Goal: Transaction & Acquisition: Purchase product/service

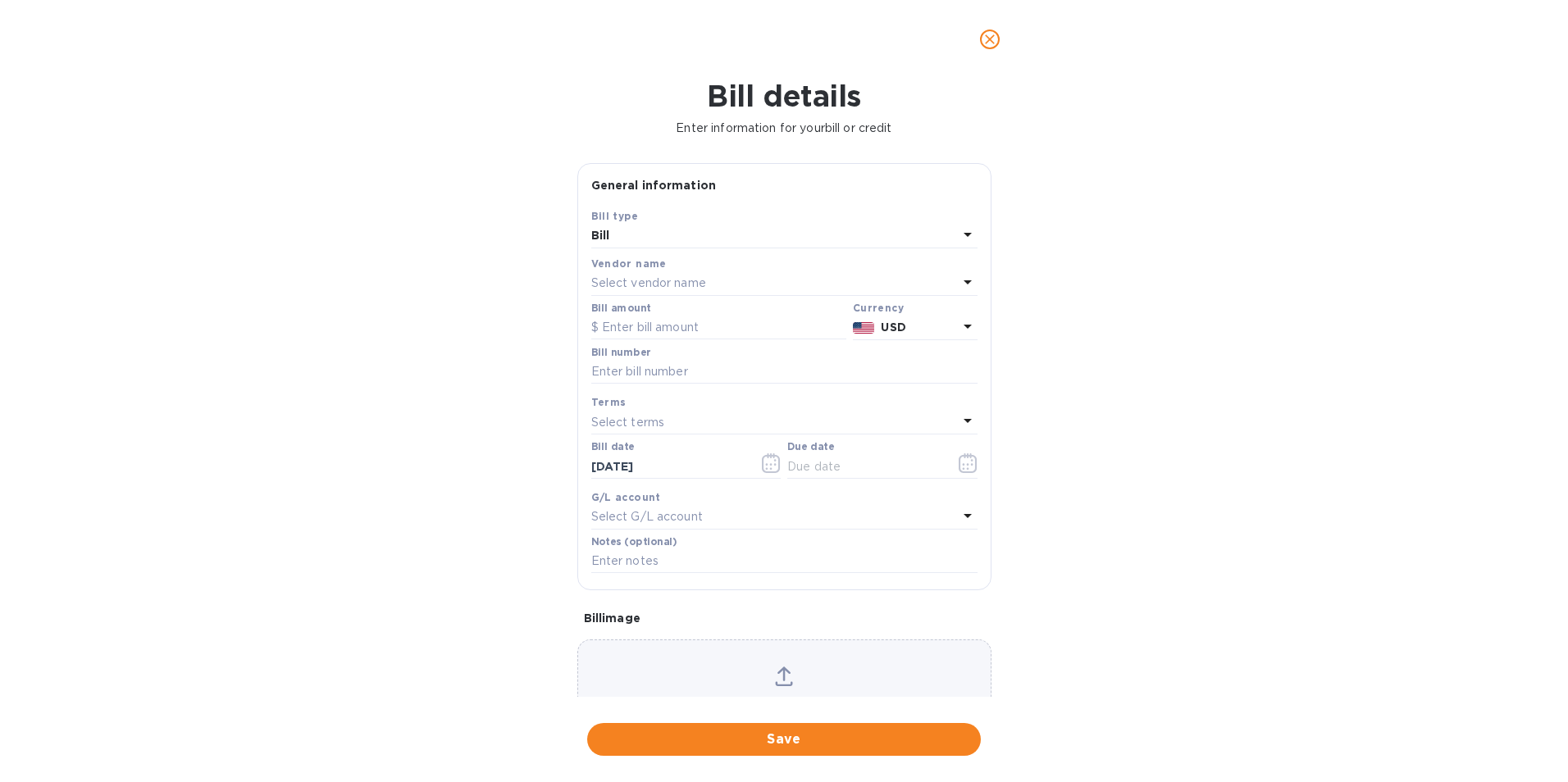
click at [711, 327] on input "text" at bounding box center [719, 327] width 255 height 24
click at [710, 286] on div "Select vendor name" at bounding box center [774, 284] width 367 height 23
click at [701, 324] on input "text" at bounding box center [786, 329] width 290 height 24
click at [699, 271] on div "Vendors No options" at bounding box center [784, 351] width 387 height 160
click at [767, 376] on p "No options" at bounding box center [782, 383] width 63 height 18
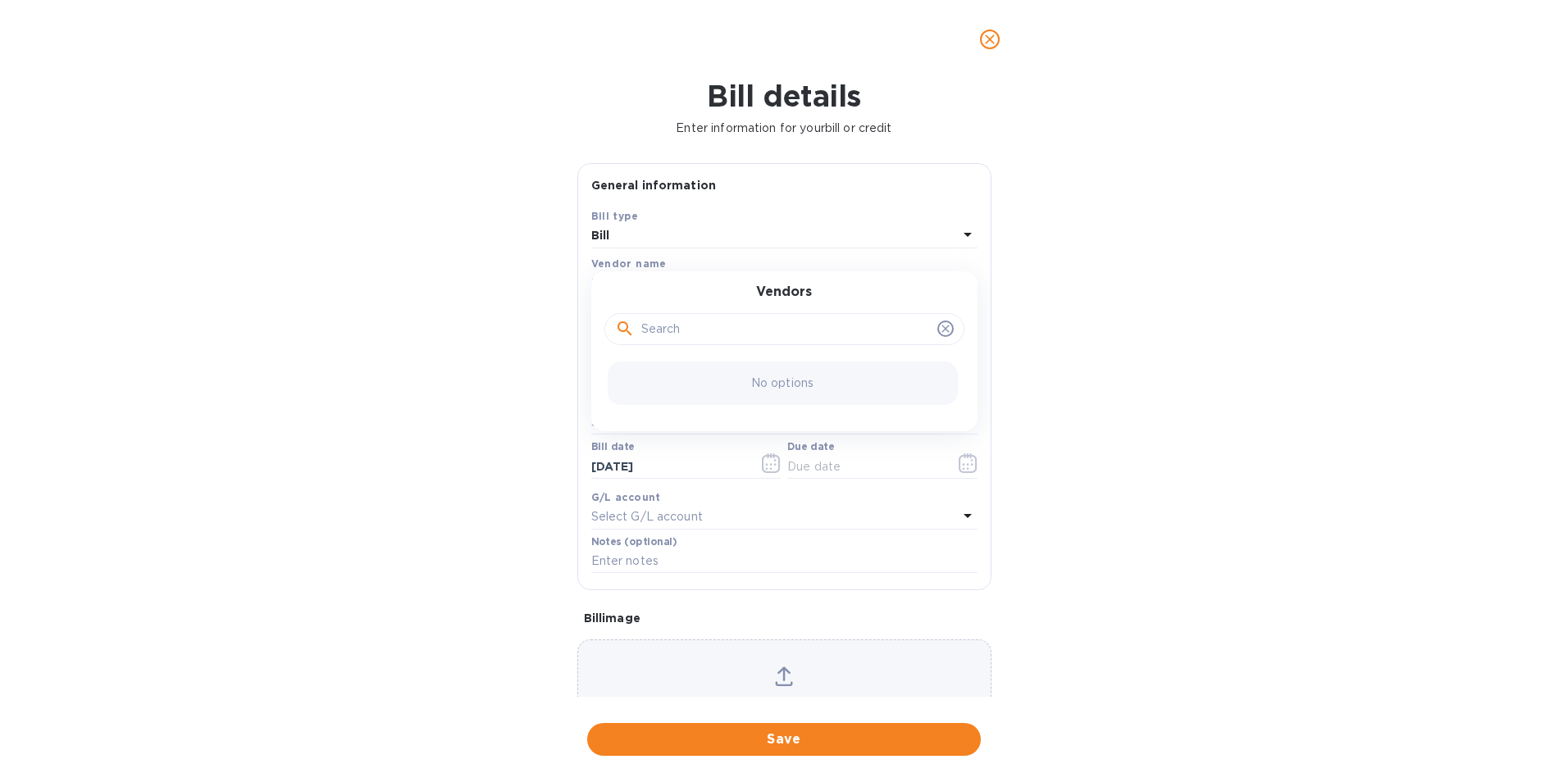
click at [942, 328] on icon at bounding box center [945, 329] width 8 height 8
click at [940, 330] on icon at bounding box center [946, 329] width 13 height 13
click at [958, 226] on icon at bounding box center [968, 235] width 20 height 20
click at [952, 228] on div "Bill type Bill Credit" at bounding box center [784, 285] width 387 height 122
click at [911, 223] on div "Bill type Bill Bill type Bill Credit" at bounding box center [784, 228] width 387 height 41
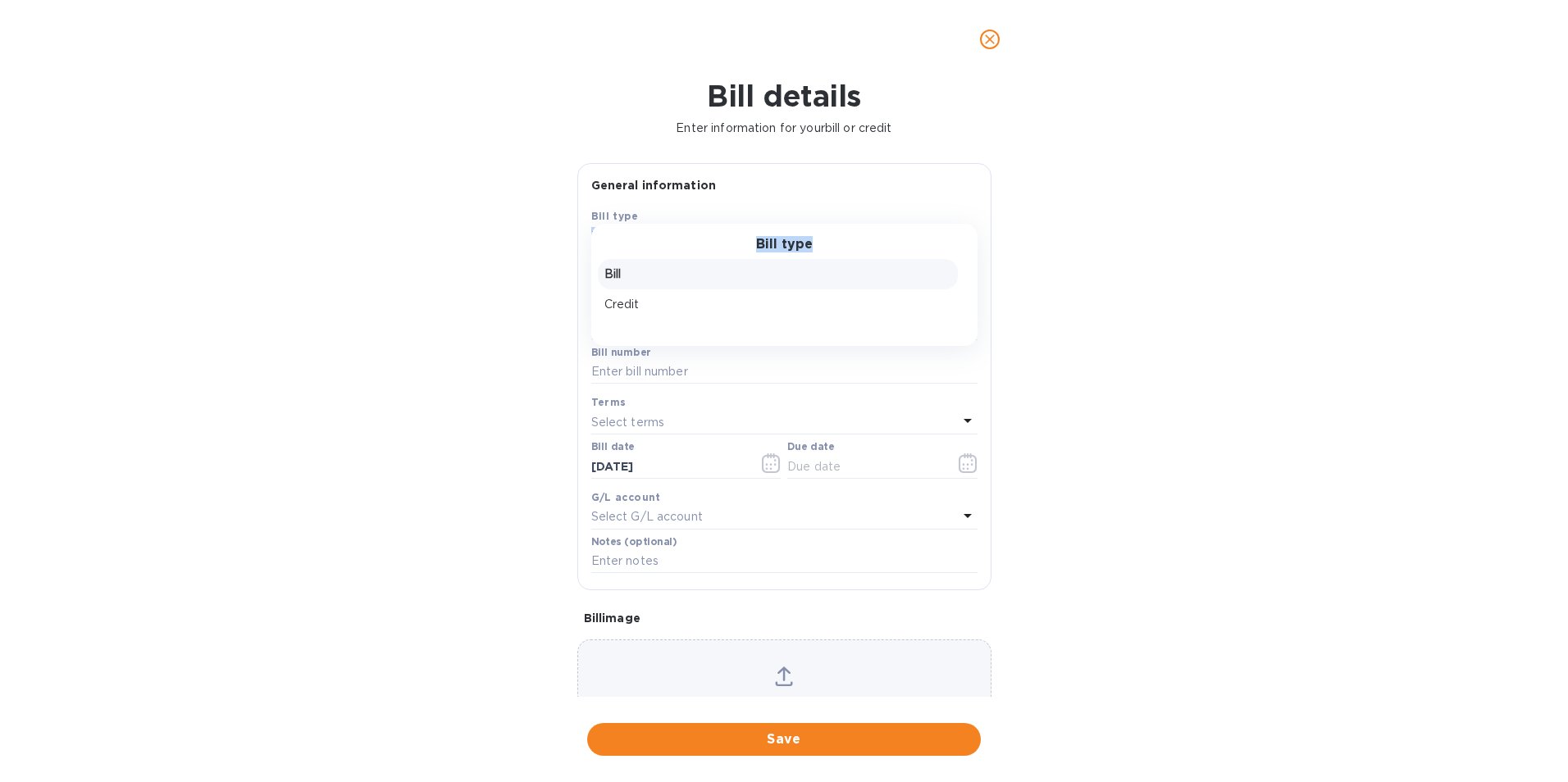
click at [819, 218] on div "Bill type" at bounding box center [784, 216] width 387 height 18
click at [735, 230] on div "Bill" at bounding box center [774, 236] width 367 height 23
click at [440, 259] on div "Bill details Enter information for your bill or credit General information Save…" at bounding box center [784, 430] width 1568 height 704
click at [618, 280] on p "Select vendor name" at bounding box center [649, 283] width 115 height 18
click at [618, 280] on div "Vendors No options" at bounding box center [784, 351] width 387 height 160
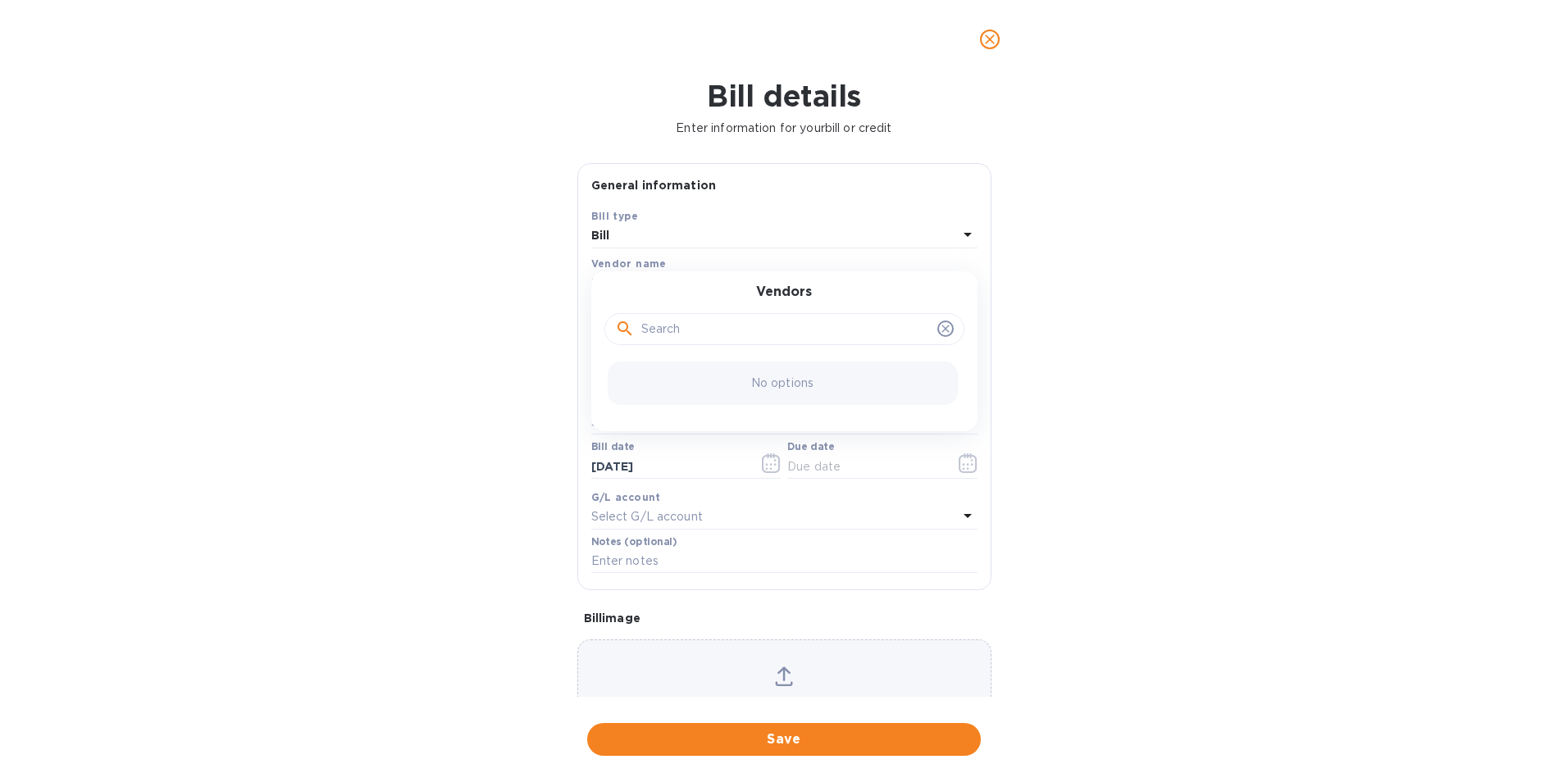
click at [481, 303] on div "Bill details Enter information for your bill or credit General information Save…" at bounding box center [784, 430] width 1568 height 704
click at [779, 682] on icon at bounding box center [784, 677] width 18 height 20
click at [682, 280] on p "Select vendor name" at bounding box center [649, 283] width 115 height 18
click at [734, 337] on input "text" at bounding box center [786, 329] width 290 height 24
click at [764, 376] on div "No options" at bounding box center [782, 383] width 350 height 43
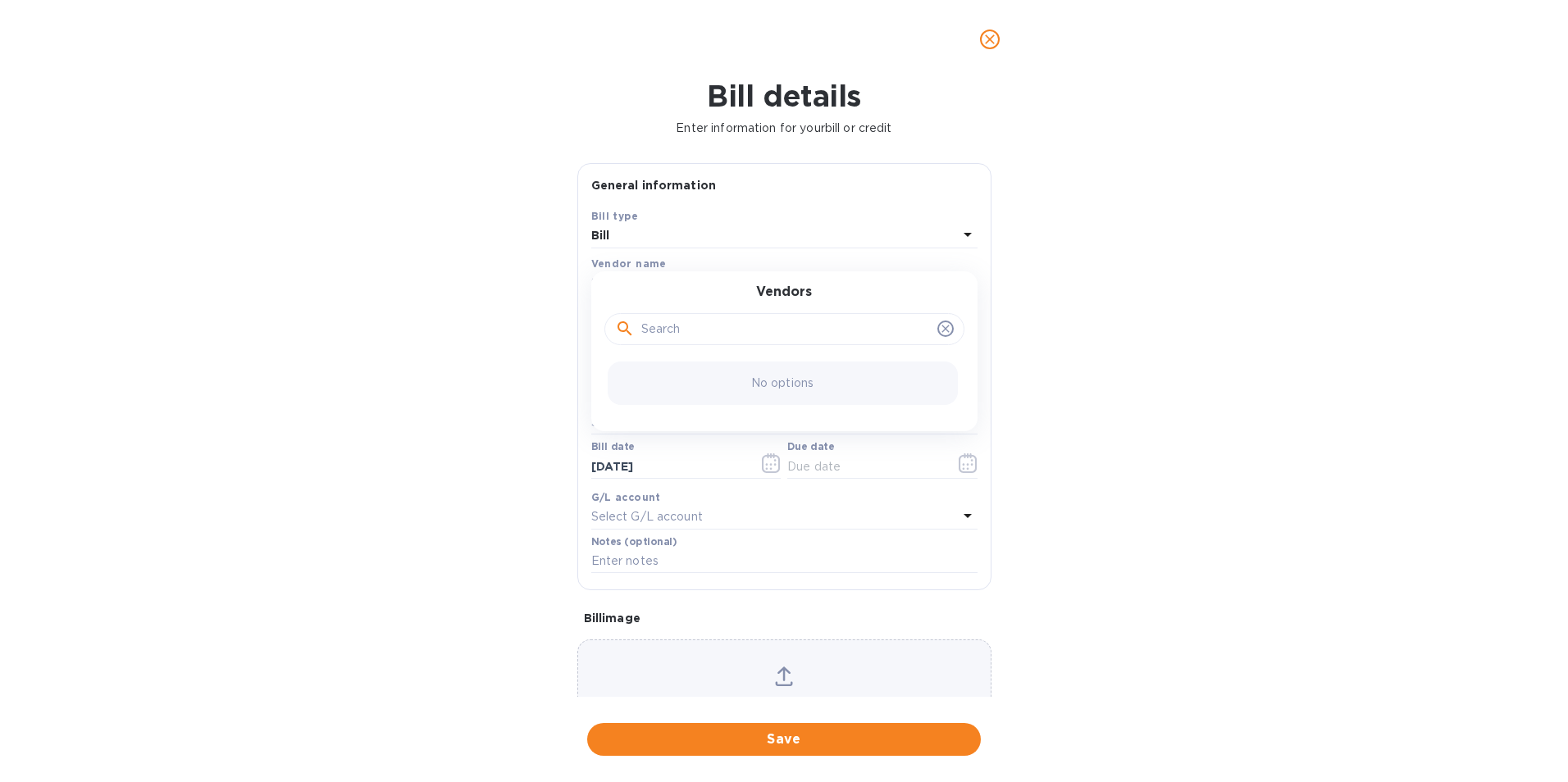
click at [760, 383] on p "No options" at bounding box center [782, 383] width 63 height 18
click at [816, 348] on div at bounding box center [784, 328] width 360 height 56
click at [811, 340] on input "text" at bounding box center [786, 329] width 290 height 24
click at [809, 336] on input "text" at bounding box center [786, 329] width 290 height 24
type input "honjen"
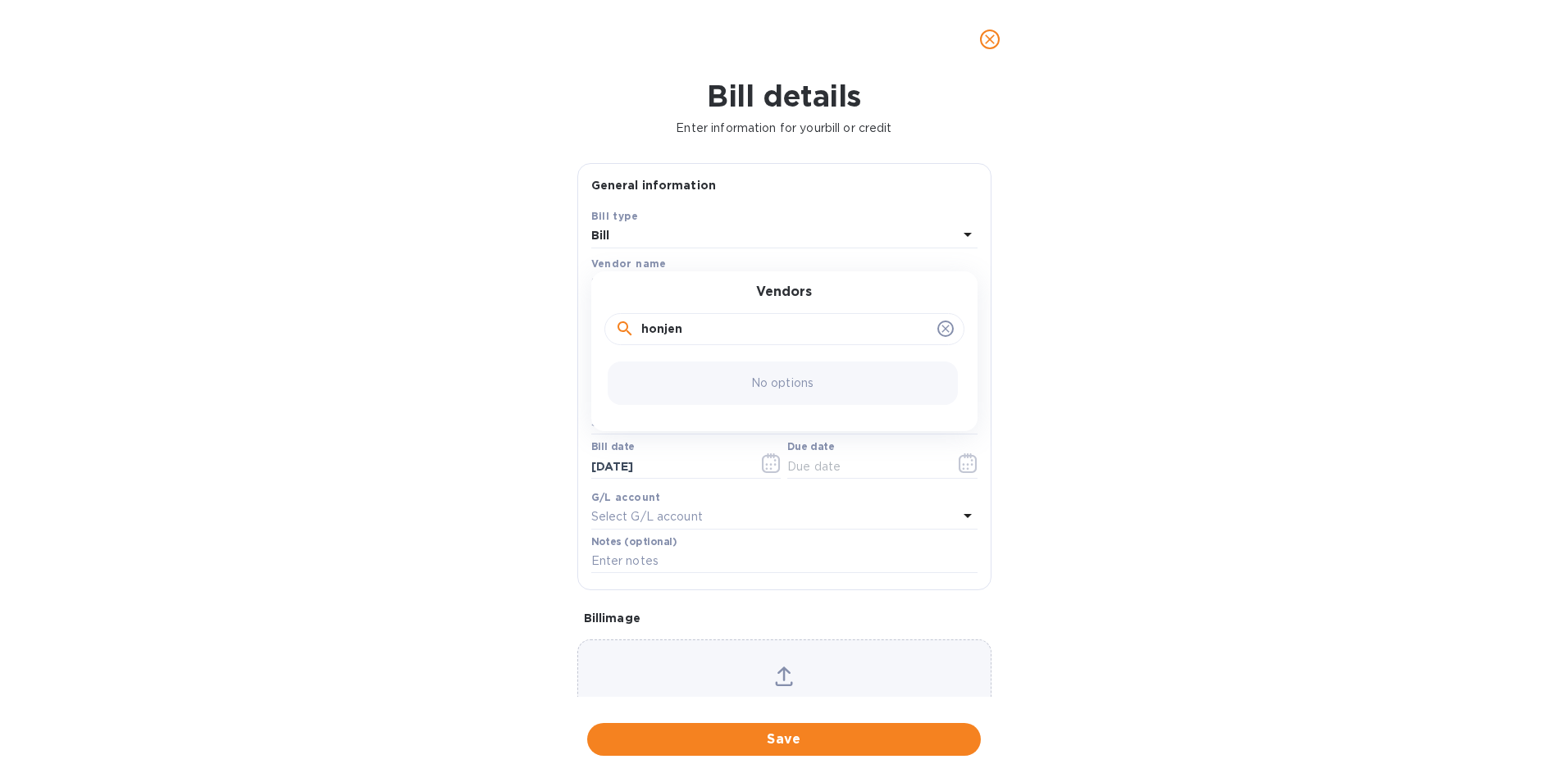
click button "Save" at bounding box center [0, 0] width 0 height 0
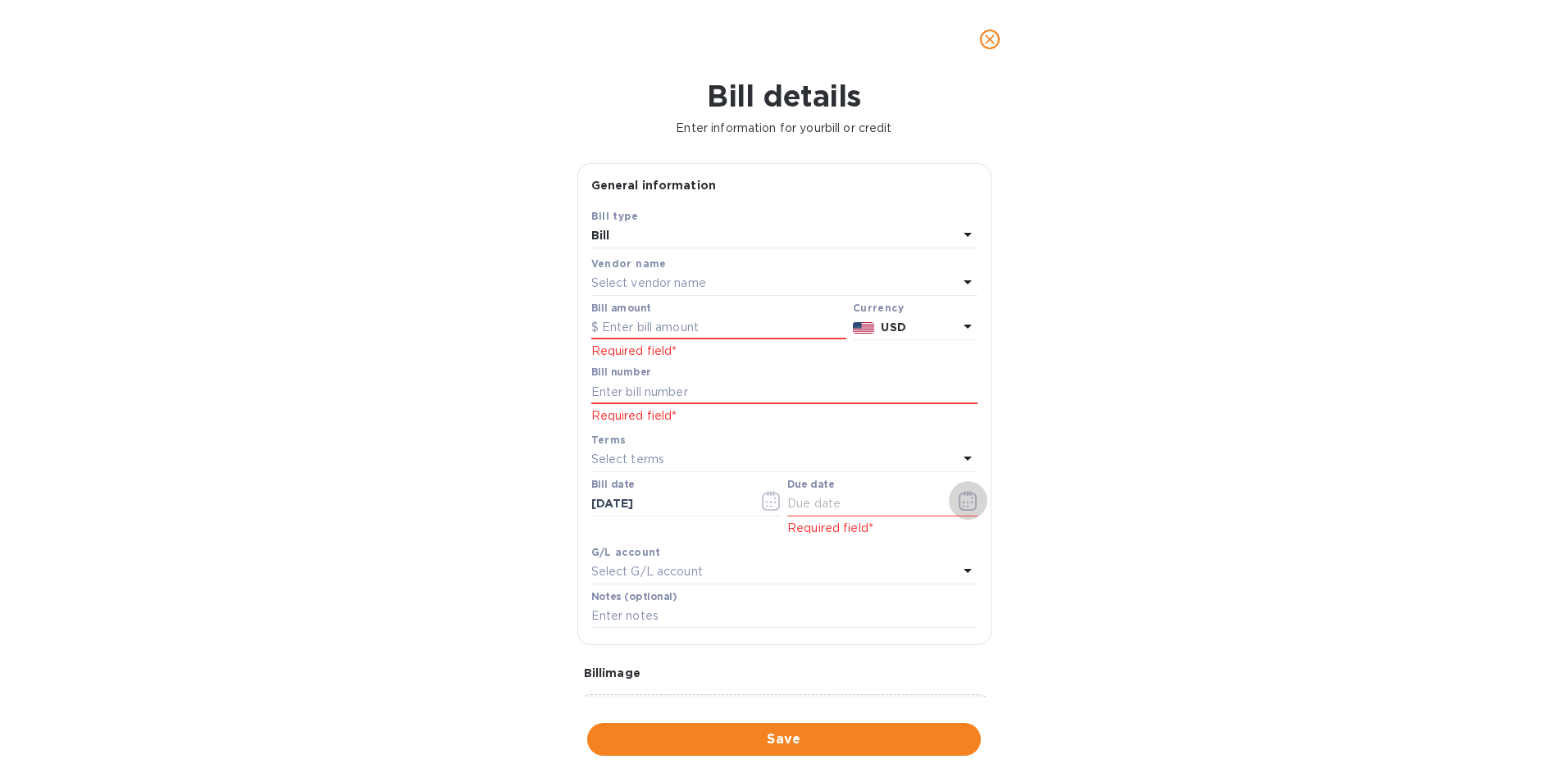
click at [966, 501] on icon "button" at bounding box center [968, 501] width 19 height 20
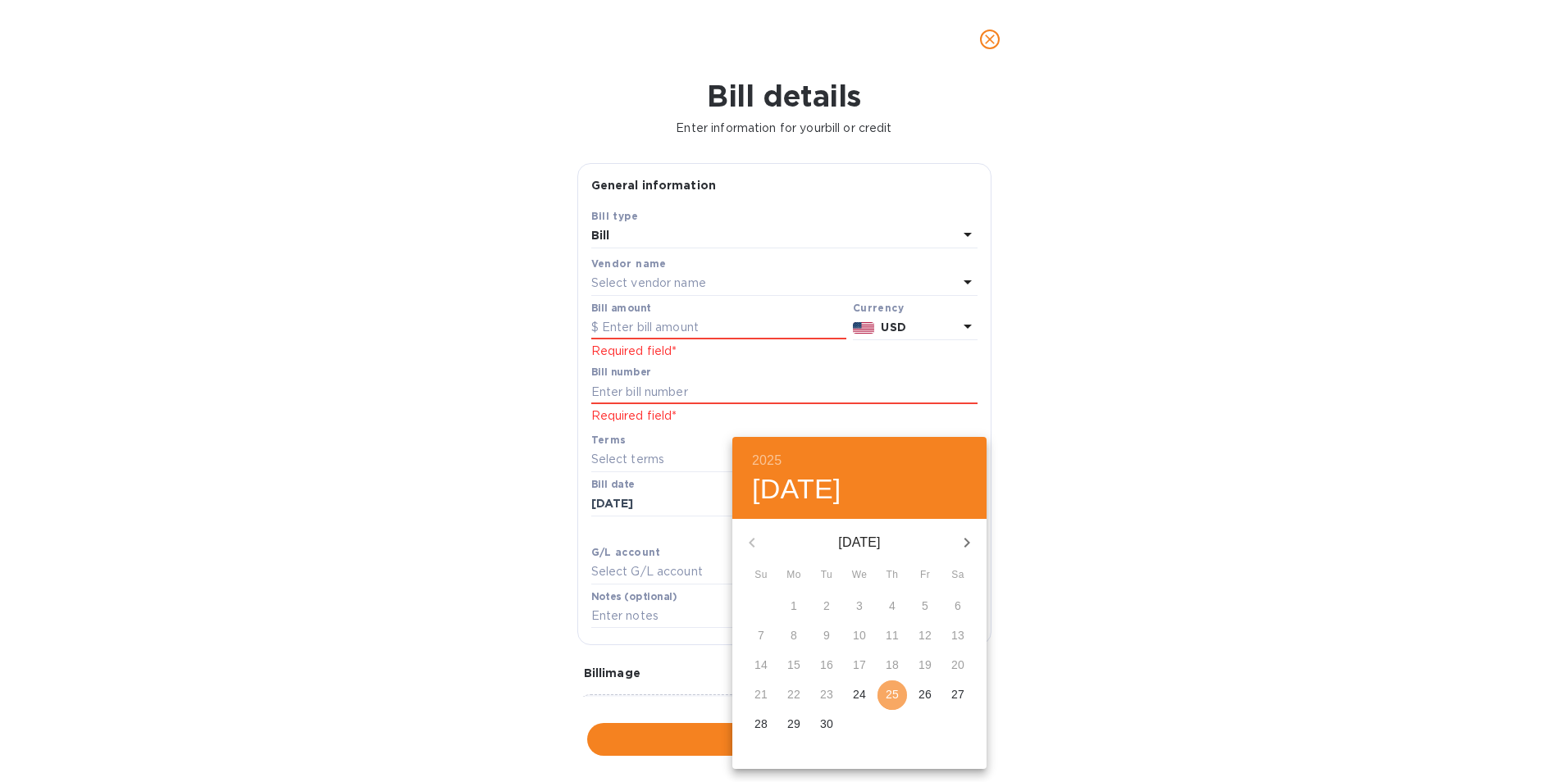
click at [889, 690] on p "25" at bounding box center [893, 694] width 13 height 17
type input "[DATE]"
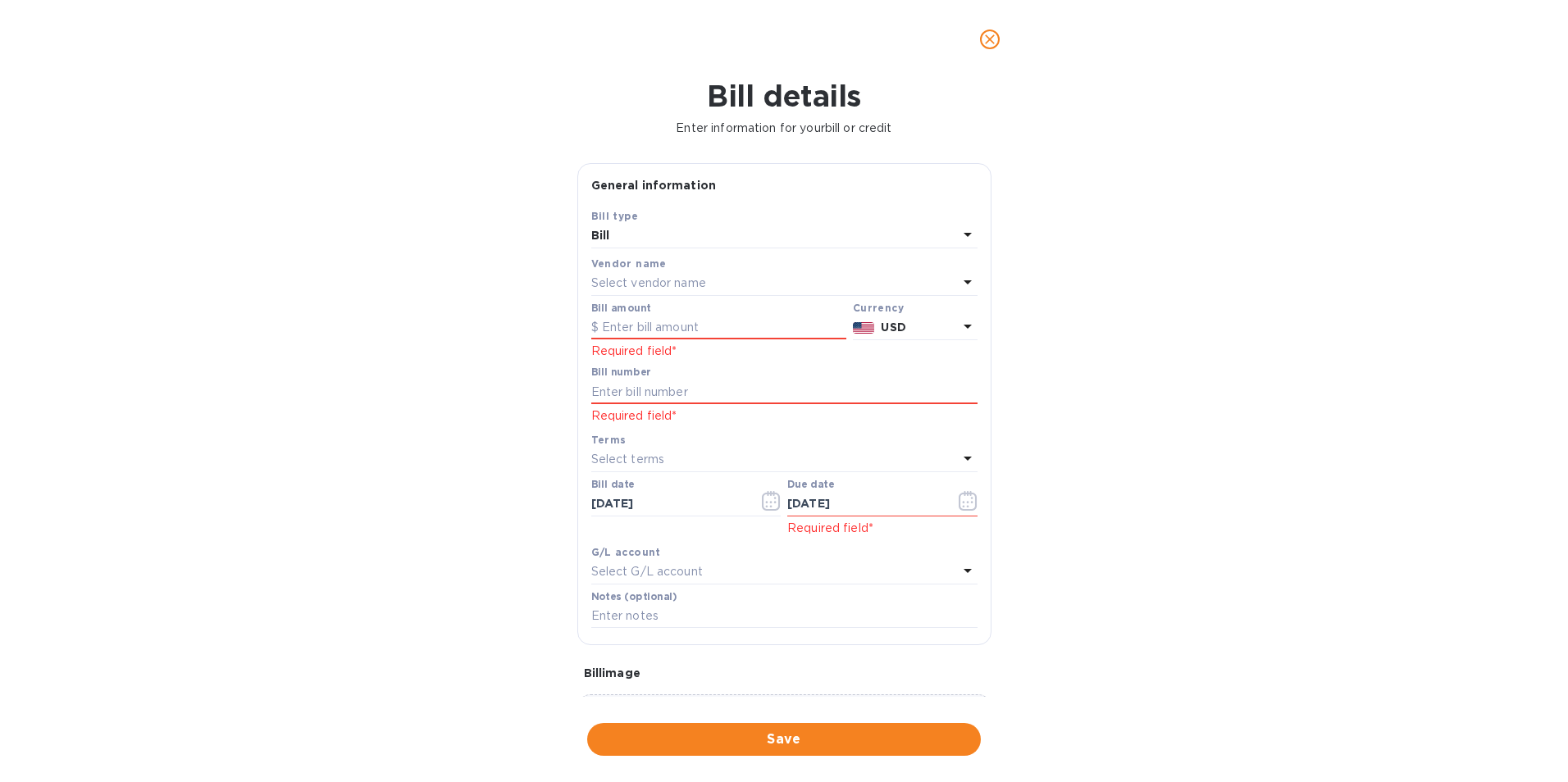
click at [640, 574] on p "Select G/L account" at bounding box center [647, 572] width 112 height 18
drag, startPoint x: 642, startPoint y: 571, endPoint x: 647, endPoint y: 563, distance: 9.4
click at [642, 572] on div "Accounts No options" at bounding box center [784, 640] width 387 height 160
click at [453, 488] on div "Bill details Enter information for your bill or credit General information Save…" at bounding box center [784, 430] width 1568 height 704
click at [777, 290] on div "Select vendor name" at bounding box center [774, 284] width 367 height 23
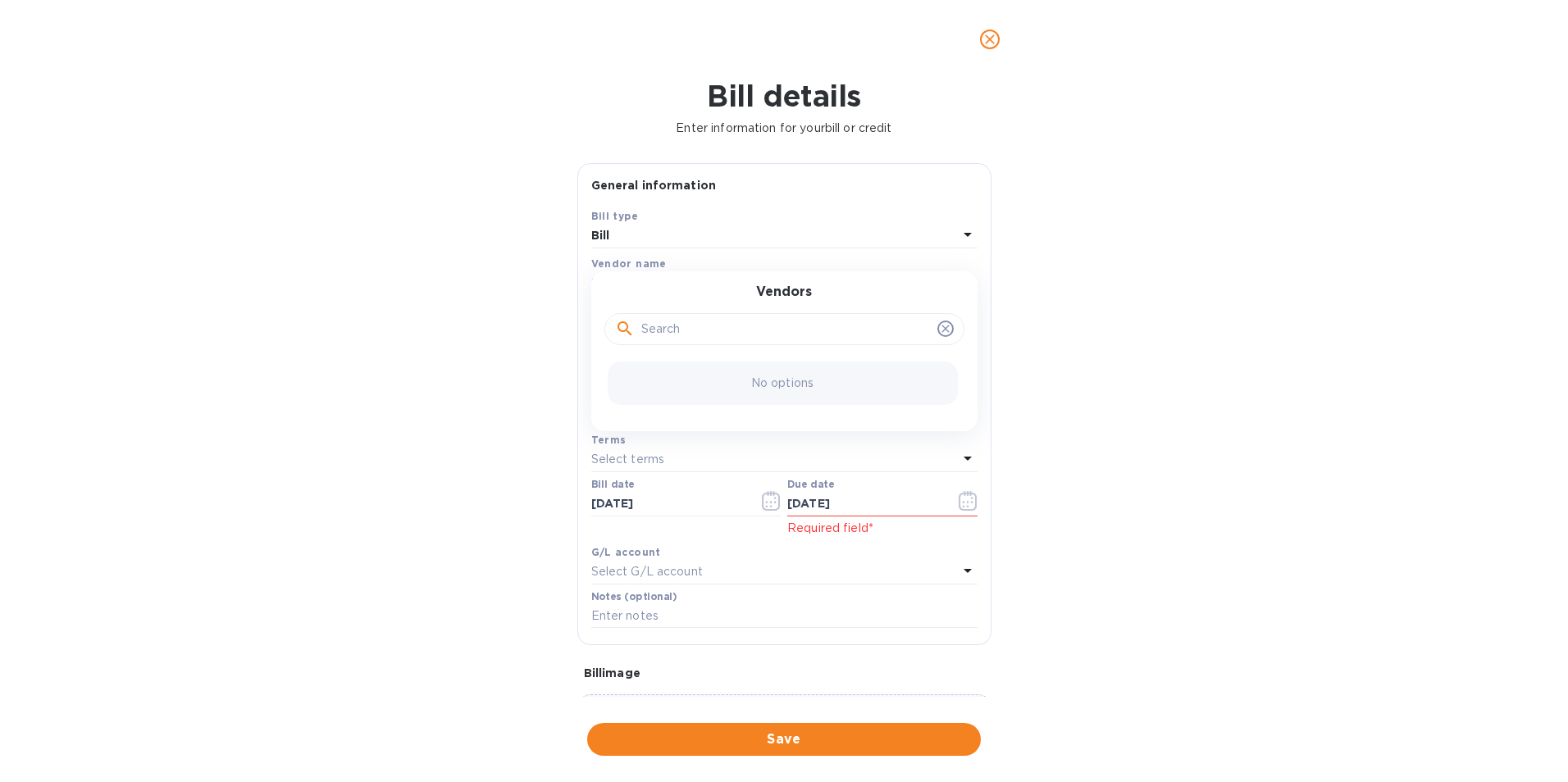
click at [939, 325] on icon at bounding box center [946, 329] width 13 height 13
click at [999, 43] on span "close" at bounding box center [990, 39] width 20 height 20
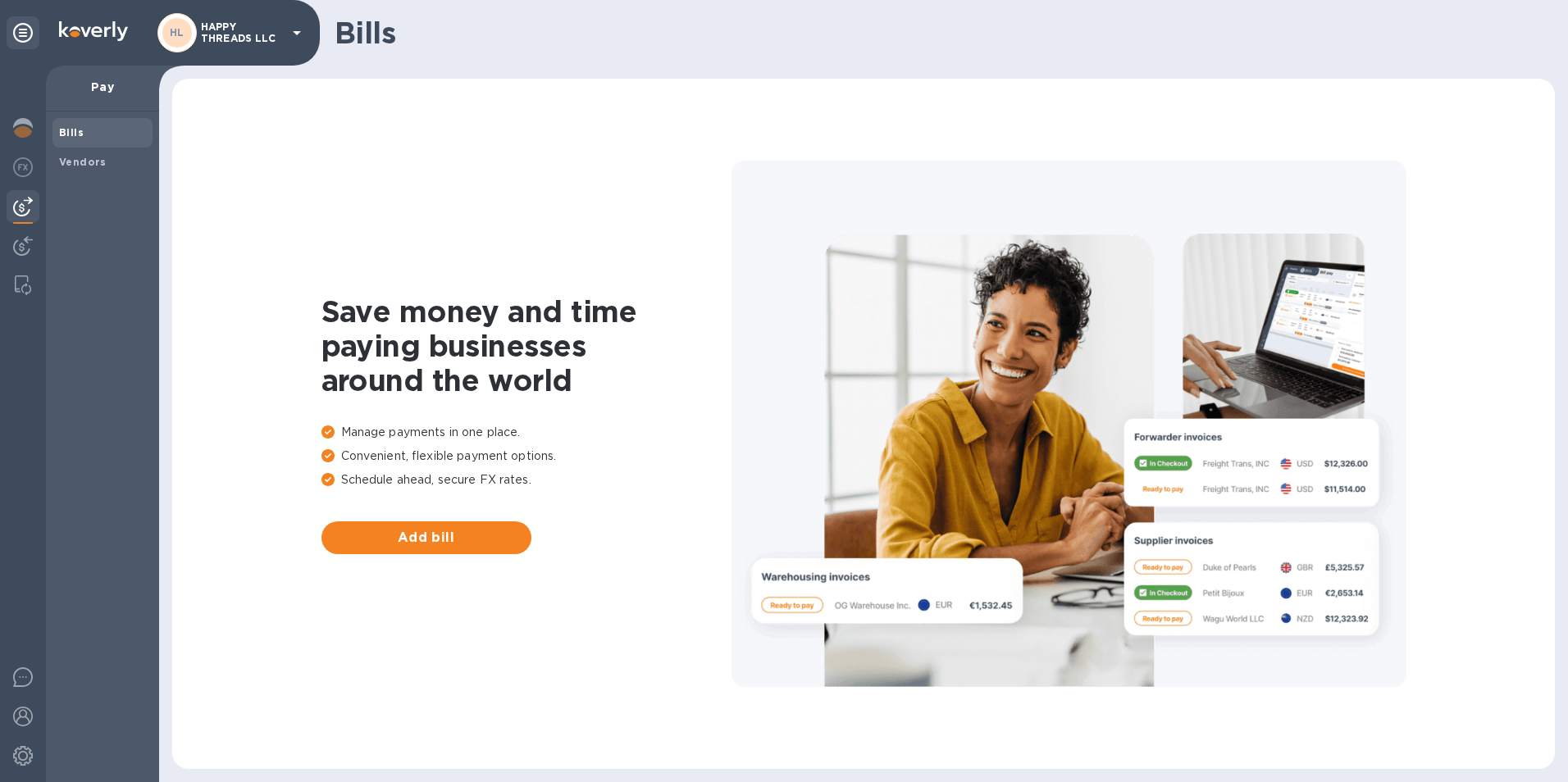
click at [458, 539] on span "Add bill" at bounding box center [427, 538] width 184 height 20
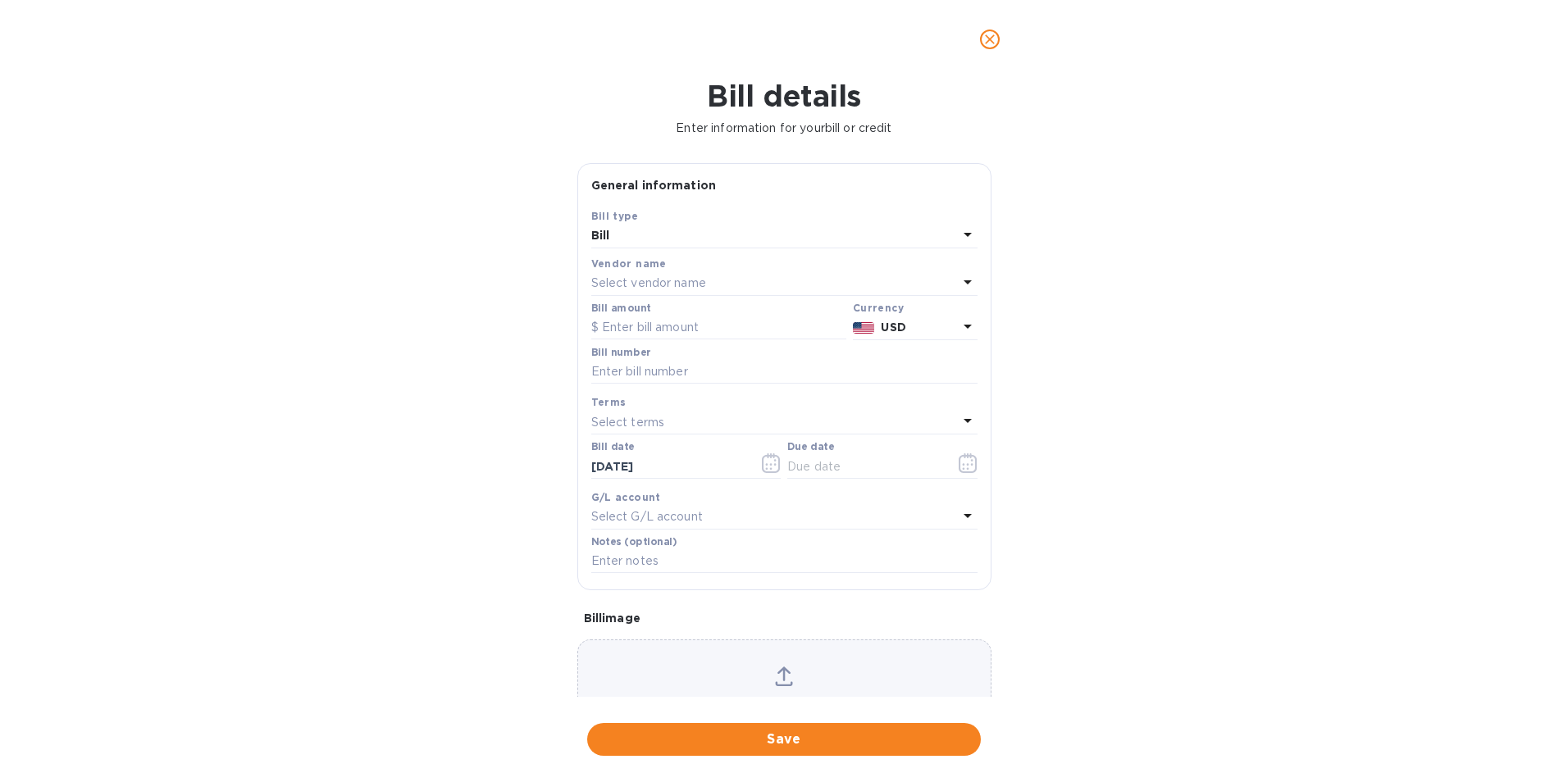
click at [964, 282] on icon at bounding box center [968, 282] width 20 height 20
click at [789, 379] on p "No options" at bounding box center [782, 383] width 63 height 18
click at [765, 393] on div "No options" at bounding box center [782, 383] width 350 height 43
click at [523, 384] on div "Bill details Enter information for your bill or credit General information Save…" at bounding box center [784, 430] width 1568 height 704
click at [722, 280] on div "Select vendor name" at bounding box center [774, 284] width 367 height 23
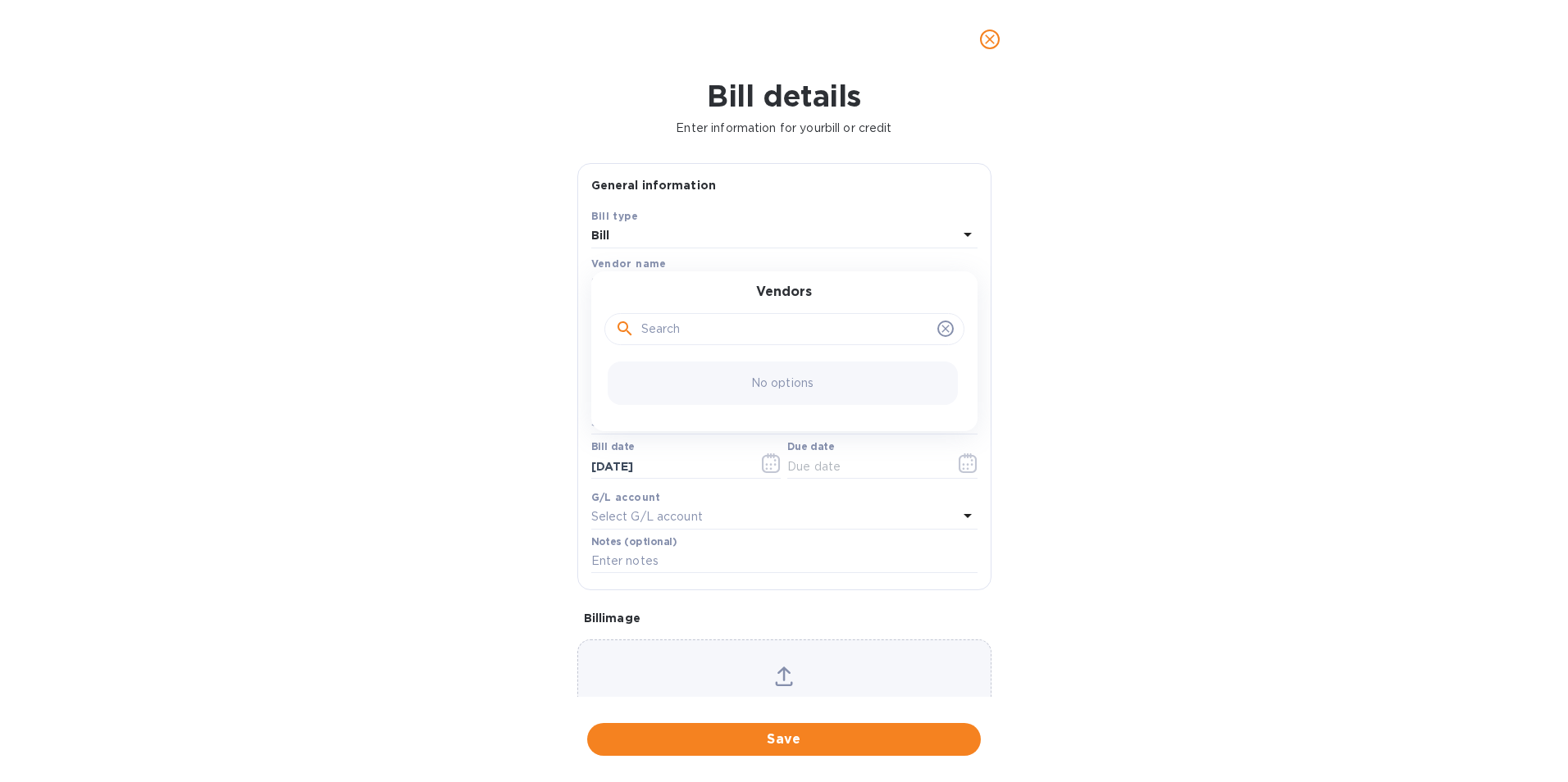
click at [713, 324] on input "text" at bounding box center [786, 329] width 290 height 24
type input "j"
type input "HONJEN"
click at [874, 475] on input "text" at bounding box center [865, 466] width 155 height 24
click at [679, 324] on input "text" at bounding box center [719, 327] width 255 height 24
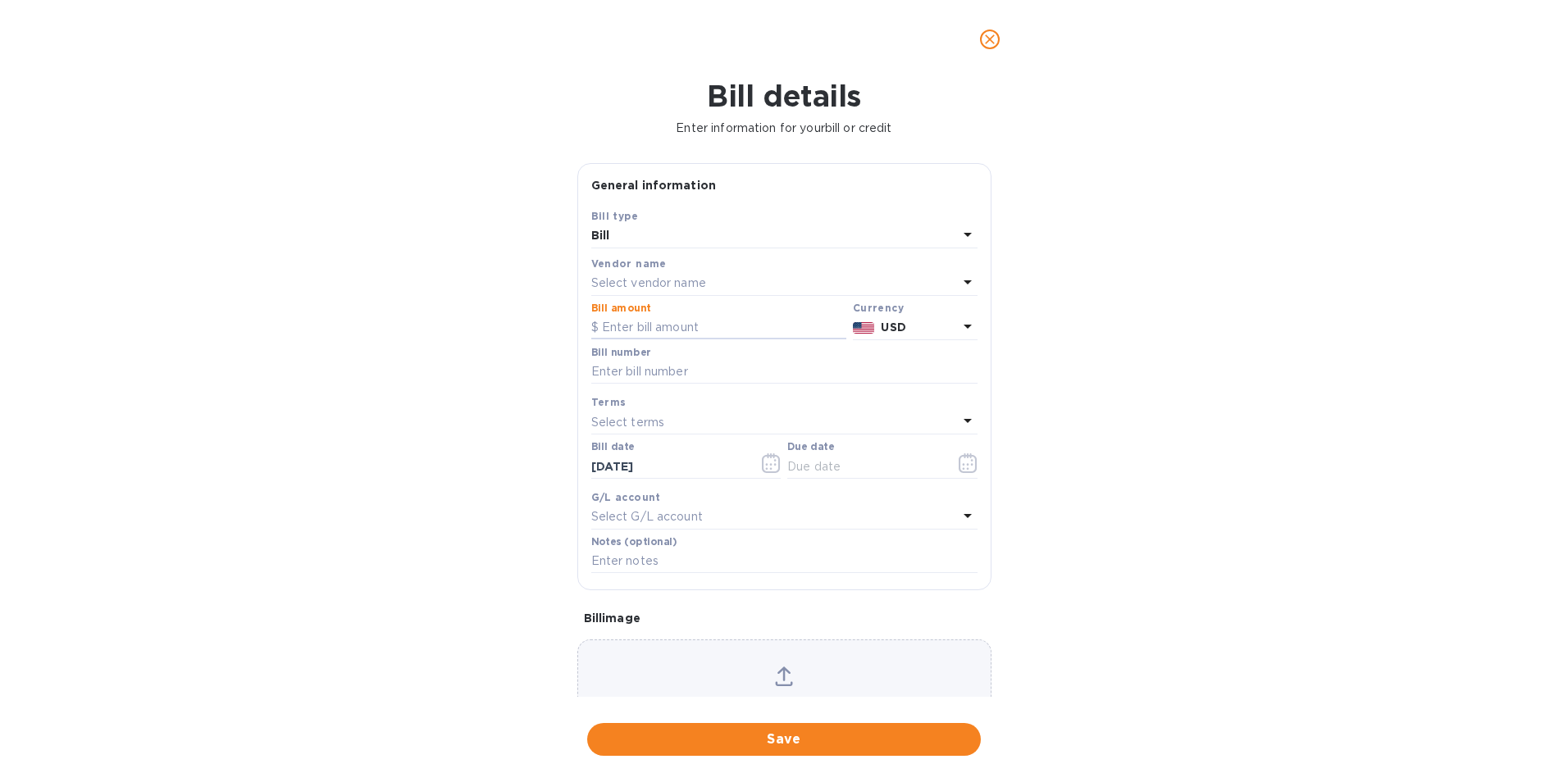
click at [686, 324] on input "text" at bounding box center [719, 327] width 255 height 24
type input "94,356"
click at [700, 371] on input "text" at bounding box center [784, 371] width 387 height 24
type input "HJN2411231"
click at [684, 407] on div "Terms" at bounding box center [784, 402] width 387 height 18
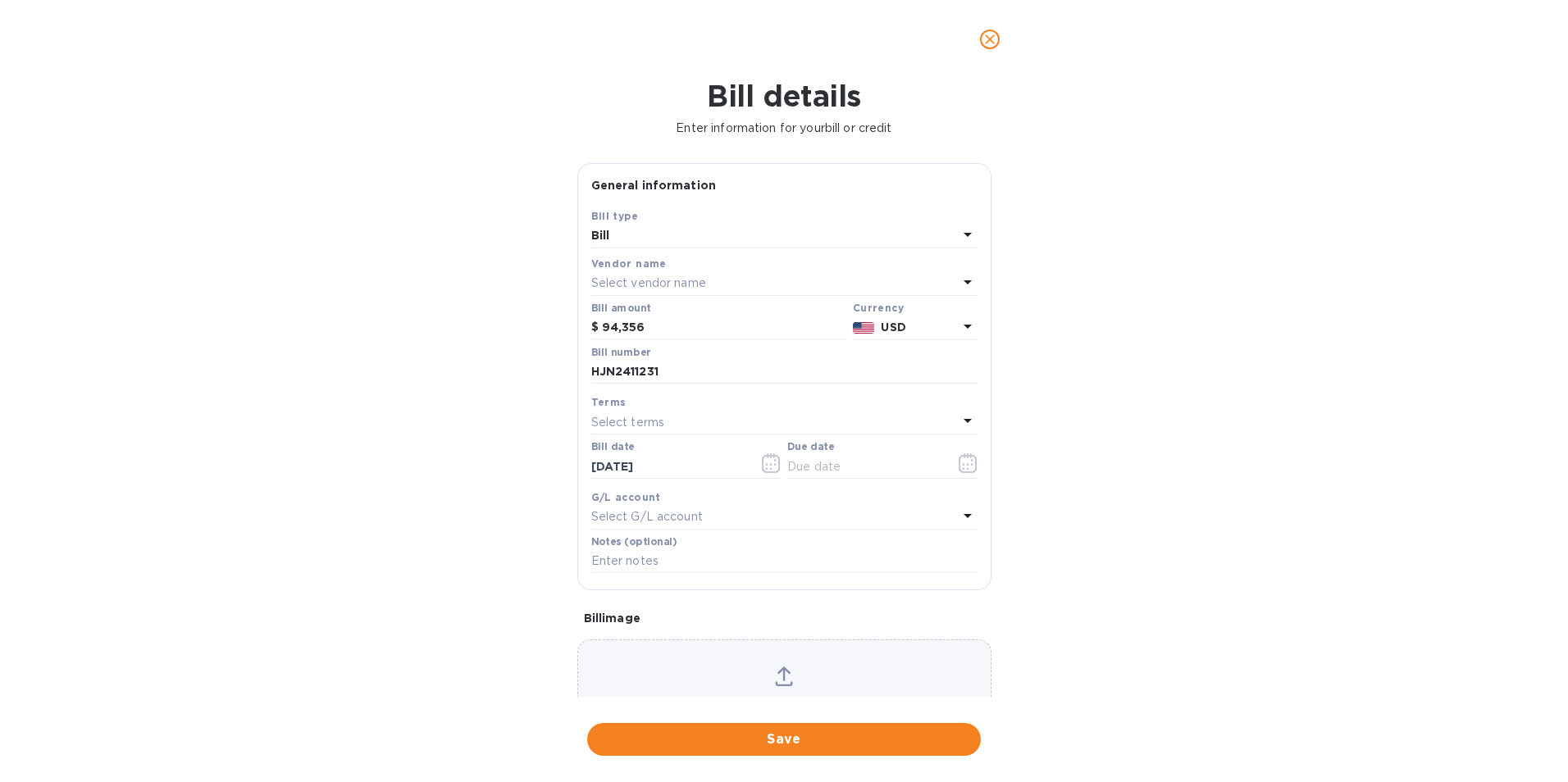
click at [685, 412] on div "Select terms" at bounding box center [774, 422] width 367 height 23
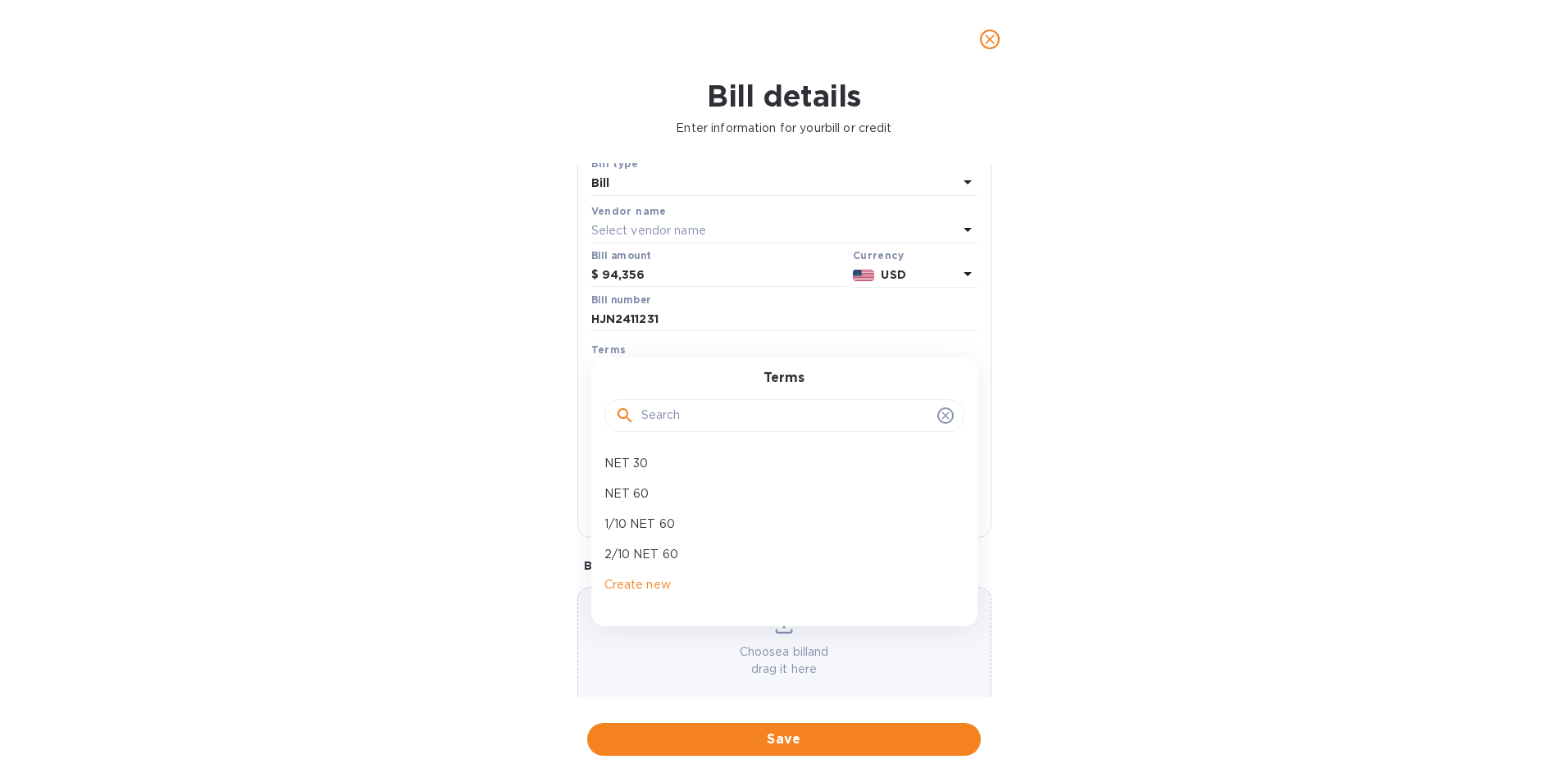
scroll to position [80, 0]
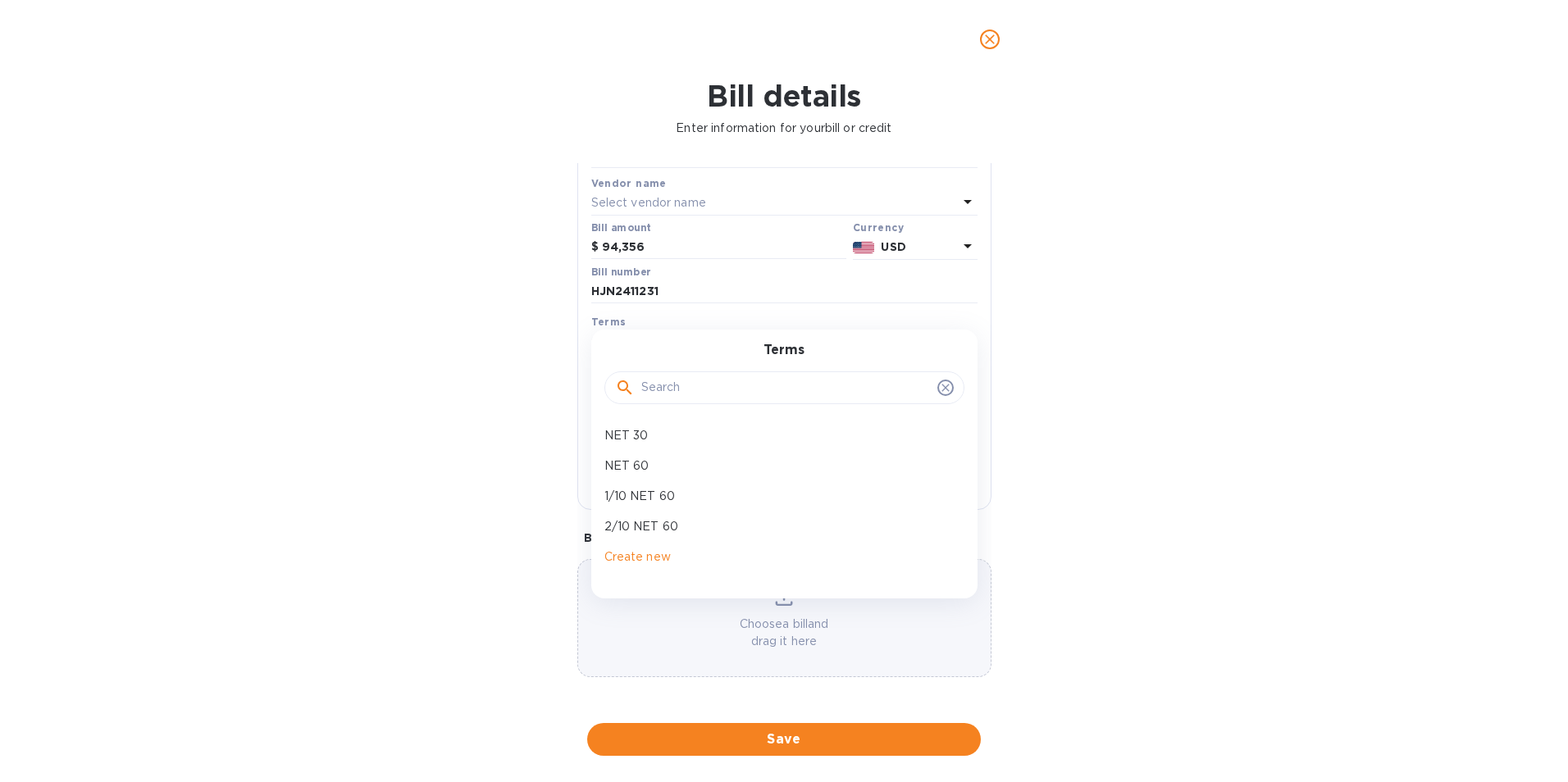
click at [649, 441] on p "NET 30" at bounding box center [778, 436] width 347 height 18
type input "[DATE]"
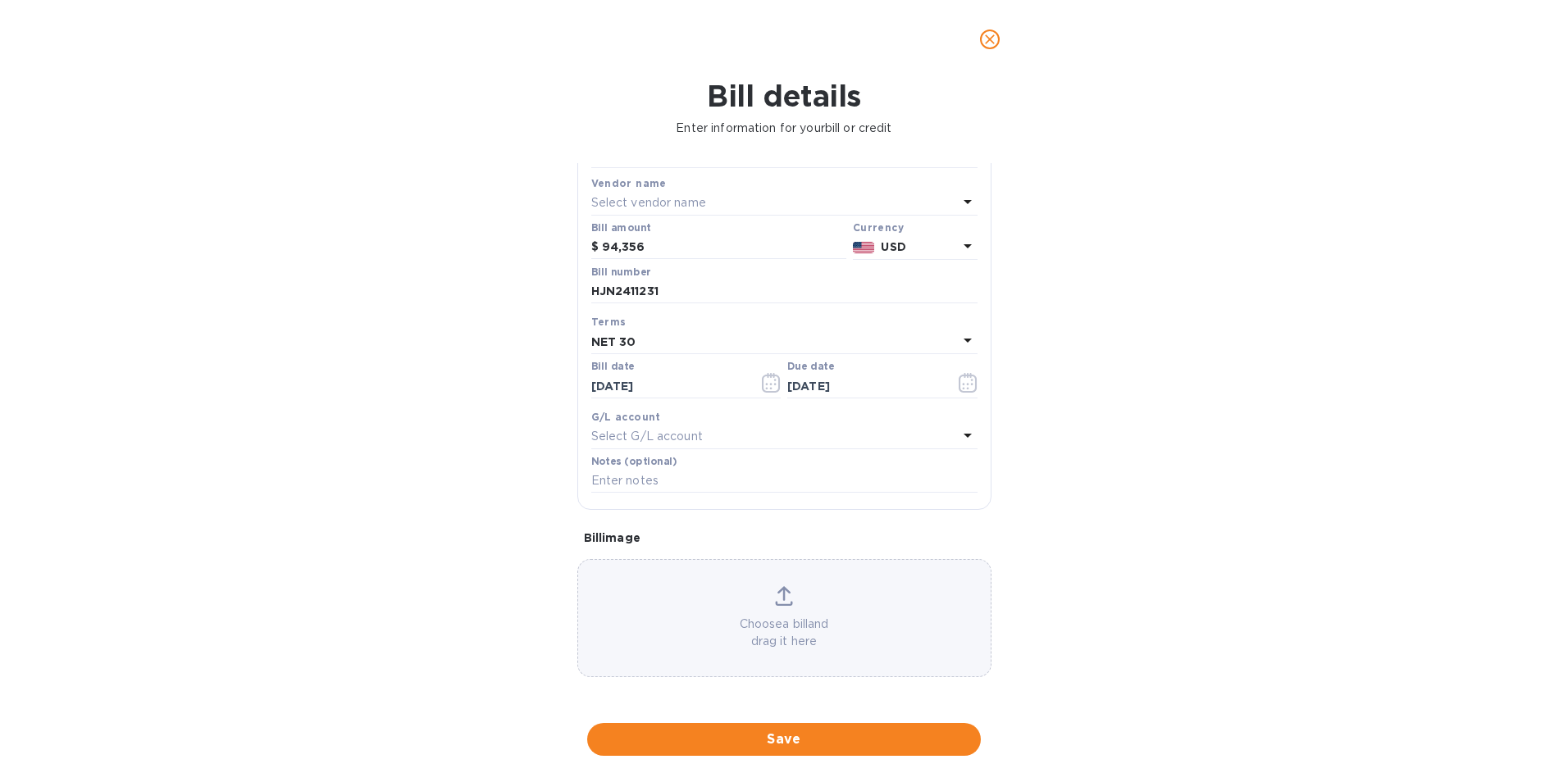
click at [662, 386] on input "[DATE]" at bounding box center [669, 386] width 155 height 24
click at [766, 379] on icon "button" at bounding box center [771, 383] width 19 height 20
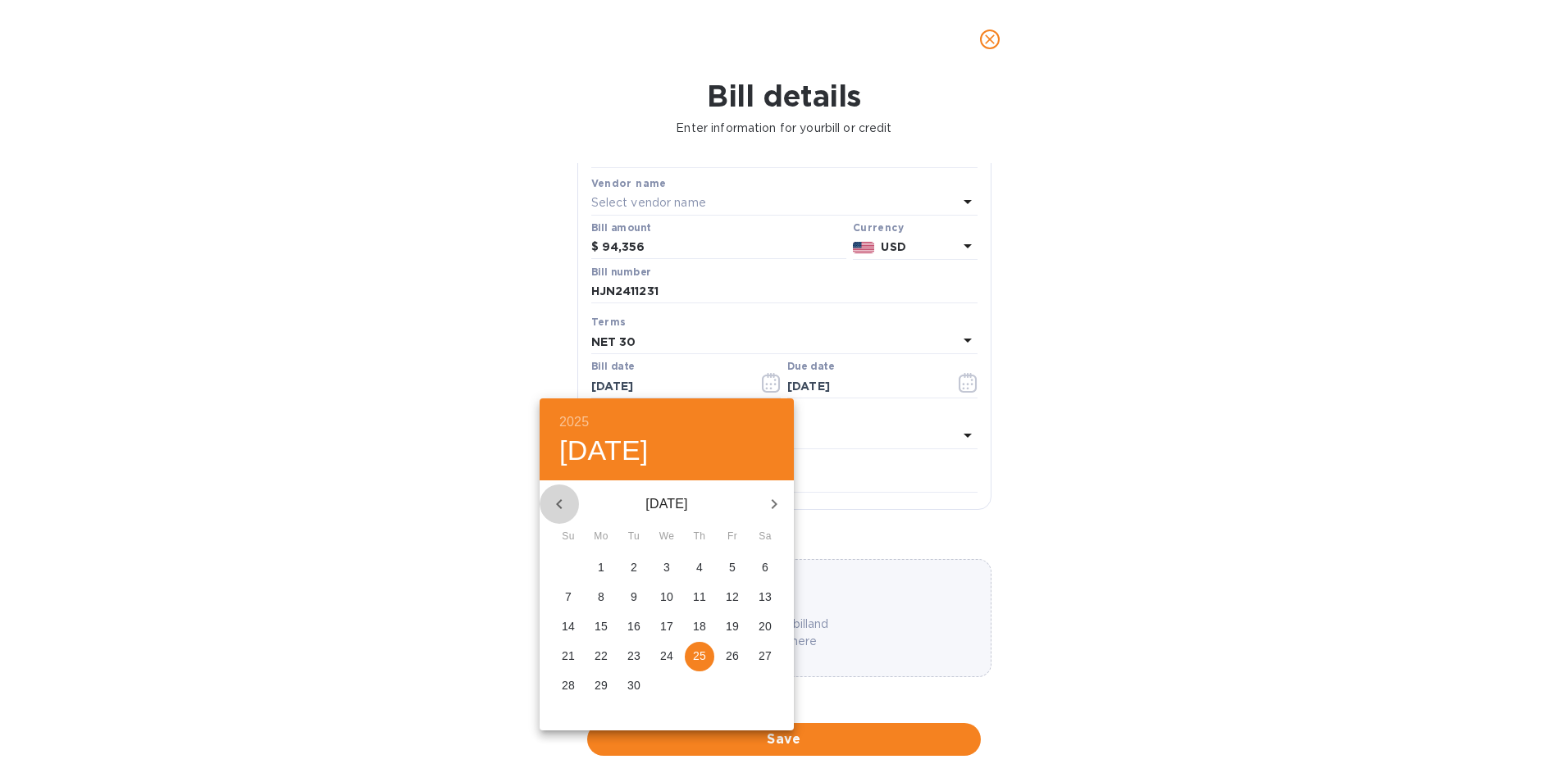
click at [567, 497] on icon "button" at bounding box center [559, 504] width 20 height 20
click at [603, 676] on button "25" at bounding box center [600, 686] width 29 height 29
type input "[DATE]"
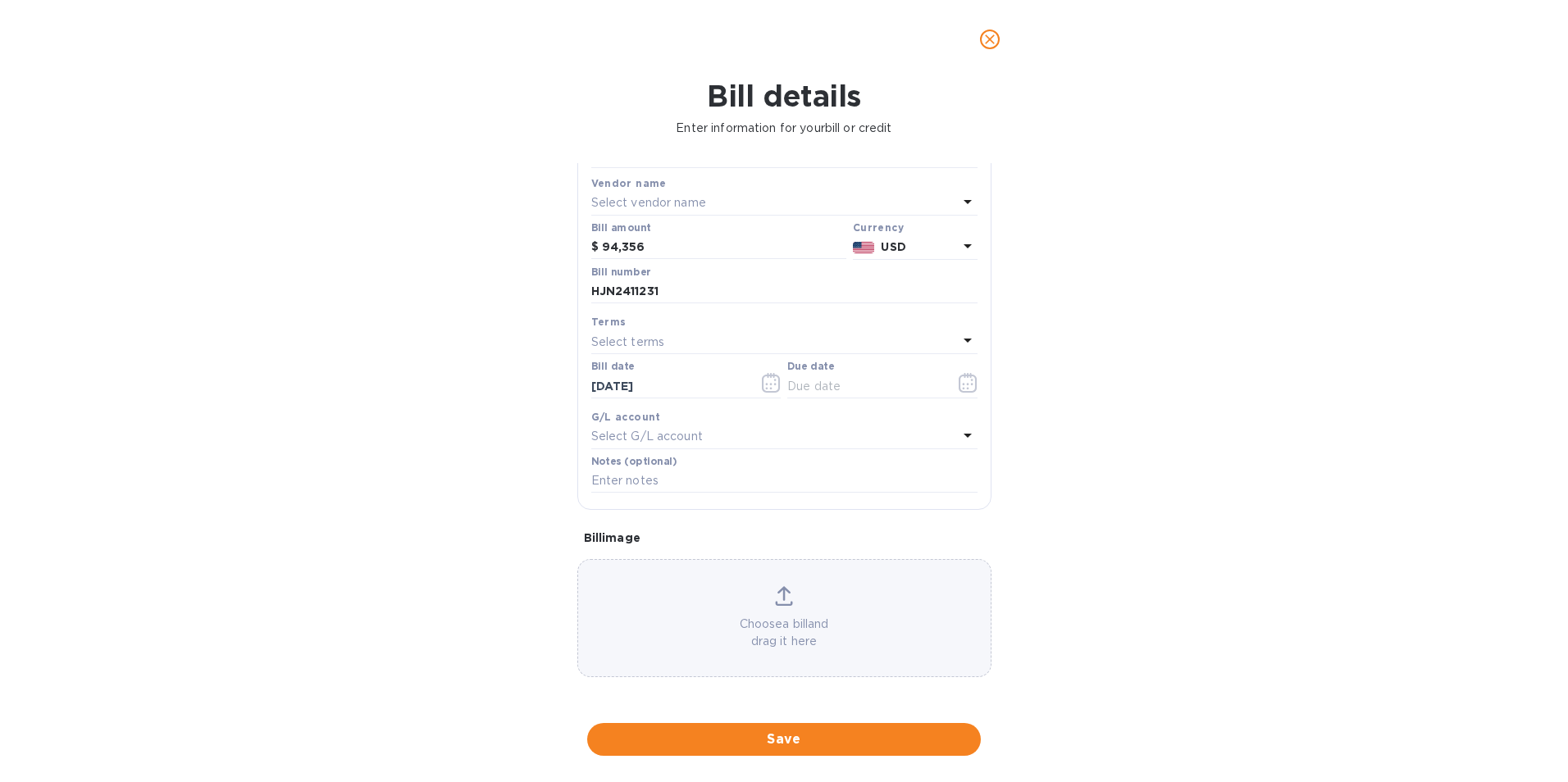
drag, startPoint x: 822, startPoint y: 388, endPoint x: 862, endPoint y: 381, distance: 40.6
click at [827, 388] on input "text" at bounding box center [865, 386] width 155 height 24
click at [961, 391] on icon "button" at bounding box center [968, 383] width 19 height 20
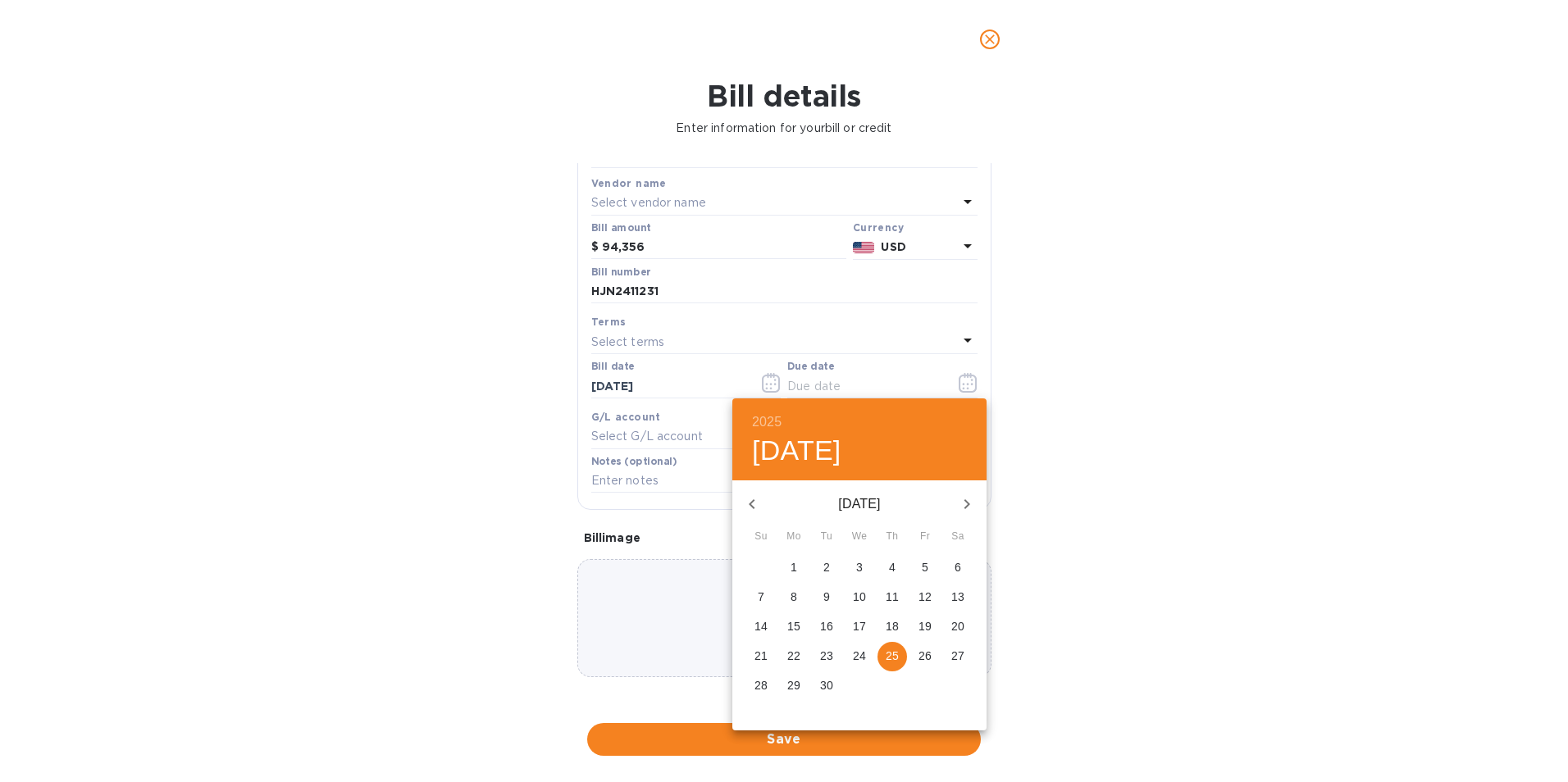
click at [892, 647] on button "25" at bounding box center [892, 656] width 29 height 29
type input "[DATE]"
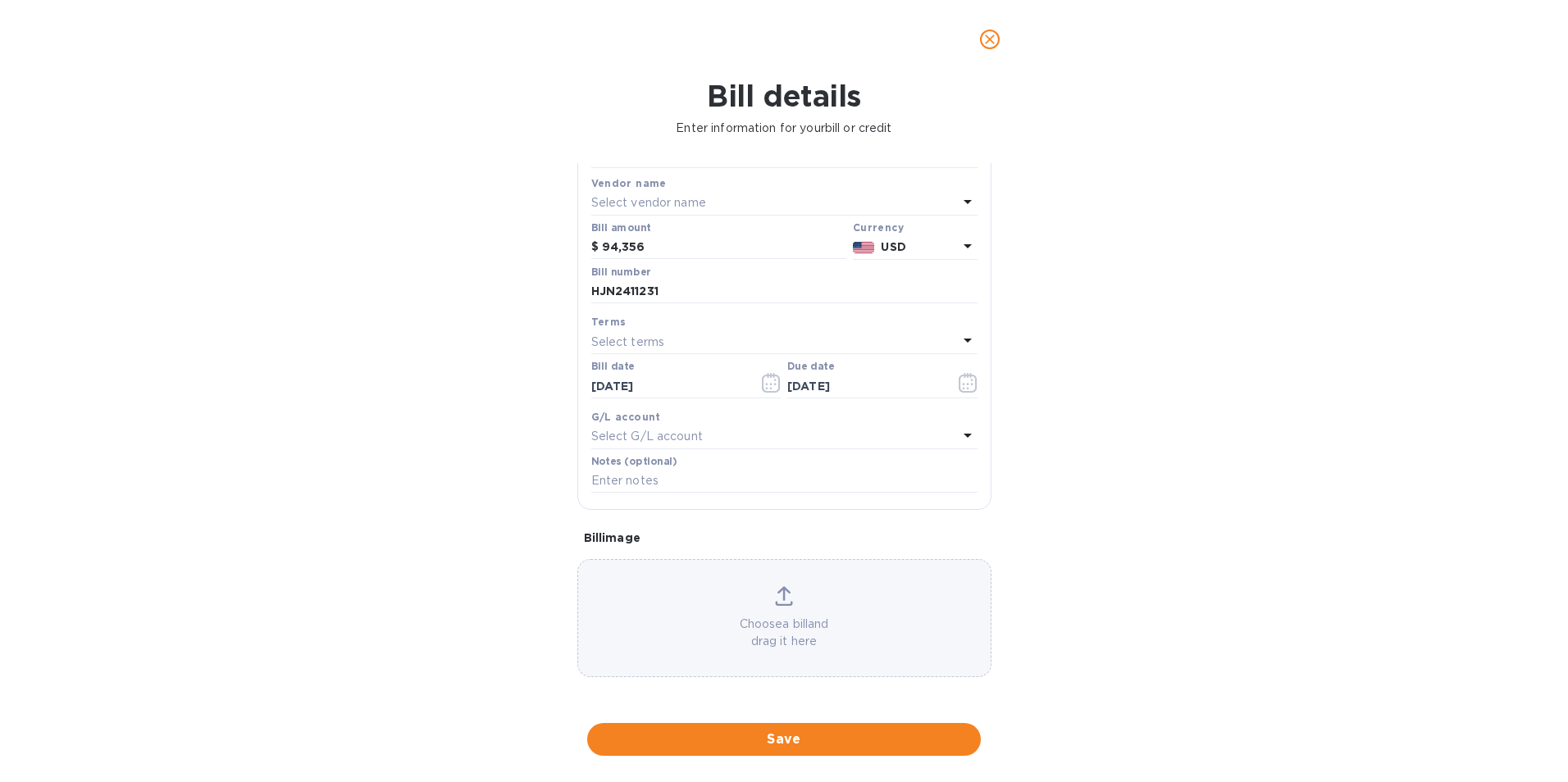
click at [718, 432] on div "Select G/L account" at bounding box center [774, 437] width 367 height 23
click at [780, 478] on input "text" at bounding box center [786, 482] width 290 height 24
click at [716, 496] on div at bounding box center [784, 482] width 360 height 33
click at [716, 488] on input "text" at bounding box center [786, 482] width 290 height 24
type input "n/a"
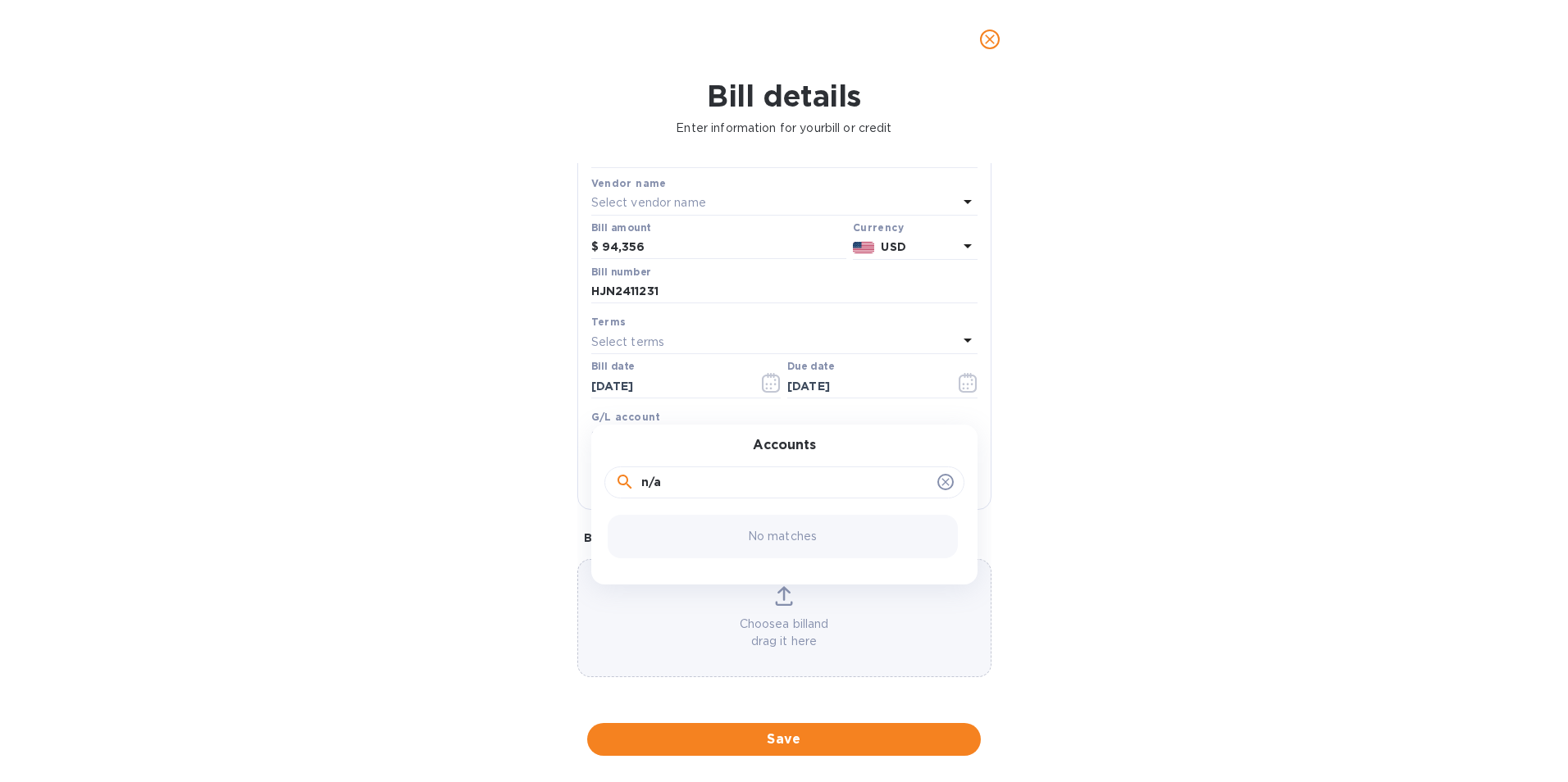
click at [786, 530] on p "No matches" at bounding box center [782, 537] width 69 height 18
click at [584, 540] on p "Bill image" at bounding box center [784, 538] width 401 height 17
click at [771, 475] on input "text" at bounding box center [784, 481] width 387 height 24
click at [762, 523] on div "Bill image" at bounding box center [785, 537] width 414 height 29
click at [926, 441] on div "Select G/L account" at bounding box center [774, 437] width 367 height 23
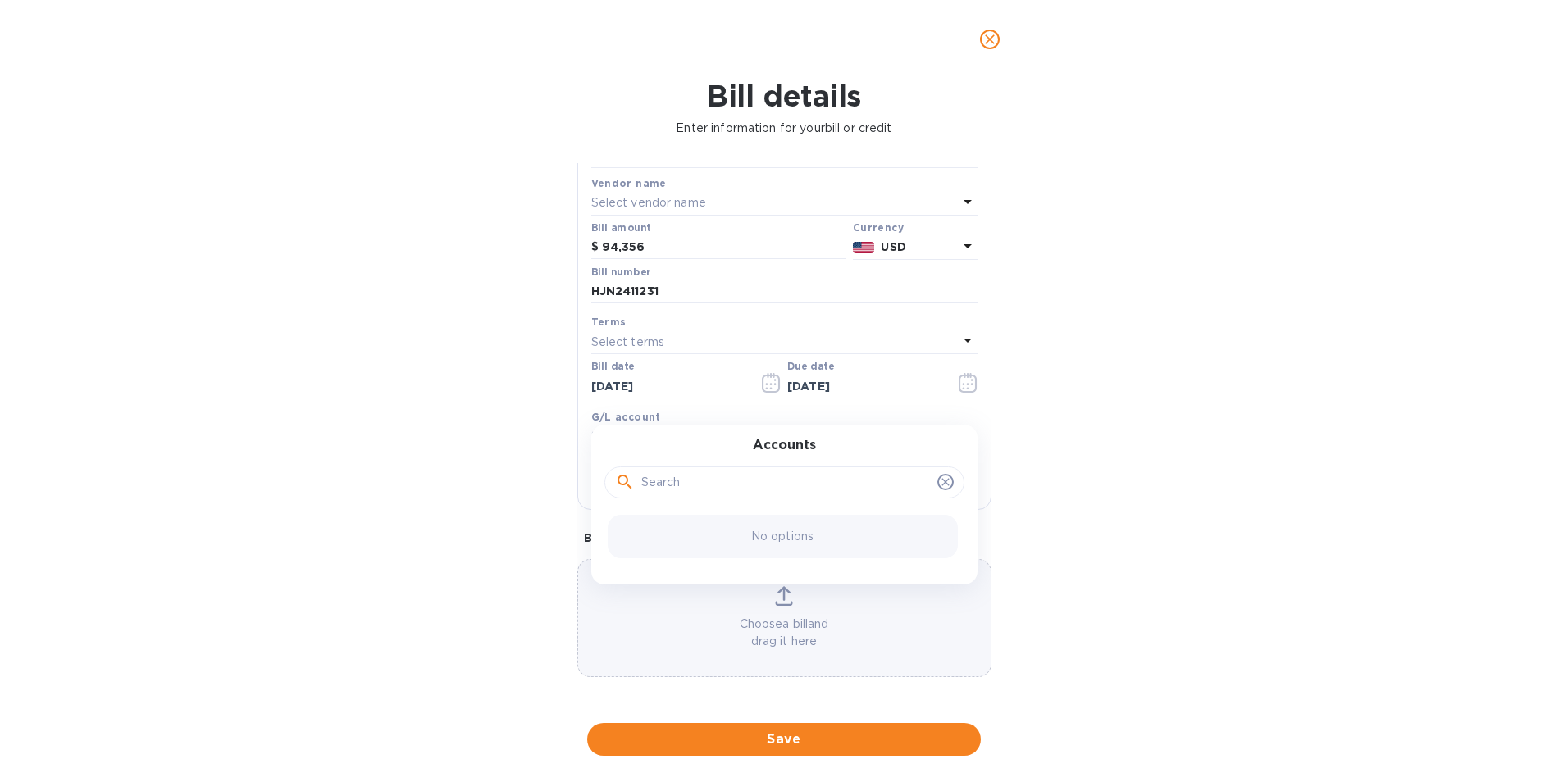
click at [797, 537] on p "No options" at bounding box center [782, 537] width 63 height 18
click at [464, 501] on div "Bill details Enter information for your bill or credit General information Save…" at bounding box center [784, 430] width 1568 height 704
click at [771, 623] on p "Choose a bill and drag it here" at bounding box center [785, 633] width 412 height 34
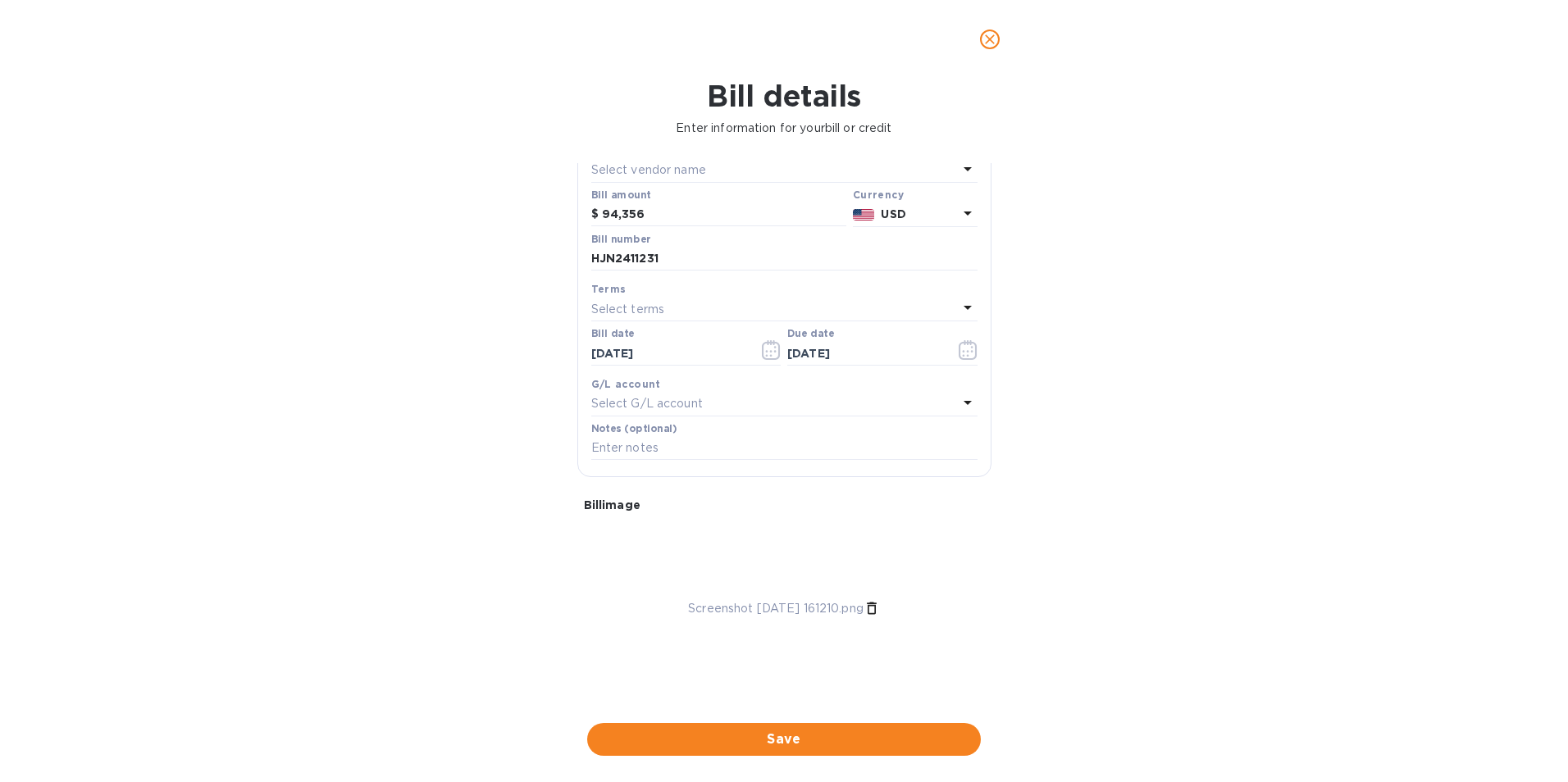
scroll to position [130, 0]
drag, startPoint x: 667, startPoint y: 202, endPoint x: 522, endPoint y: 184, distance: 146.1
click at [522, 184] on div "Bill details Enter information for your bill or credit General information Save…" at bounding box center [784, 430] width 1568 height 704
type input "26,479.20"
click at [898, 729] on span "Save" at bounding box center [784, 739] width 367 height 20
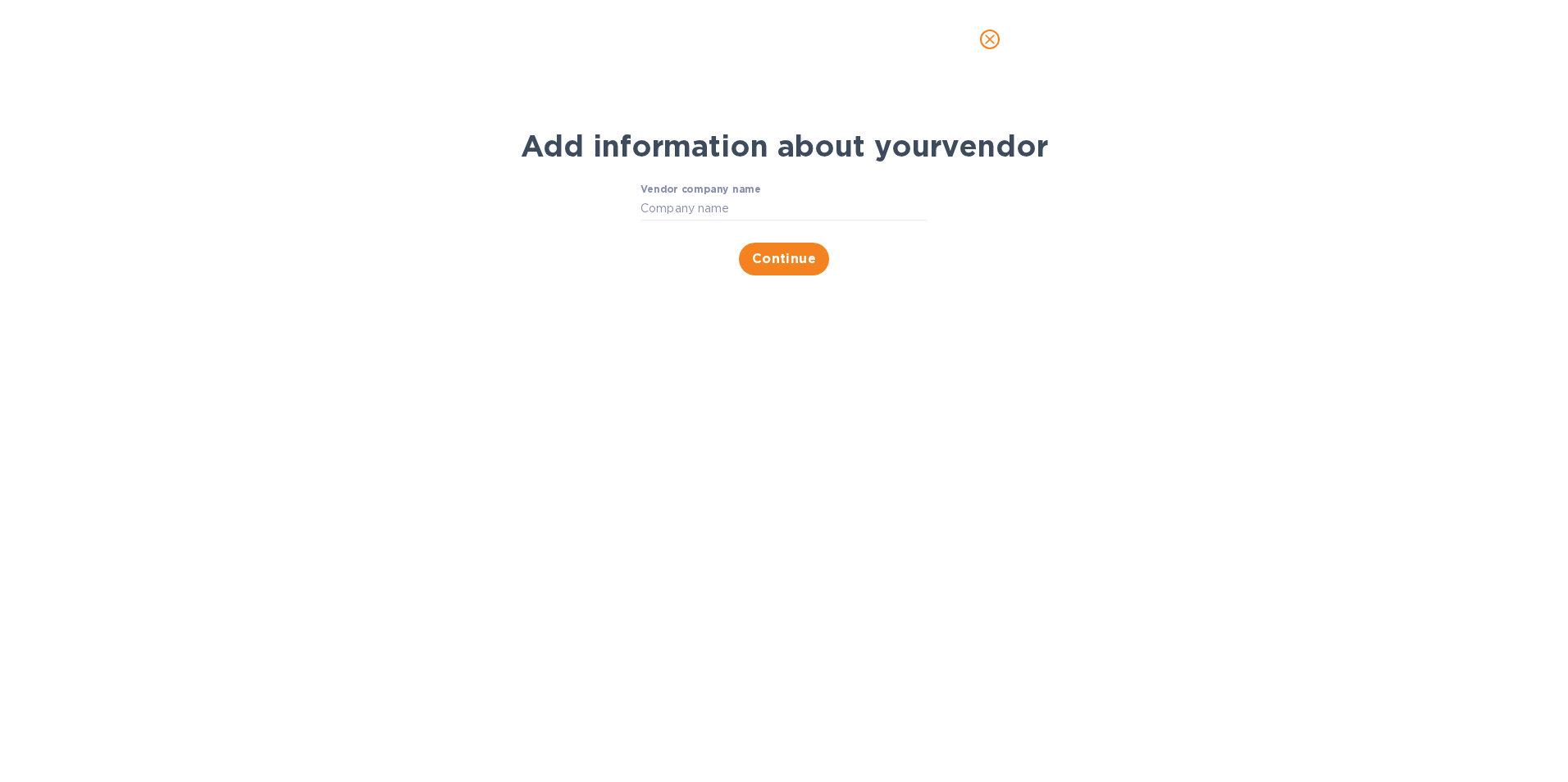
click at [698, 203] on input "Vendor company name" at bounding box center [784, 209] width 287 height 24
type input "honjen industrial ltd"
click at [814, 274] on button "Continue" at bounding box center [784, 259] width 91 height 33
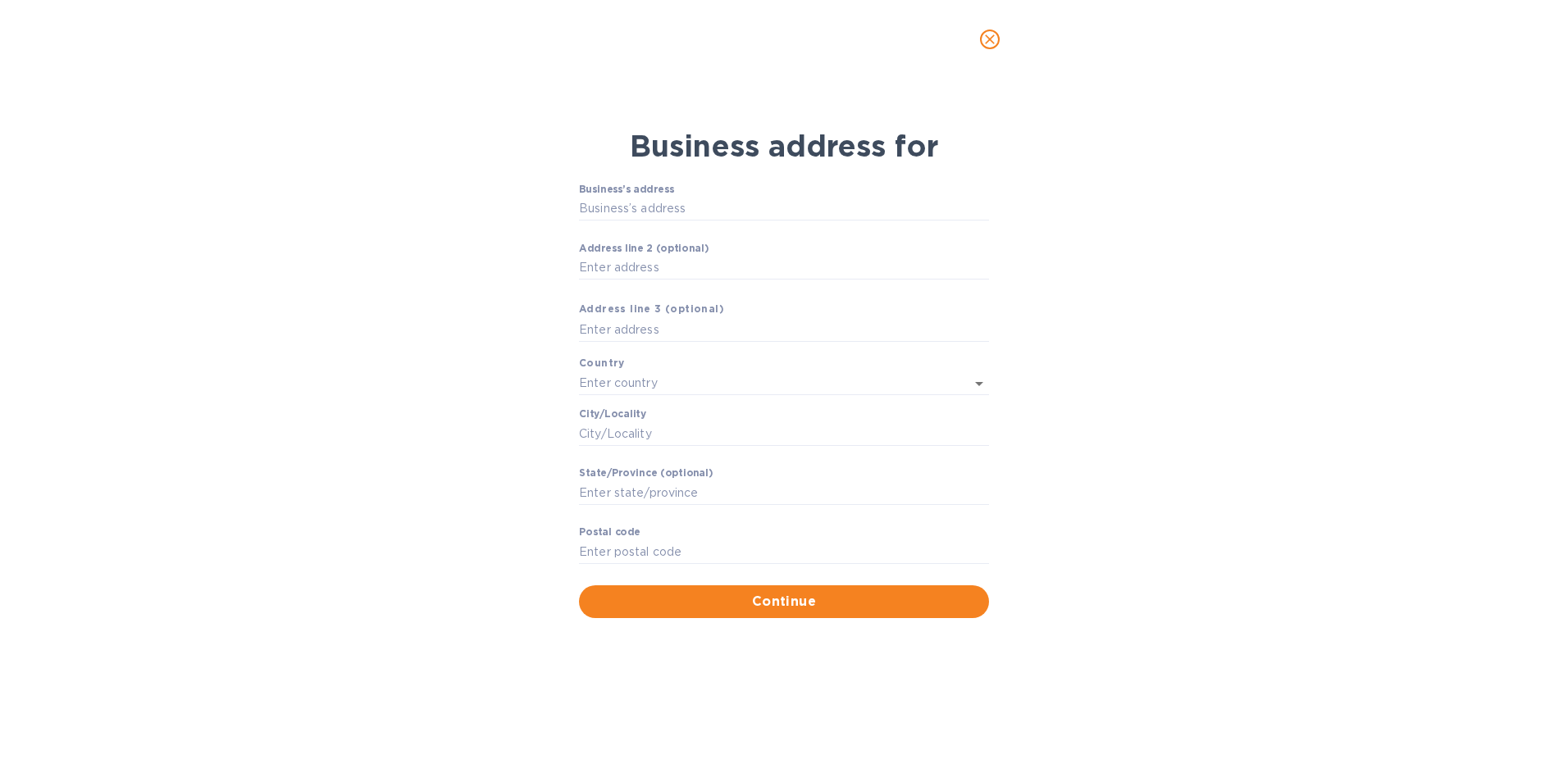
click at [650, 213] on input "Business’s аddress" at bounding box center [784, 209] width 410 height 24
click at [635, 202] on input "Business’s аddress" at bounding box center [784, 209] width 410 height 24
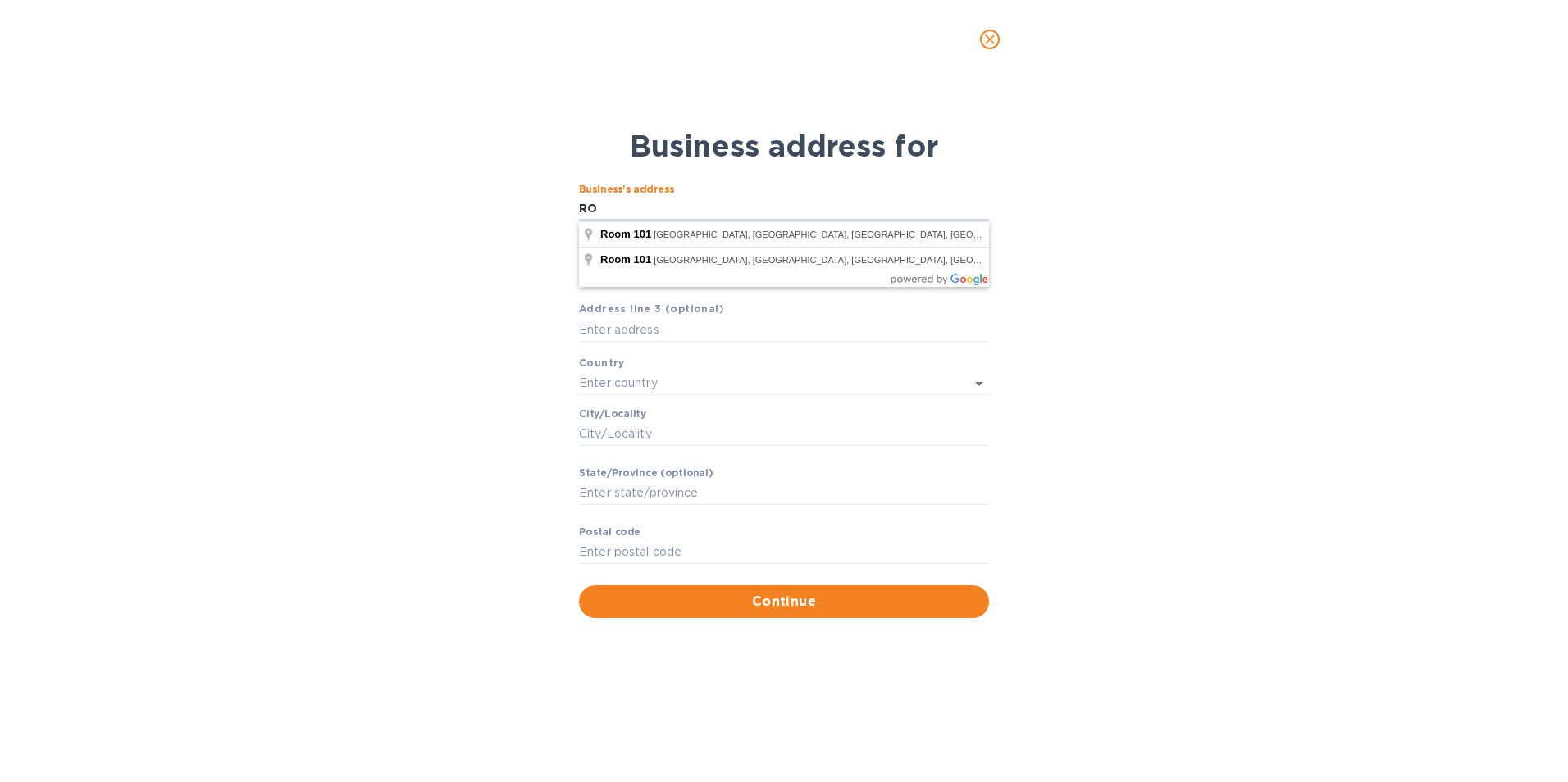
type input "R"
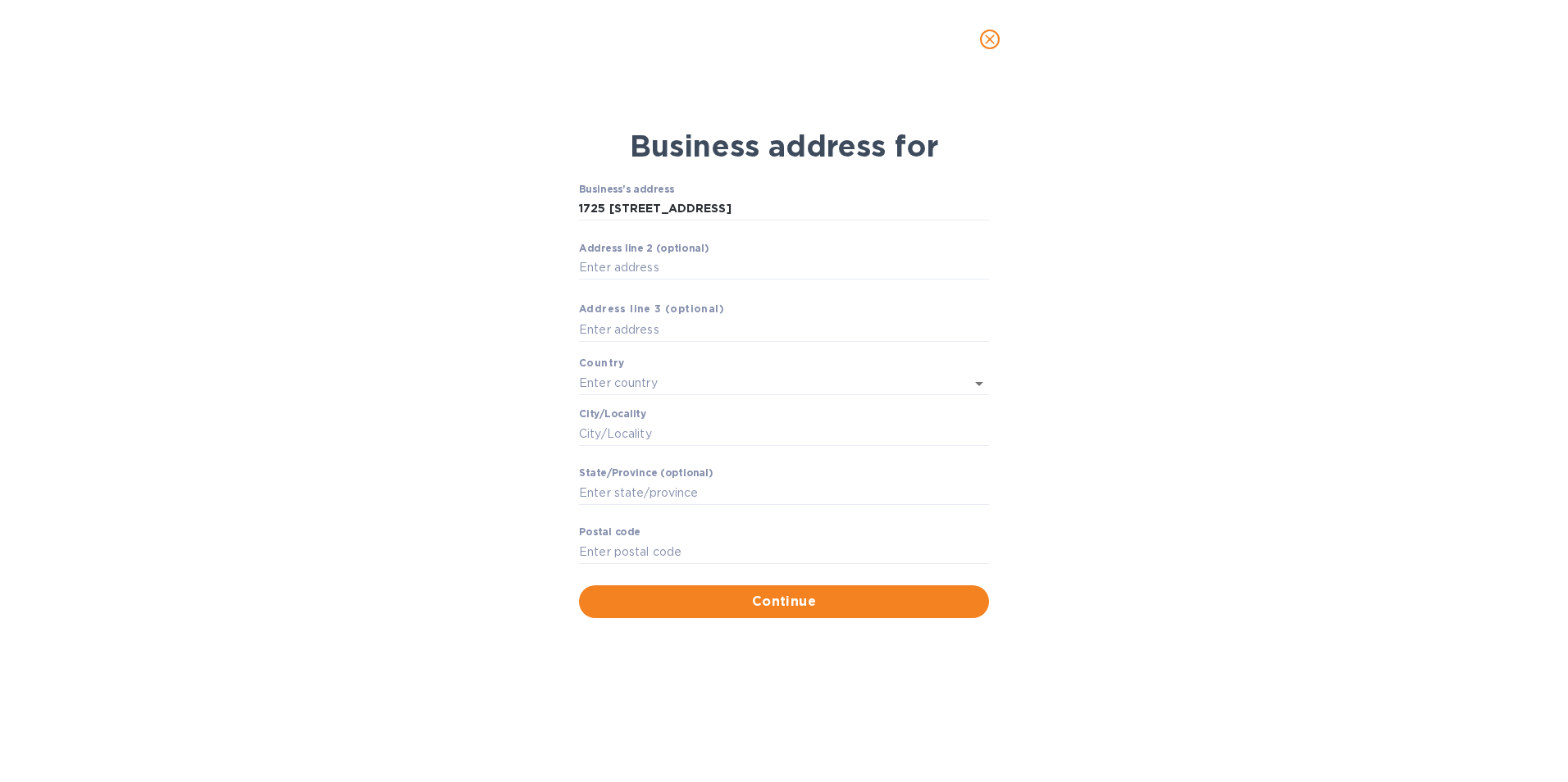
type input "5 [PERSON_NAME] [PERSON_NAME]"
type input "[GEOGRAPHIC_DATA]"
type input "[PERSON_NAME]"
type input "200063"
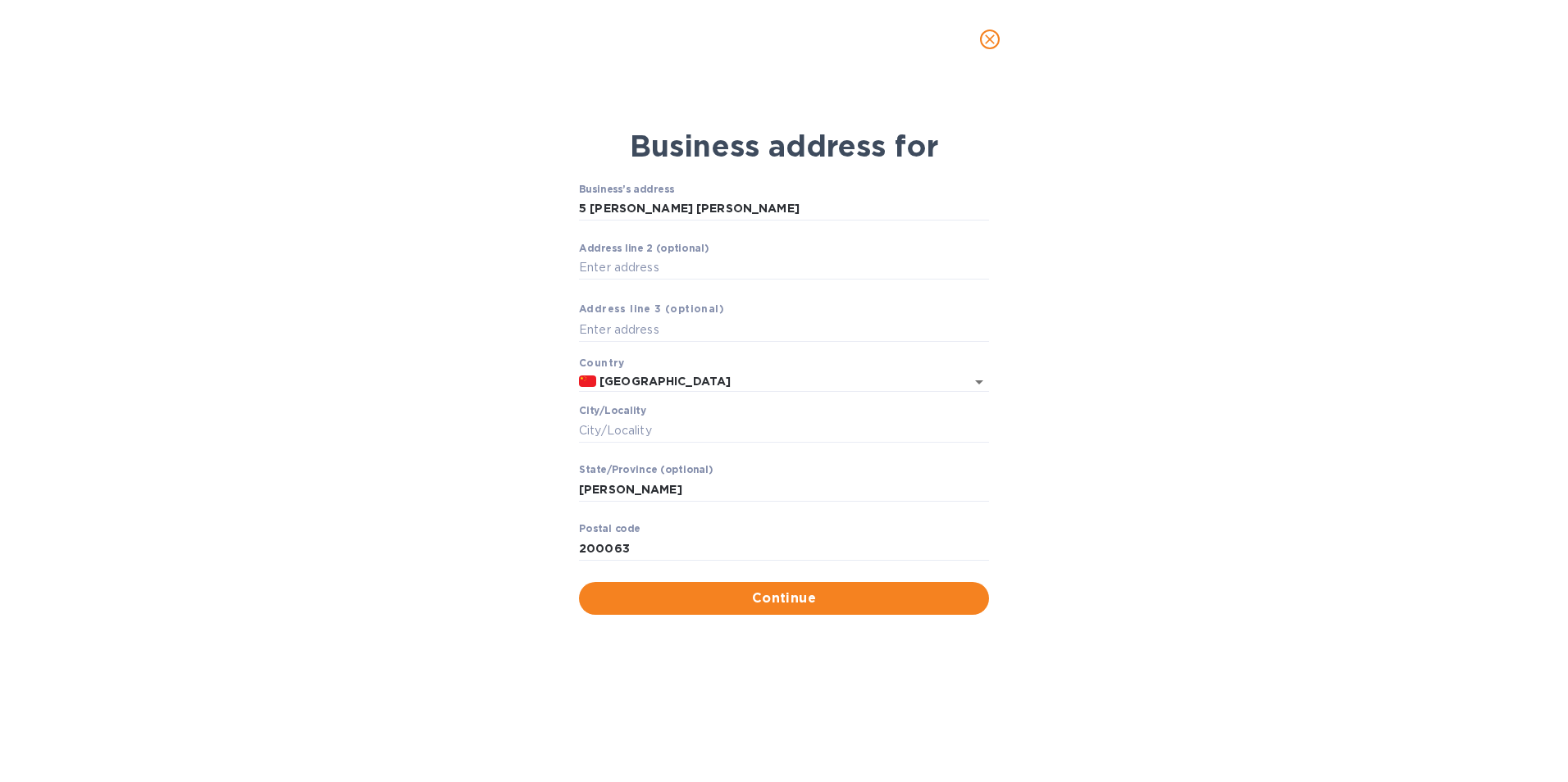
click at [643, 262] on input "Аddress line 2 (optional)" at bounding box center [784, 267] width 410 height 24
type input "ROOM 101 #1725"
drag, startPoint x: 645, startPoint y: 542, endPoint x: 596, endPoint y: 545, distance: 49.1
click at [596, 545] on input "200063" at bounding box center [784, 547] width 410 height 24
type input "201824"
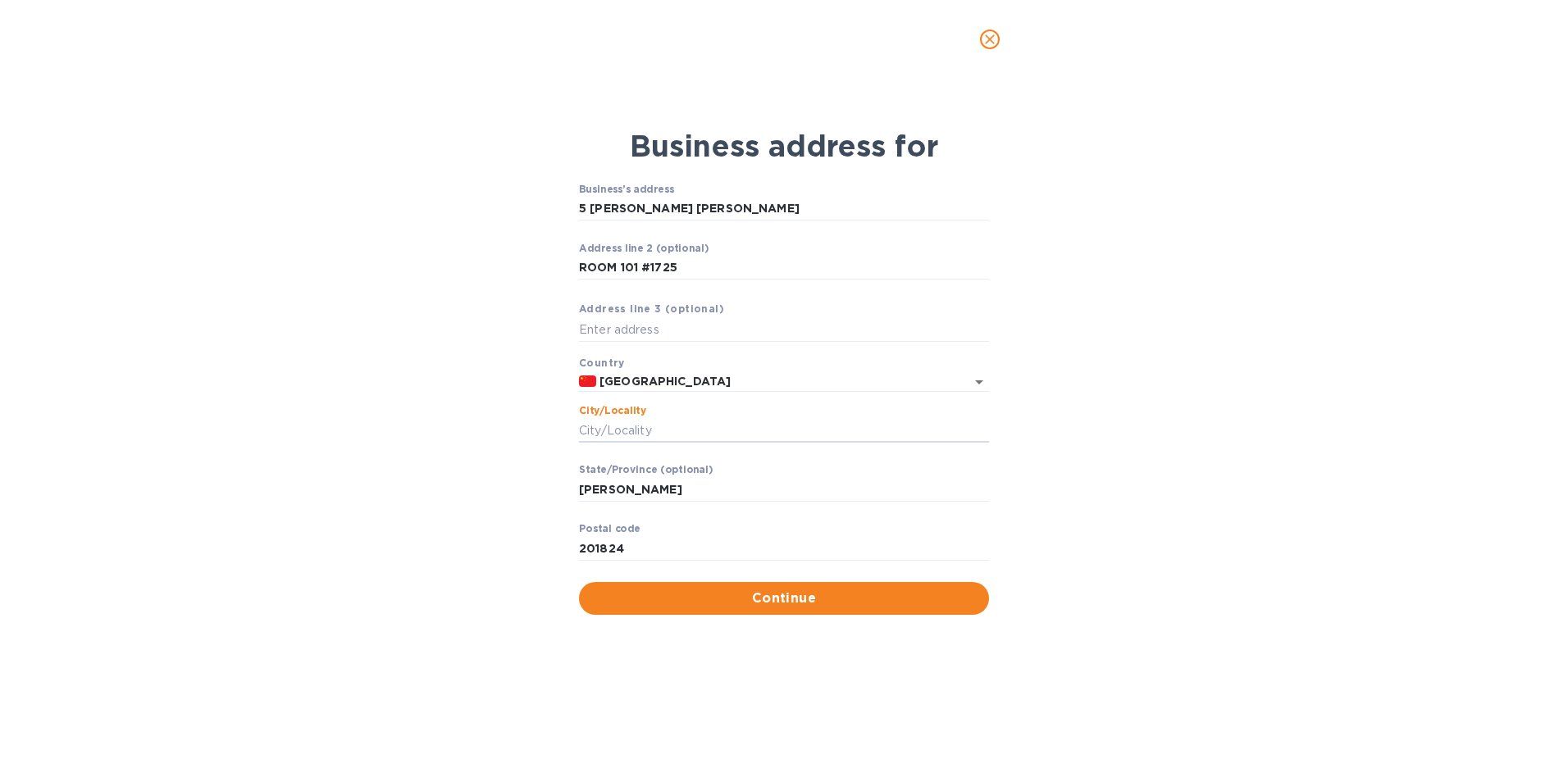
click at [675, 422] on input "Сity/Locаlity" at bounding box center [784, 430] width 410 height 24
type input "[GEOGRAPHIC_DATA]"
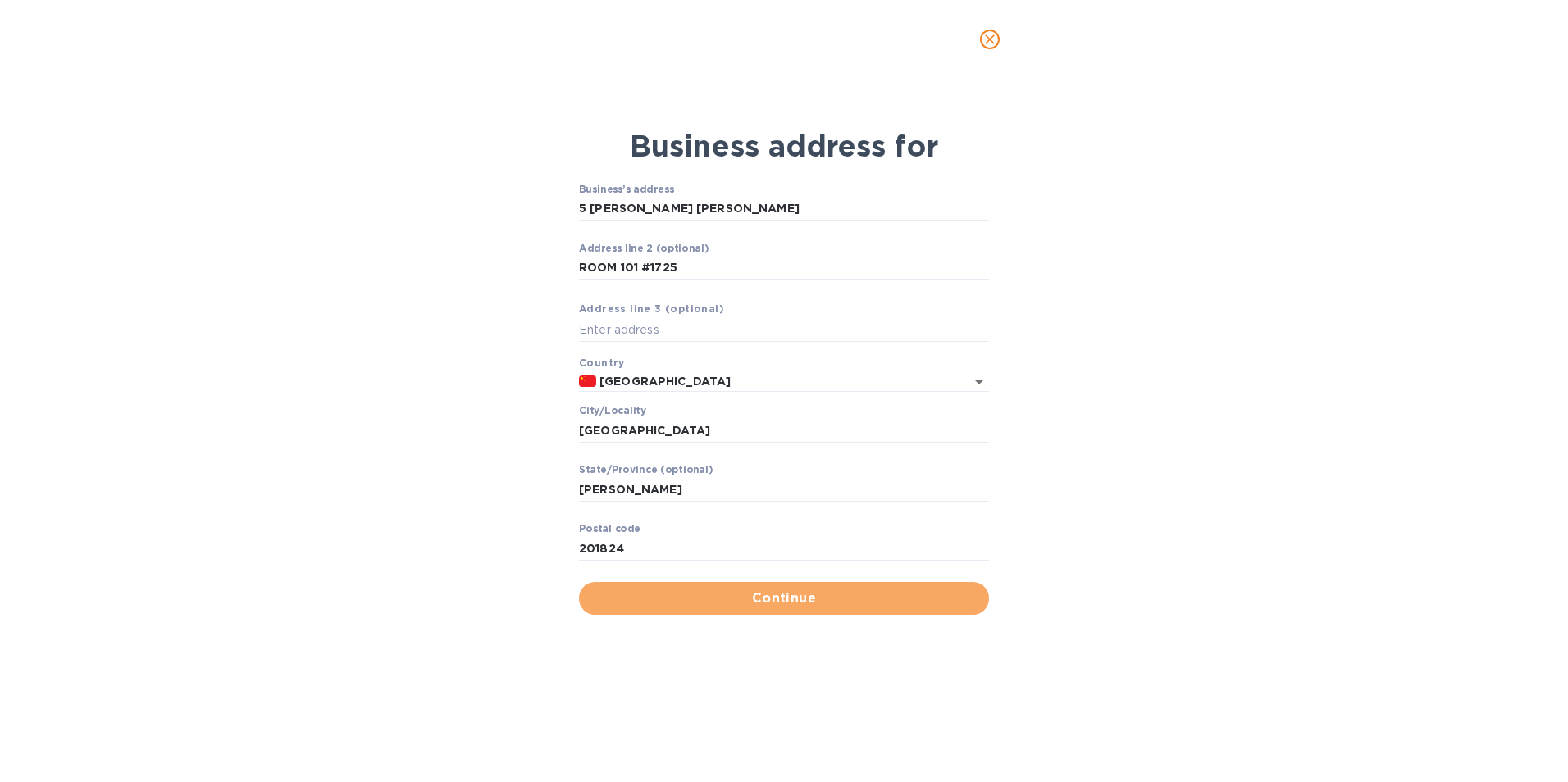
click at [766, 598] on span "Continue" at bounding box center [784, 598] width 384 height 20
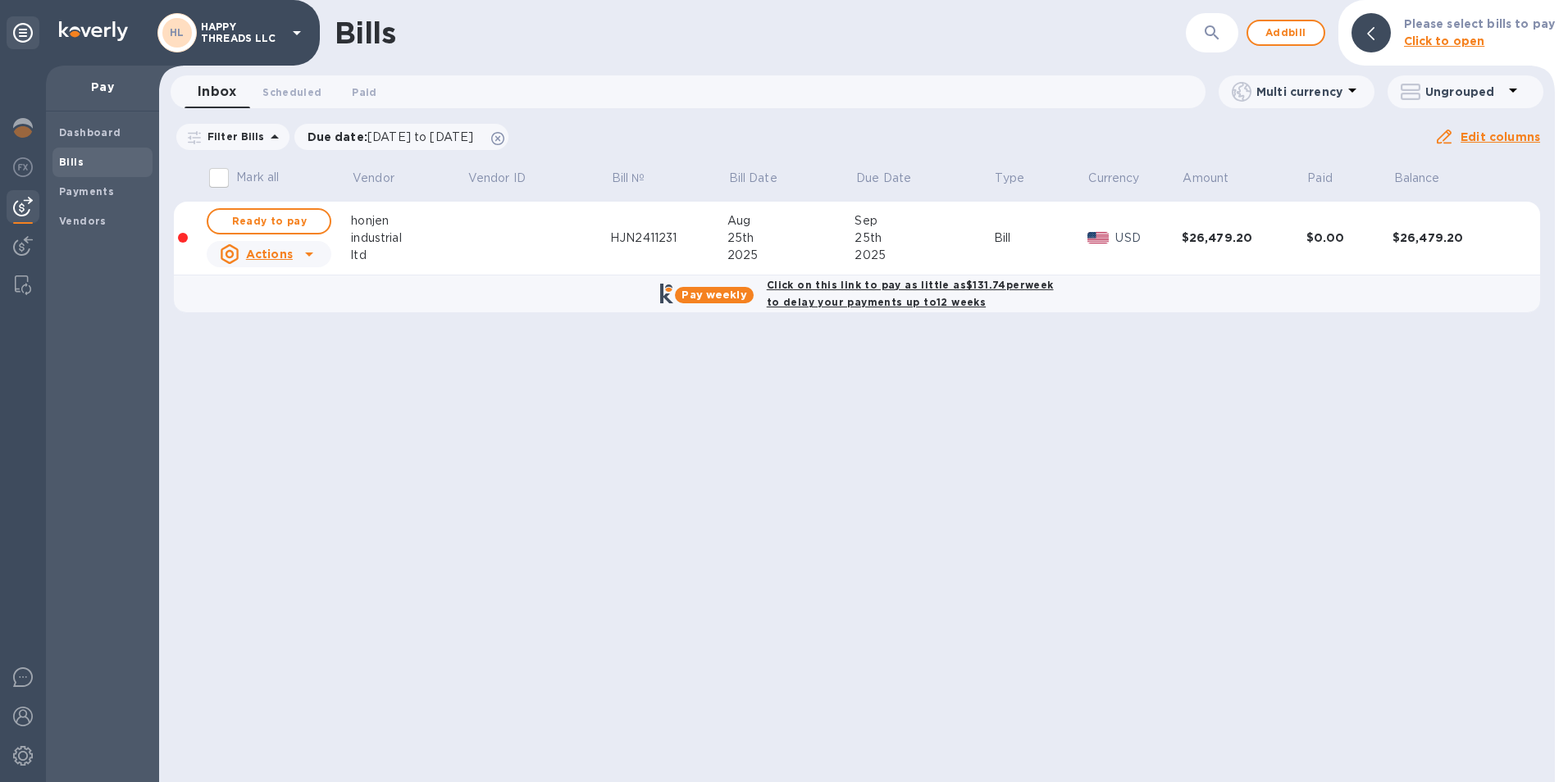
click at [286, 245] on div "Actions" at bounding box center [255, 255] width 73 height 20
click at [577, 336] on div at bounding box center [784, 391] width 1568 height 782
click at [248, 217] on span "Ready to pay" at bounding box center [269, 221] width 95 height 20
checkbox input "true"
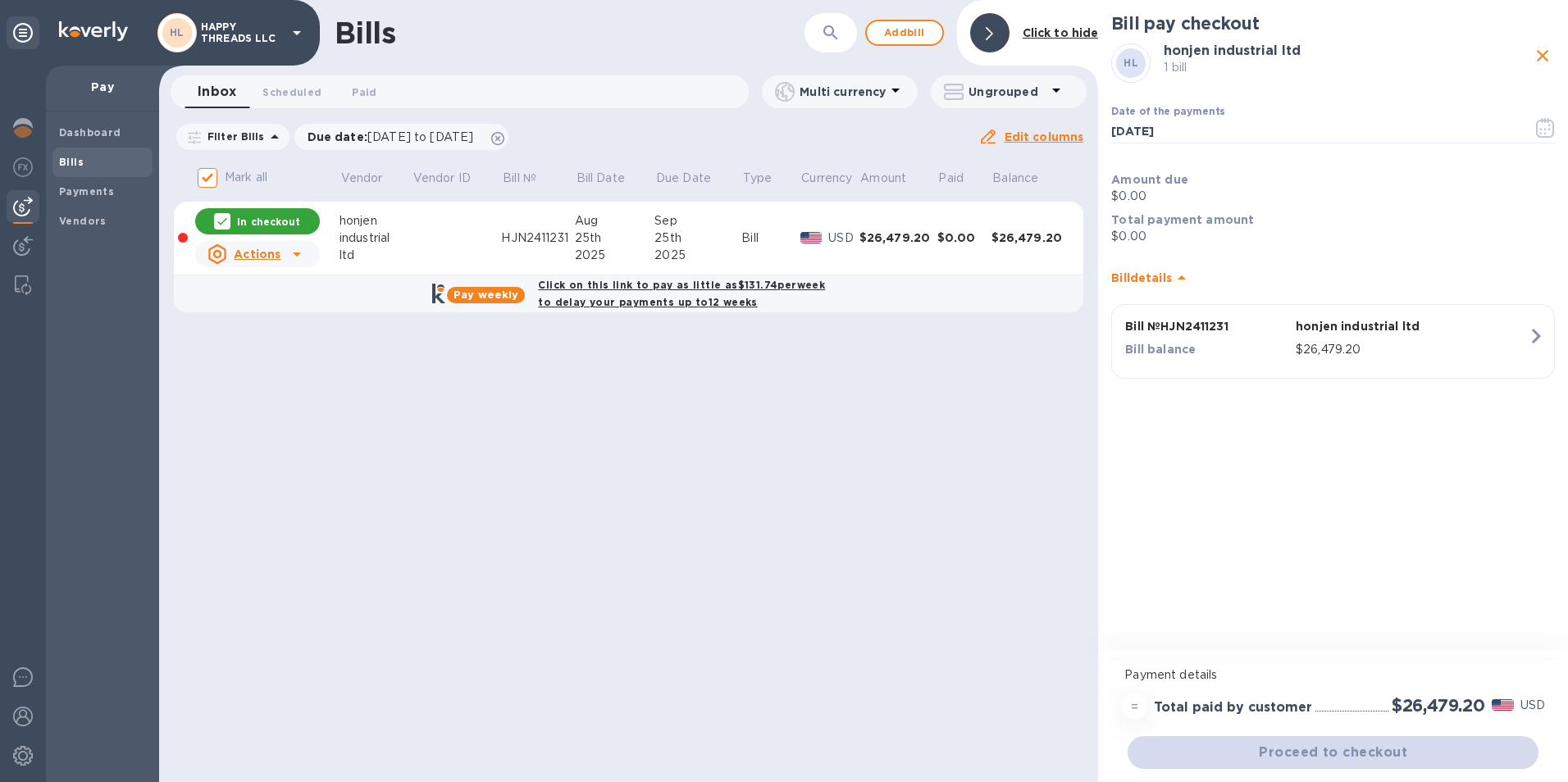
click at [1404, 751] on div "Proceed to checkout" at bounding box center [1333, 752] width 417 height 39
click at [1191, 748] on div "Proceed to checkout" at bounding box center [1333, 752] width 417 height 39
click at [1133, 709] on div "=" at bounding box center [1134, 706] width 26 height 26
click at [1244, 758] on div "Proceed to checkout" at bounding box center [1333, 752] width 417 height 39
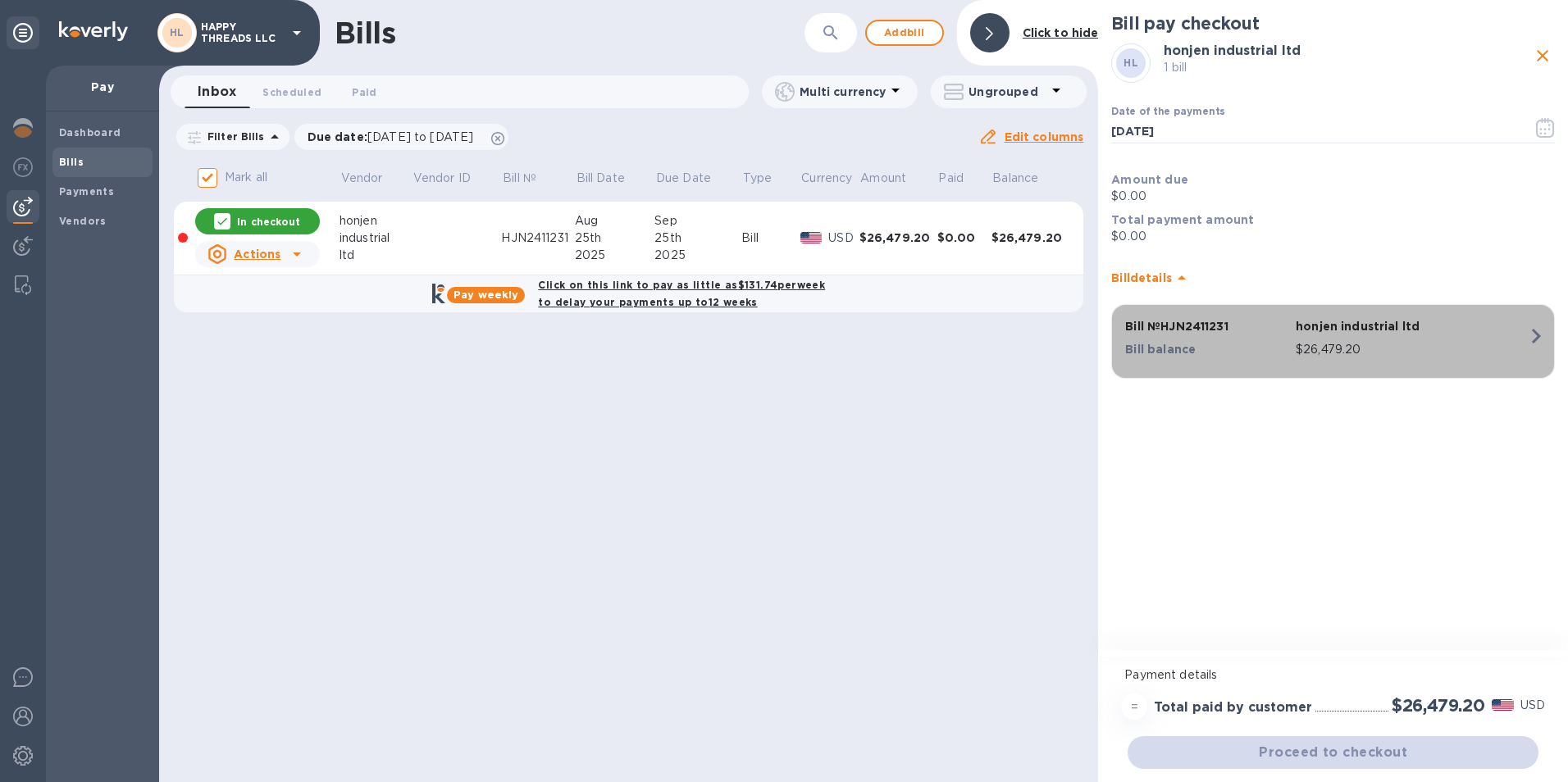
click at [1331, 349] on p "$26,479.20" at bounding box center [1412, 350] width 232 height 18
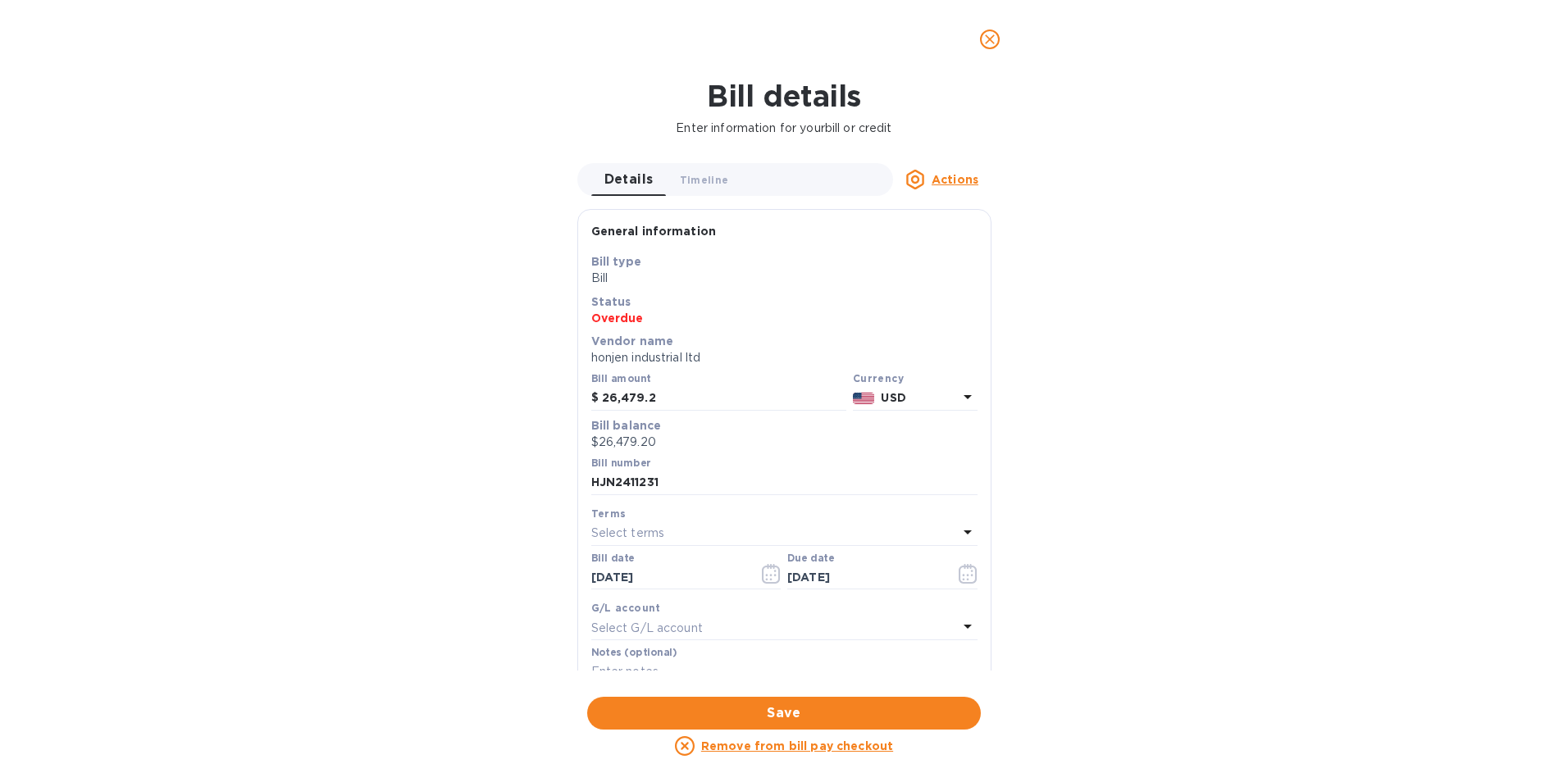
click at [993, 43] on icon "close" at bounding box center [990, 39] width 10 height 10
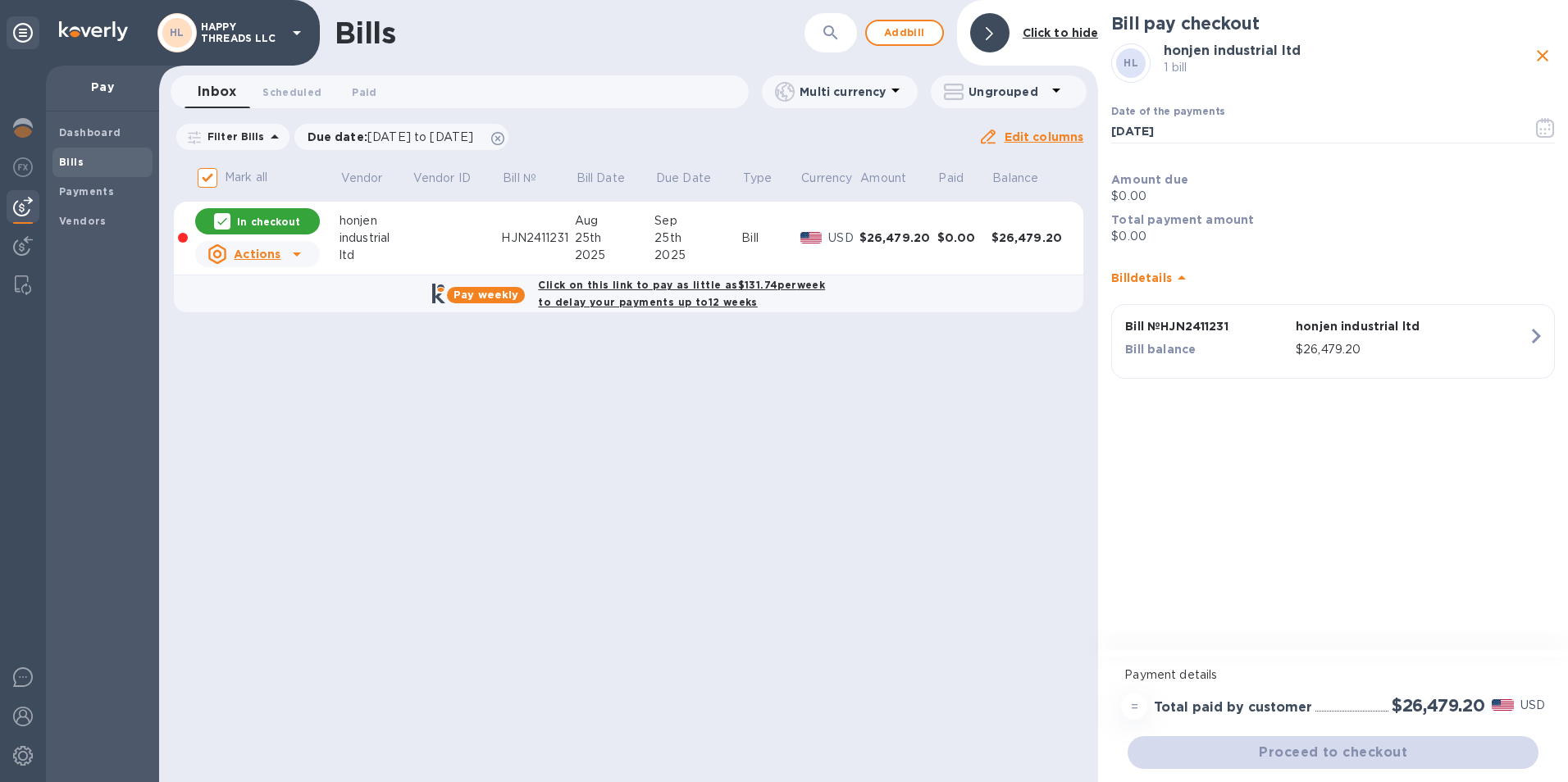
click at [1150, 231] on p "$0.00" at bounding box center [1333, 236] width 443 height 18
drag, startPoint x: 1144, startPoint y: 234, endPoint x: 1135, endPoint y: 233, distance: 9.1
click at [1135, 233] on p "$0.00" at bounding box center [1333, 236] width 443 height 18
click at [1131, 233] on p "$0.00" at bounding box center [1333, 236] width 443 height 18
click at [250, 250] on u "Actions" at bounding box center [257, 255] width 47 height 13
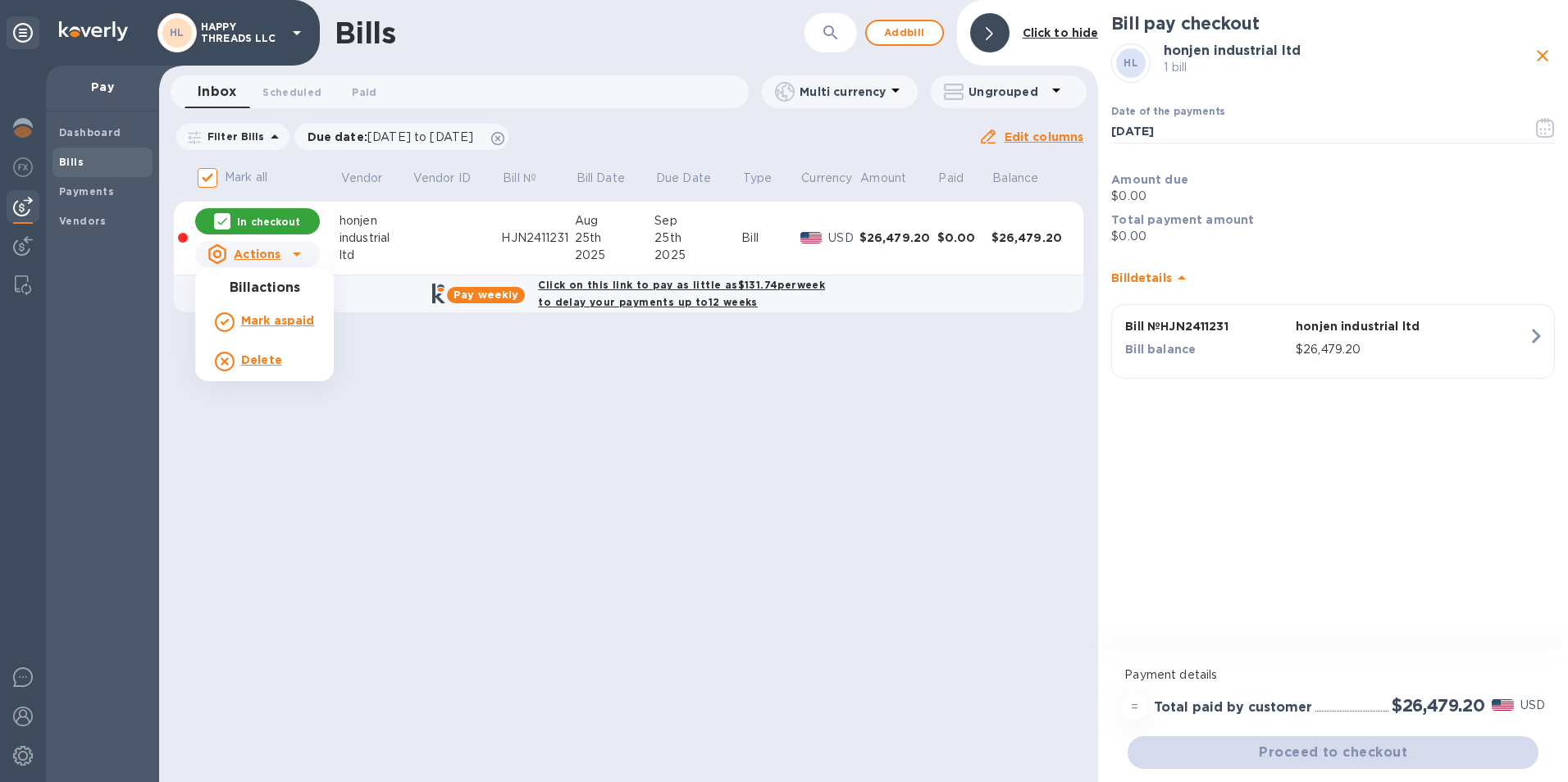
click at [457, 406] on div at bounding box center [784, 391] width 1568 height 782
click at [1338, 763] on div "Proceed to checkout" at bounding box center [1333, 752] width 417 height 39
click at [1335, 340] on div "$26,479.20" at bounding box center [1412, 350] width 239 height 23
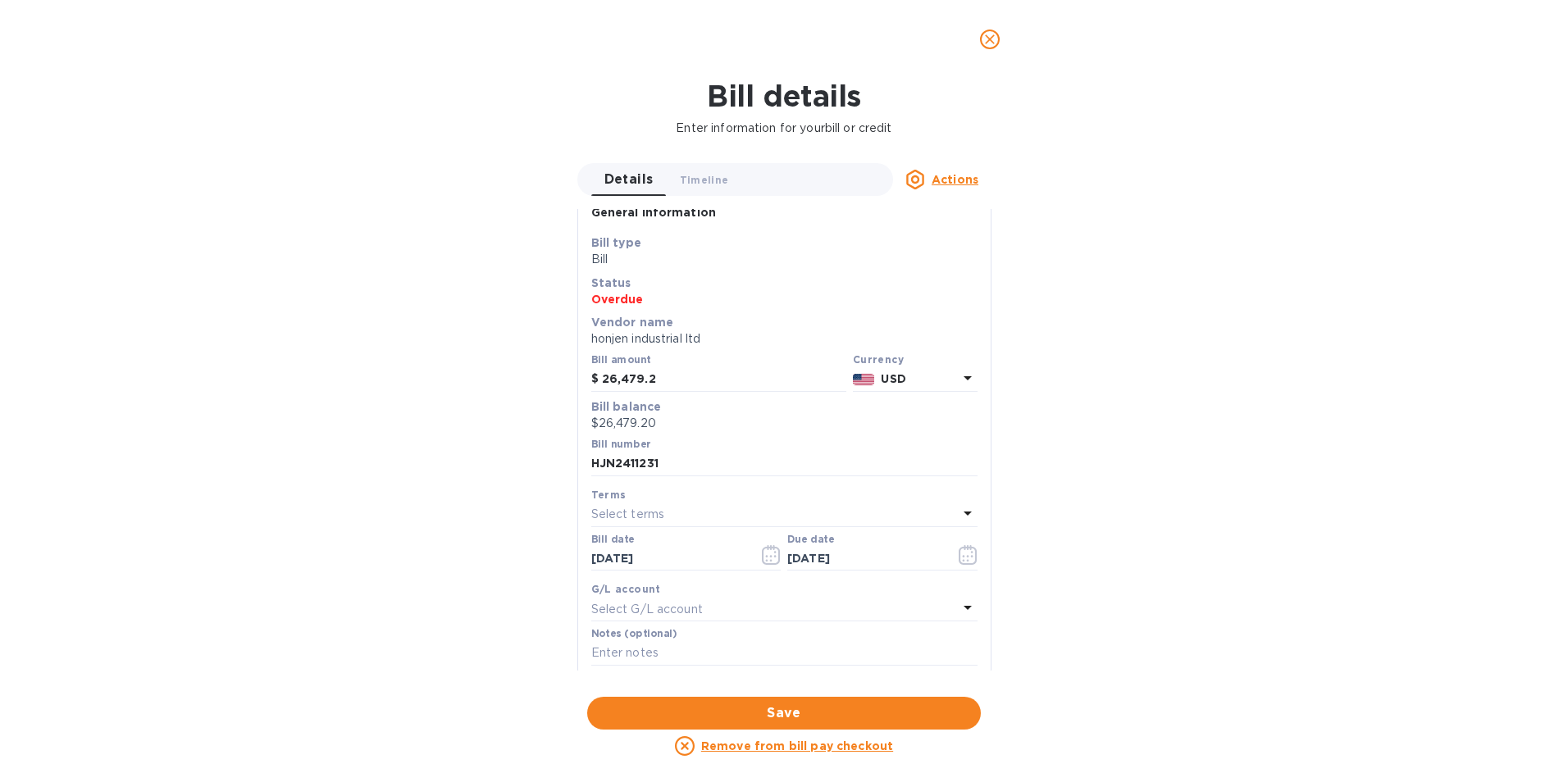
scroll to position [0, 0]
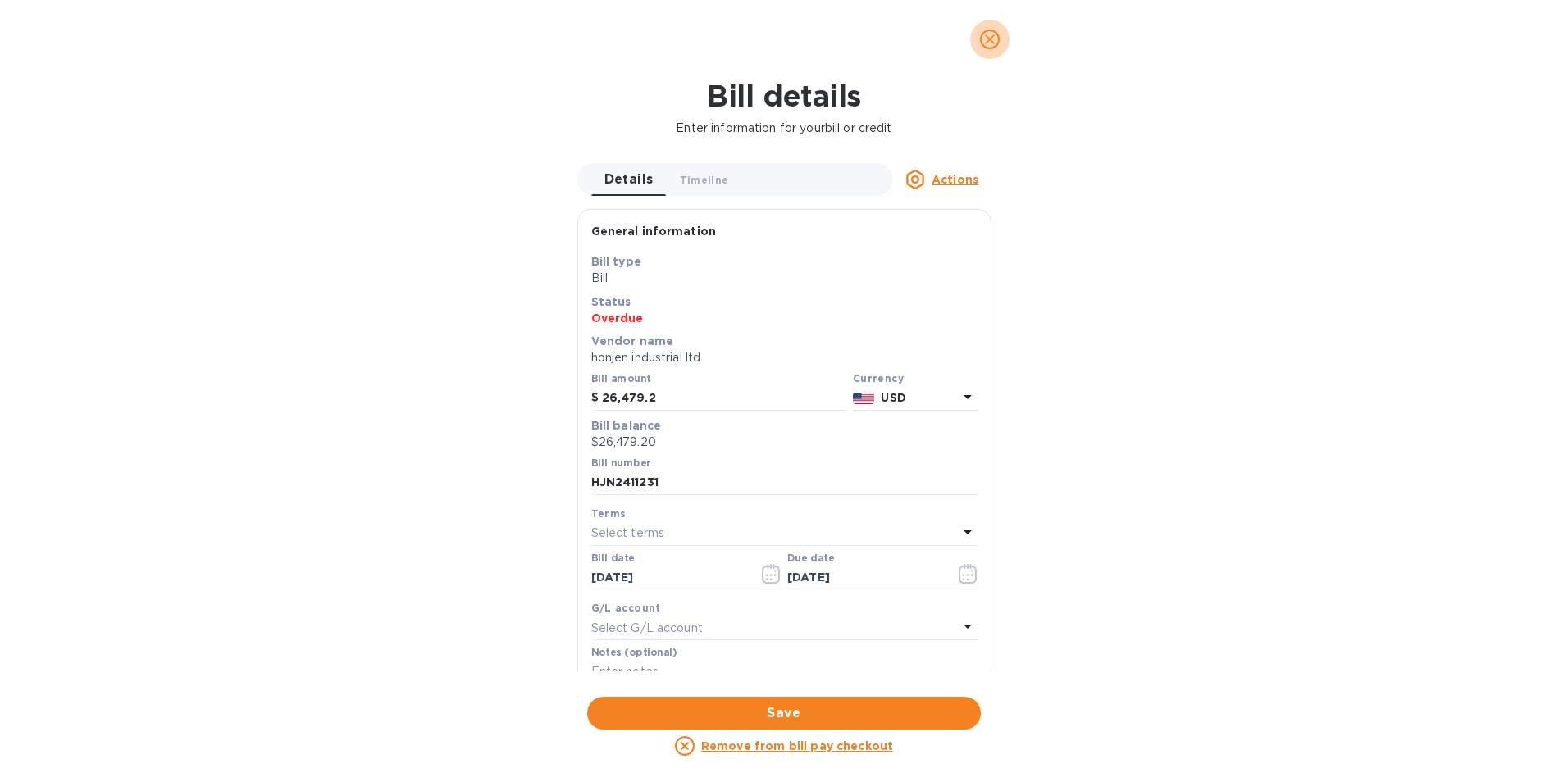
click at [984, 33] on icon "close" at bounding box center [990, 39] width 17 height 17
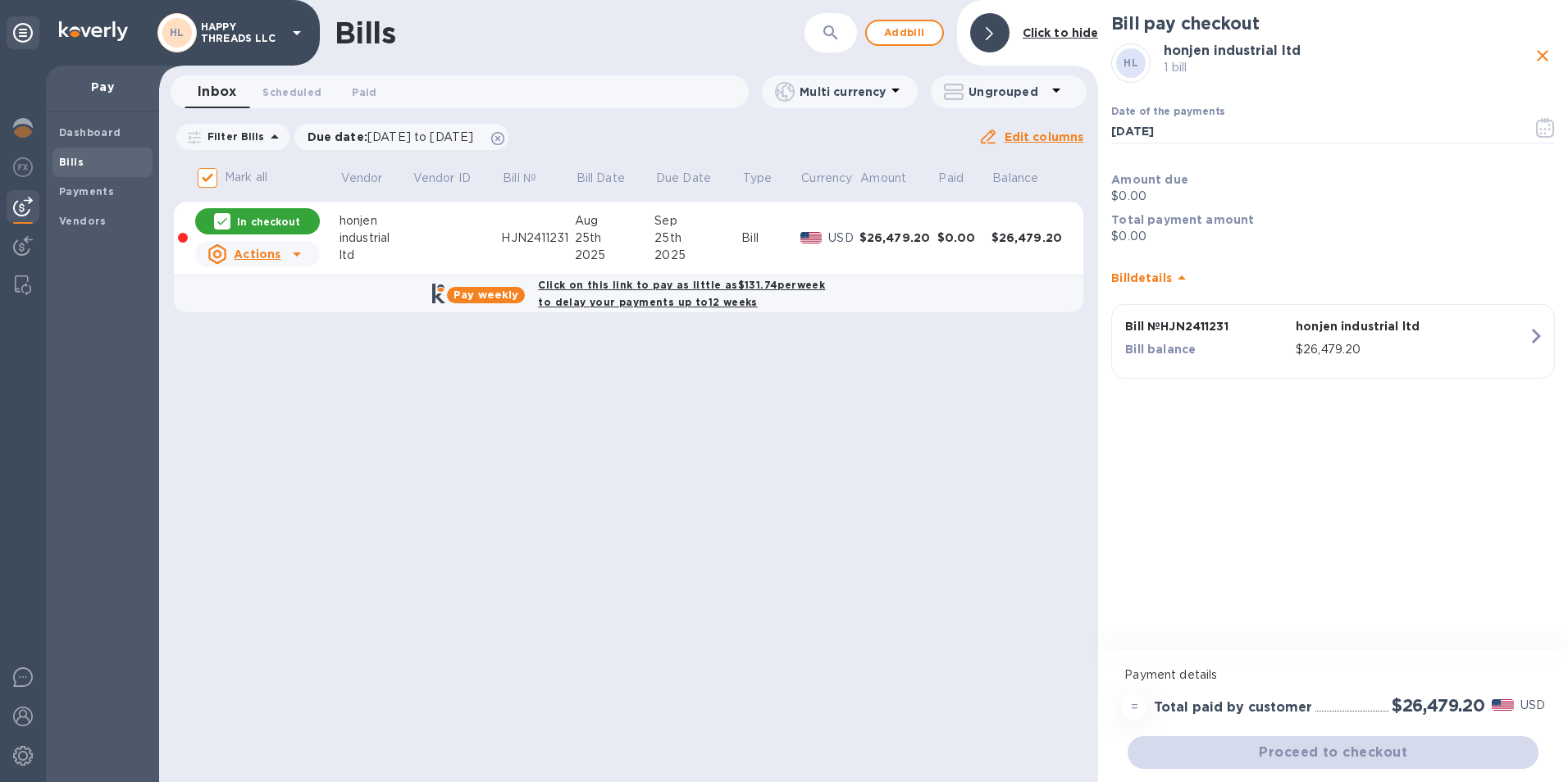
click at [1345, 754] on div "Proceed to checkout" at bounding box center [1333, 752] width 417 height 39
click at [1132, 707] on div "=" at bounding box center [1134, 706] width 26 height 26
click at [1292, 753] on div "Proceed to checkout" at bounding box center [1333, 752] width 417 height 39
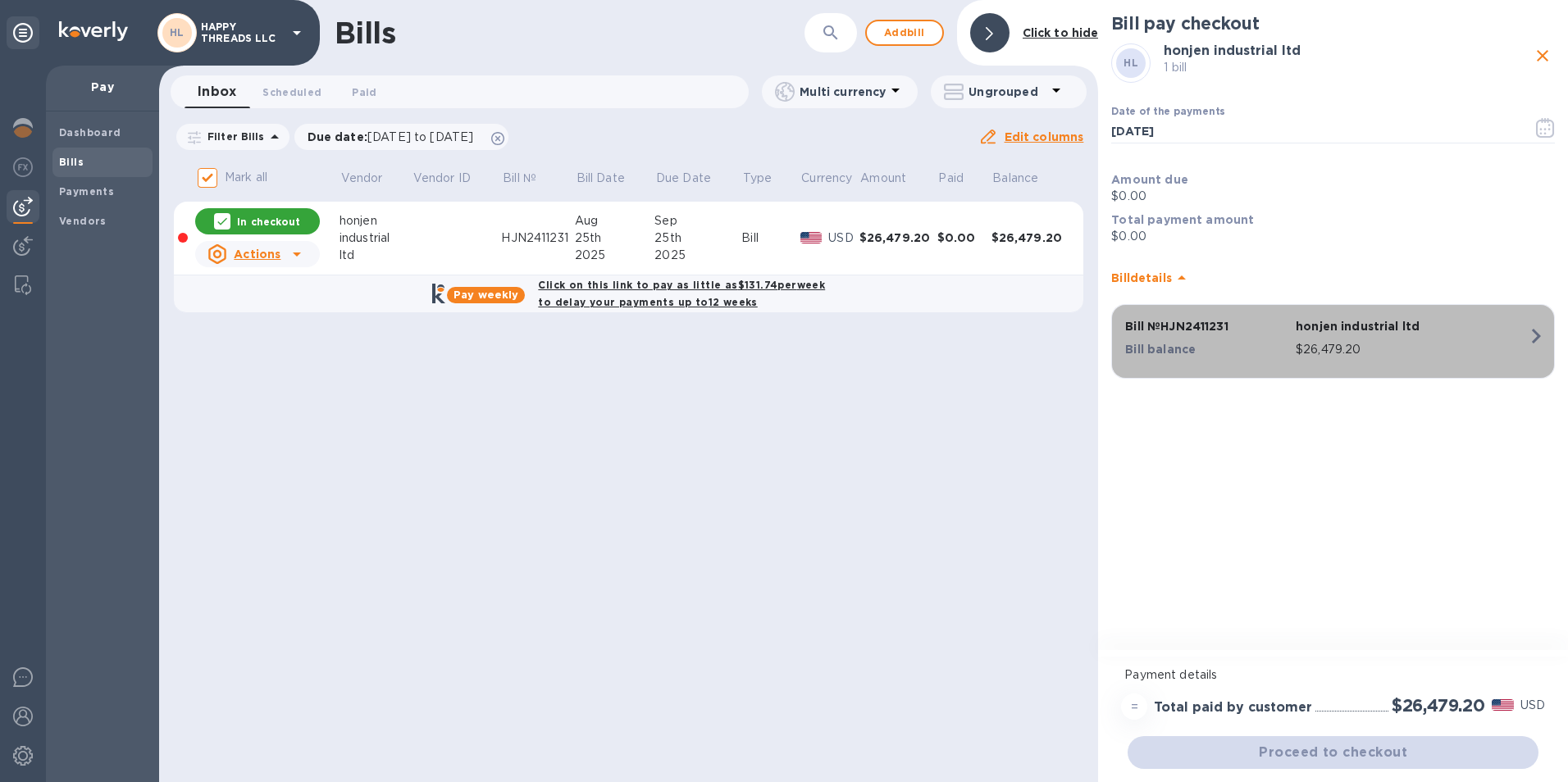
click at [1449, 346] on p "$26,479.20" at bounding box center [1412, 350] width 232 height 18
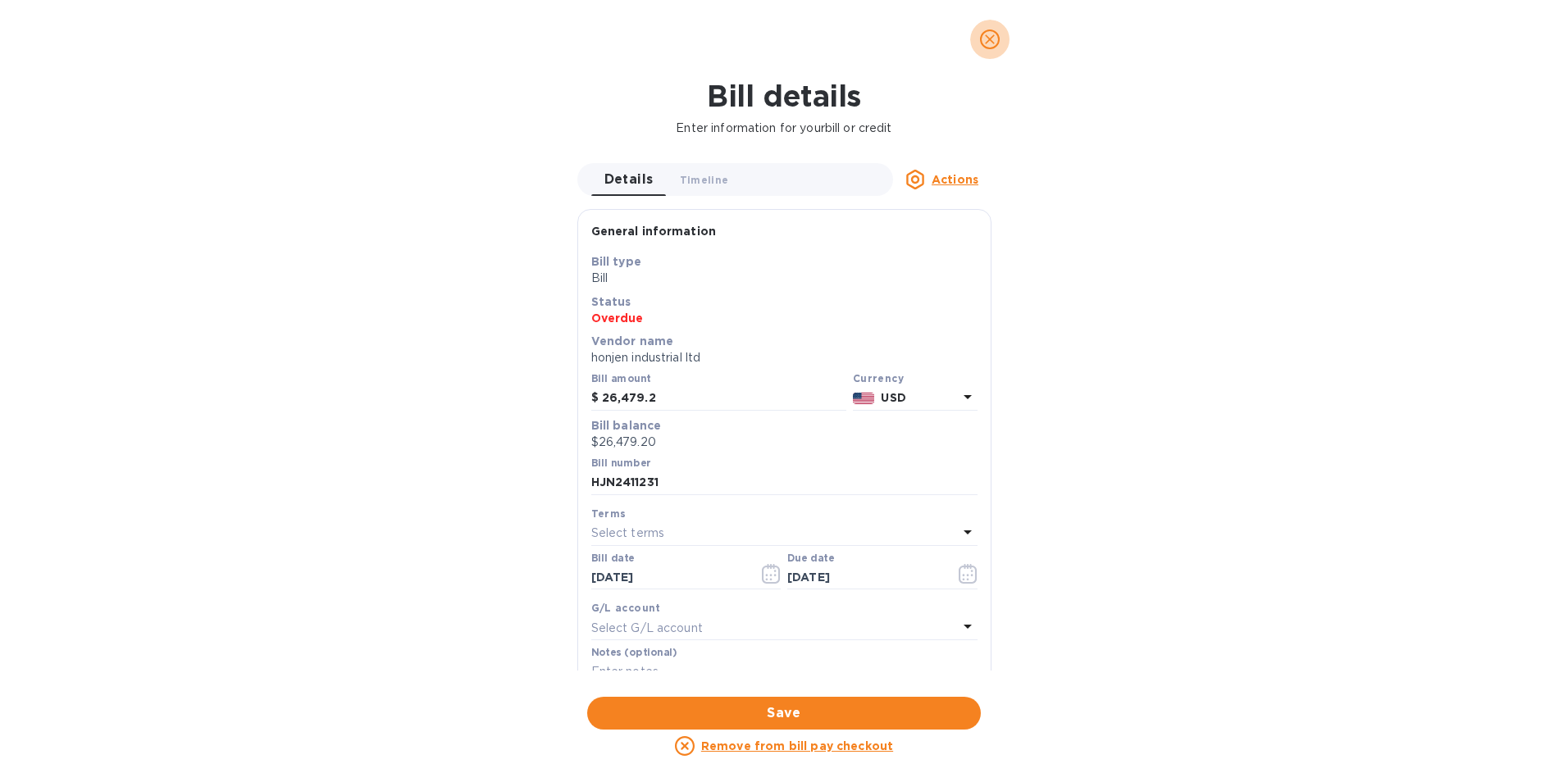
click at [999, 38] on button "close" at bounding box center [989, 39] width 39 height 39
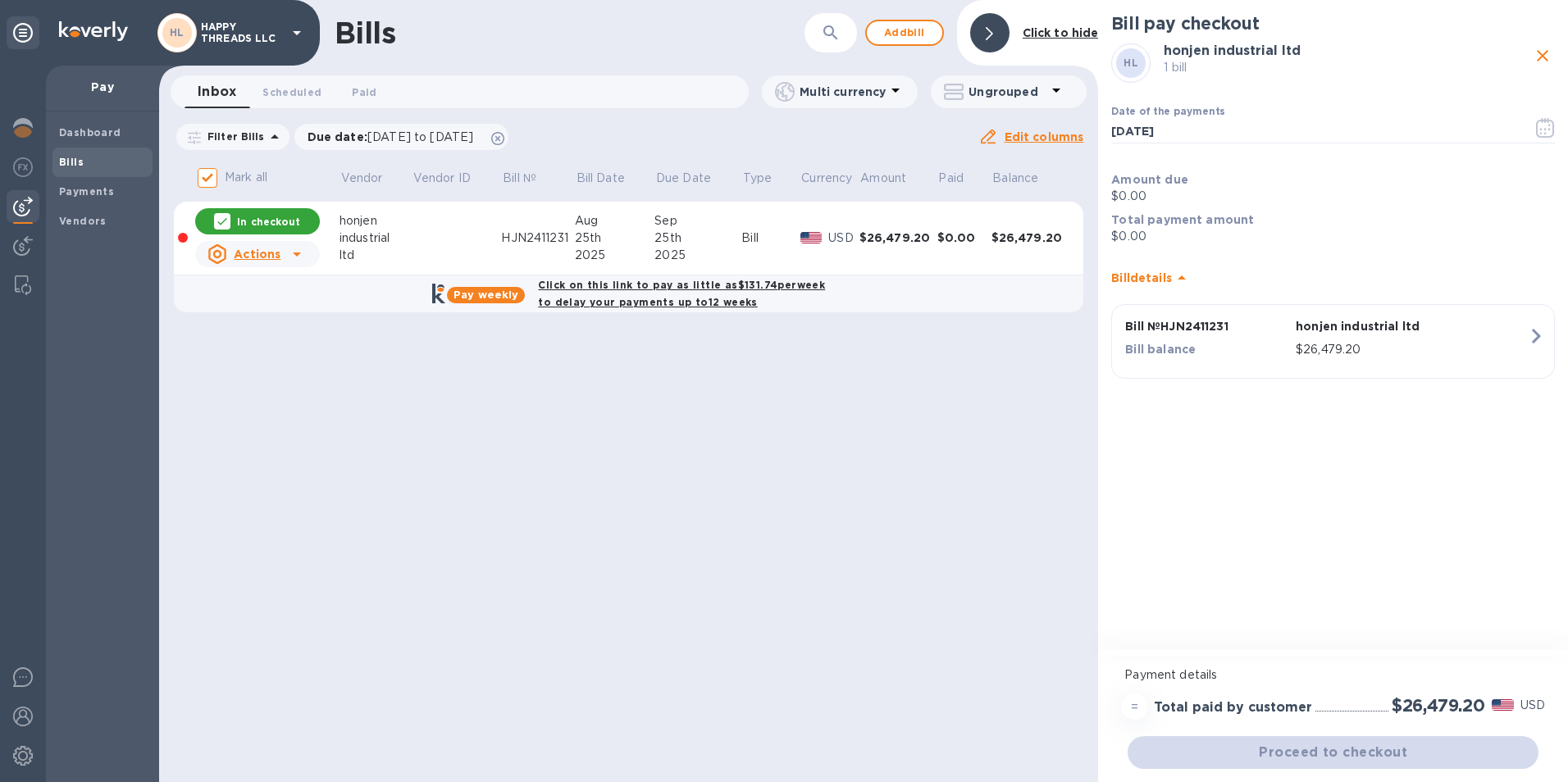
click at [1213, 182] on p "Amount due" at bounding box center [1333, 179] width 443 height 17
click at [1115, 199] on p "$0.00" at bounding box center [1333, 196] width 443 height 18
drag, startPoint x: 1125, startPoint y: 192, endPoint x: 1238, endPoint y: 207, distance: 114.0
click at [1238, 207] on div "Amount due $0.00" at bounding box center [1333, 188] width 450 height 40
click at [1163, 186] on b "Amount due" at bounding box center [1150, 179] width 77 height 13
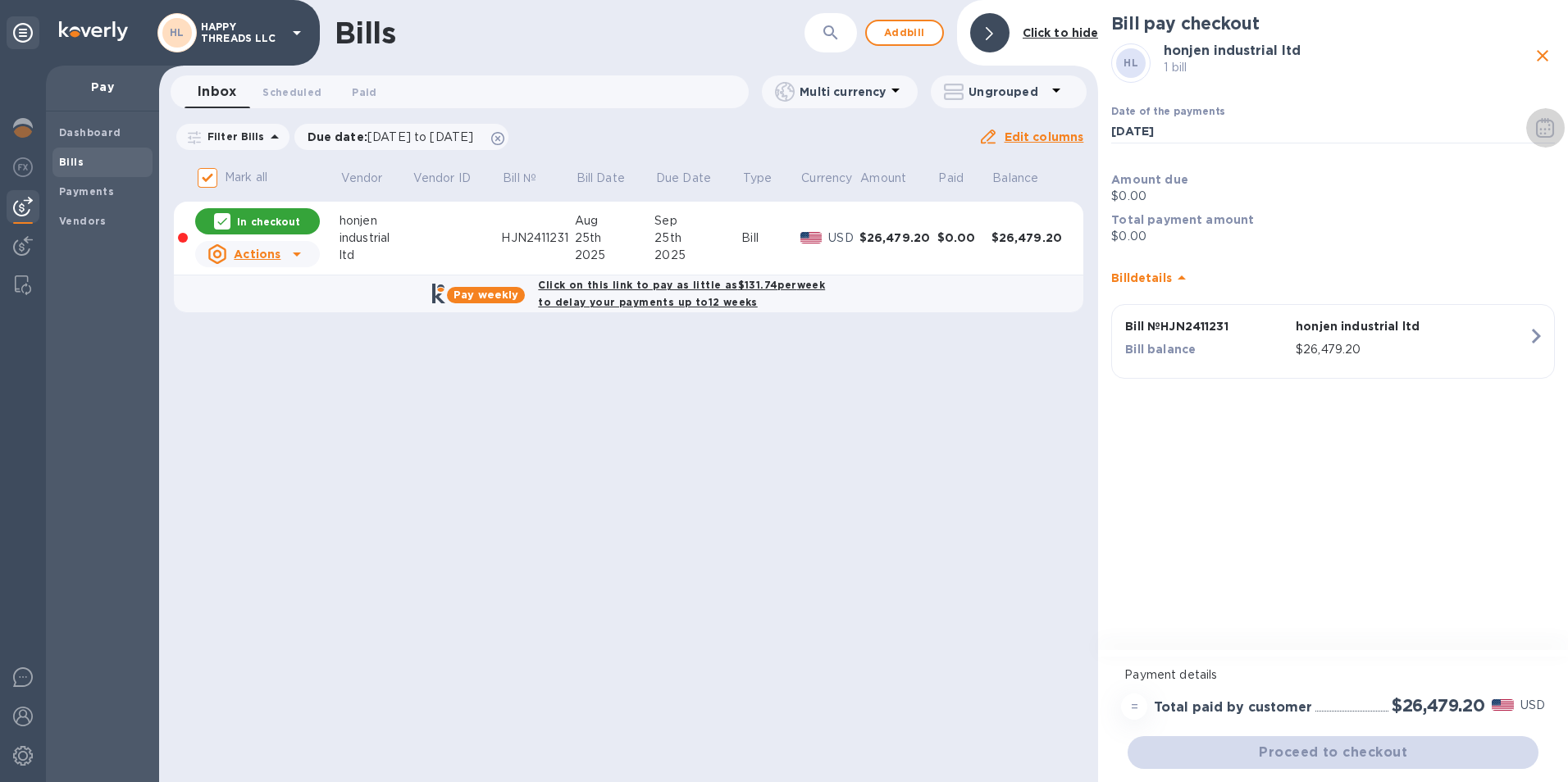
click at [1551, 129] on icon "button" at bounding box center [1545, 128] width 19 height 20
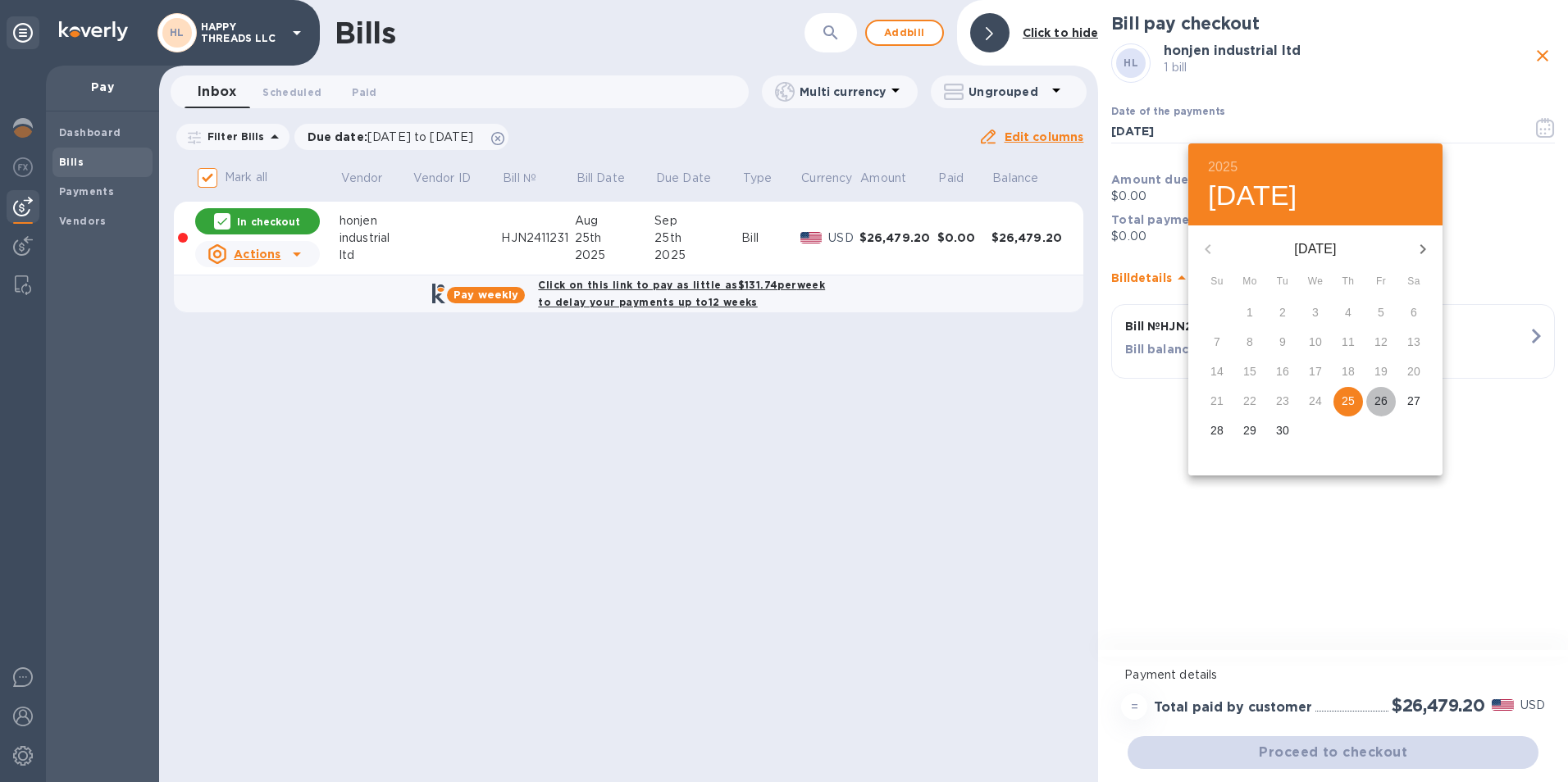
click at [1381, 401] on p "26" at bounding box center [1381, 401] width 13 height 17
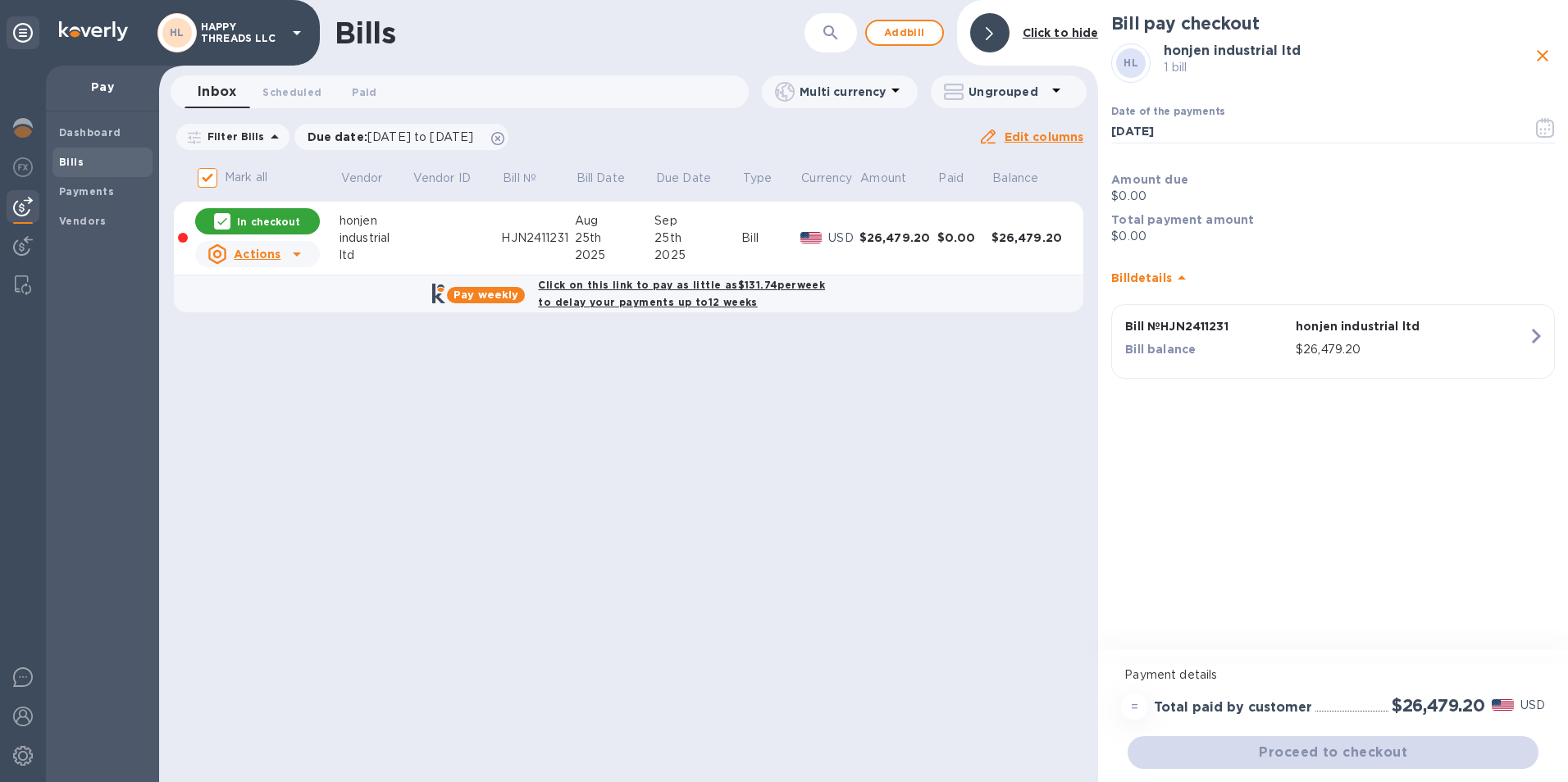
click at [1546, 124] on icon "button" at bounding box center [1545, 128] width 19 height 20
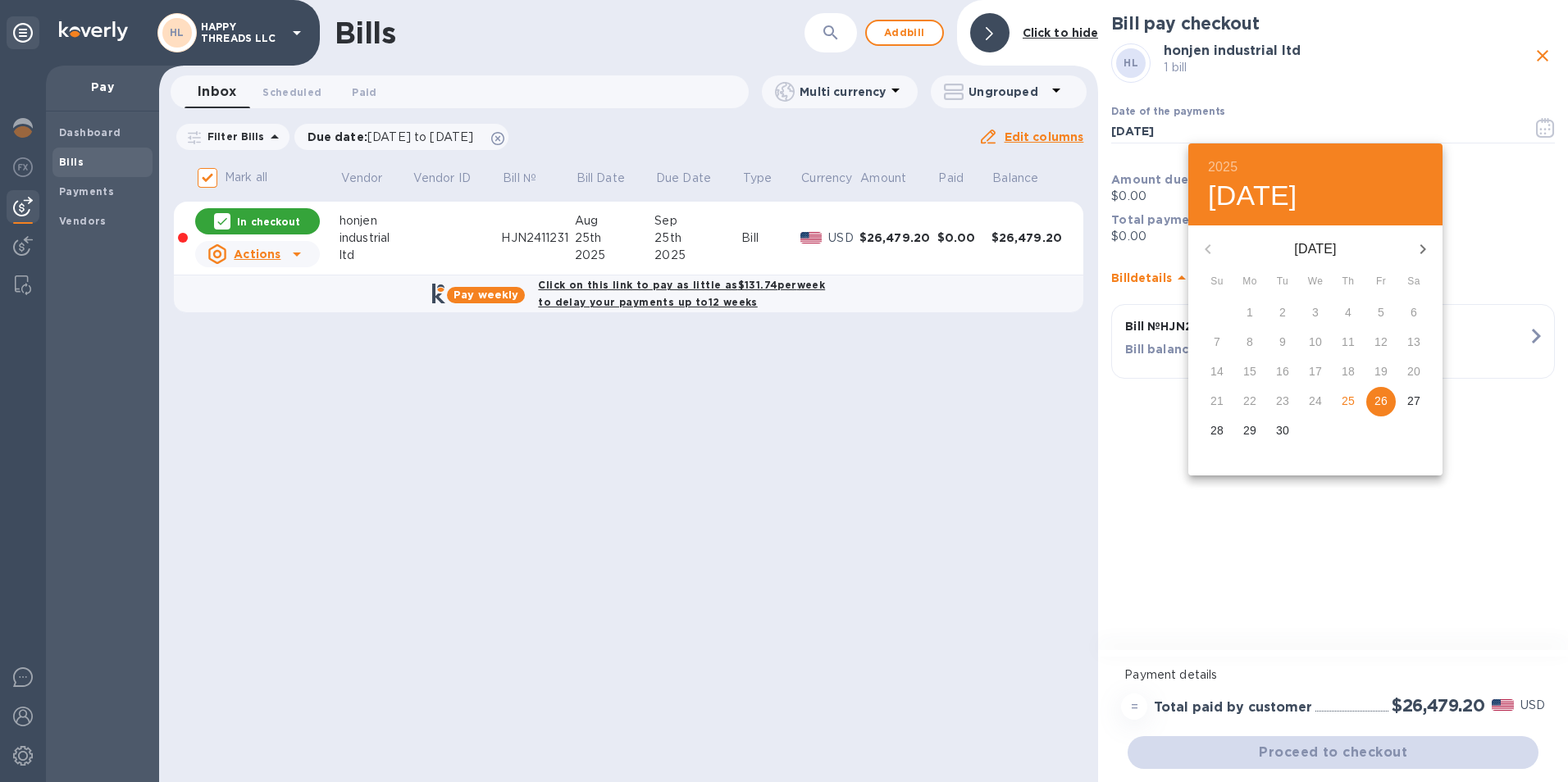
drag, startPoint x: 1369, startPoint y: 346, endPoint x: 1367, endPoint y: 365, distance: 19.1
click at [1367, 365] on div "31 1 2 3 4 5 6 7 8 9 10 11 12 13 14 15 16 17 18 19 20 21 22 23 24 25 26 27 28 2…" at bounding box center [1315, 372] width 255 height 148
click at [1347, 399] on p "25" at bounding box center [1348, 401] width 13 height 17
type input "[DATE]"
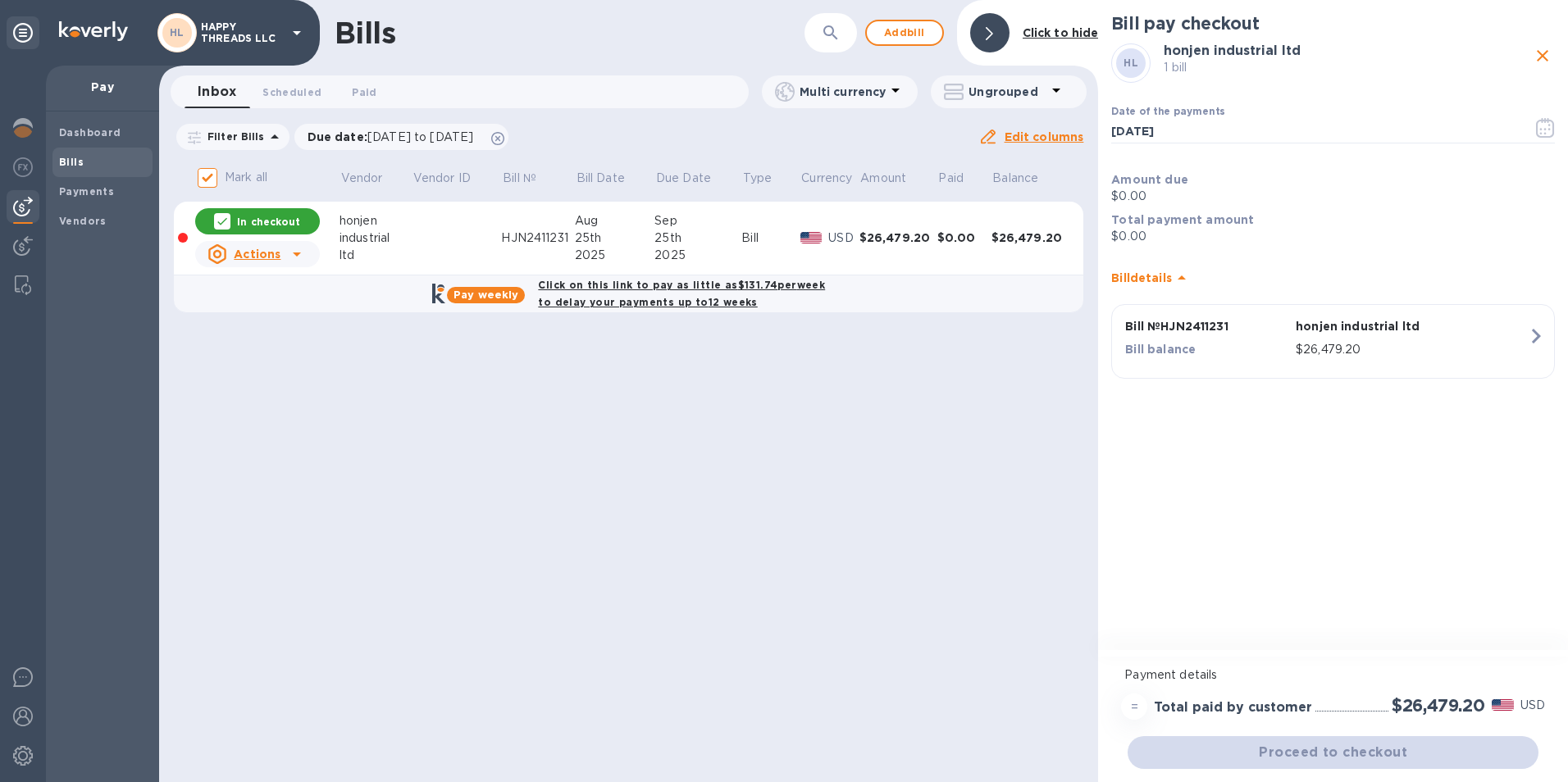
click at [1290, 752] on div "Proceed to checkout" at bounding box center [1333, 752] width 417 height 39
drag, startPoint x: 1290, startPoint y: 752, endPoint x: 1211, endPoint y: 556, distance: 211.3
click at [1211, 557] on div "Bill pay checkout HL honjen industrial ltd 1 bill Date of the payments [DATE] ​…" at bounding box center [1333, 326] width 470 height 653
click at [274, 94] on span "Scheduled 0" at bounding box center [291, 92] width 59 height 18
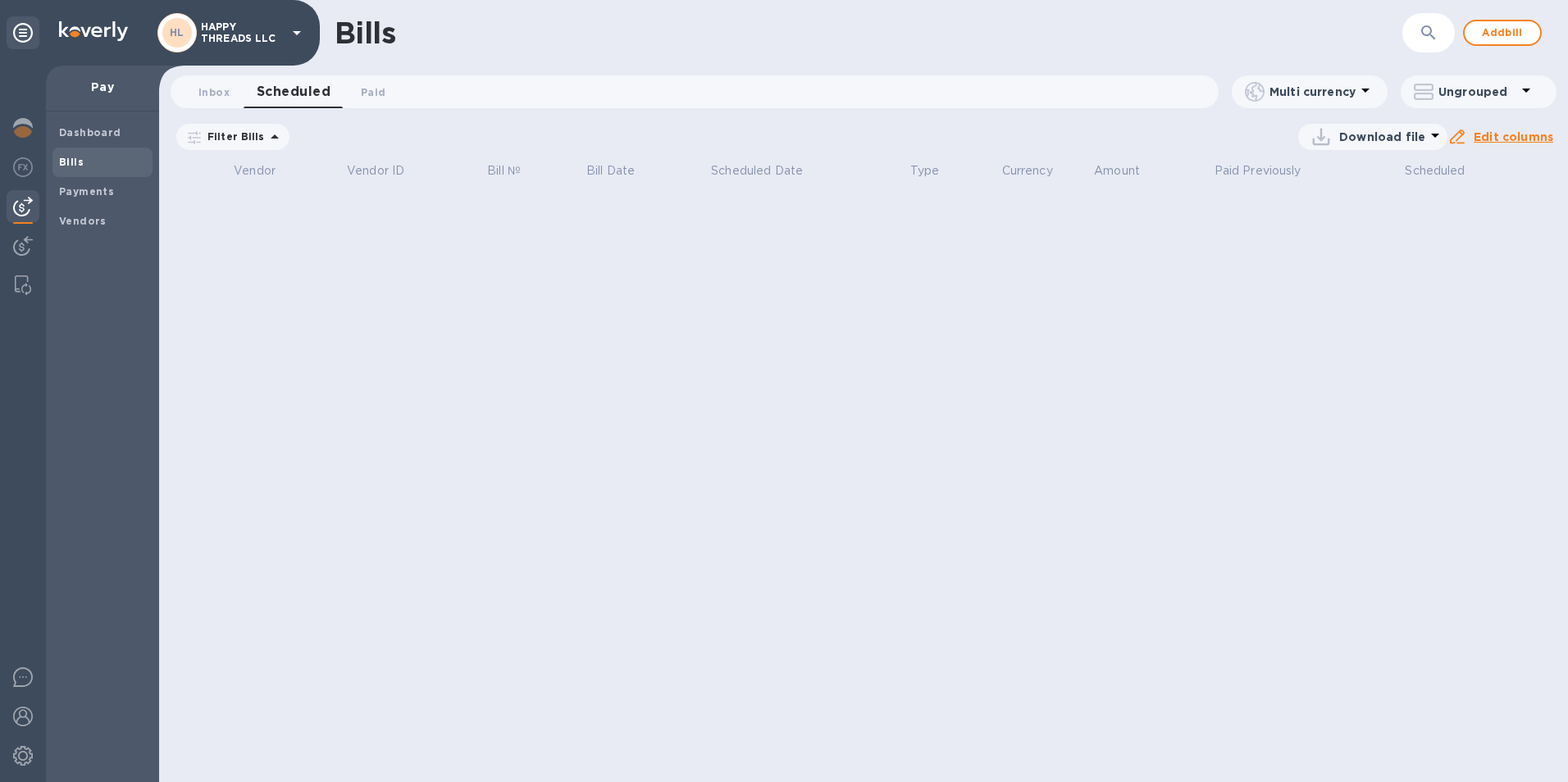
click at [205, 98] on span "Inbox 0" at bounding box center [214, 92] width 31 height 18
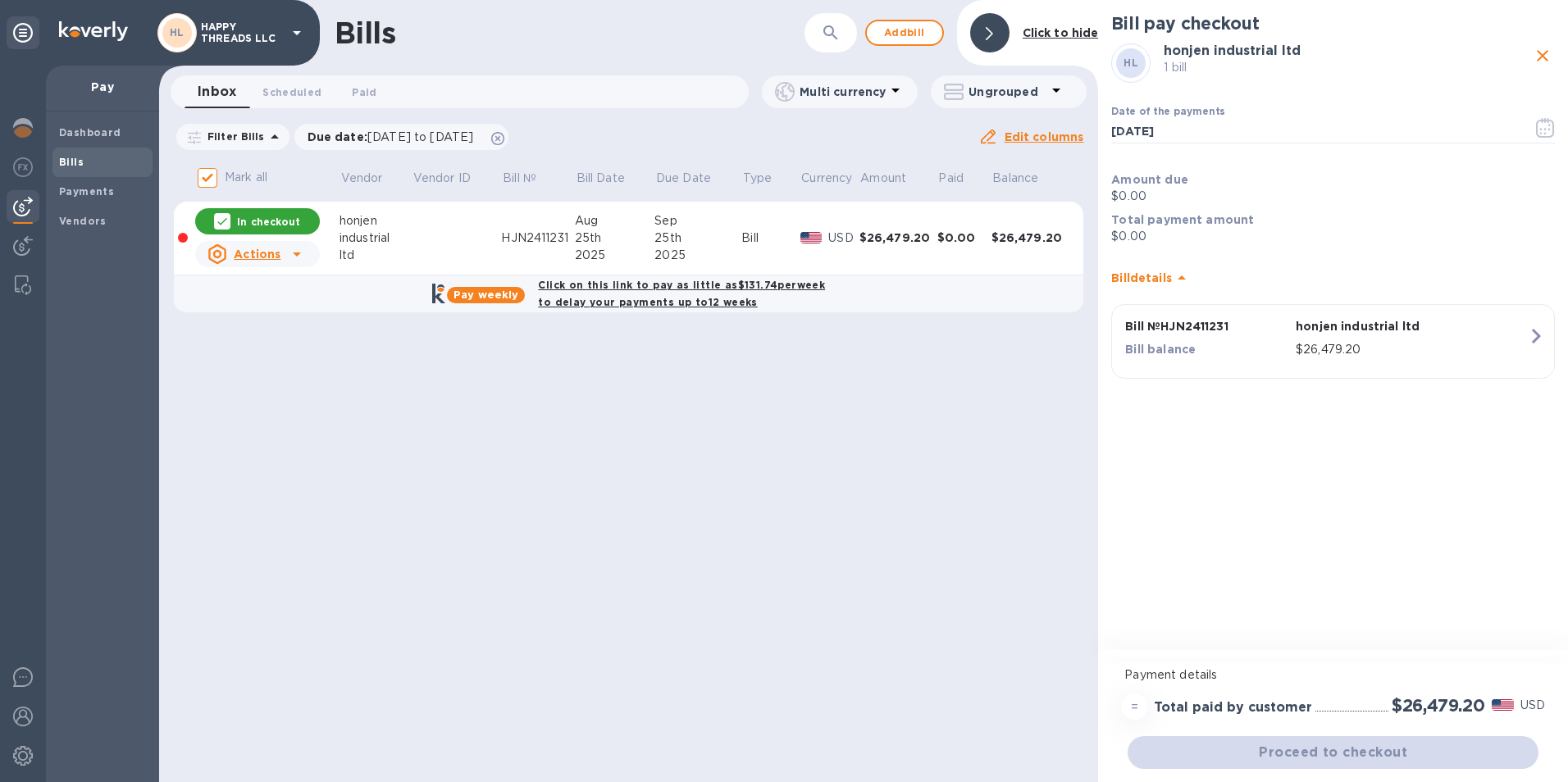
click at [1509, 709] on img at bounding box center [1503, 705] width 23 height 12
click at [1138, 704] on div "=" at bounding box center [1134, 706] width 26 height 26
click at [300, 97] on span "Scheduled 0" at bounding box center [291, 92] width 59 height 18
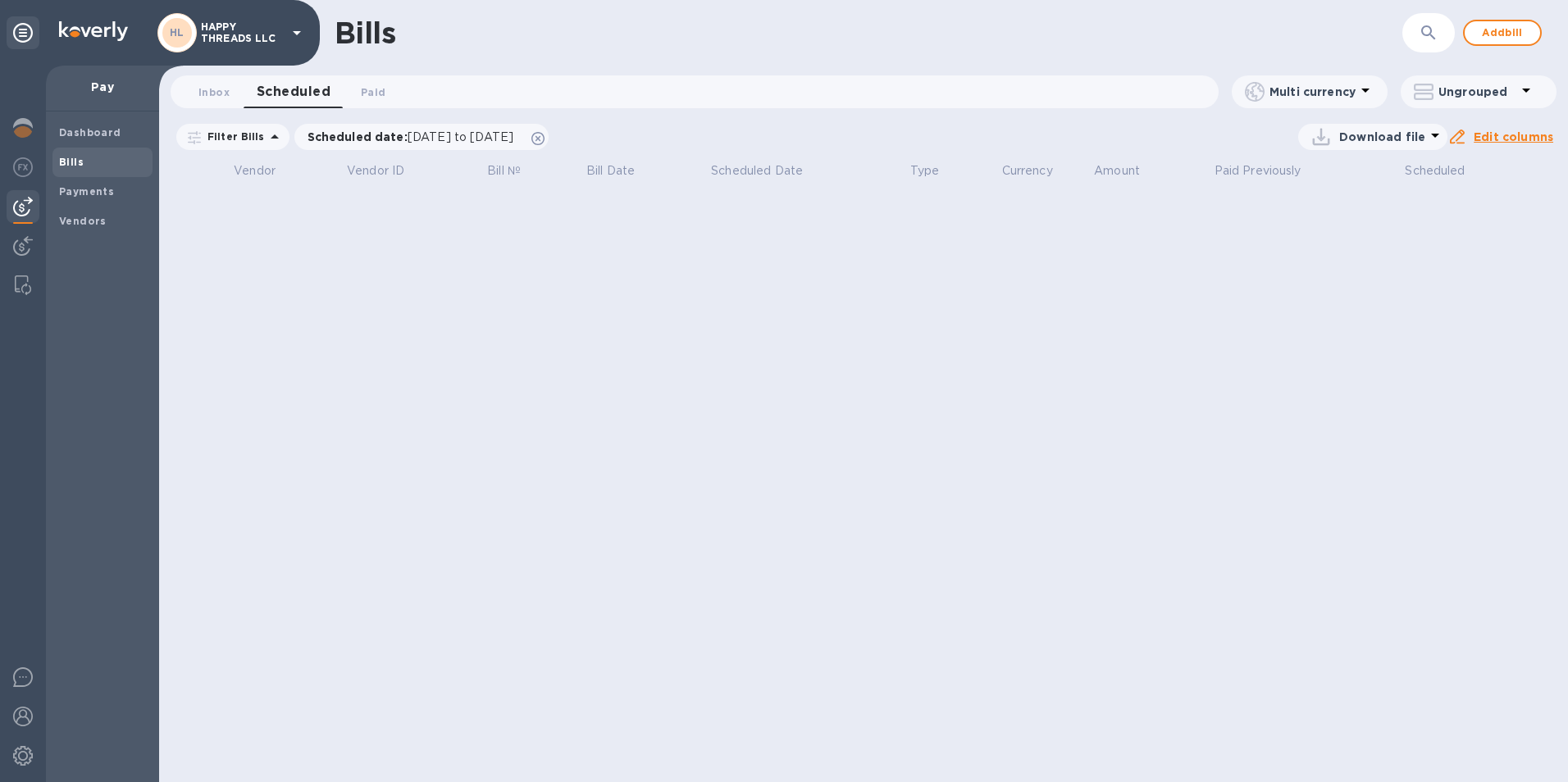
click at [205, 94] on span "Inbox 0" at bounding box center [214, 92] width 31 height 18
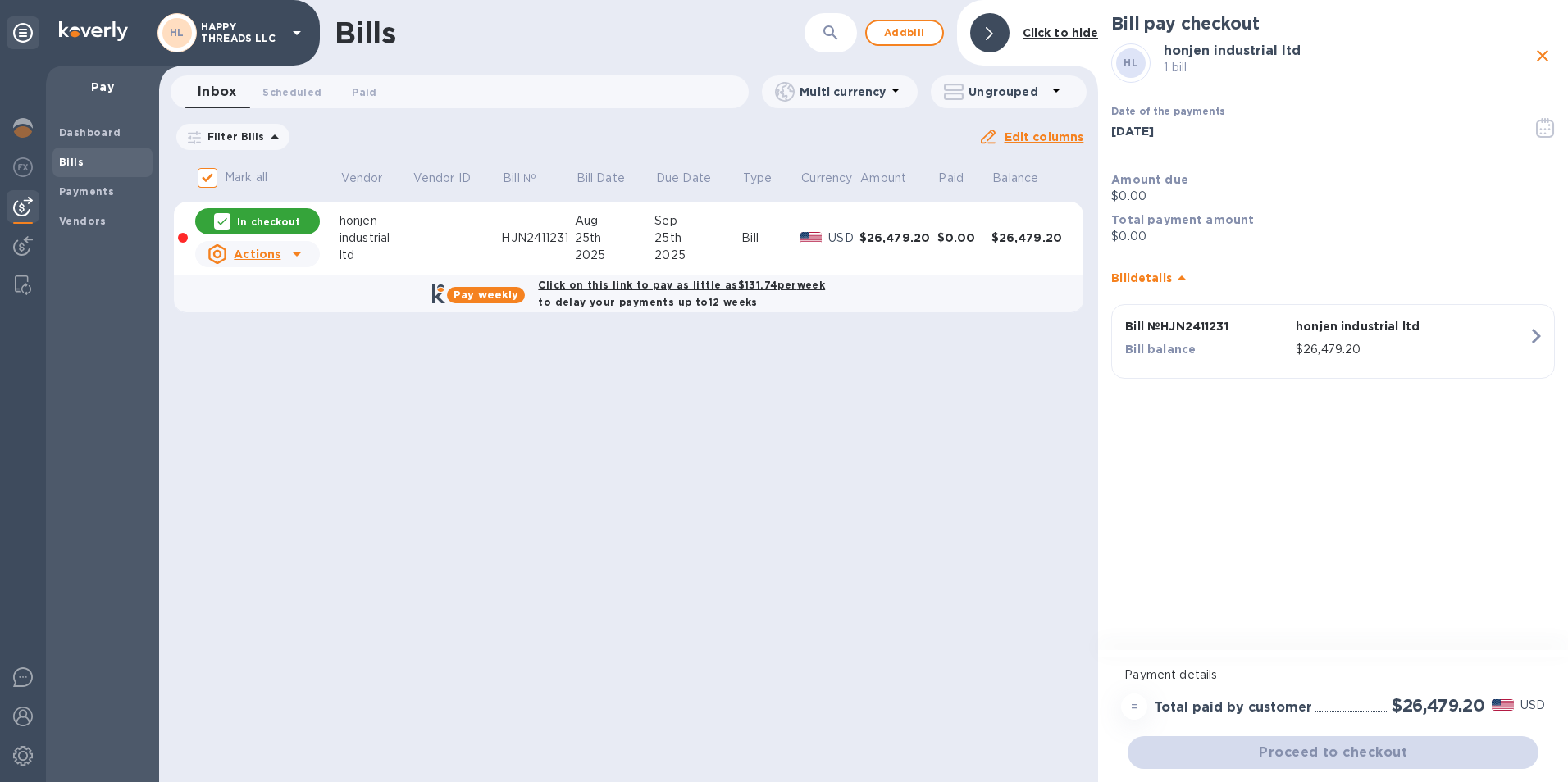
drag, startPoint x: 1100, startPoint y: 589, endPoint x: 1145, endPoint y: 653, distance: 78.2
click at [1162, 639] on div "Bill pay checkout HL honjen industrial ltd 1 bill Date of the payments [DATE] ​…" at bounding box center [1333, 326] width 470 height 653
drag, startPoint x: 269, startPoint y: 78, endPoint x: 278, endPoint y: 83, distance: 10.3
click at [270, 78] on button "Scheduled 0" at bounding box center [292, 91] width 85 height 33
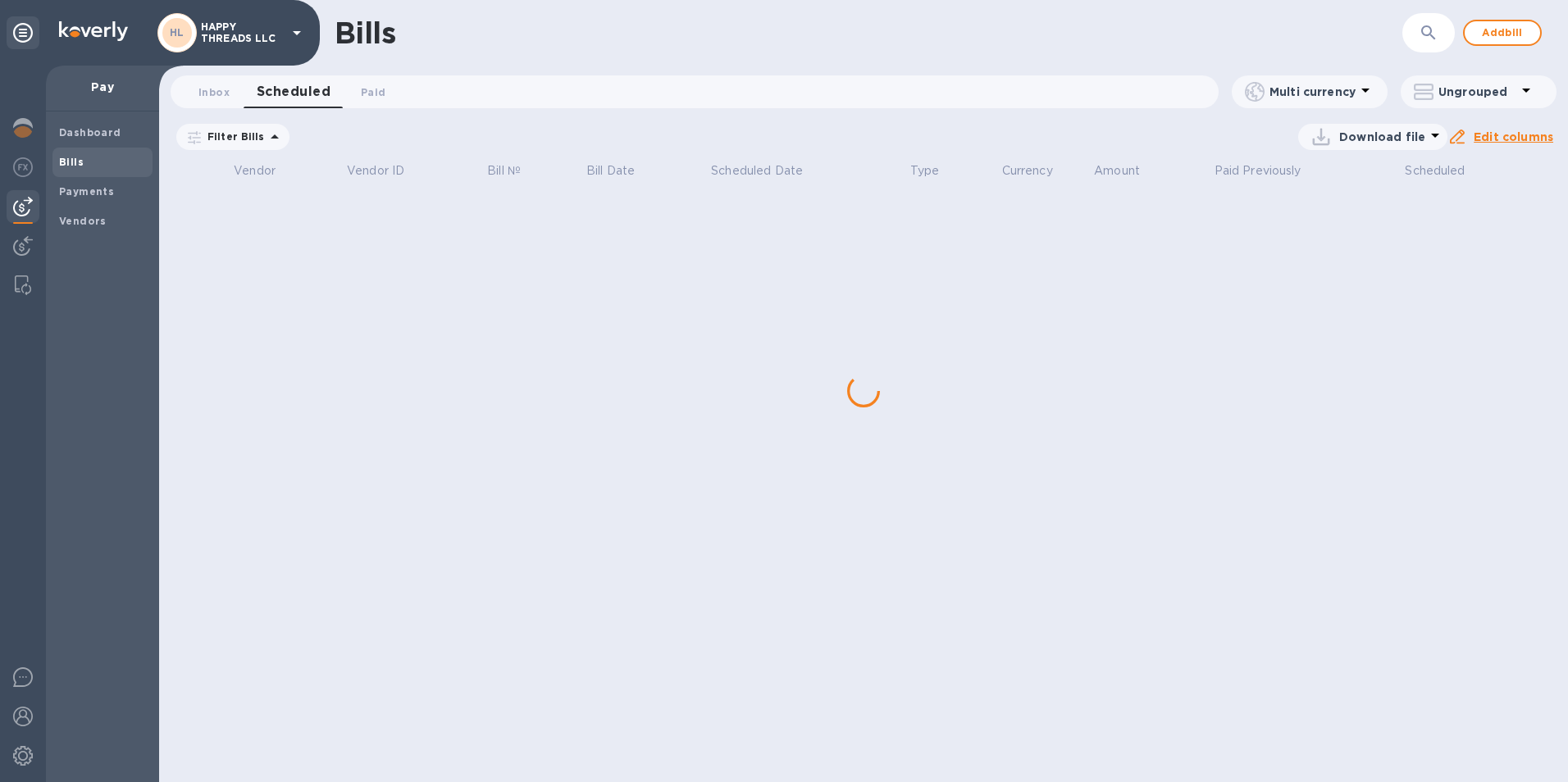
click at [210, 92] on span "Inbox 0" at bounding box center [214, 92] width 31 height 18
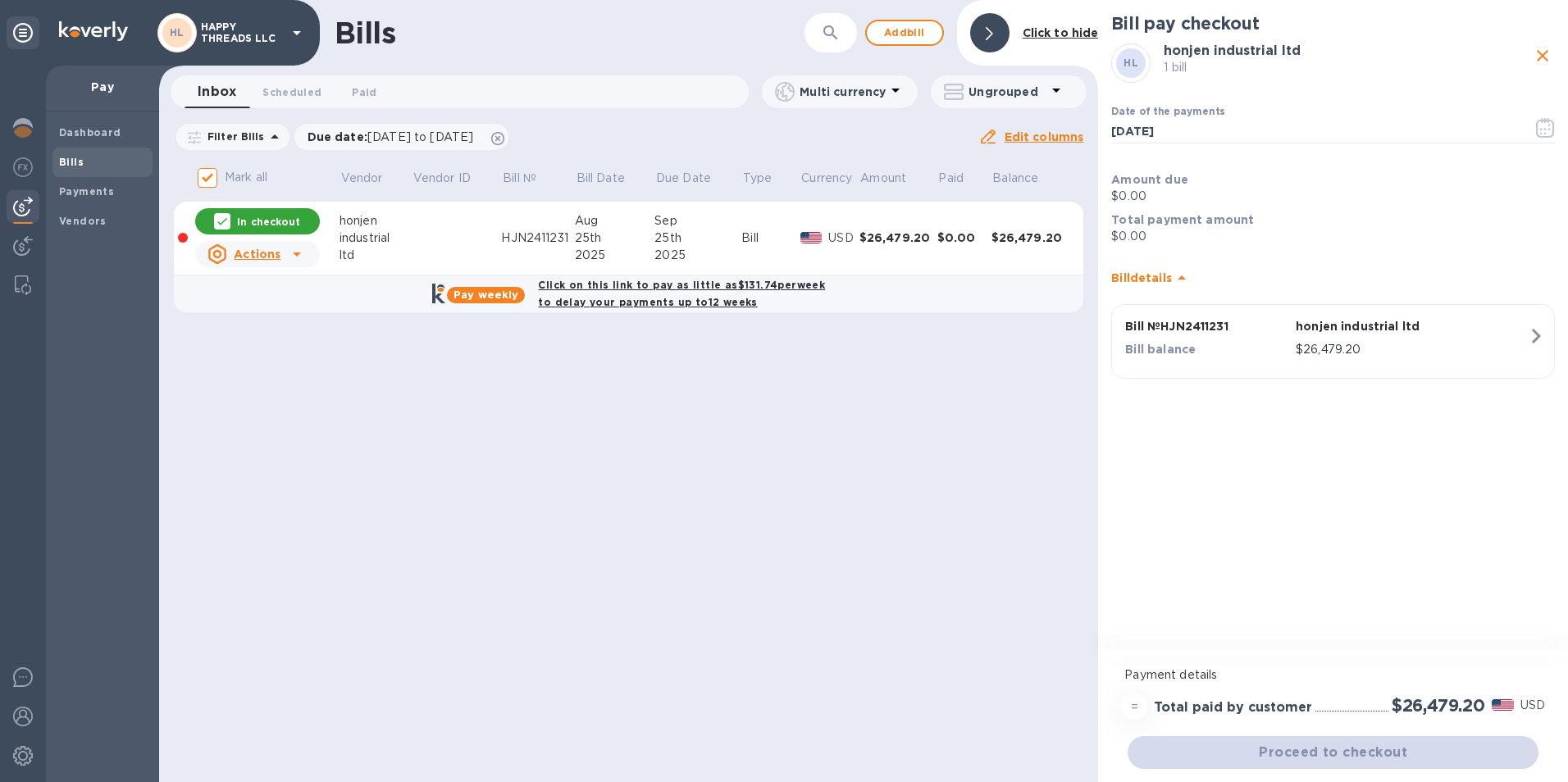
click at [103, 215] on span "Vendors" at bounding box center [103, 221] width 87 height 17
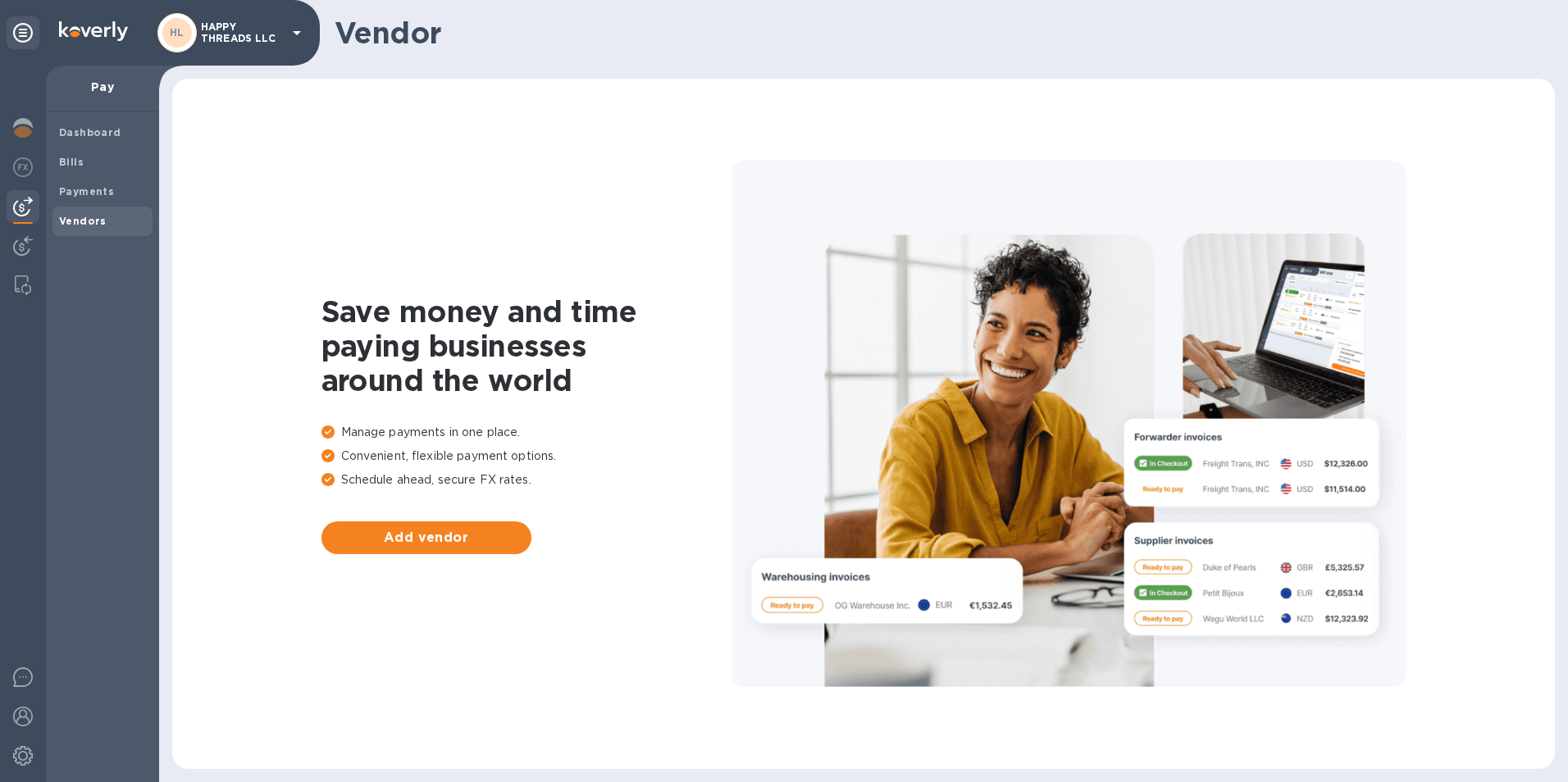
click at [393, 529] on span "Add vendor" at bounding box center [427, 538] width 184 height 20
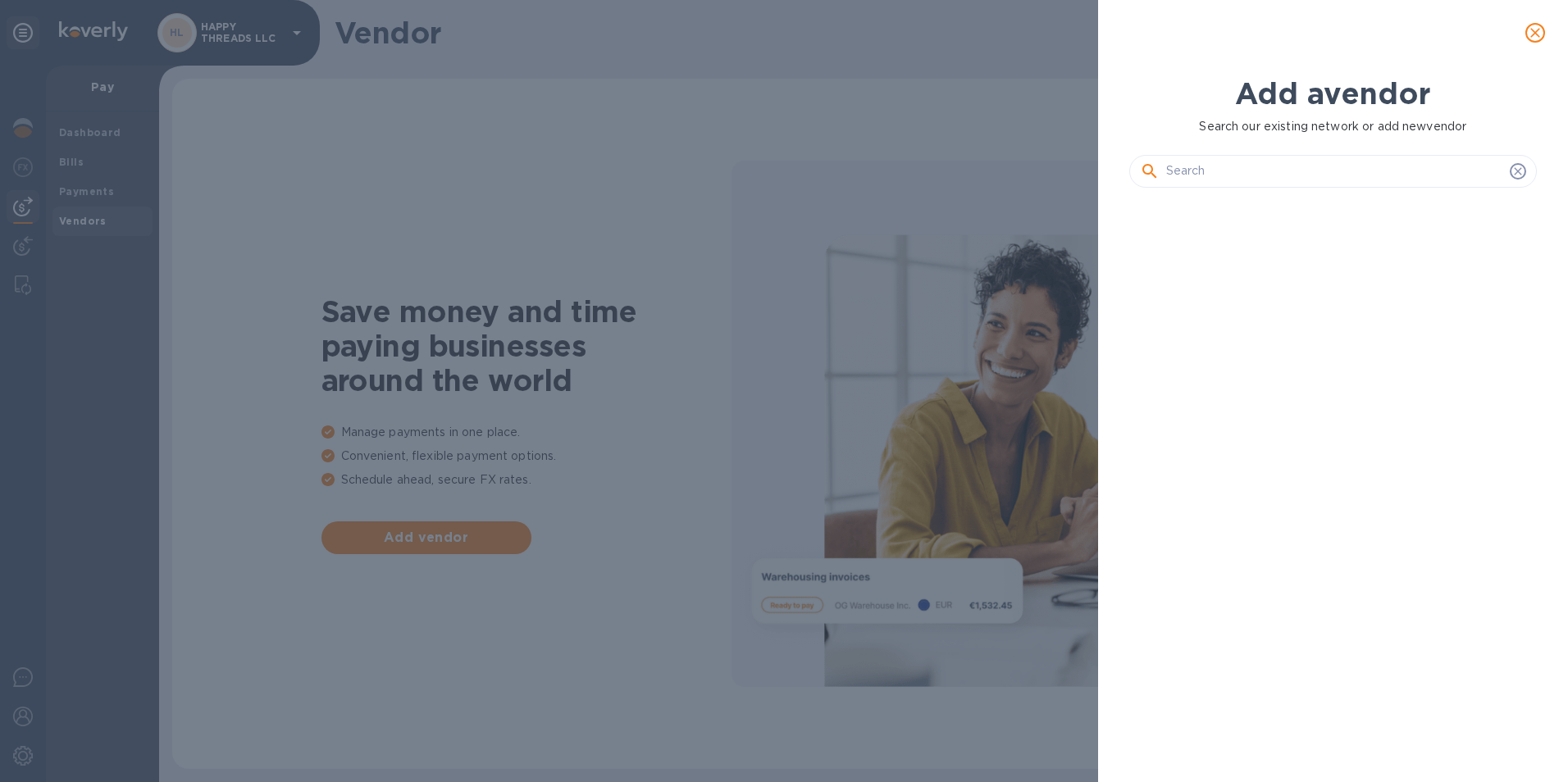
scroll to position [526, 415]
click at [1398, 164] on input "text" at bounding box center [1335, 171] width 337 height 24
click at [509, 184] on div "Add a vendor Search our existing network or add new vendor" at bounding box center [784, 391] width 1568 height 782
click at [1535, 33] on icon "close" at bounding box center [1535, 33] width 10 height 10
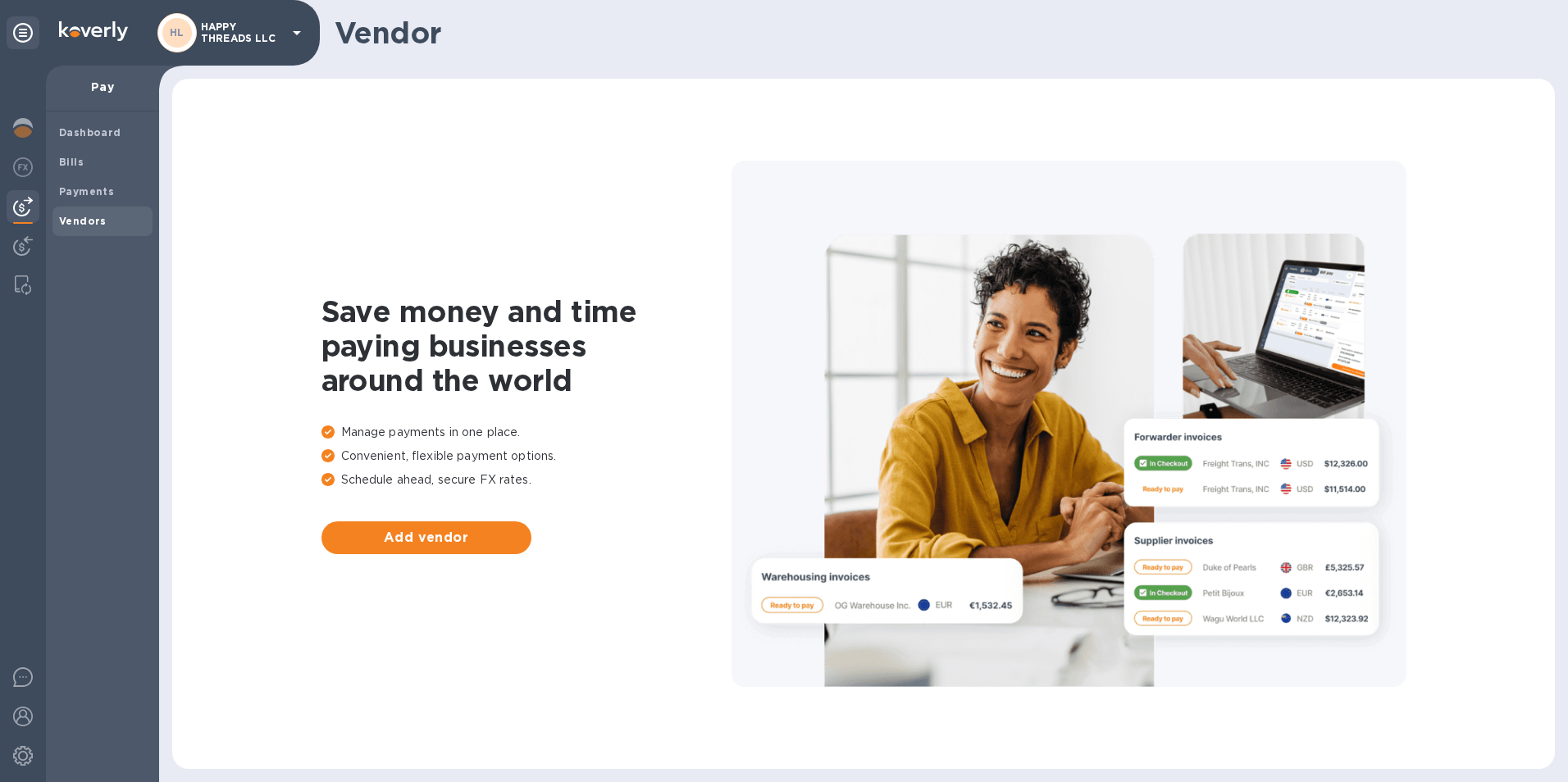
click at [98, 214] on b "Vendors" at bounding box center [83, 220] width 48 height 13
click at [107, 224] on span "Vendors" at bounding box center [103, 221] width 87 height 17
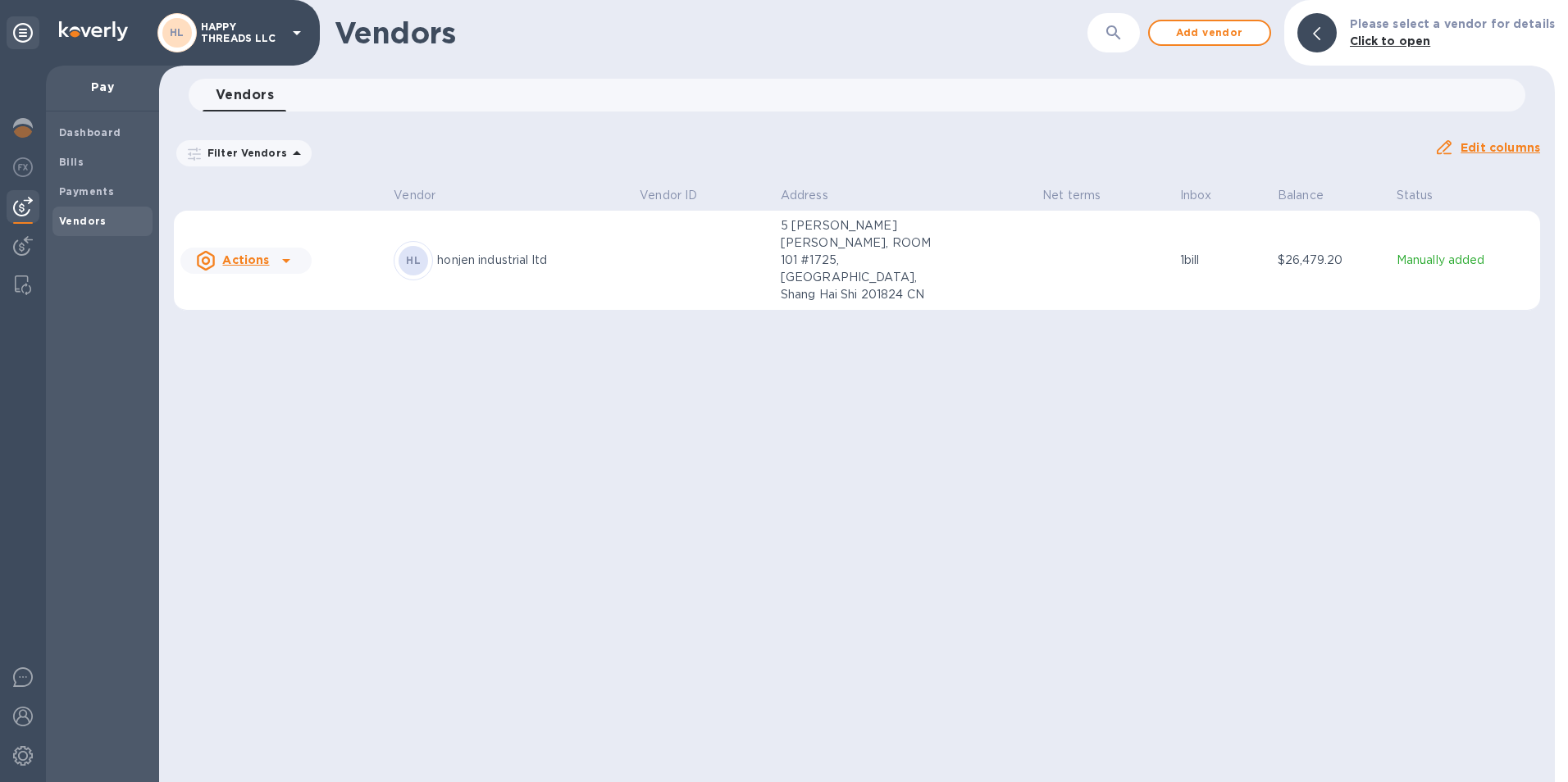
click at [860, 246] on p "5 [PERSON_NAME] [PERSON_NAME], ROOM 101 #1725, [GEOGRAPHIC_DATA], Shang Hai Shi…" at bounding box center [862, 260] width 164 height 86
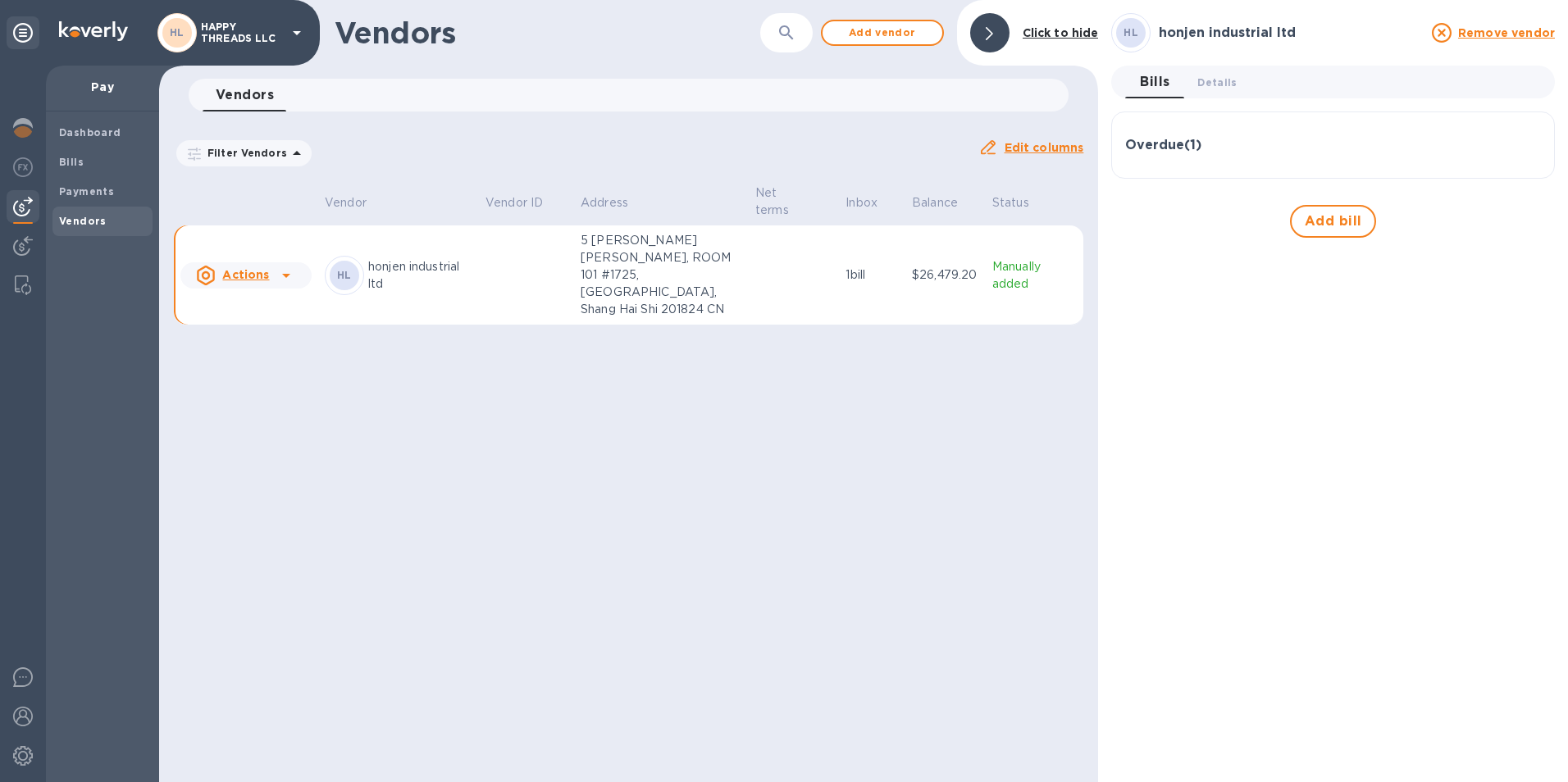
click at [270, 262] on div "Actions" at bounding box center [232, 275] width 79 height 26
click at [534, 247] on div at bounding box center [784, 391] width 1568 height 782
click at [1220, 85] on span "Details 0" at bounding box center [1216, 82] width 39 height 18
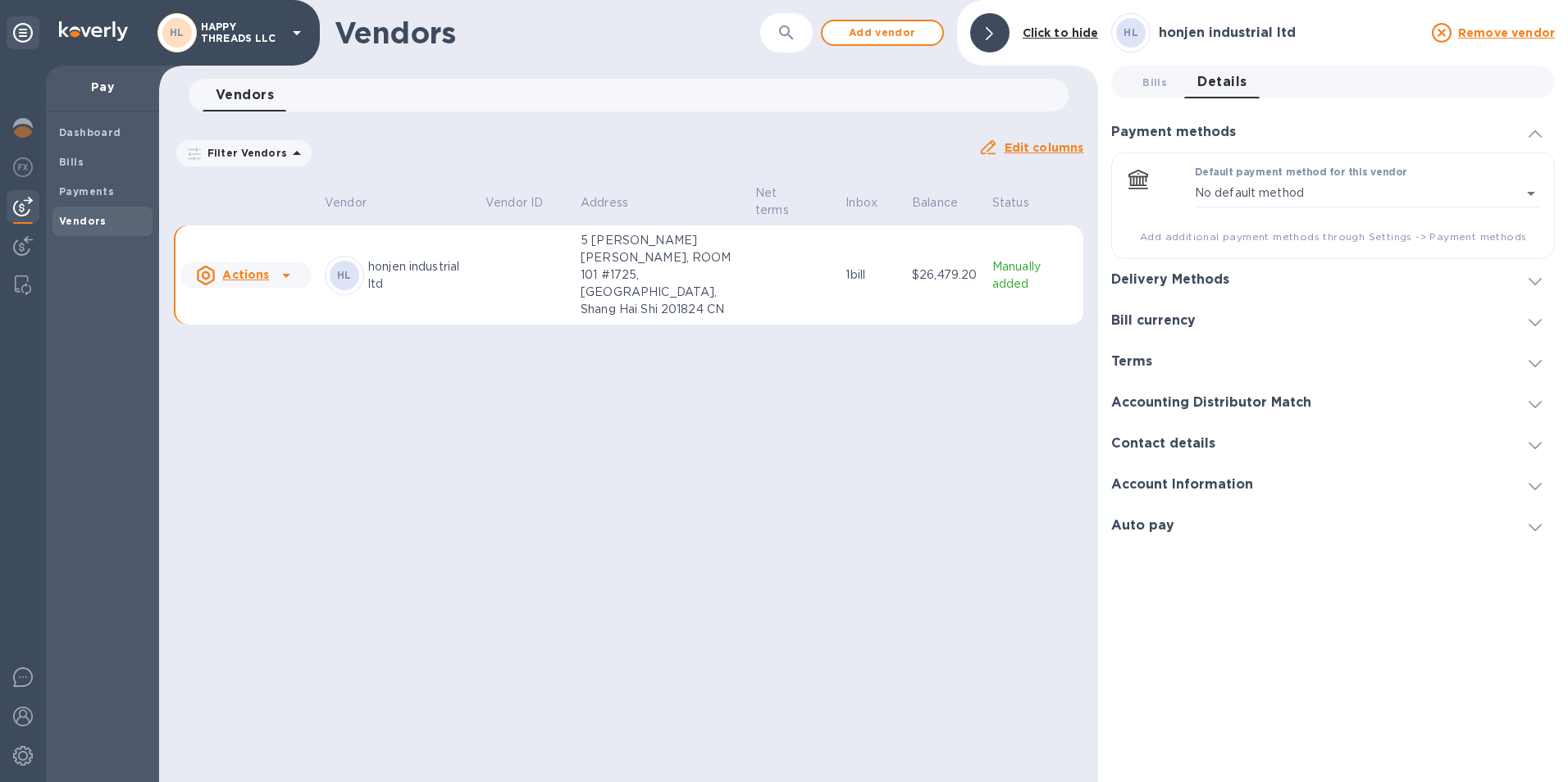
click at [1275, 189] on body "HL HAPPY THREADS LLC Pay Dashboard Bills Payments Vendors Vendors ​ Add vendor …" at bounding box center [784, 391] width 1568 height 782
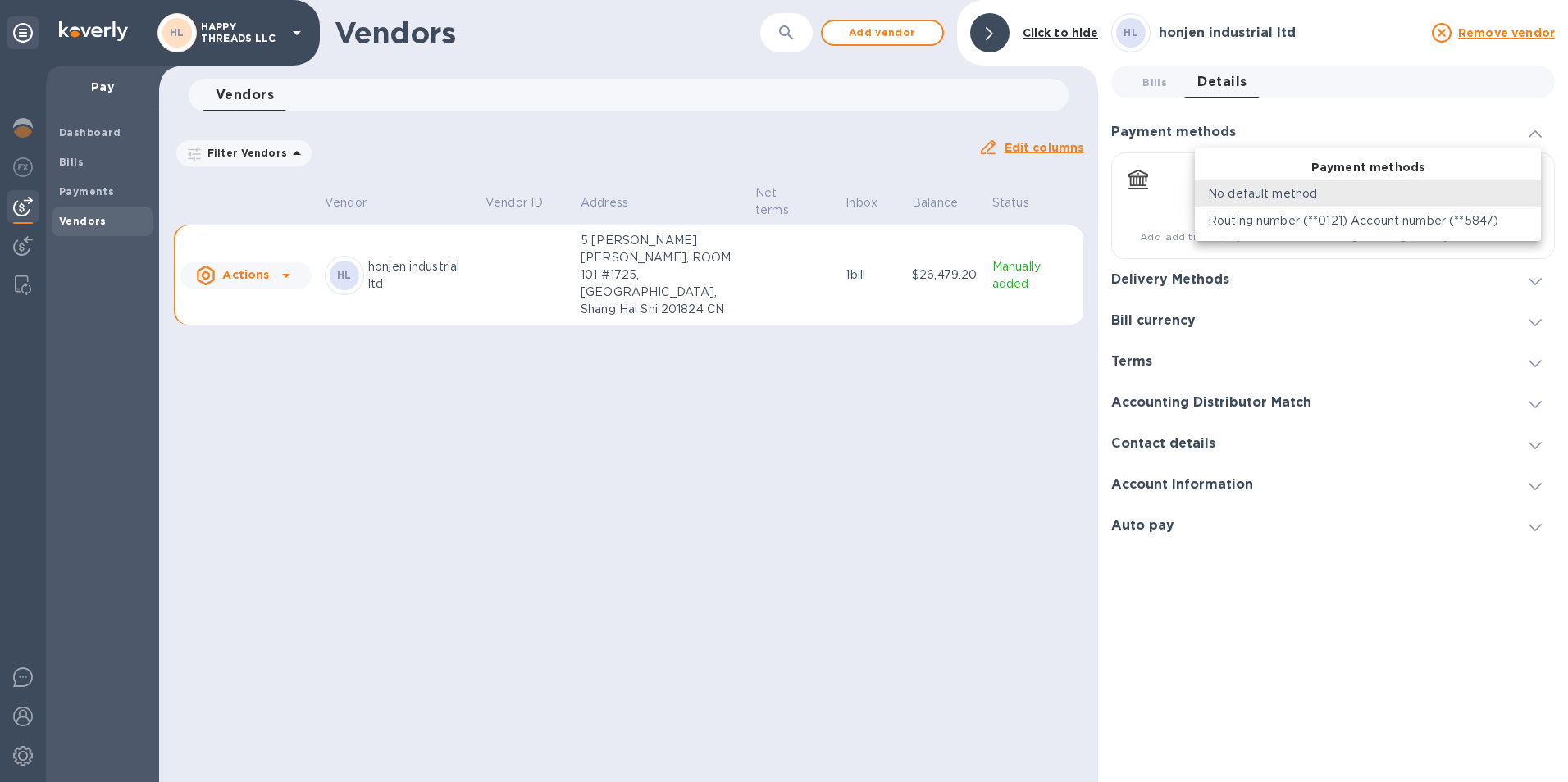
click at [1168, 280] on div at bounding box center [784, 391] width 1568 height 782
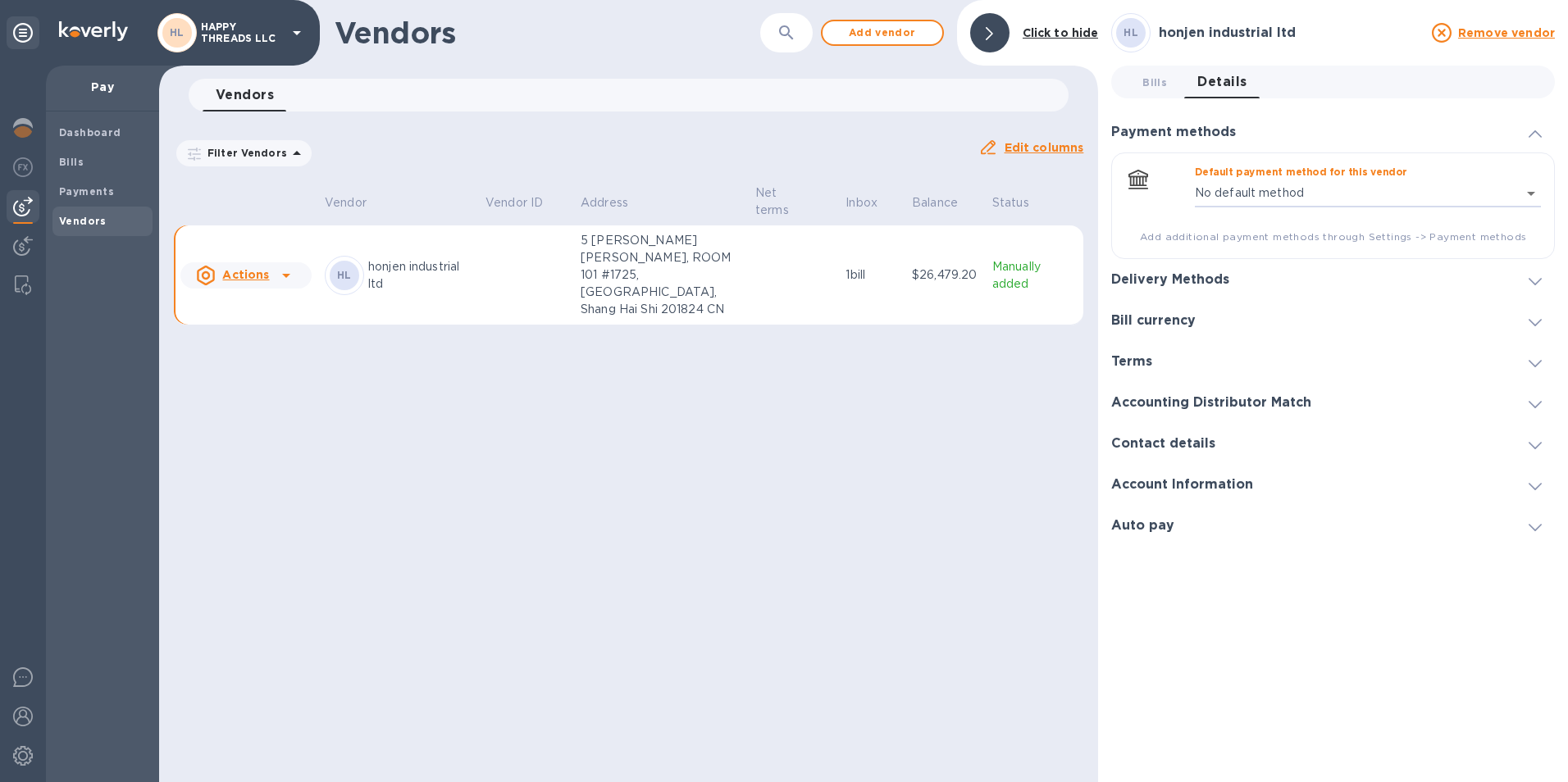
click at [1170, 278] on h3 "Delivery Methods" at bounding box center [1170, 280] width 118 height 16
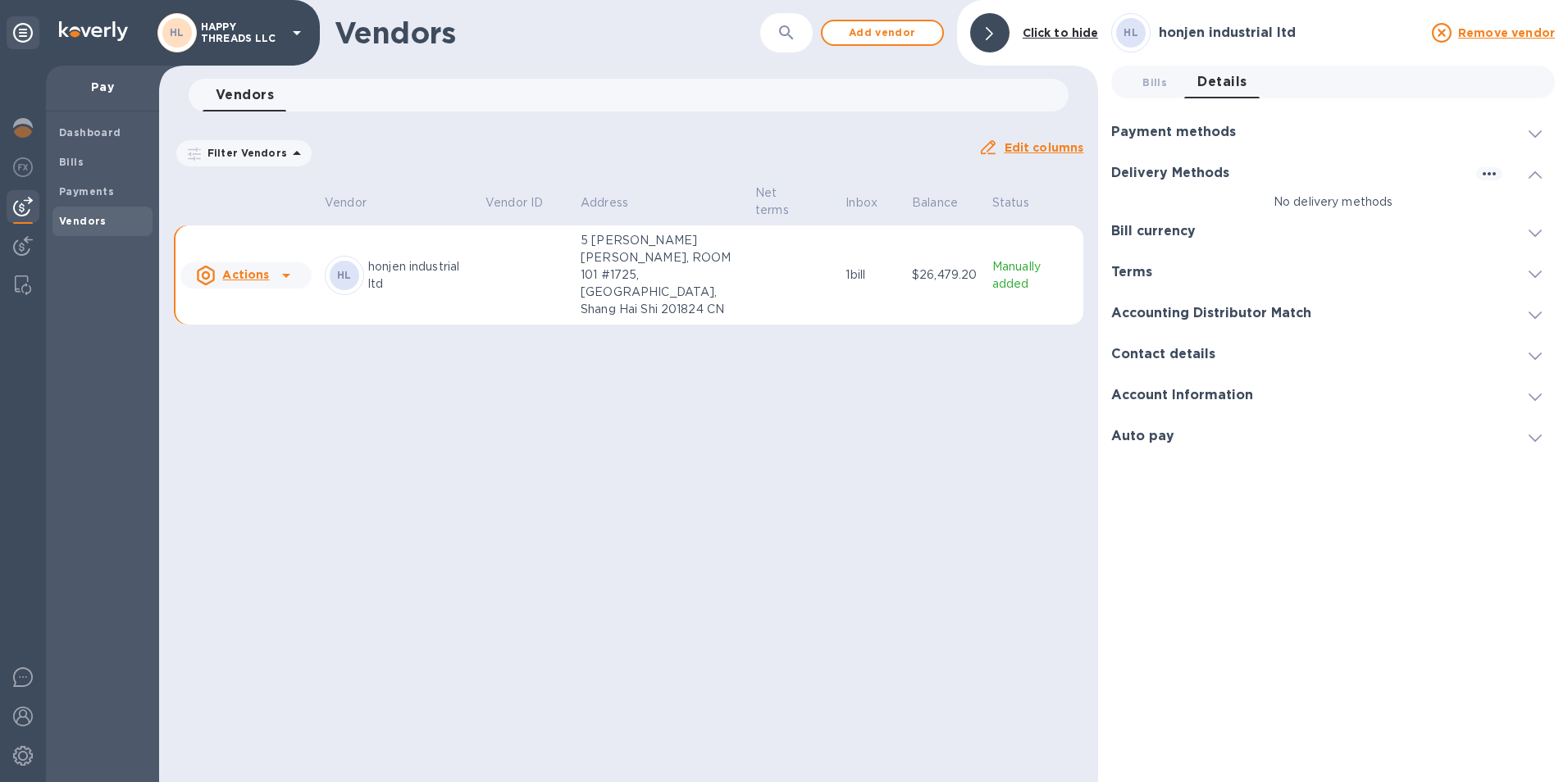
click at [1487, 168] on icon "button" at bounding box center [1490, 174] width 20 height 20
click at [1513, 209] on p "Add new" at bounding box center [1510, 208] width 54 height 17
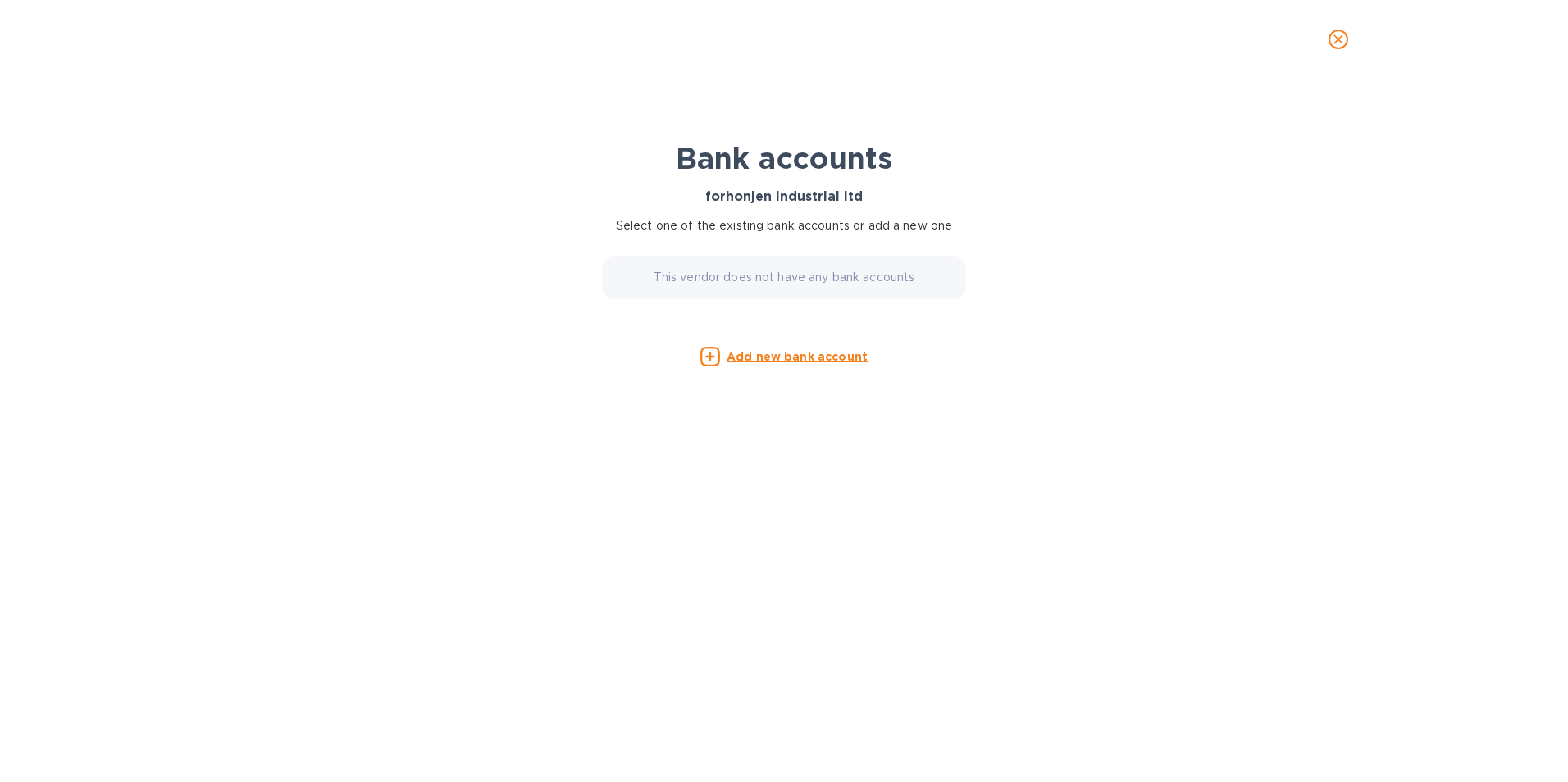
click at [848, 353] on u "Add new bank account" at bounding box center [797, 356] width 141 height 13
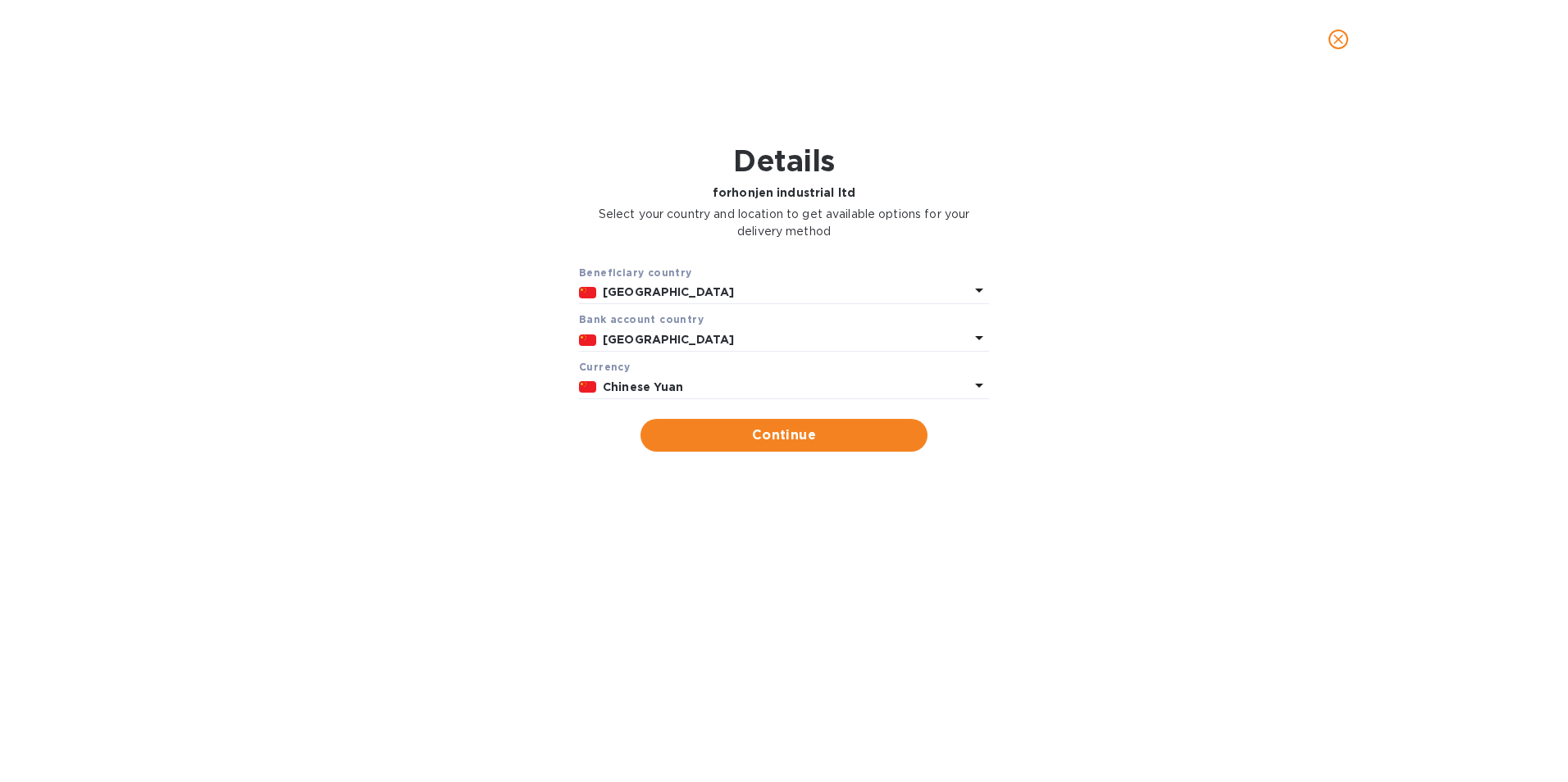
click at [767, 298] on p "[GEOGRAPHIC_DATA]" at bounding box center [786, 292] width 367 height 18
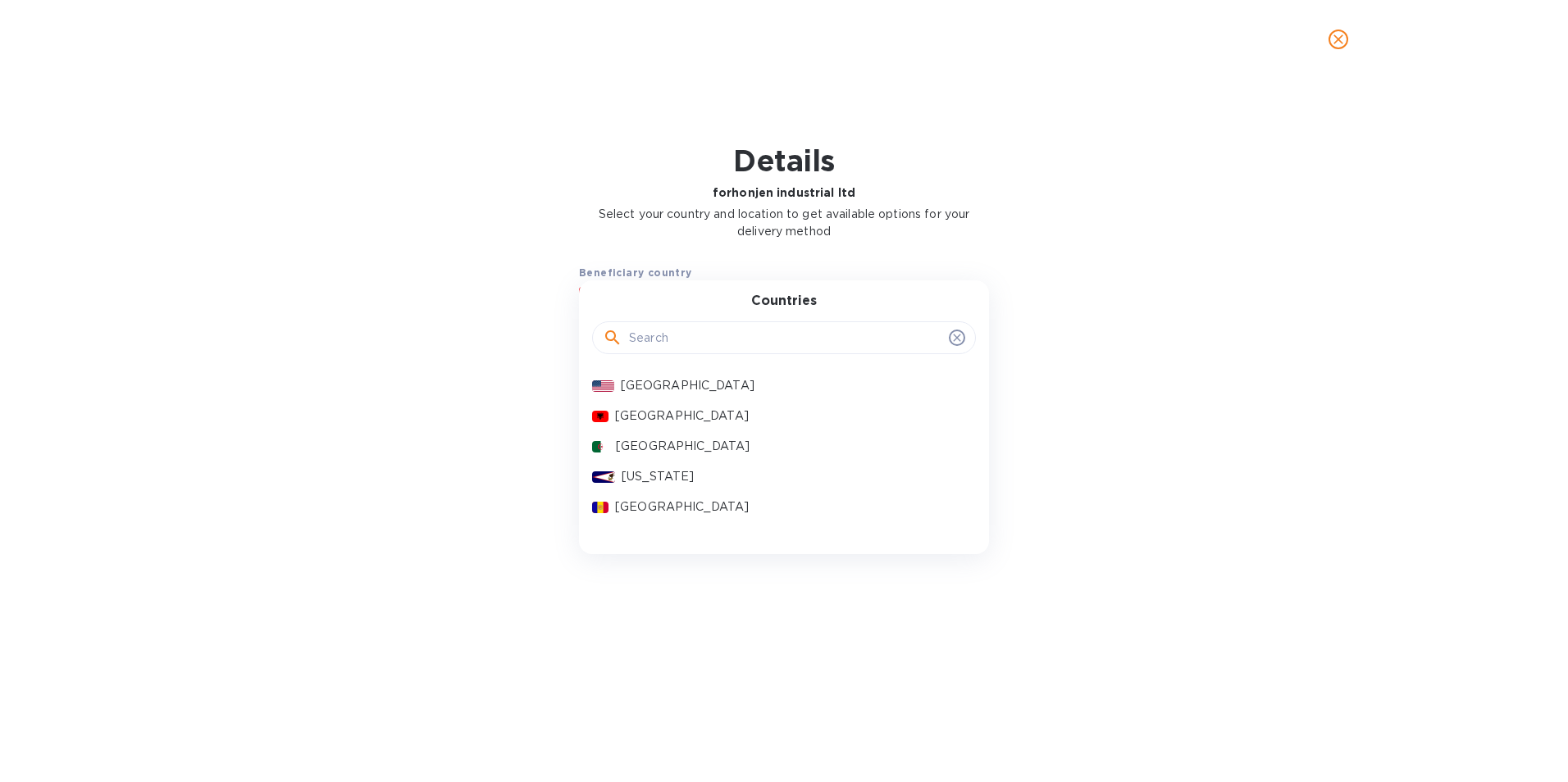
click at [732, 336] on input "text" at bounding box center [785, 337] width 313 height 24
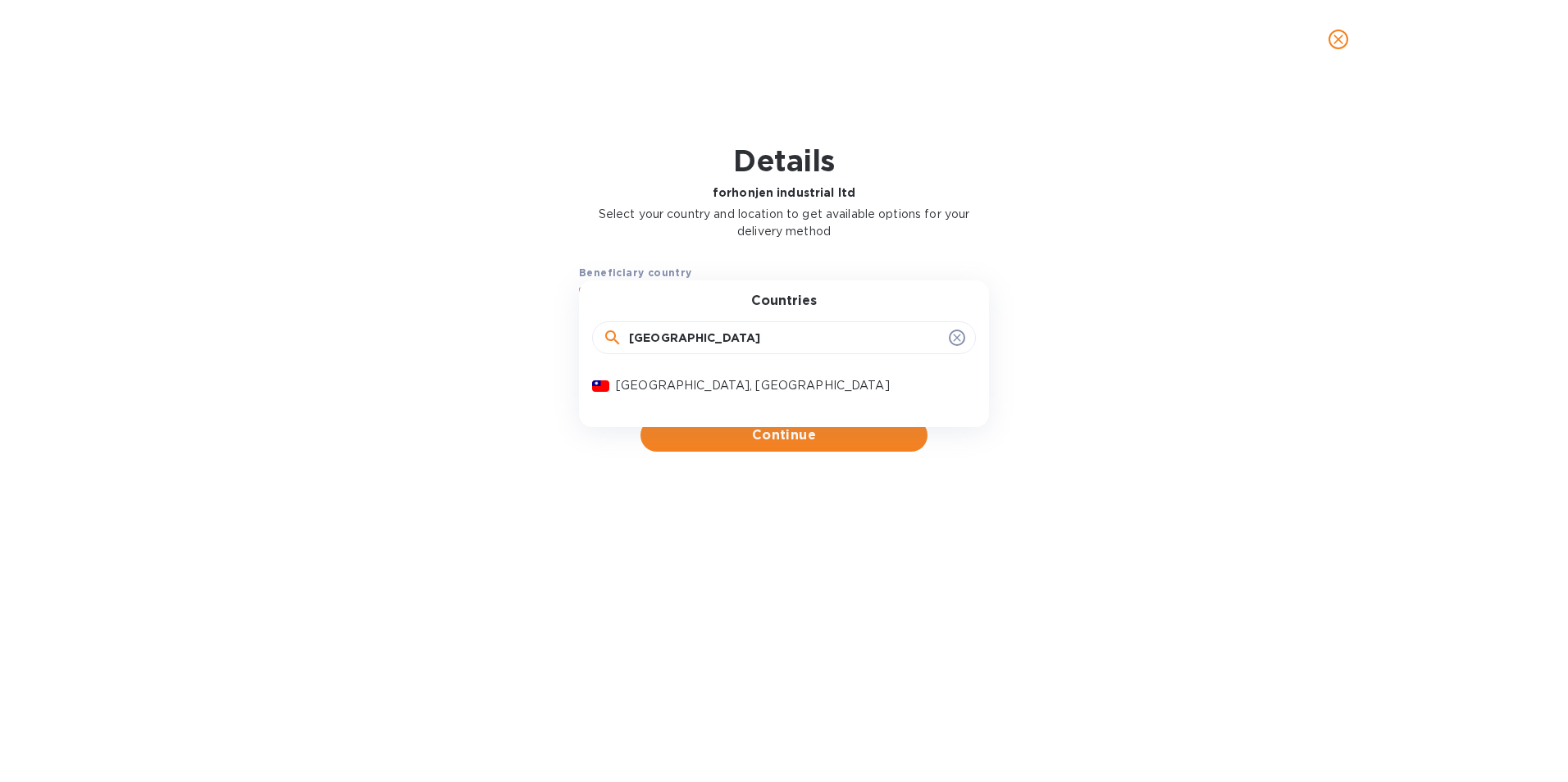
type input "taiwan"
click at [743, 381] on p "Taiwan, Province of China" at bounding box center [790, 386] width 347 height 18
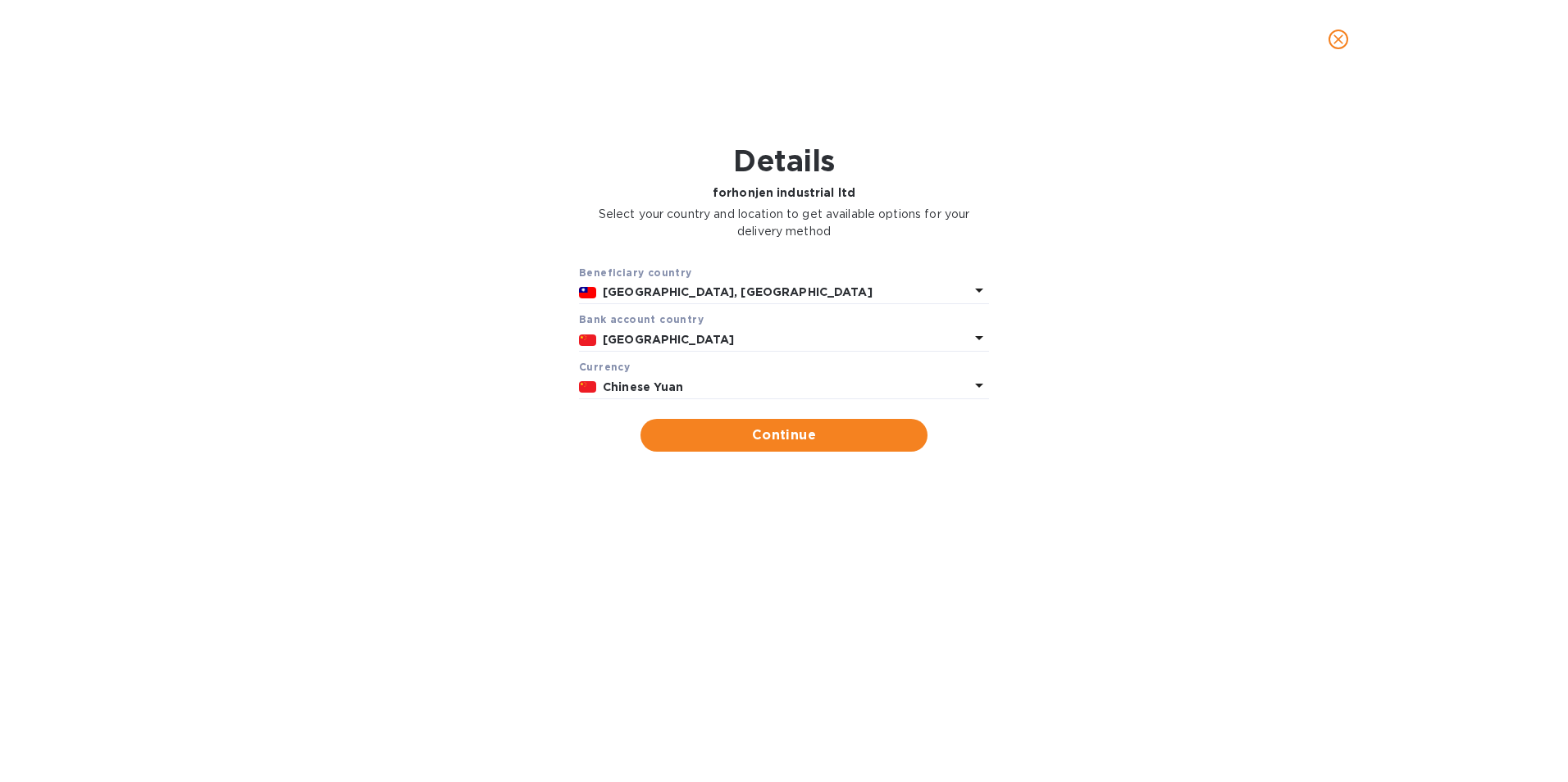
click at [683, 336] on p "[GEOGRAPHIC_DATA]" at bounding box center [786, 340] width 367 height 18
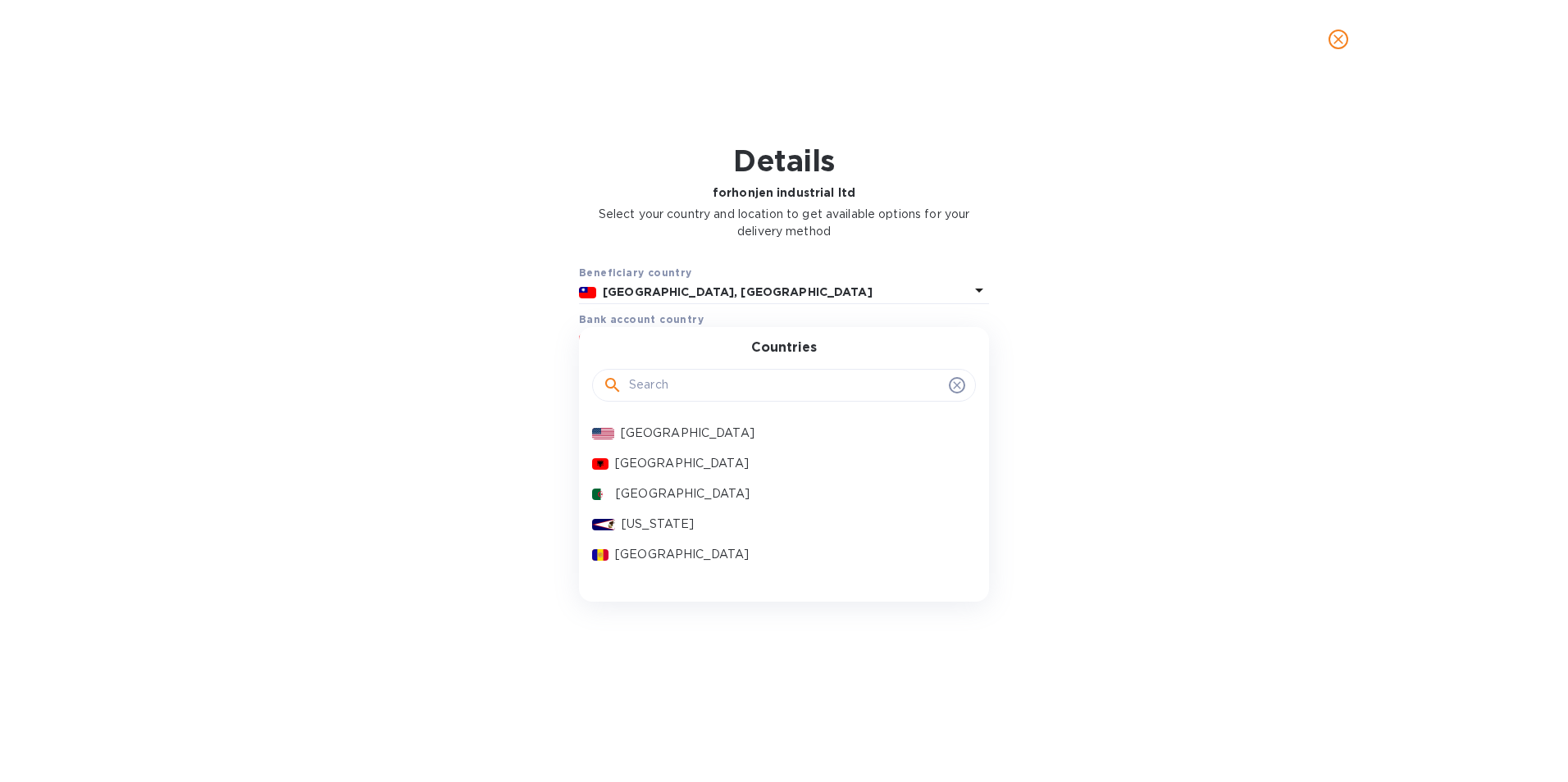
click at [676, 391] on input "text" at bounding box center [785, 385] width 313 height 24
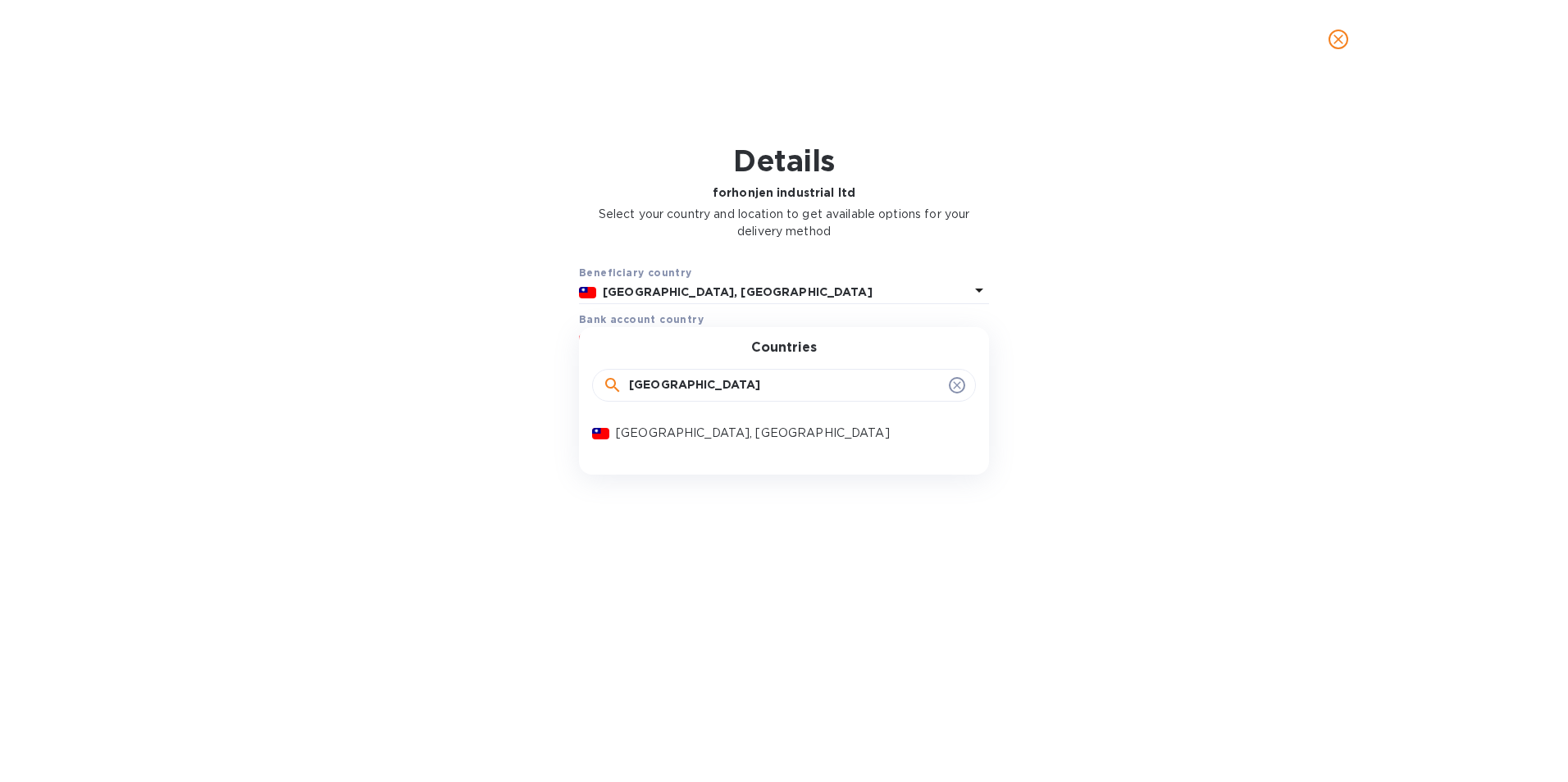
type input "taiwan"
click at [671, 440] on p "Taiwan, Province of China" at bounding box center [790, 433] width 347 height 18
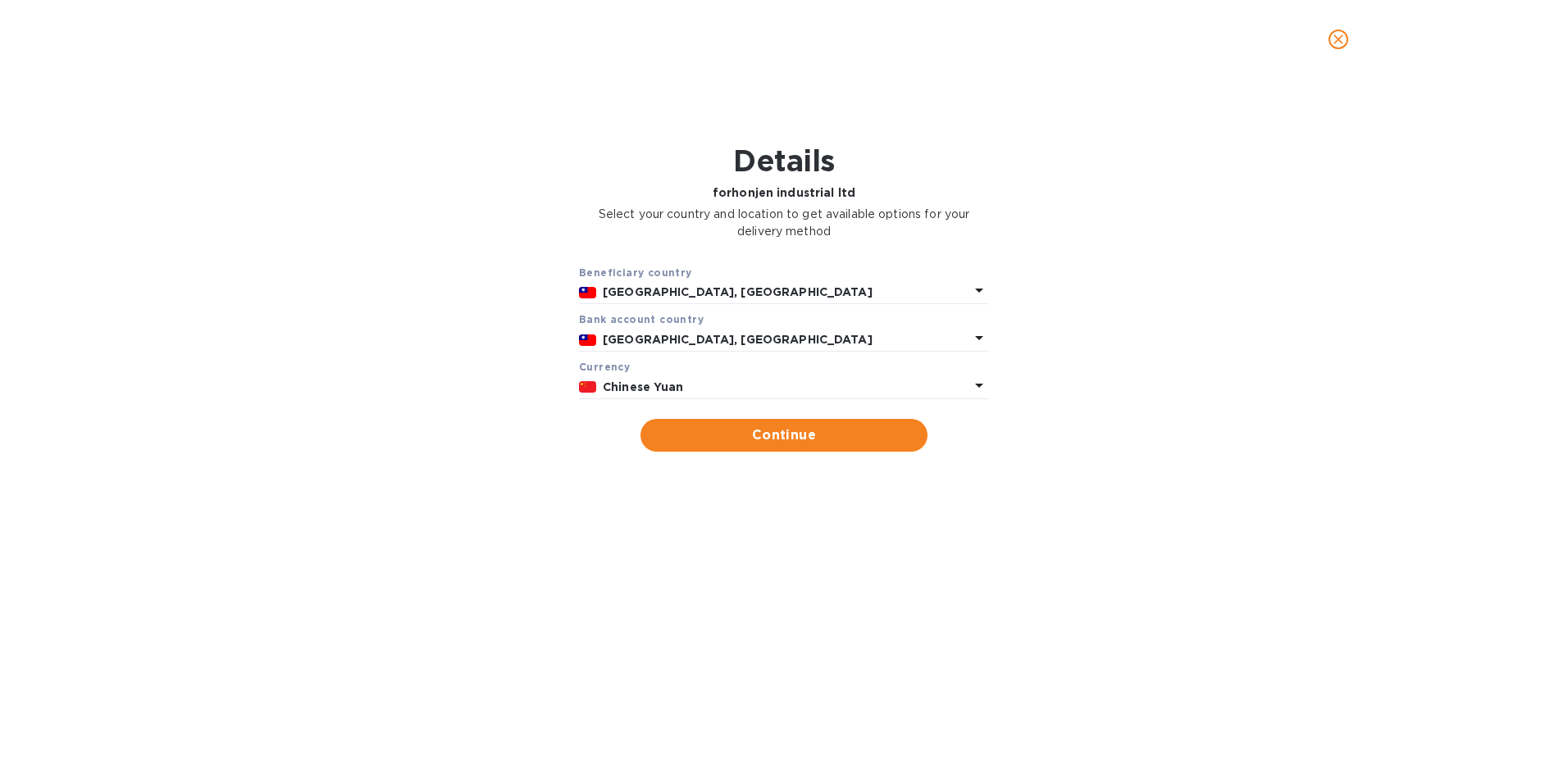
click at [670, 385] on b "Chinese Yuan" at bounding box center [643, 387] width 81 height 13
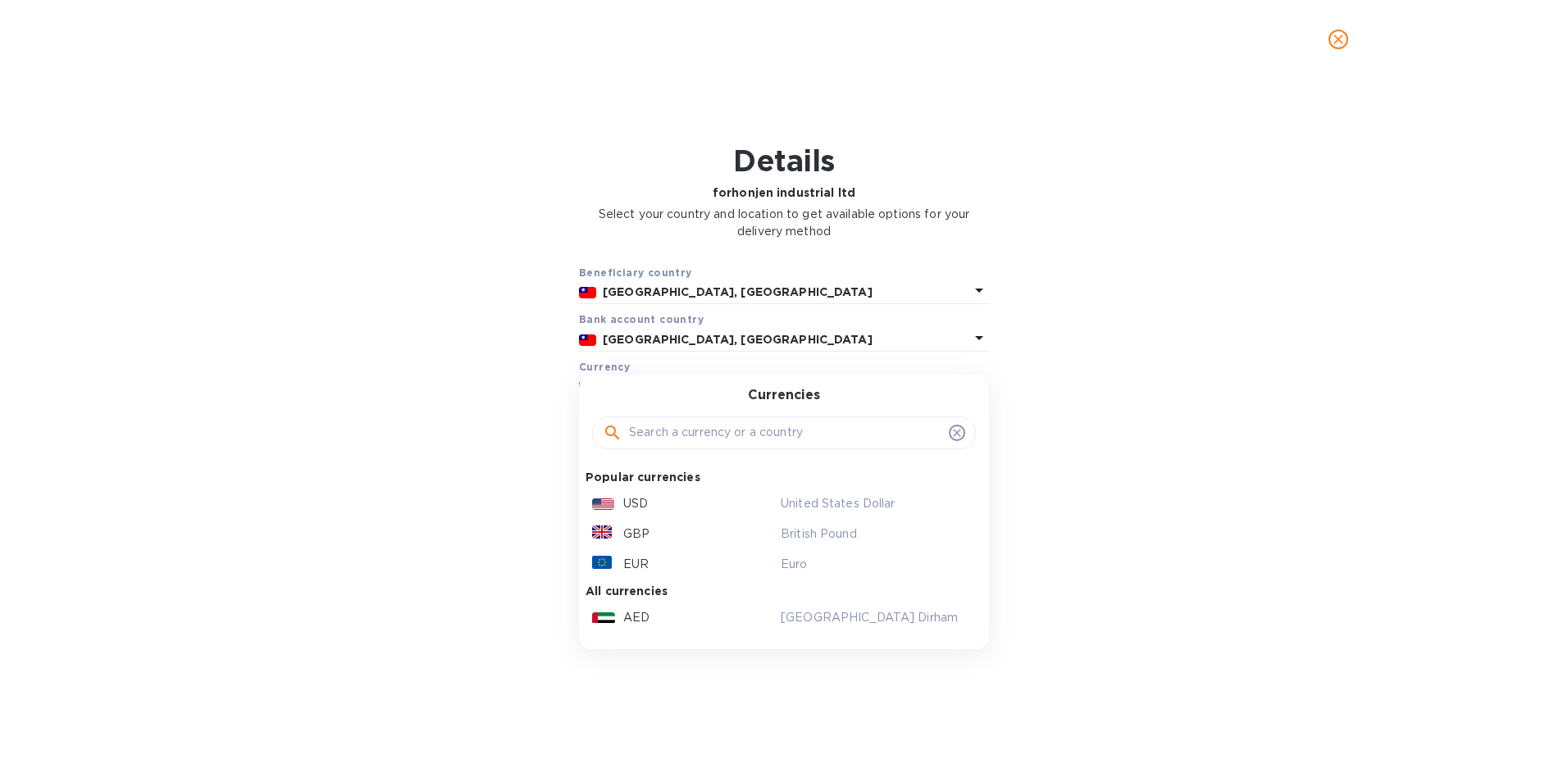
click at [672, 494] on div "USD" at bounding box center [683, 503] width 189 height 23
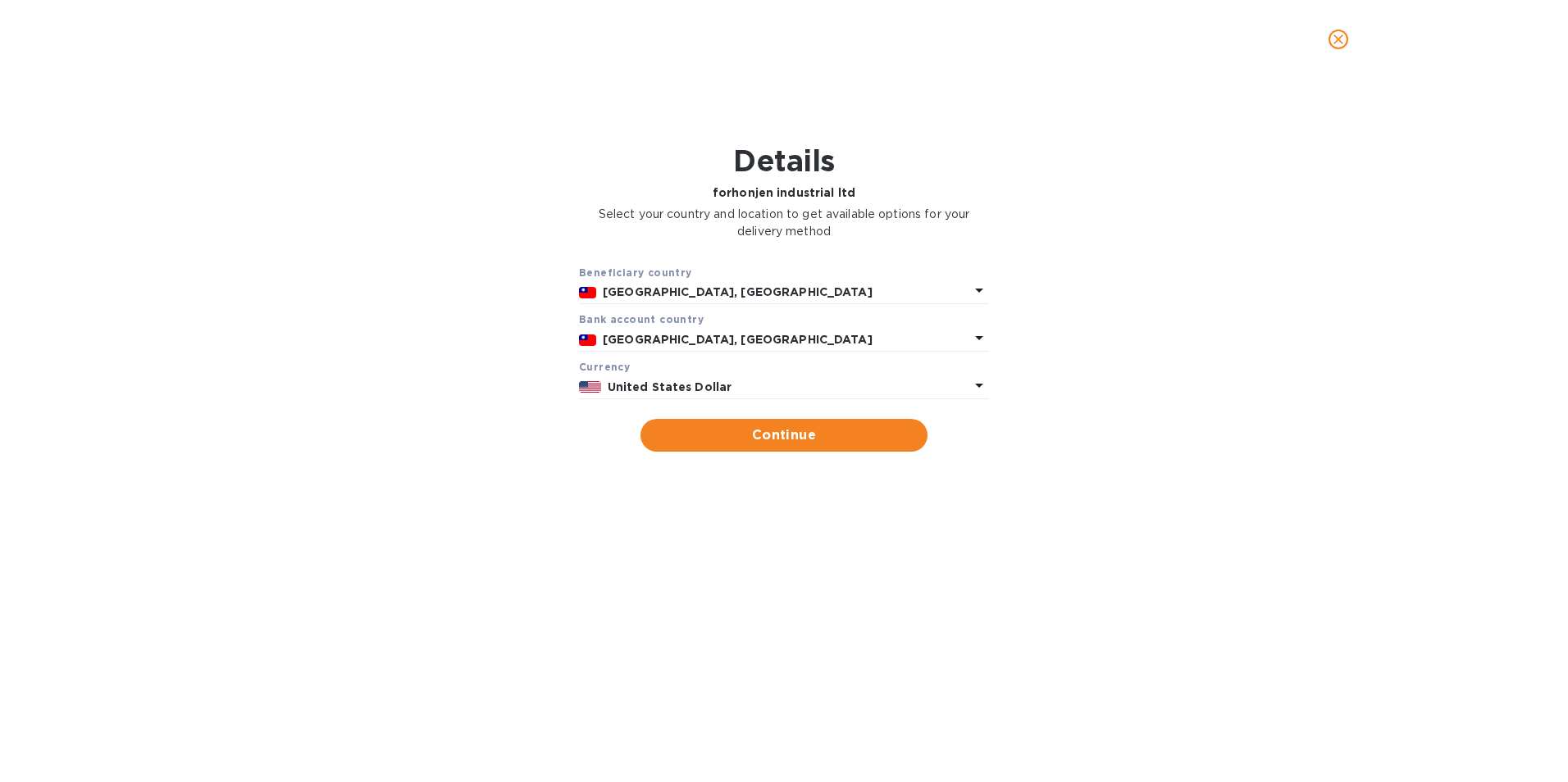
click at [776, 431] on span "Continue" at bounding box center [784, 436] width 260 height 20
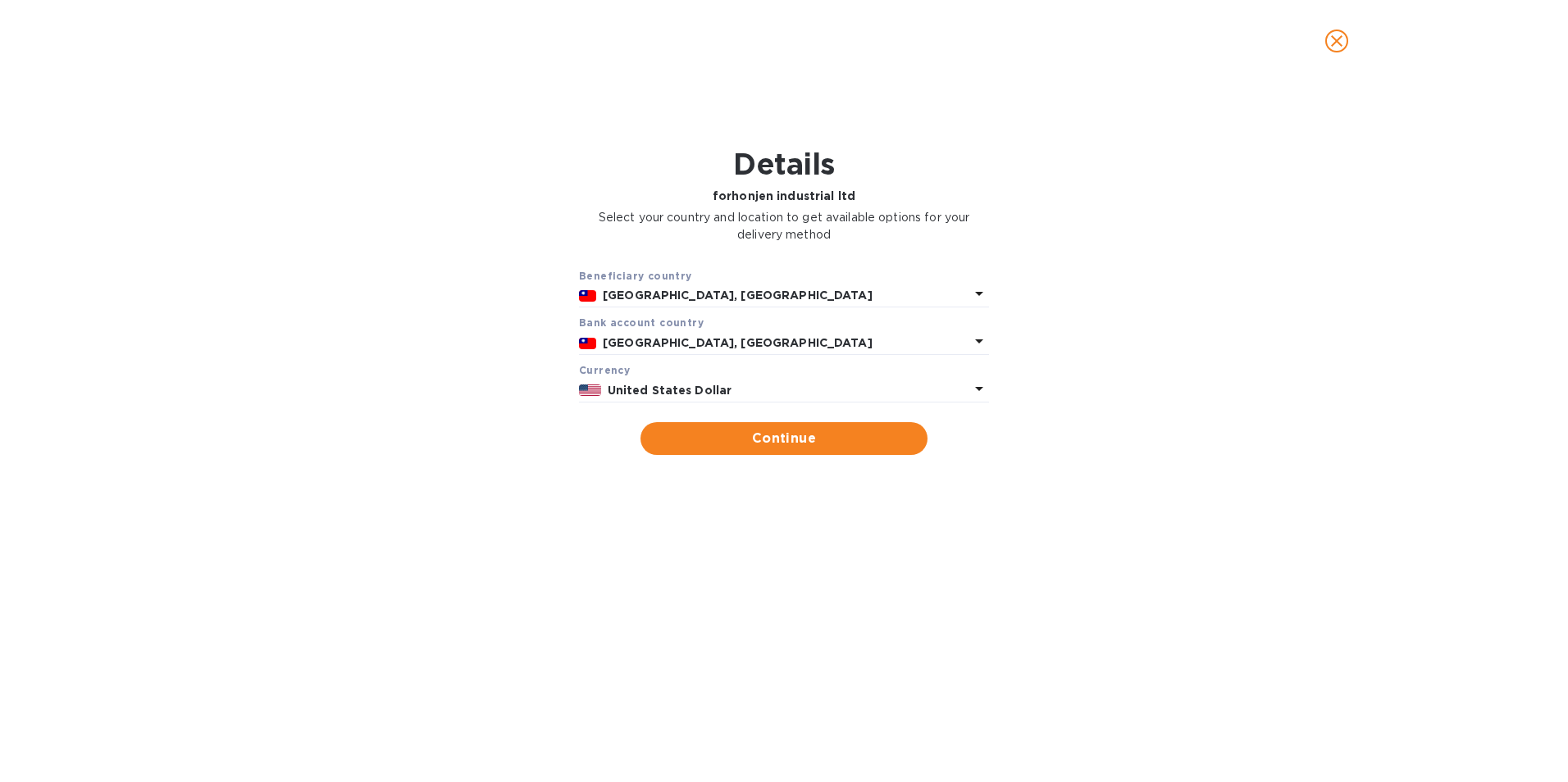
type input "honjen industrial ltd"
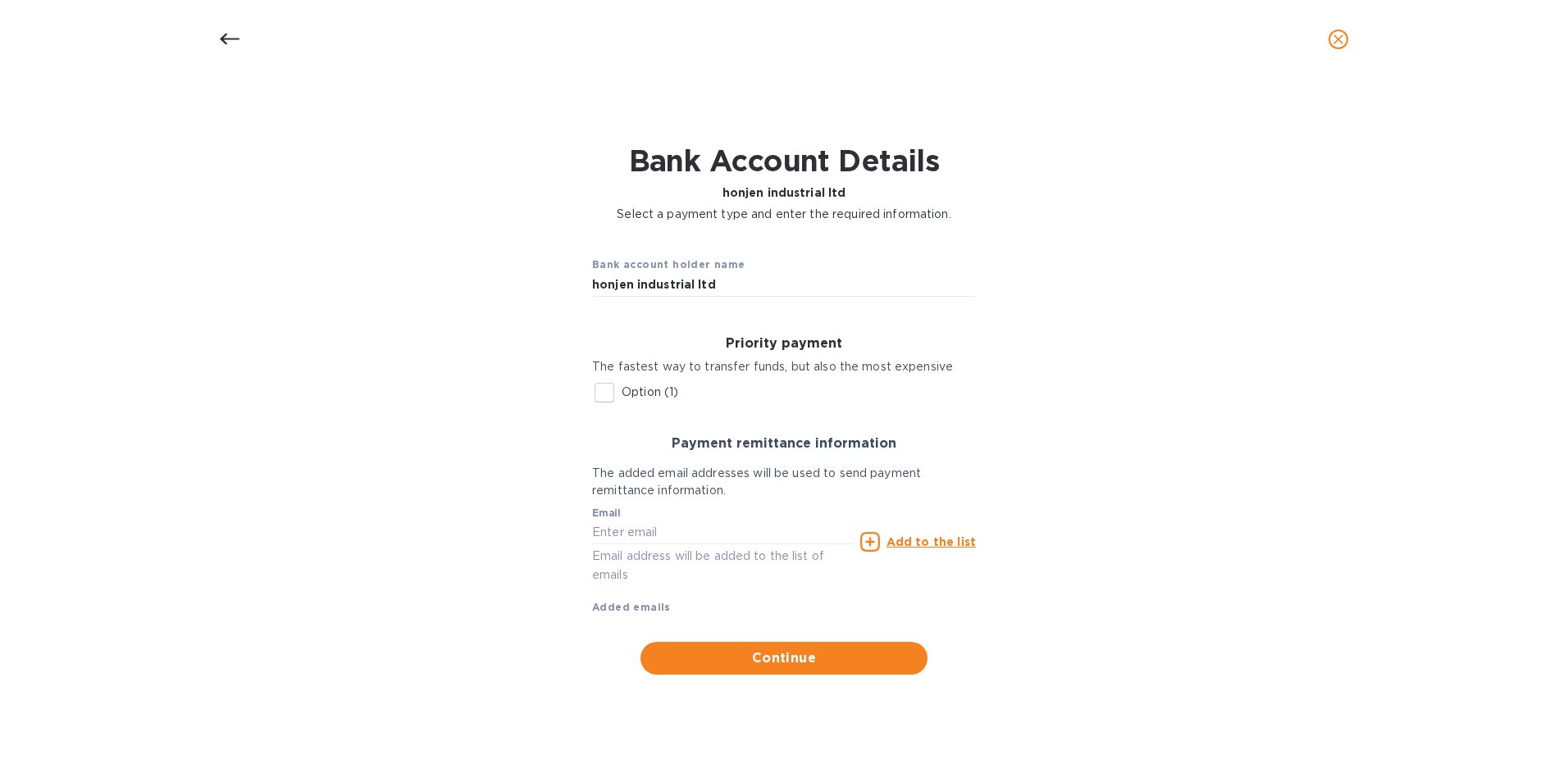
click at [612, 389] on input "Option (1)" at bounding box center [604, 392] width 34 height 34
checkbox input "true"
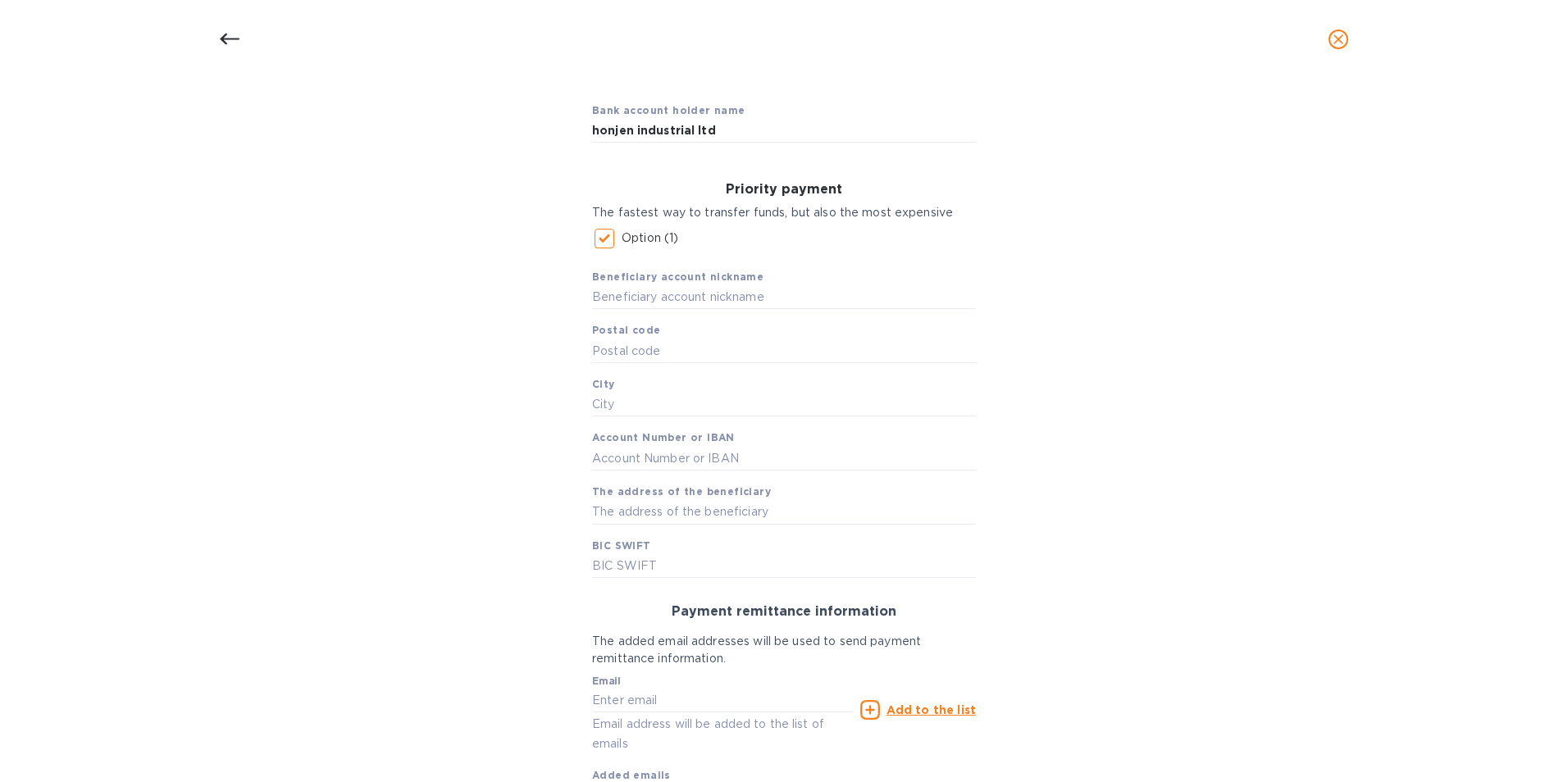
scroll to position [164, 0]
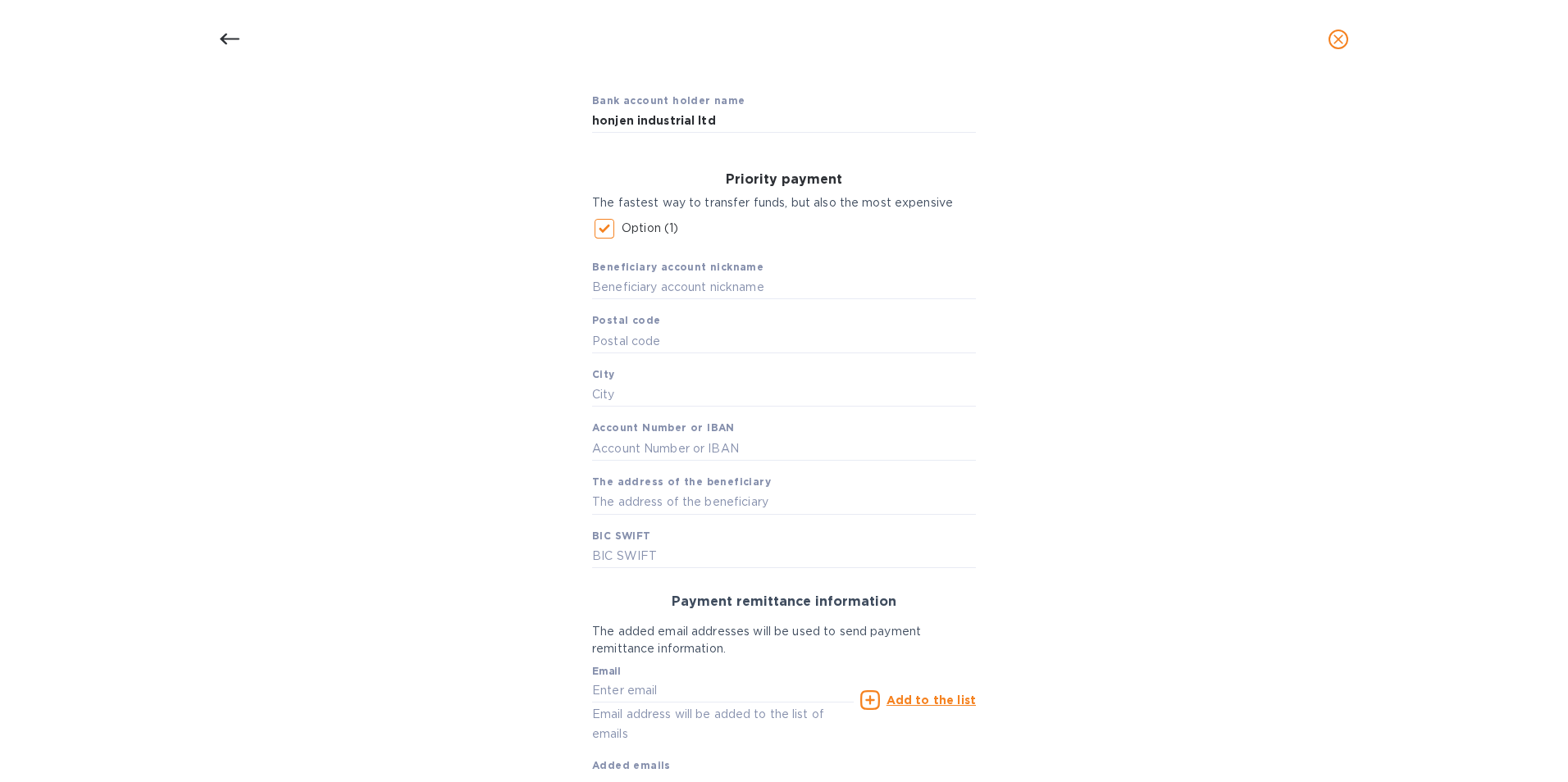
click at [665, 295] on input "text" at bounding box center [784, 287] width 384 height 24
click at [659, 330] on input "text" at bounding box center [784, 341] width 384 height 24
type input "1"
click at [690, 450] on input "text" at bounding box center [784, 448] width 384 height 24
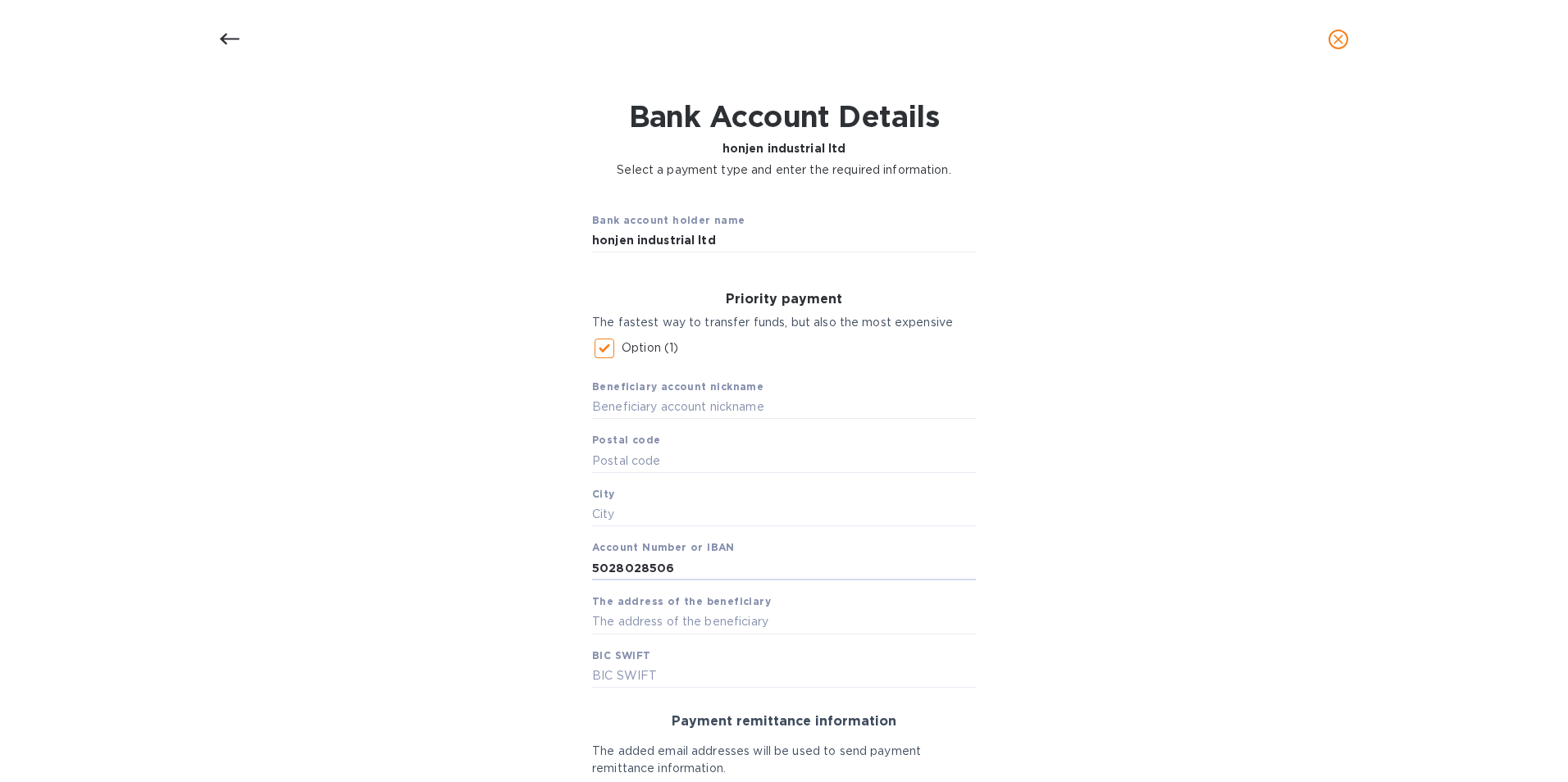
scroll to position [82, 0]
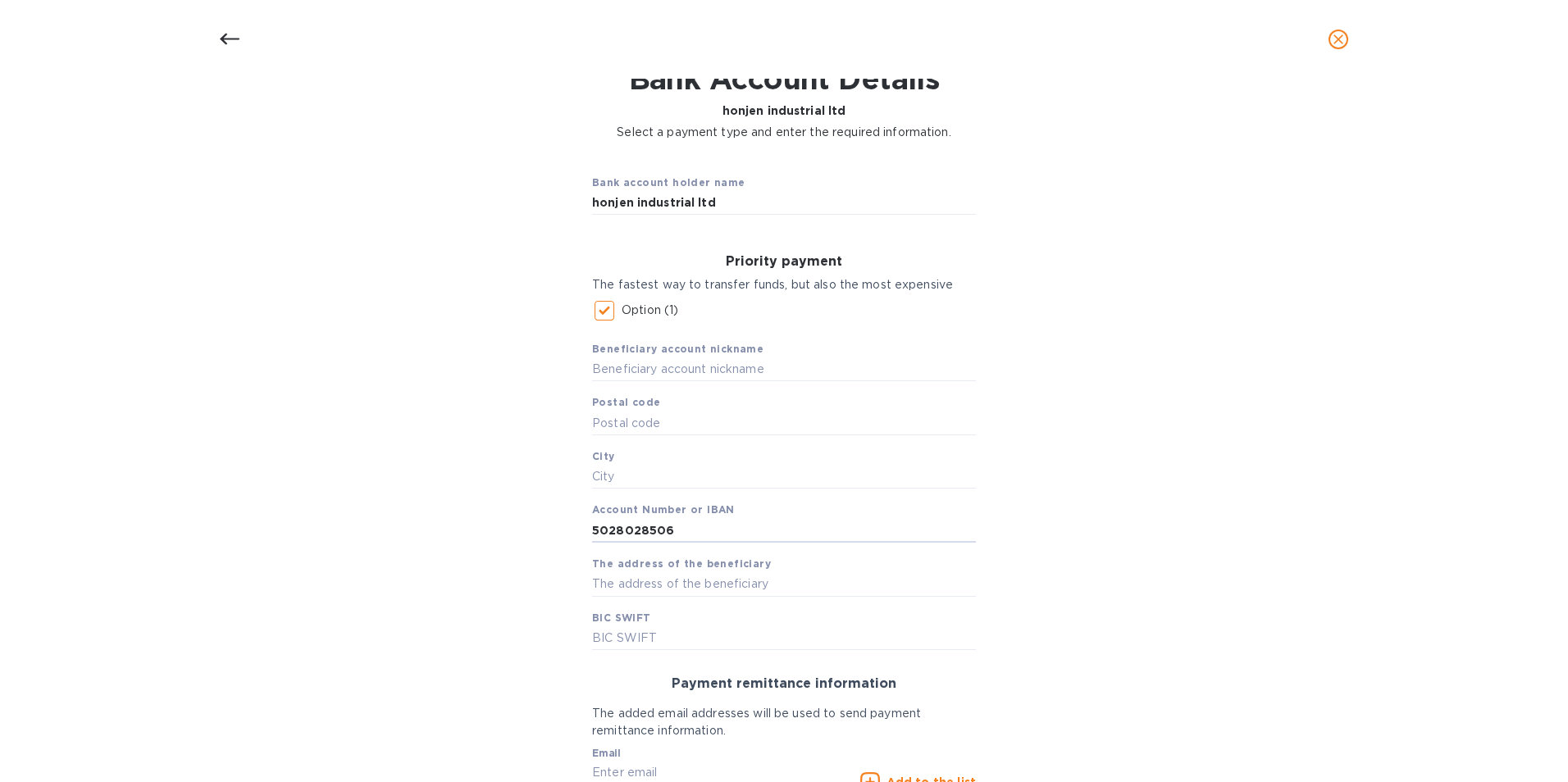
type input "5028028506"
click at [695, 582] on input "text" at bounding box center [784, 584] width 384 height 24
click at [586, 578] on div "Priority payment The fastest way to transfer funds, but also the most expensive…" at bounding box center [784, 452] width 410 height 422
click at [592, 581] on input "16 nanking east rd sec 4 taipei 105 taiwan" at bounding box center [784, 584] width 384 height 24
type input "7f 16 nanking east rd sec 4 taipei 105 taiwan"
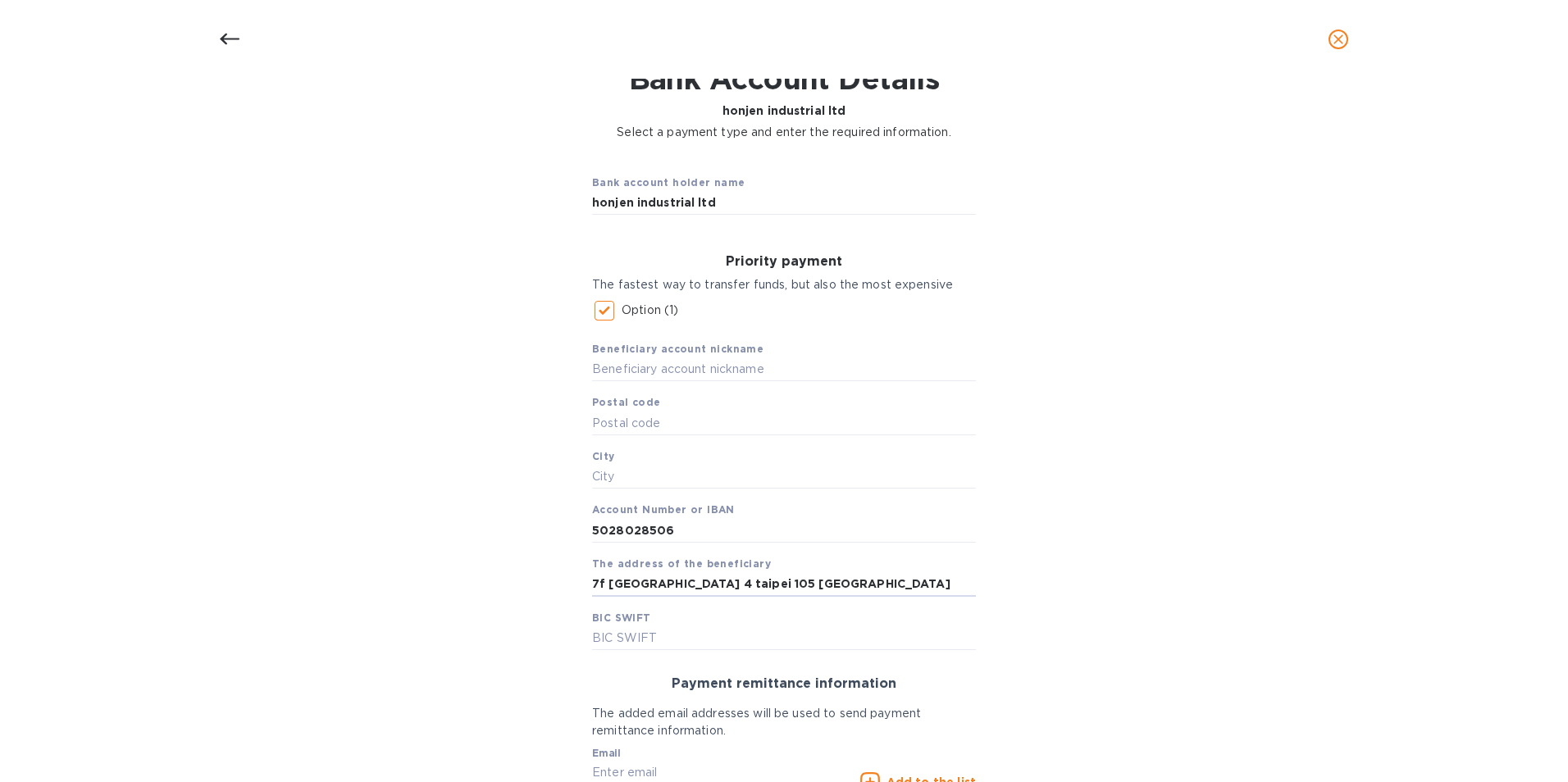
click at [625, 631] on input "text" at bounding box center [784, 638] width 384 height 24
type input "cititwtx"
click at [699, 472] on input "text" at bounding box center [784, 477] width 384 height 24
type input "taipei"
click at [701, 428] on input "text" at bounding box center [784, 422] width 384 height 24
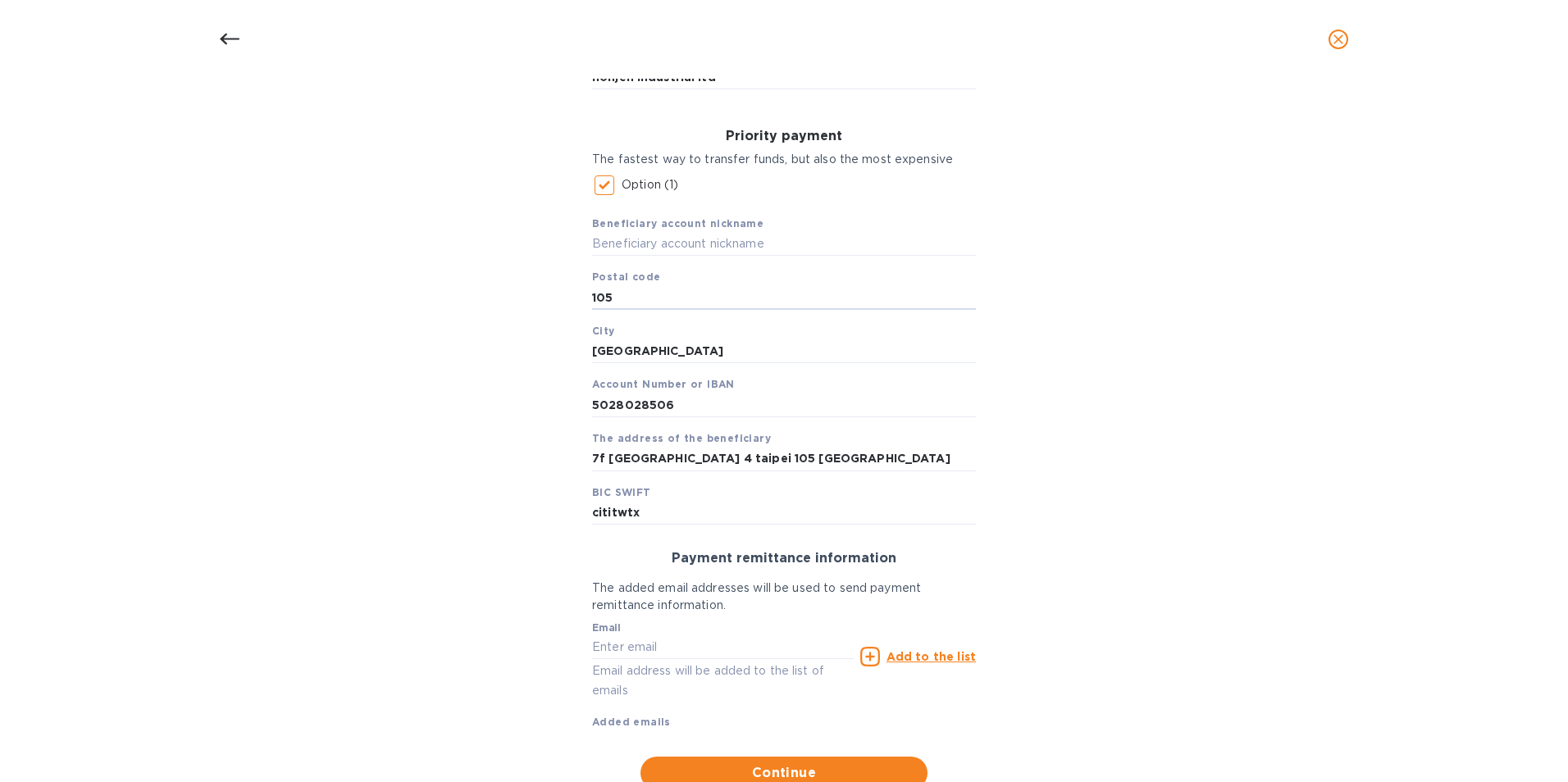
scroll to position [246, 0]
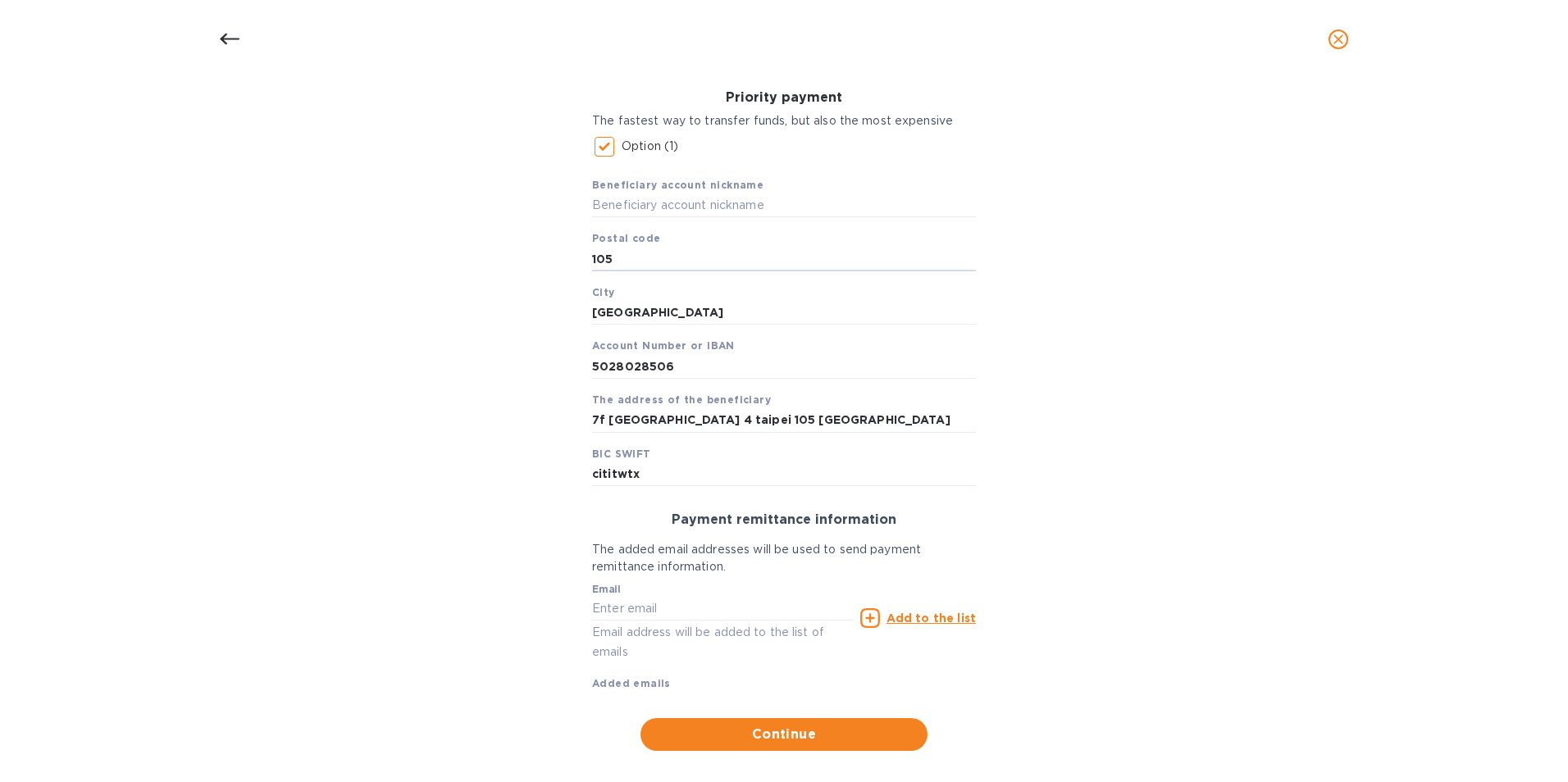
type input "105"
click at [395, 401] on div "Bank account holder name honjen industrial ltd Priority payment The fastest way…" at bounding box center [784, 373] width 1525 height 774
click at [702, 613] on input "text" at bounding box center [722, 608] width 261 height 24
type input "leo@happy-threads.com"
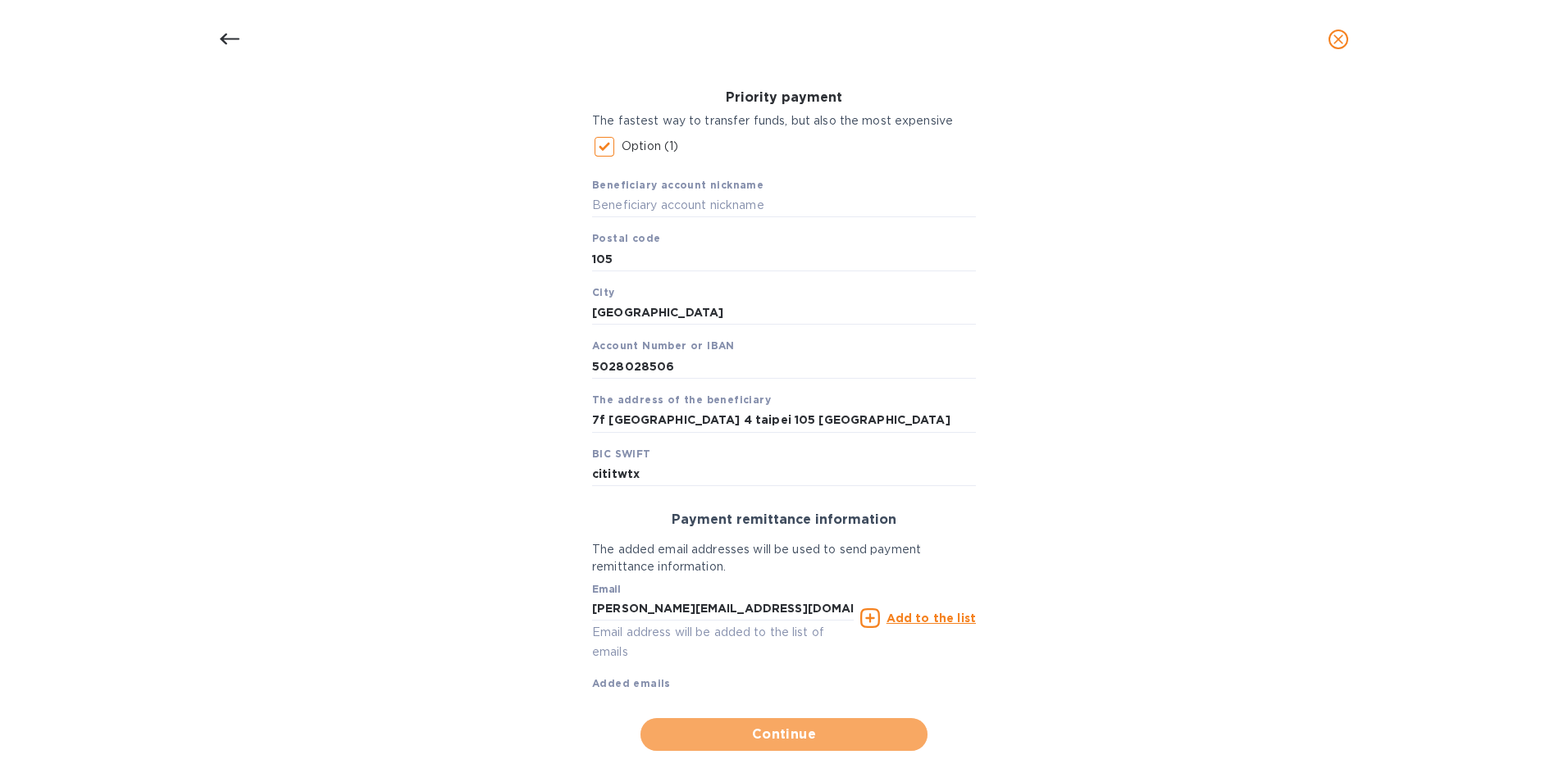
click at [835, 727] on span "Continue" at bounding box center [784, 734] width 260 height 20
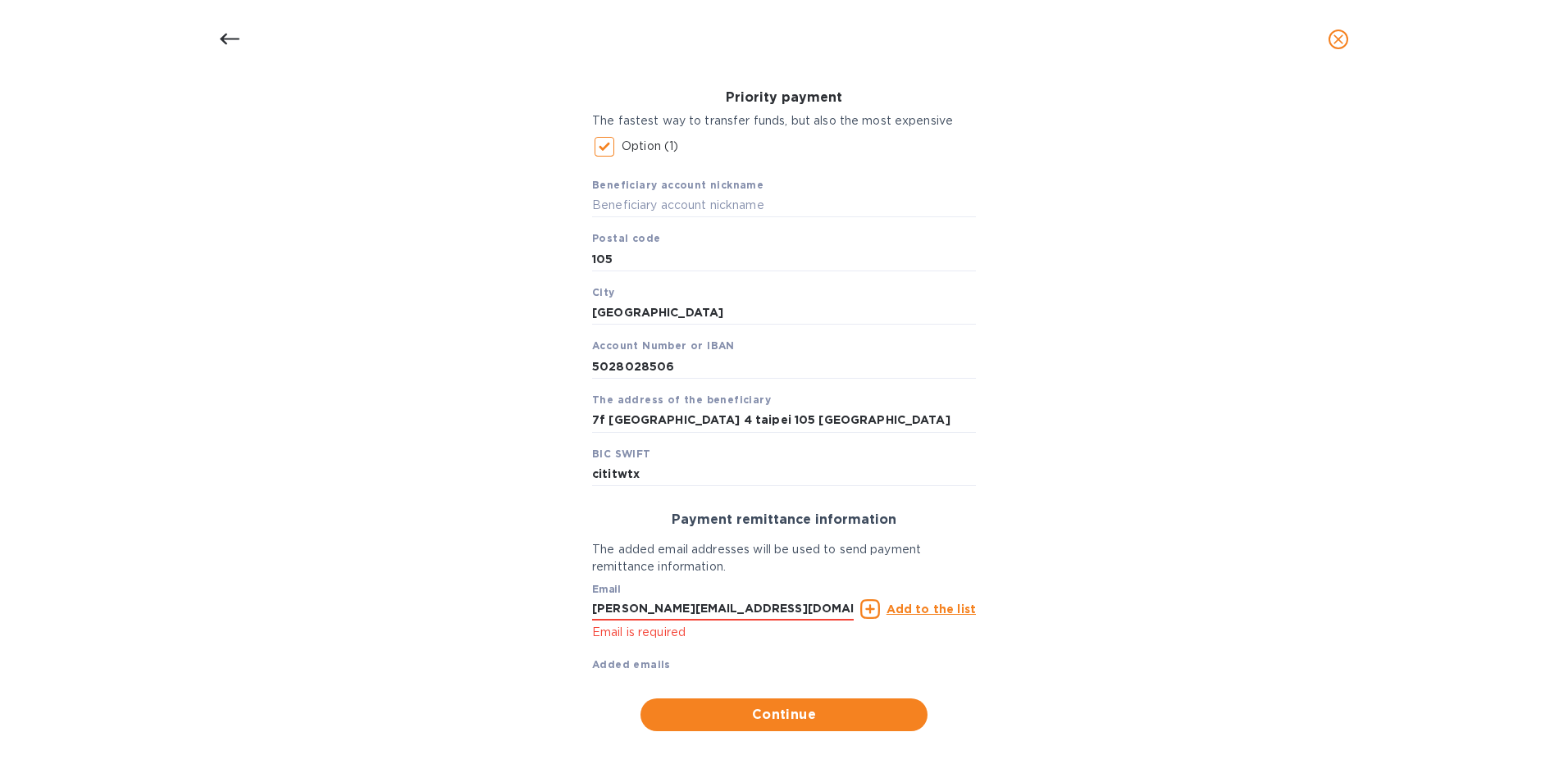
click at [871, 610] on icon at bounding box center [870, 609] width 20 height 20
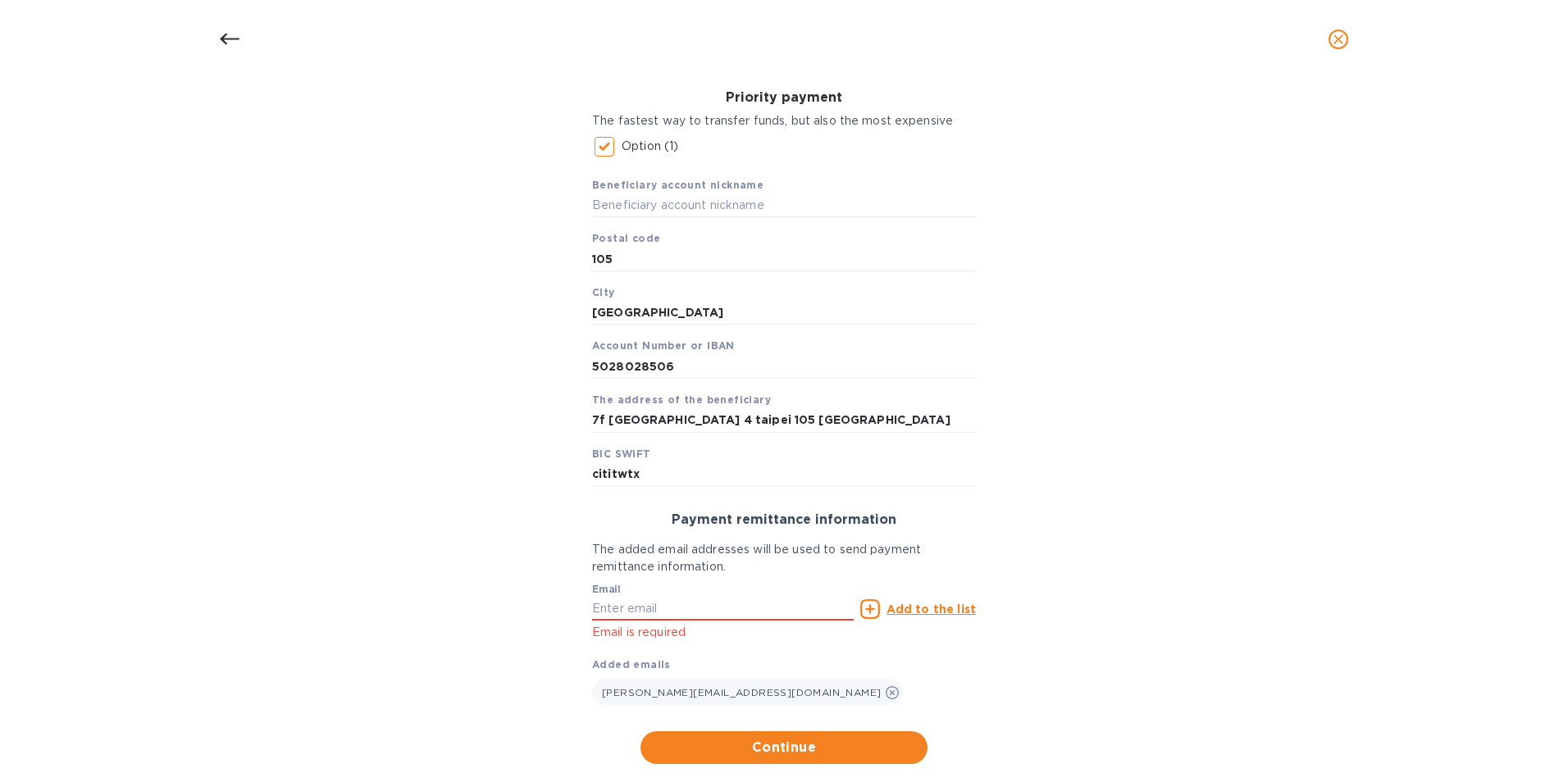
click at [832, 741] on span "Continue" at bounding box center [784, 748] width 260 height 20
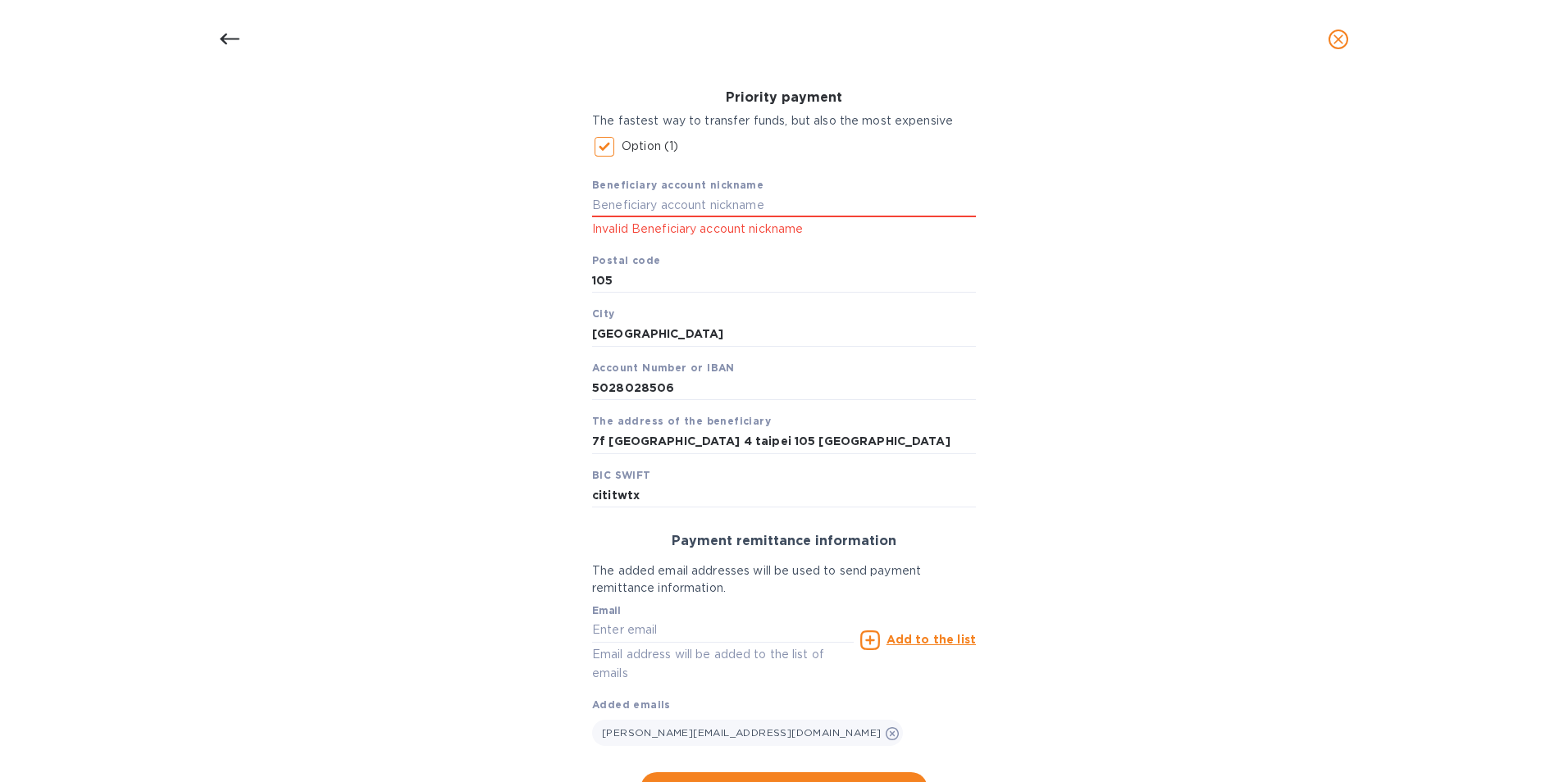
click at [680, 207] on input "text" at bounding box center [784, 205] width 384 height 24
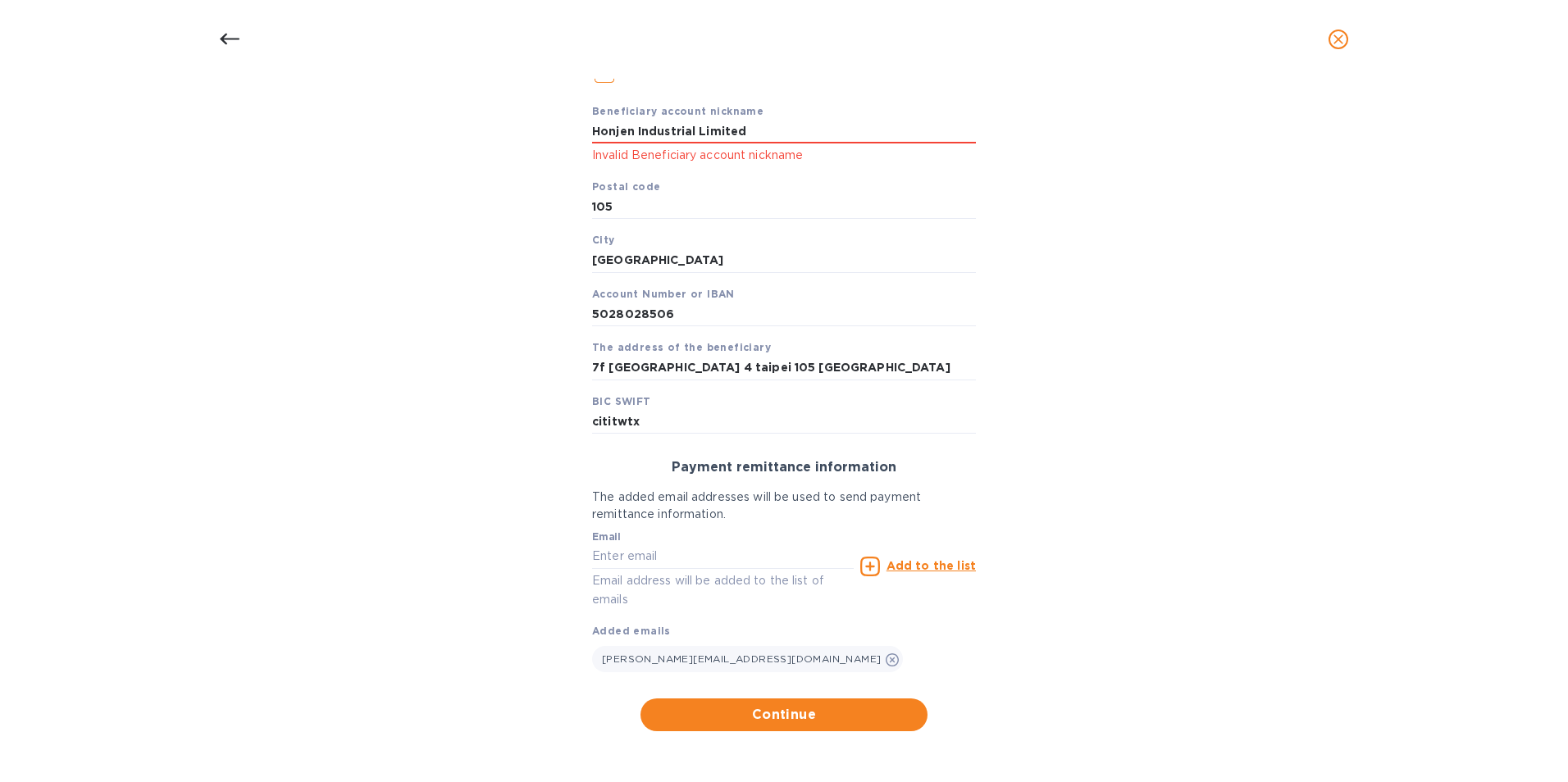
type input "Honjen Industrial Limited"
click at [880, 713] on span "Continue" at bounding box center [784, 715] width 260 height 20
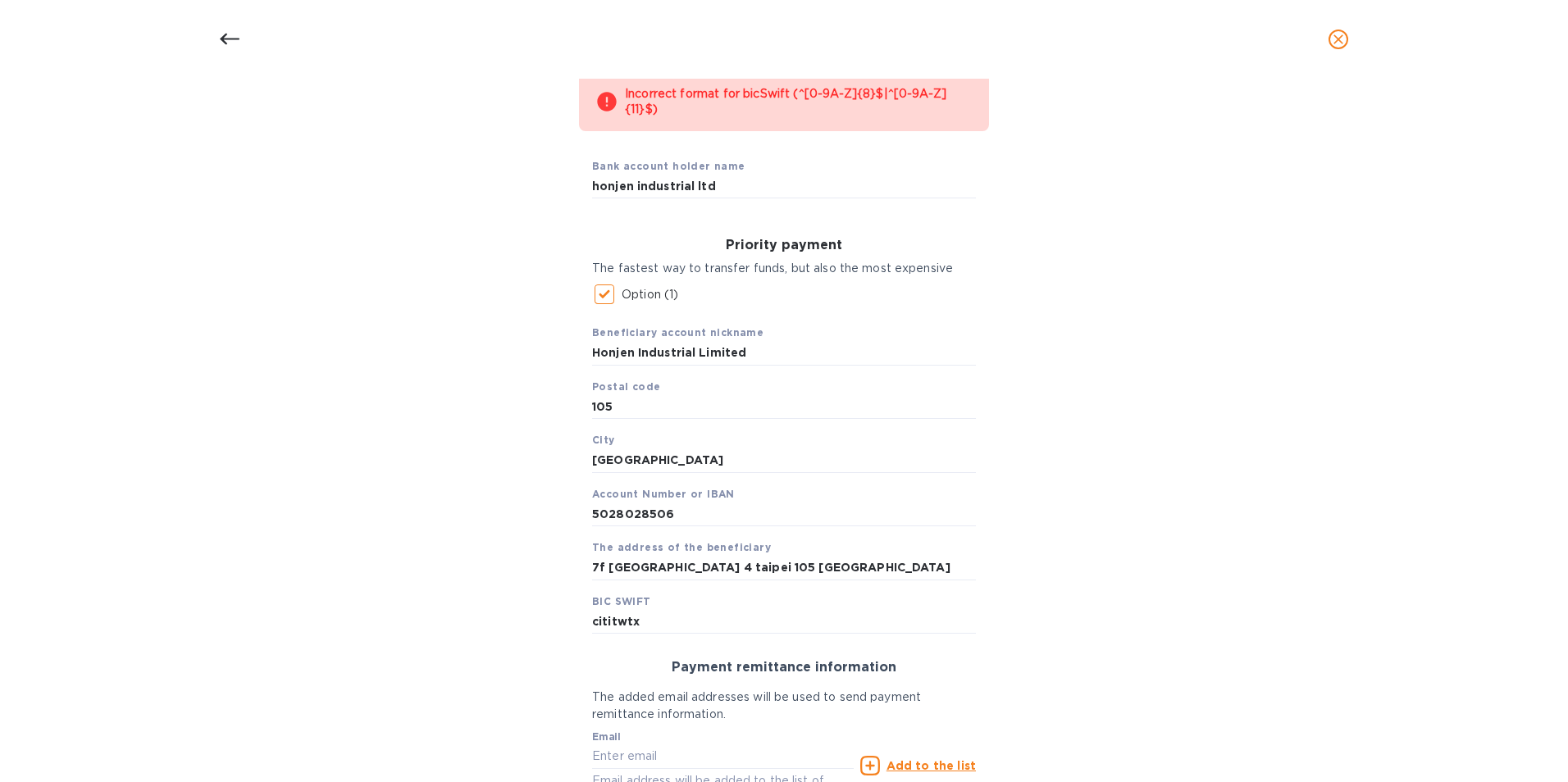
scroll to position [206, 0]
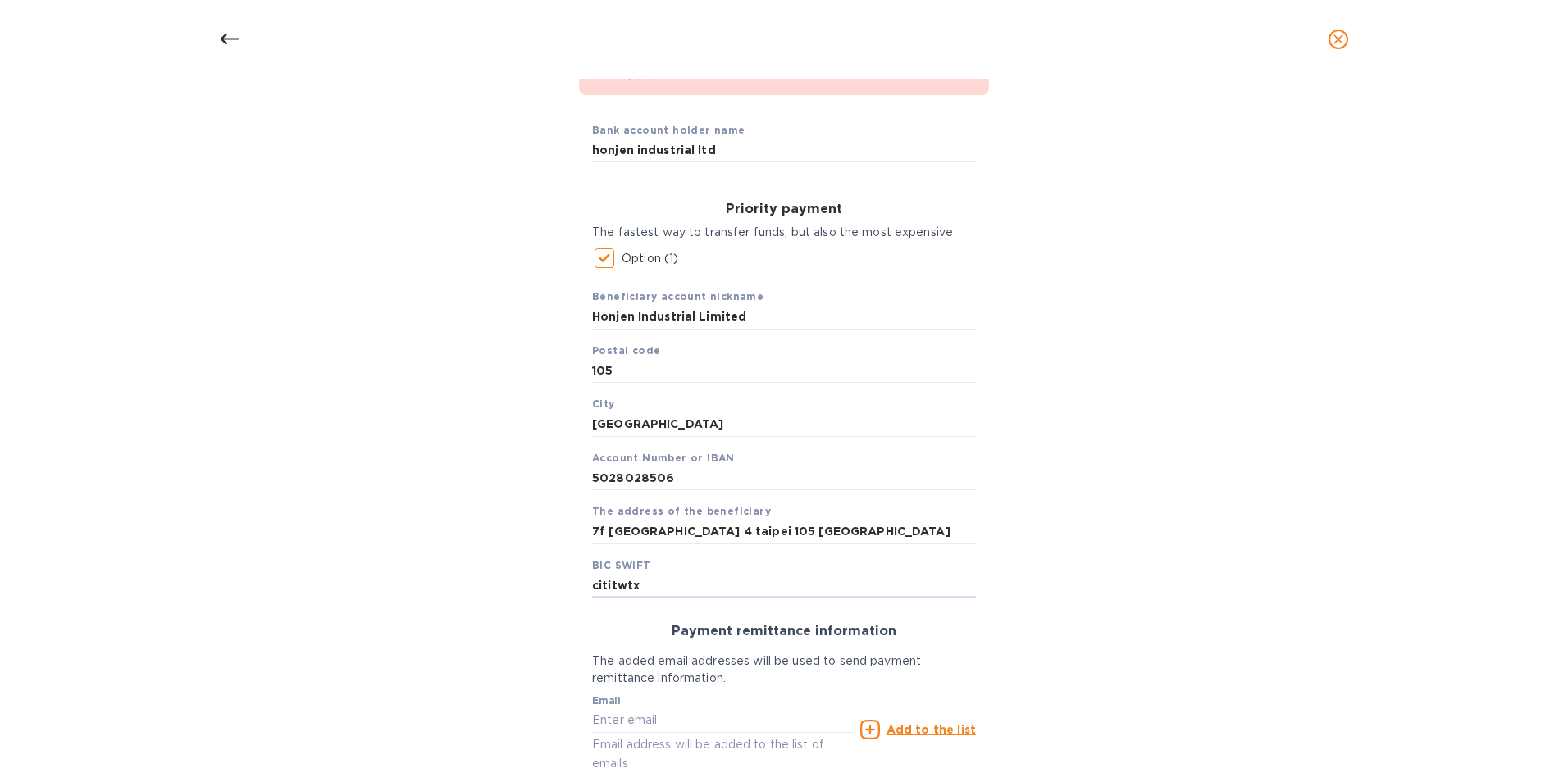
drag, startPoint x: 638, startPoint y: 588, endPoint x: 556, endPoint y: 573, distance: 83.4
click at [556, 573] on div "Incorrect format for bicSwift (^[0-9A-Z]{8}$|^[0-9A-Z]{11}$) Bank account holde…" at bounding box center [784, 466] width 1525 height 878
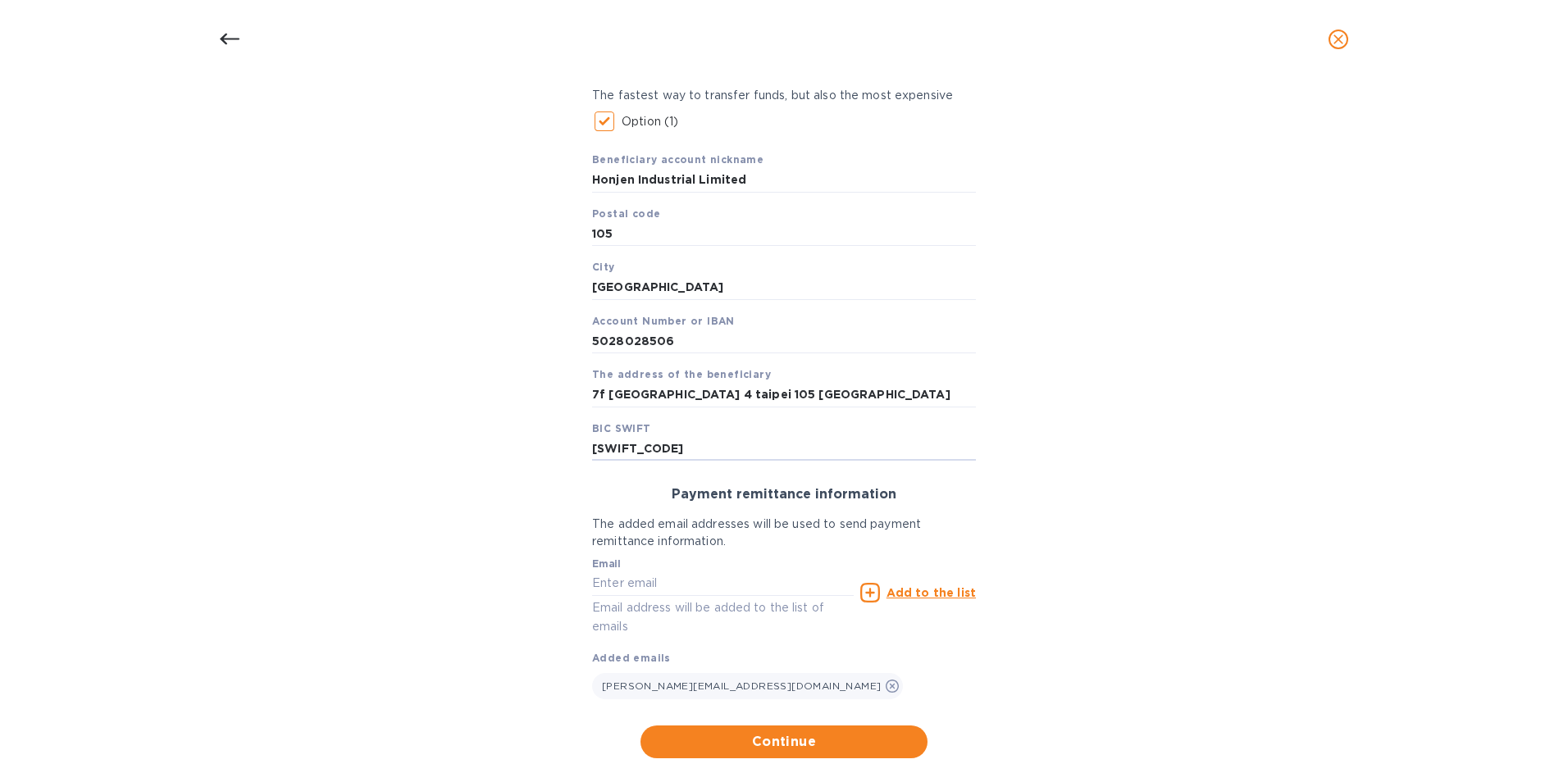
scroll to position [370, 0]
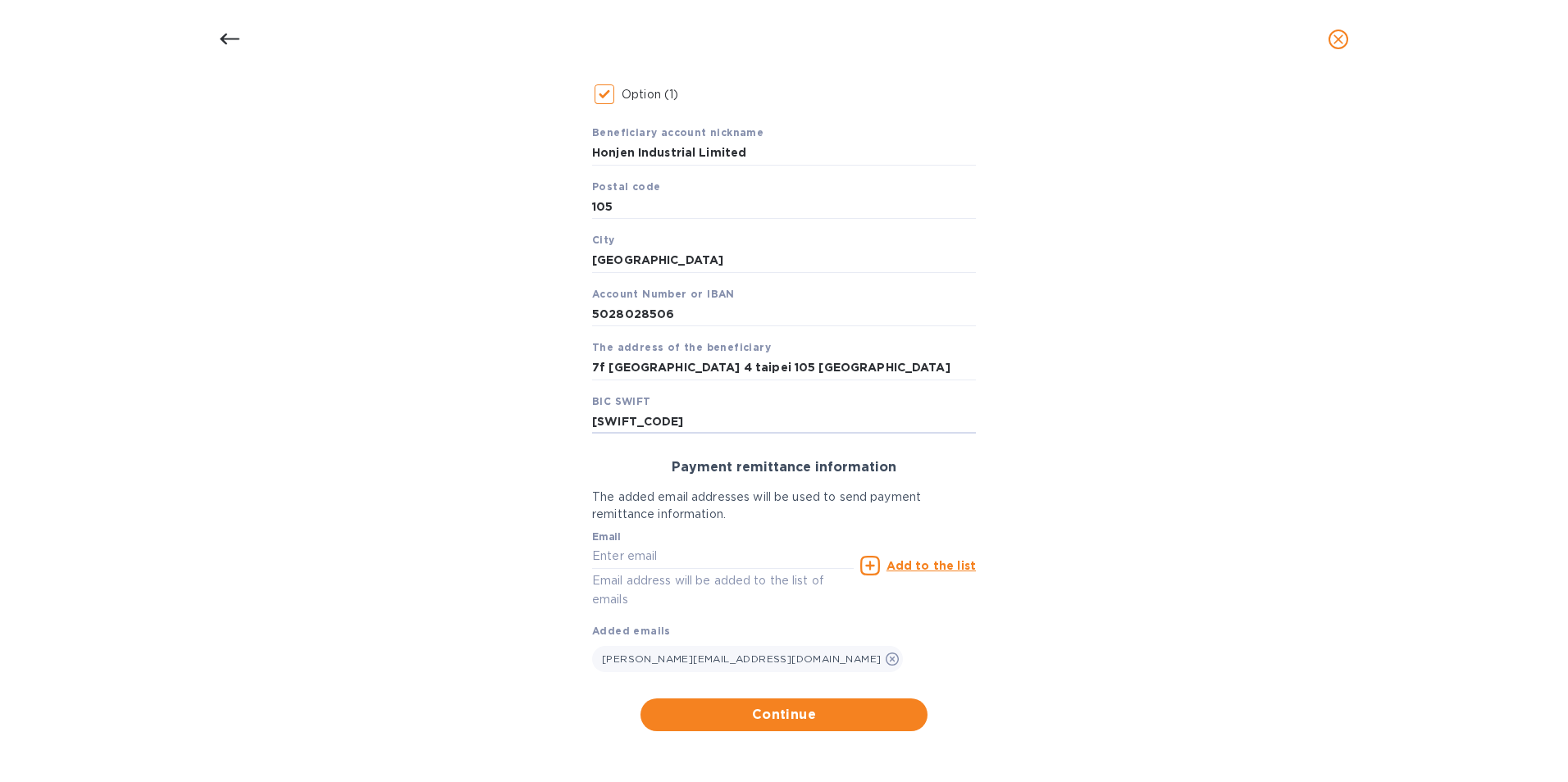
type input "CITITWTX"
click at [814, 713] on span "Continue" at bounding box center [784, 715] width 260 height 20
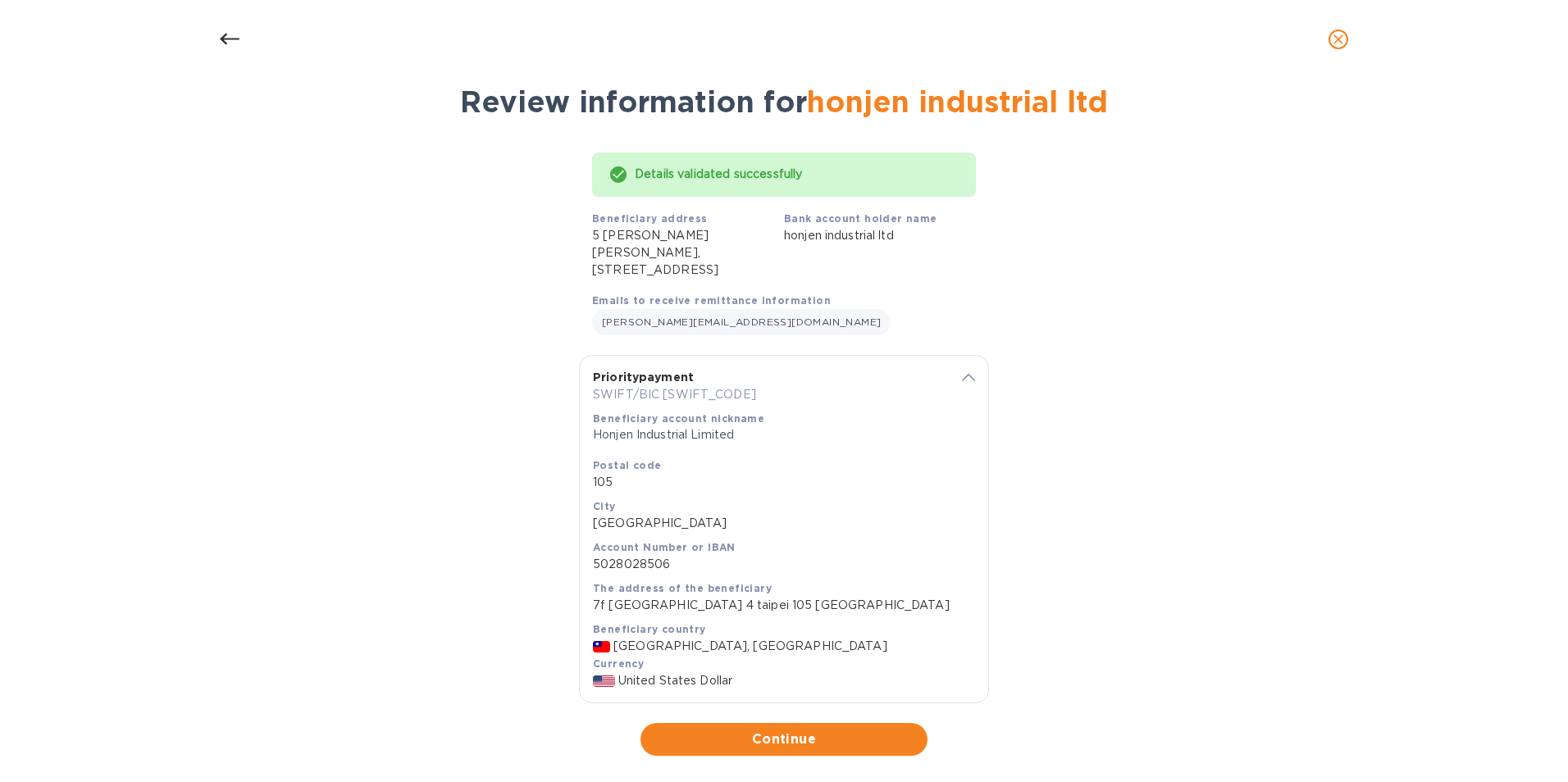
scroll to position [84, 0]
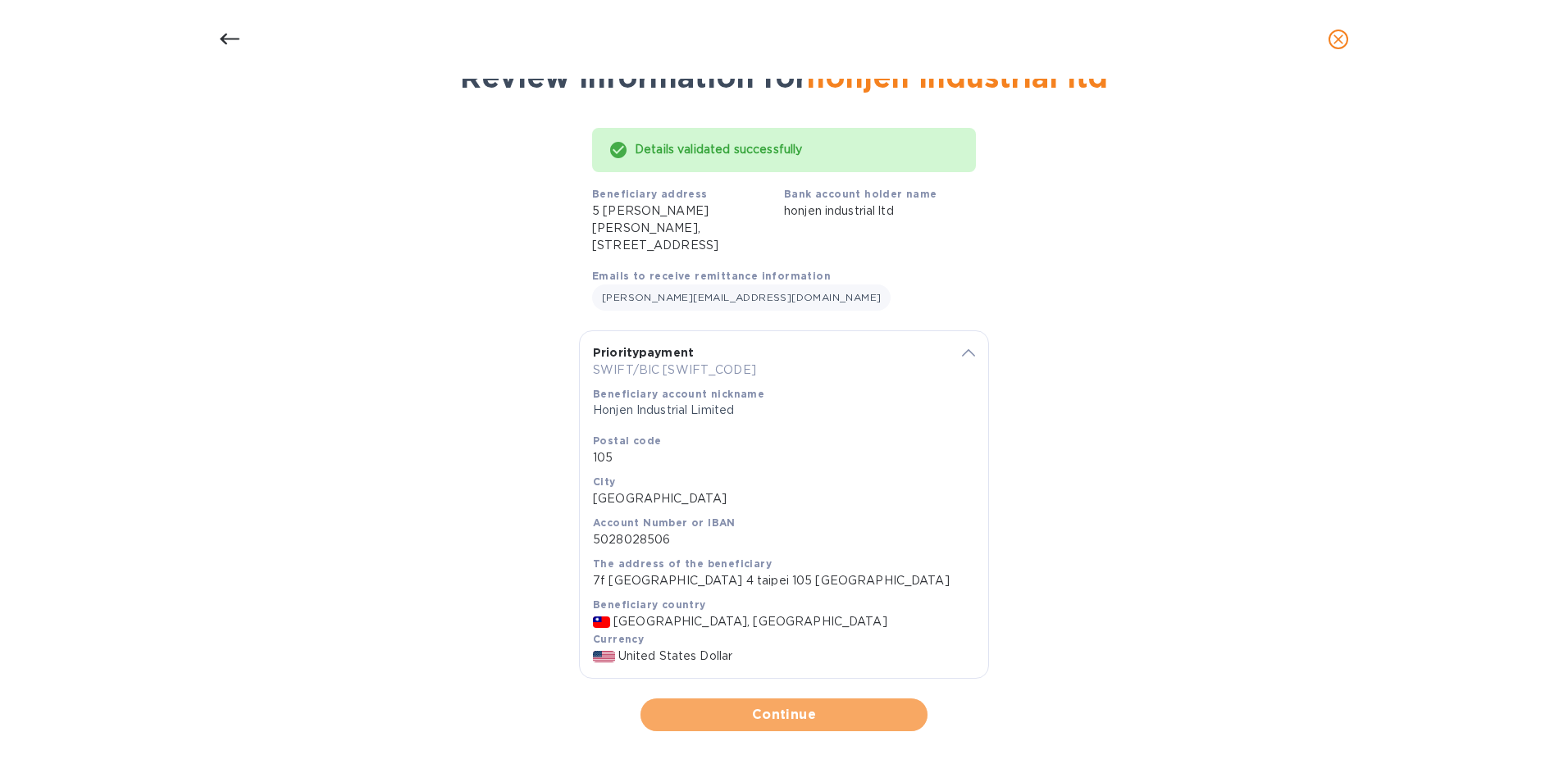
click at [802, 710] on span "Continue" at bounding box center [784, 715] width 260 height 20
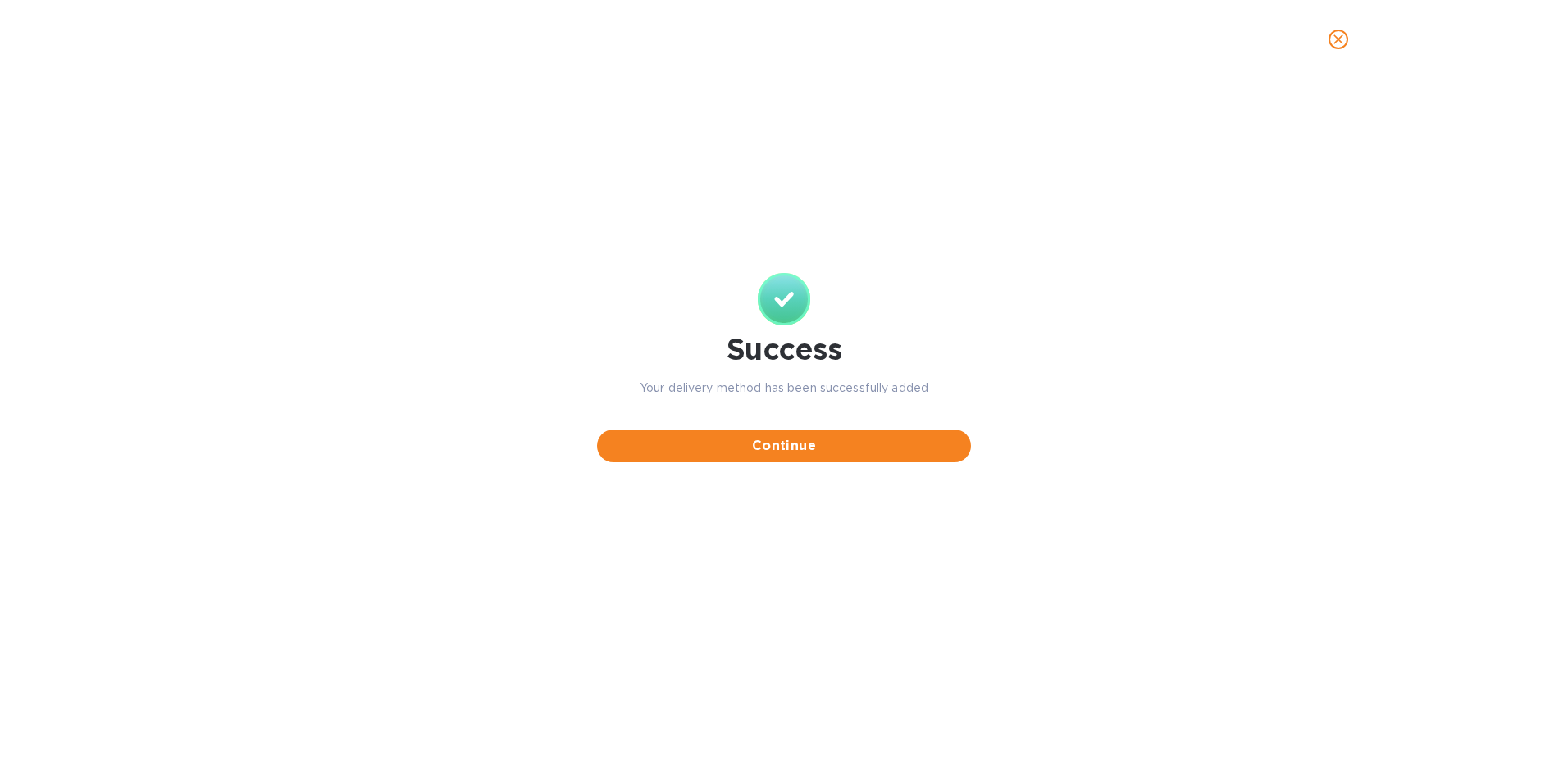
scroll to position [0, 0]
click at [761, 441] on span "Continue" at bounding box center [784, 446] width 348 height 20
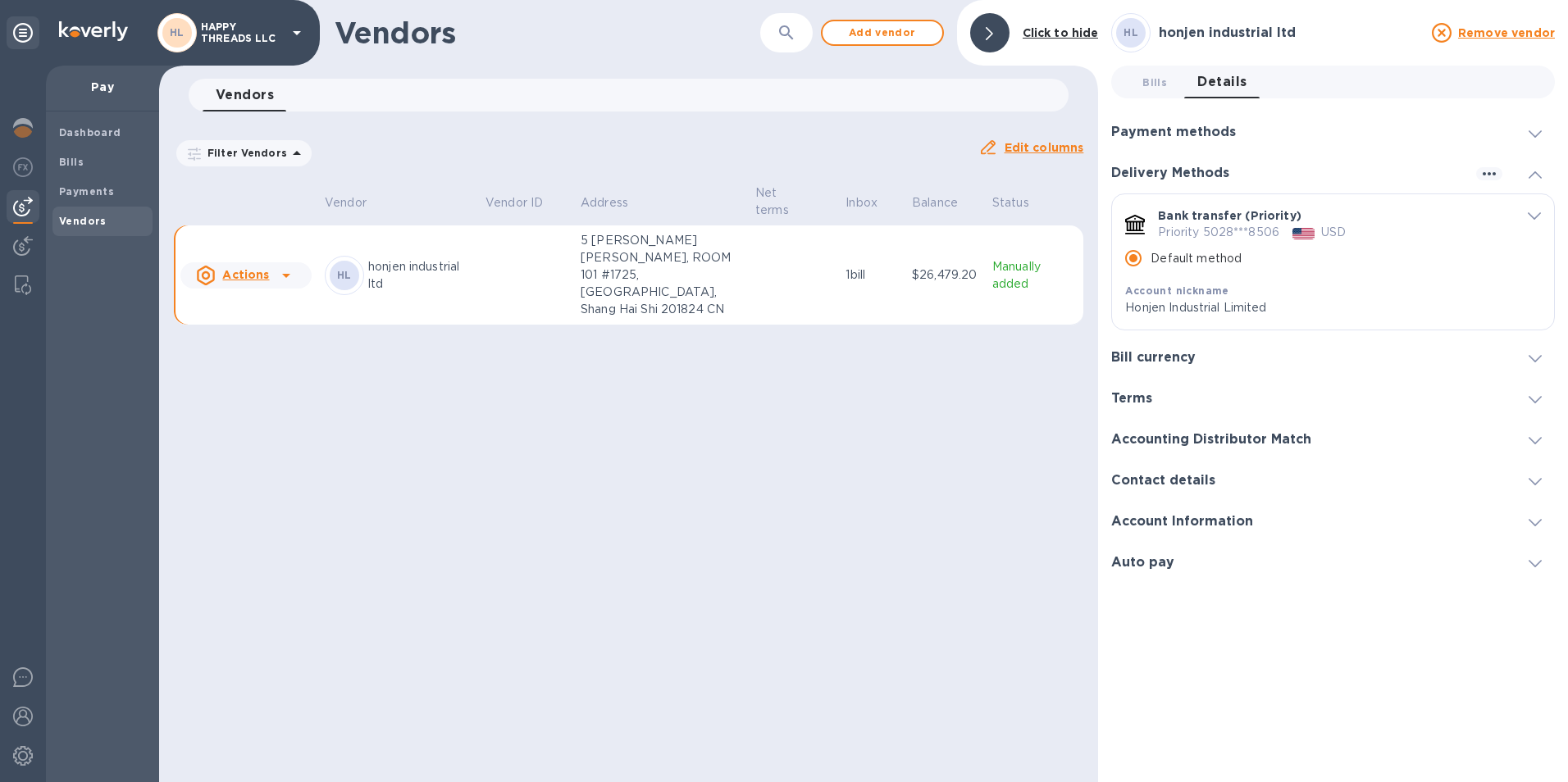
click at [813, 405] on div "Vendors ​ Add vendor Click to hide Vendors 0 Filter Vendors Auto pay: All Edit …" at bounding box center [629, 391] width 939 height 782
click at [99, 160] on span "Bills" at bounding box center [103, 163] width 87 height 17
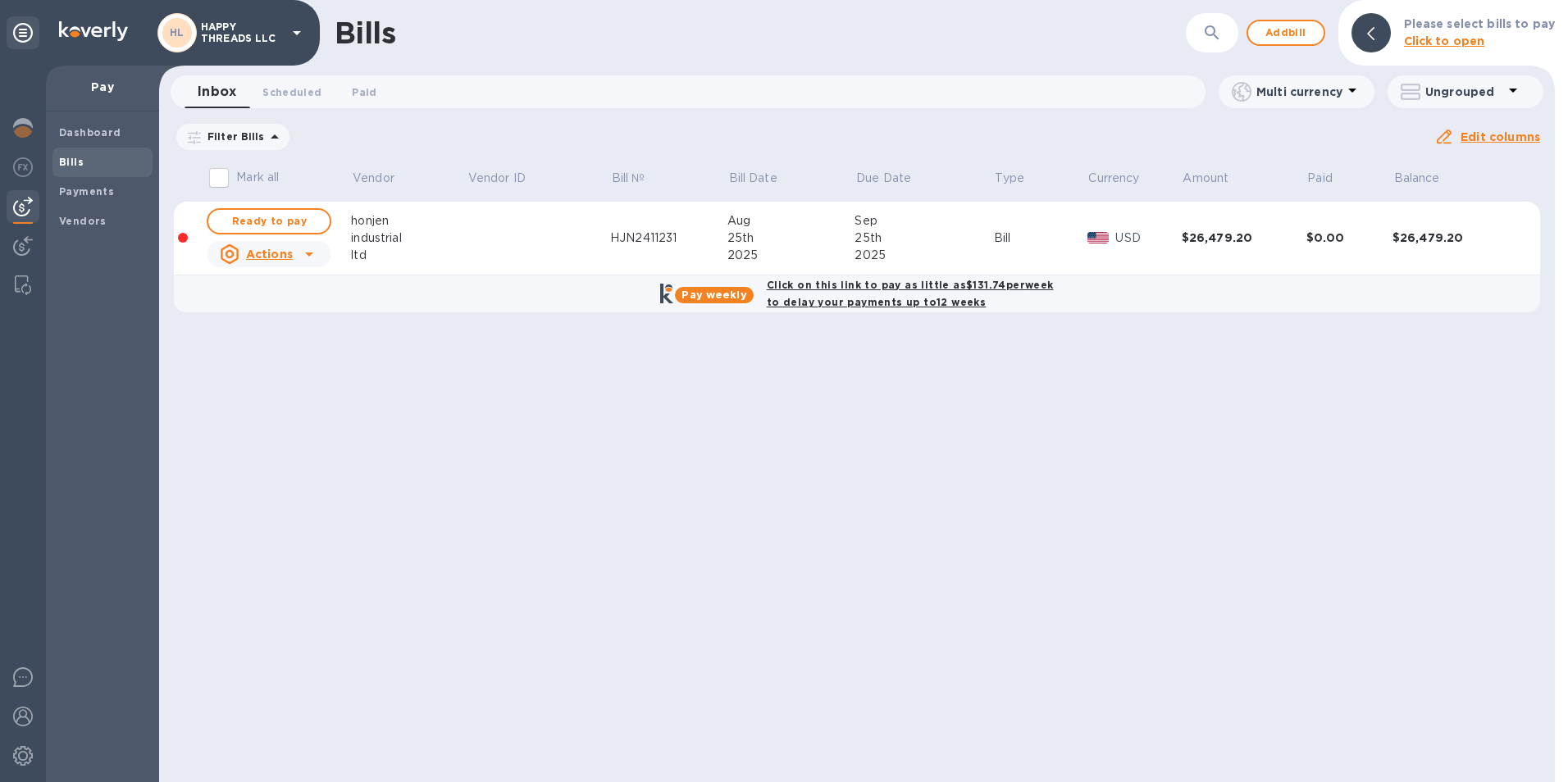
click at [99, 225] on b "Vendors" at bounding box center [83, 220] width 48 height 13
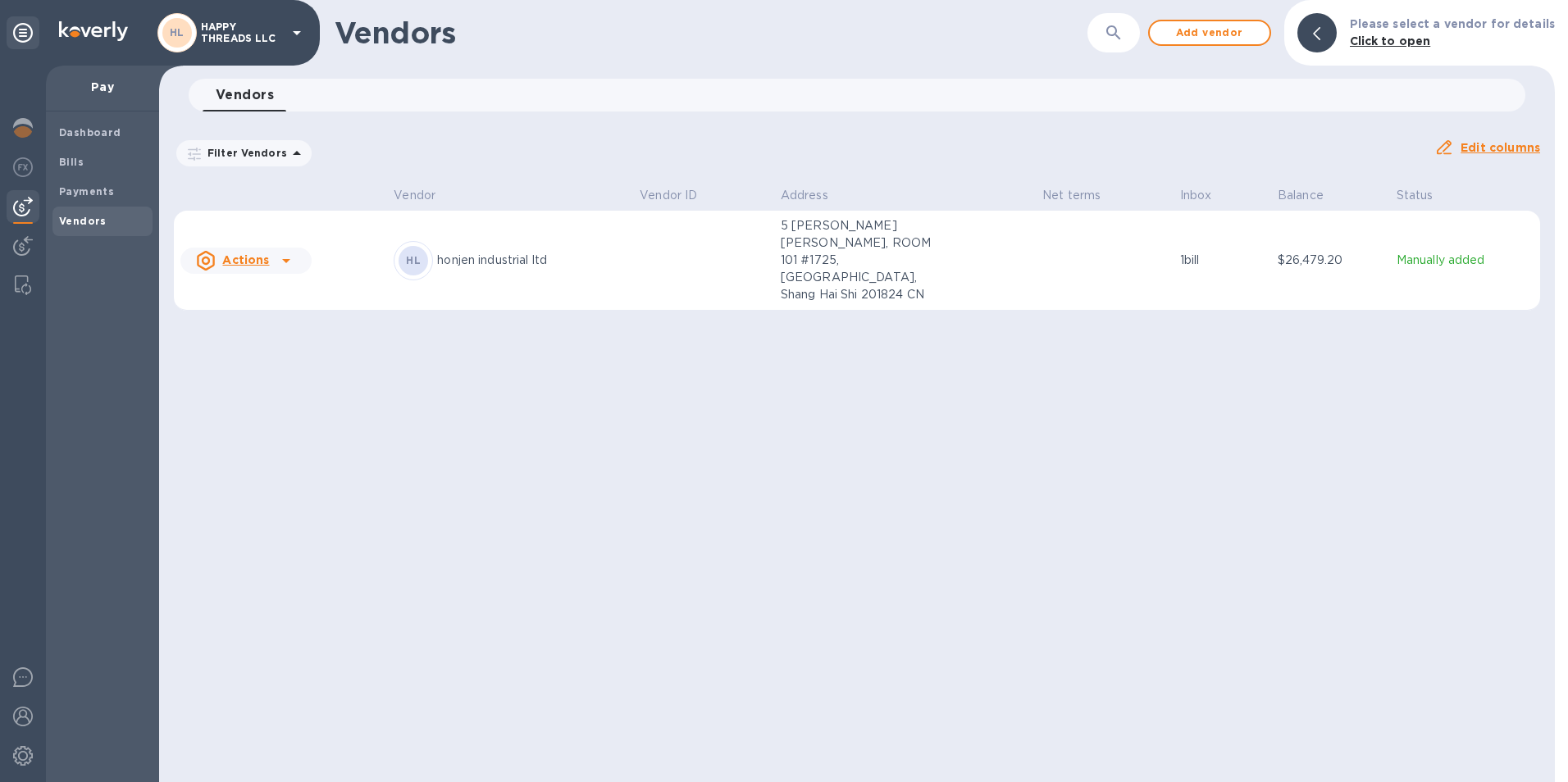
click at [105, 149] on div "Bills" at bounding box center [103, 162] width 100 height 29
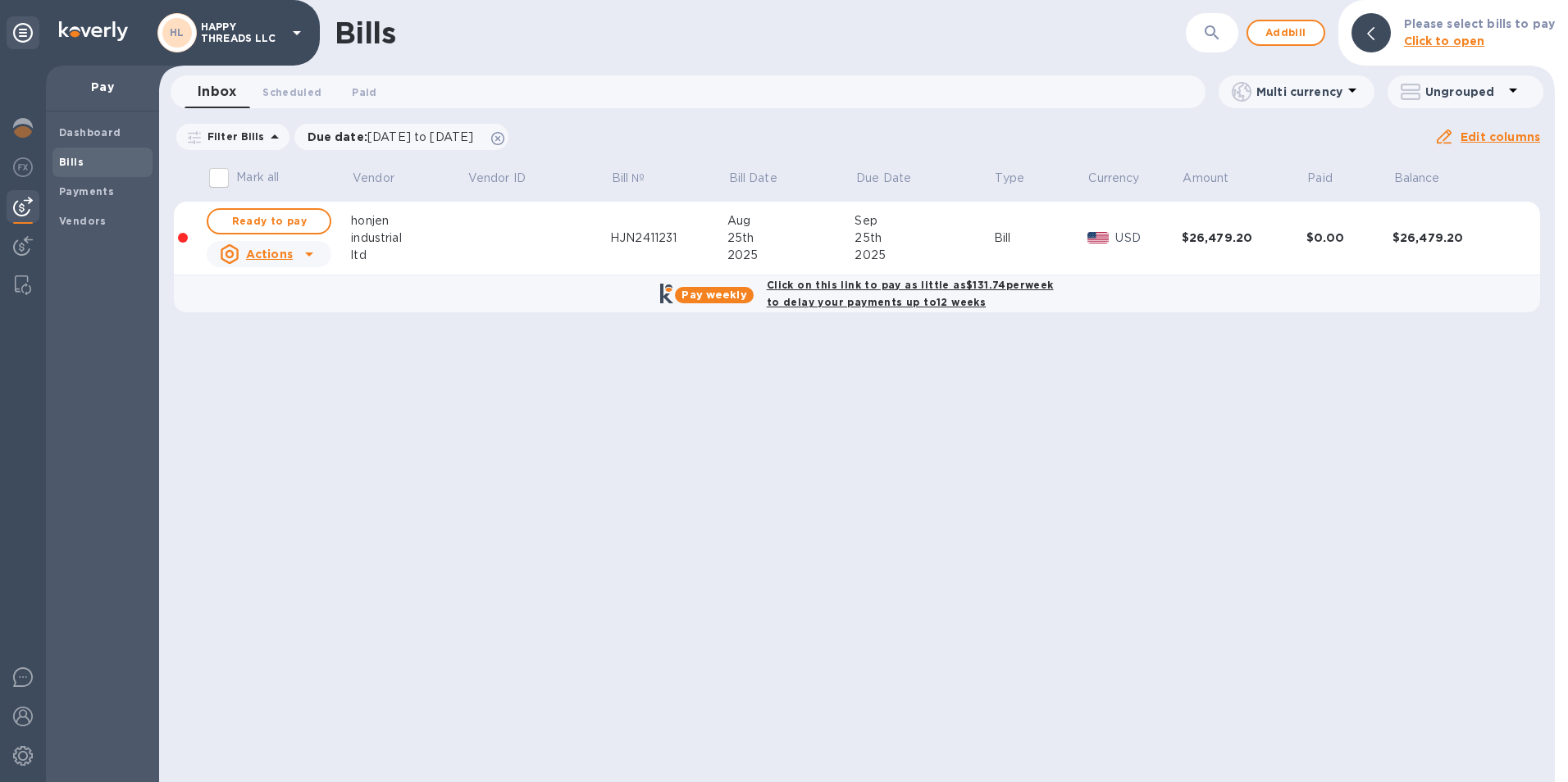
click at [258, 223] on span "Ready to pay" at bounding box center [269, 221] width 95 height 20
checkbox input "true"
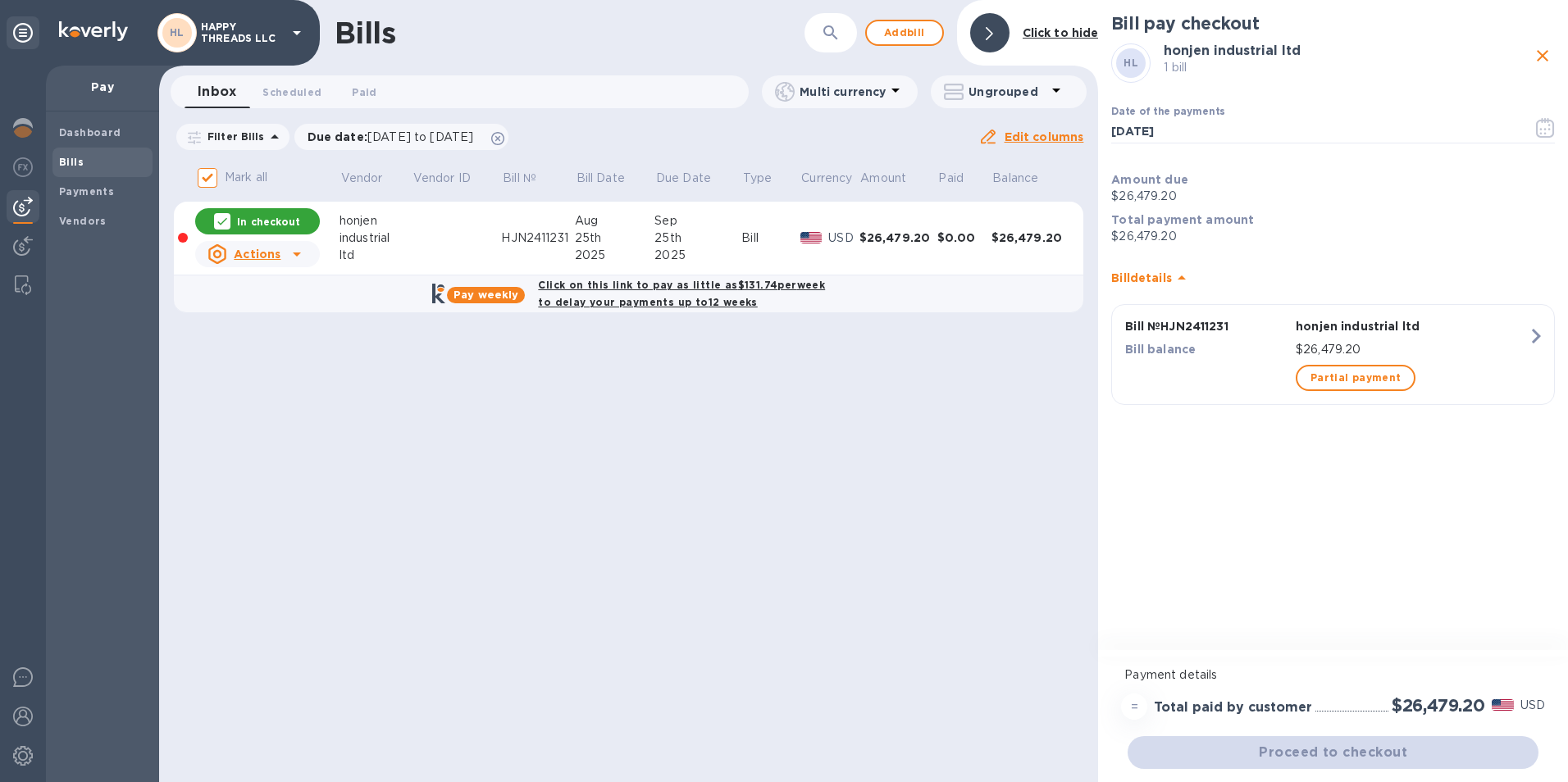
click at [1353, 754] on div "Proceed to checkout" at bounding box center [1333, 752] width 417 height 39
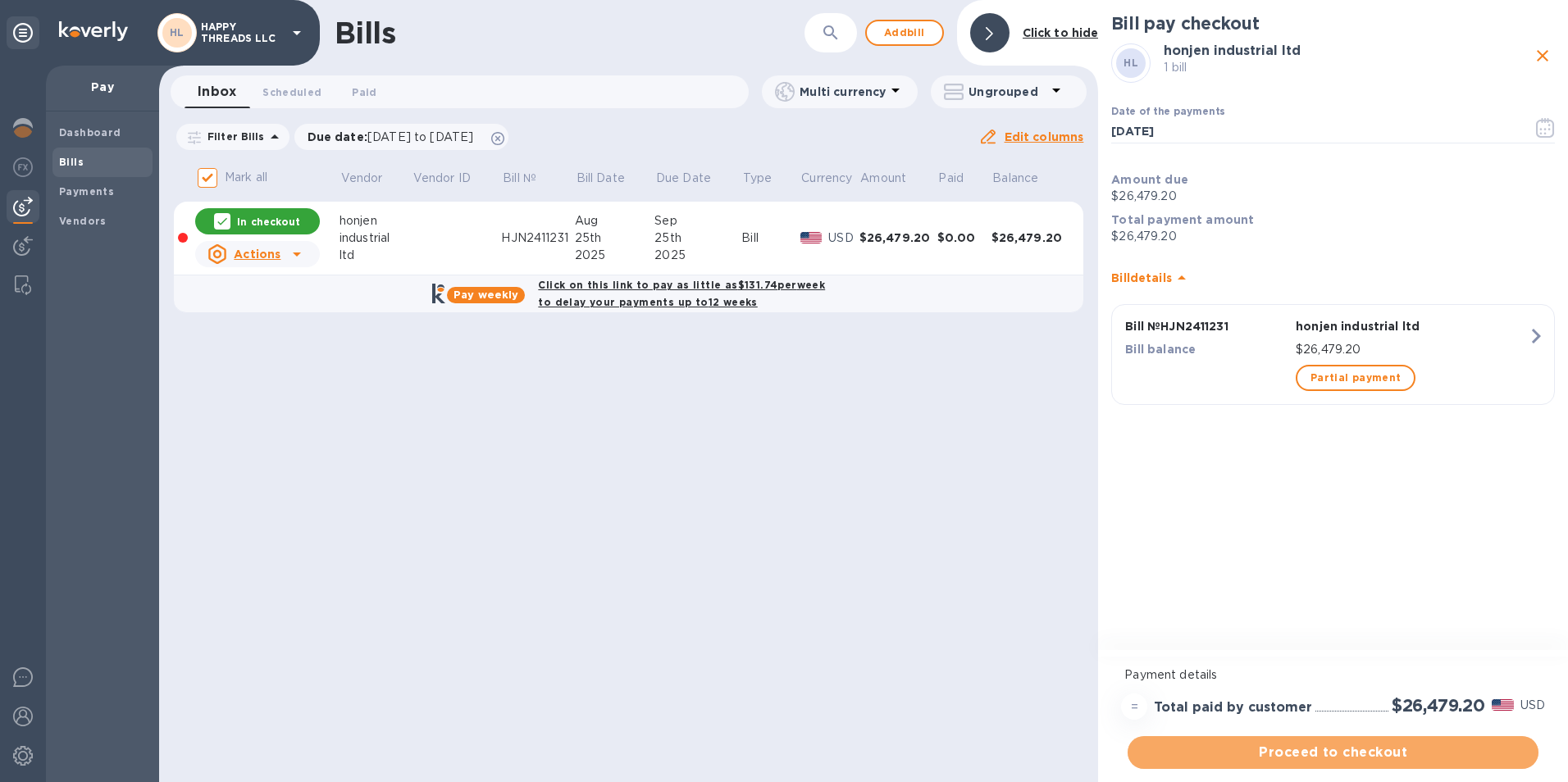
click at [1278, 753] on span "Proceed to checkout" at bounding box center [1333, 753] width 385 height 20
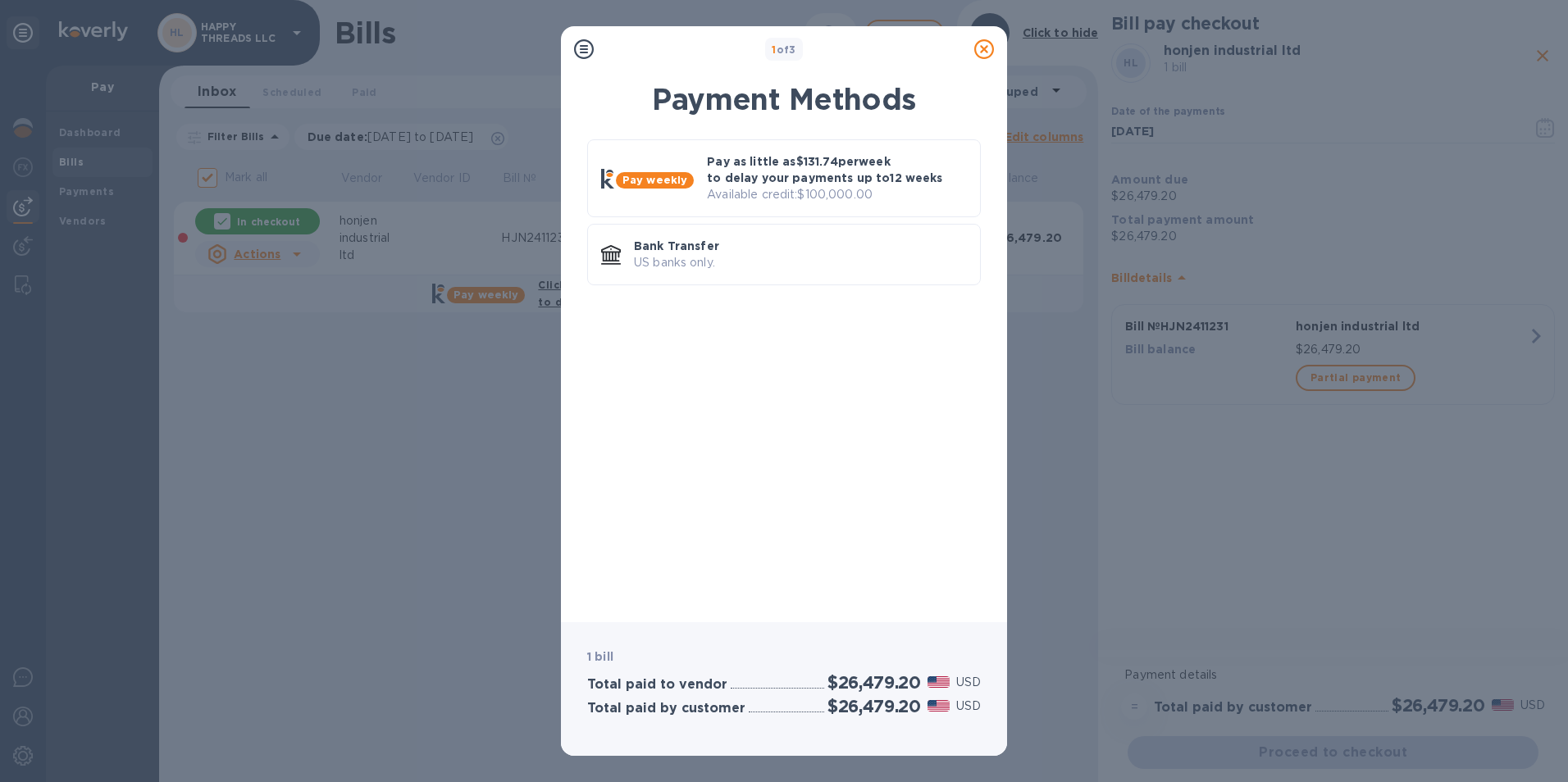
click at [824, 163] on p "Pay as little as $131.74 per week to delay your payments up to 12 weeks" at bounding box center [837, 169] width 260 height 33
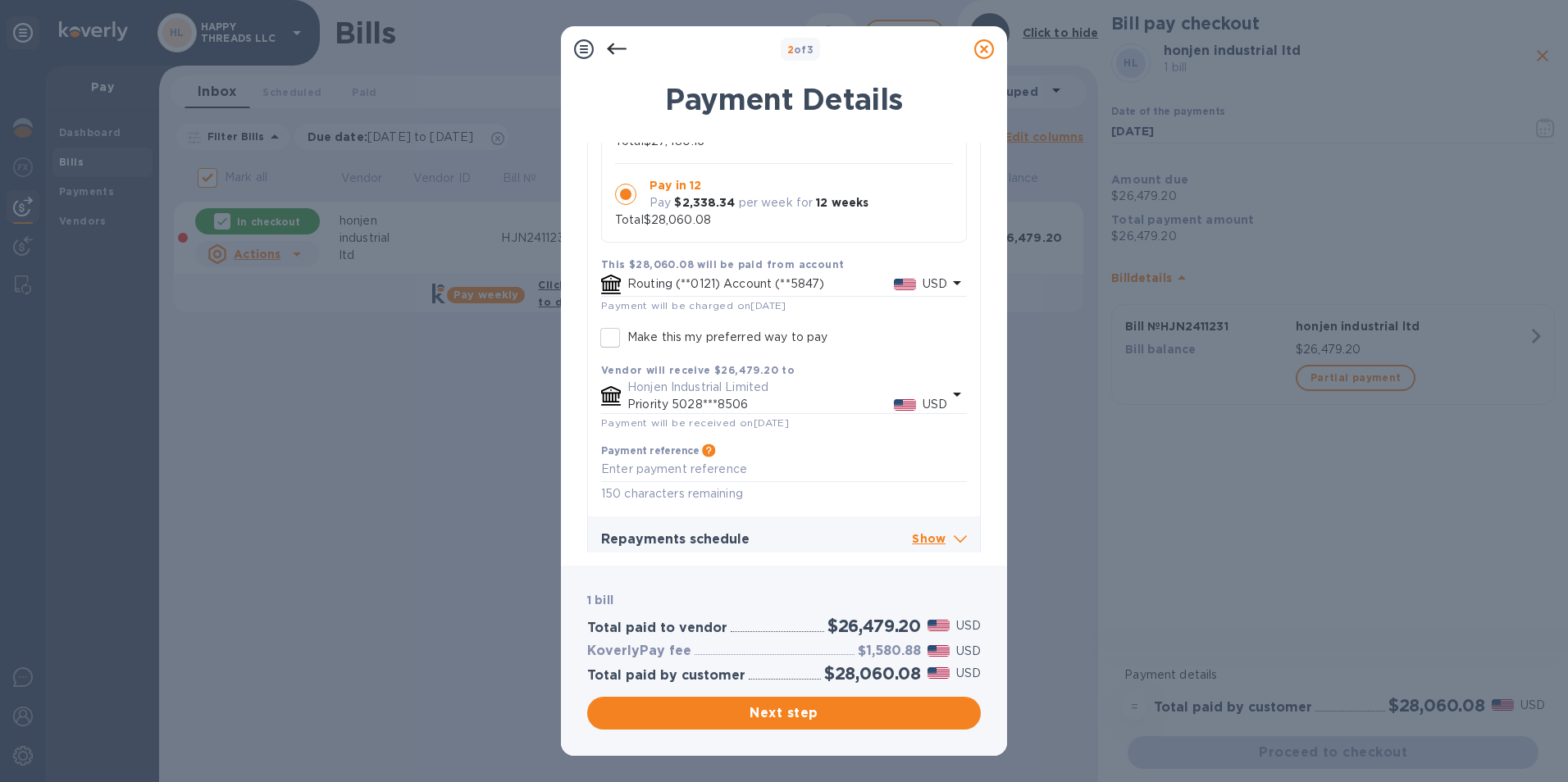
scroll to position [279, 0]
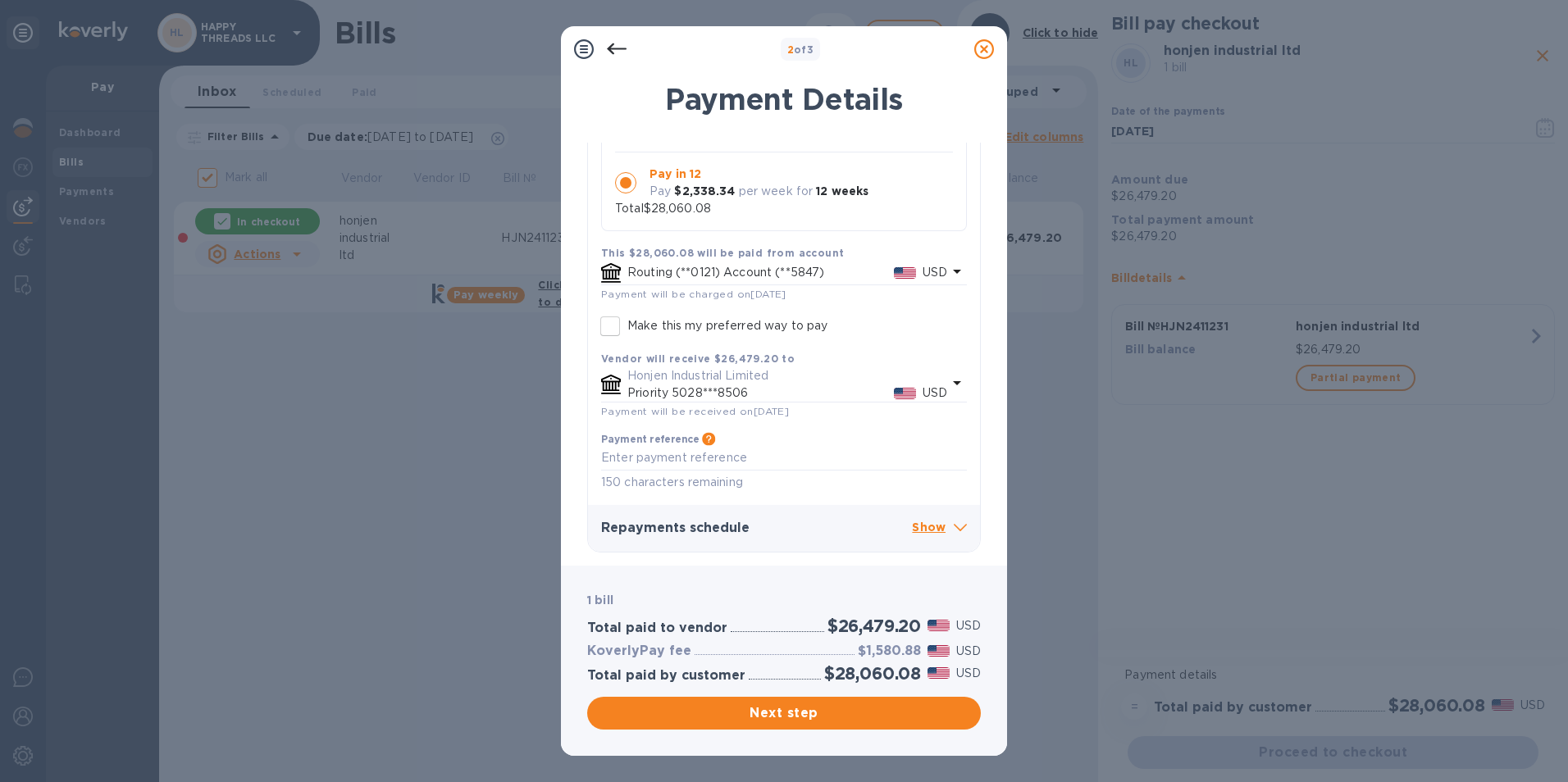
click at [929, 525] on p "Show" at bounding box center [939, 528] width 55 height 21
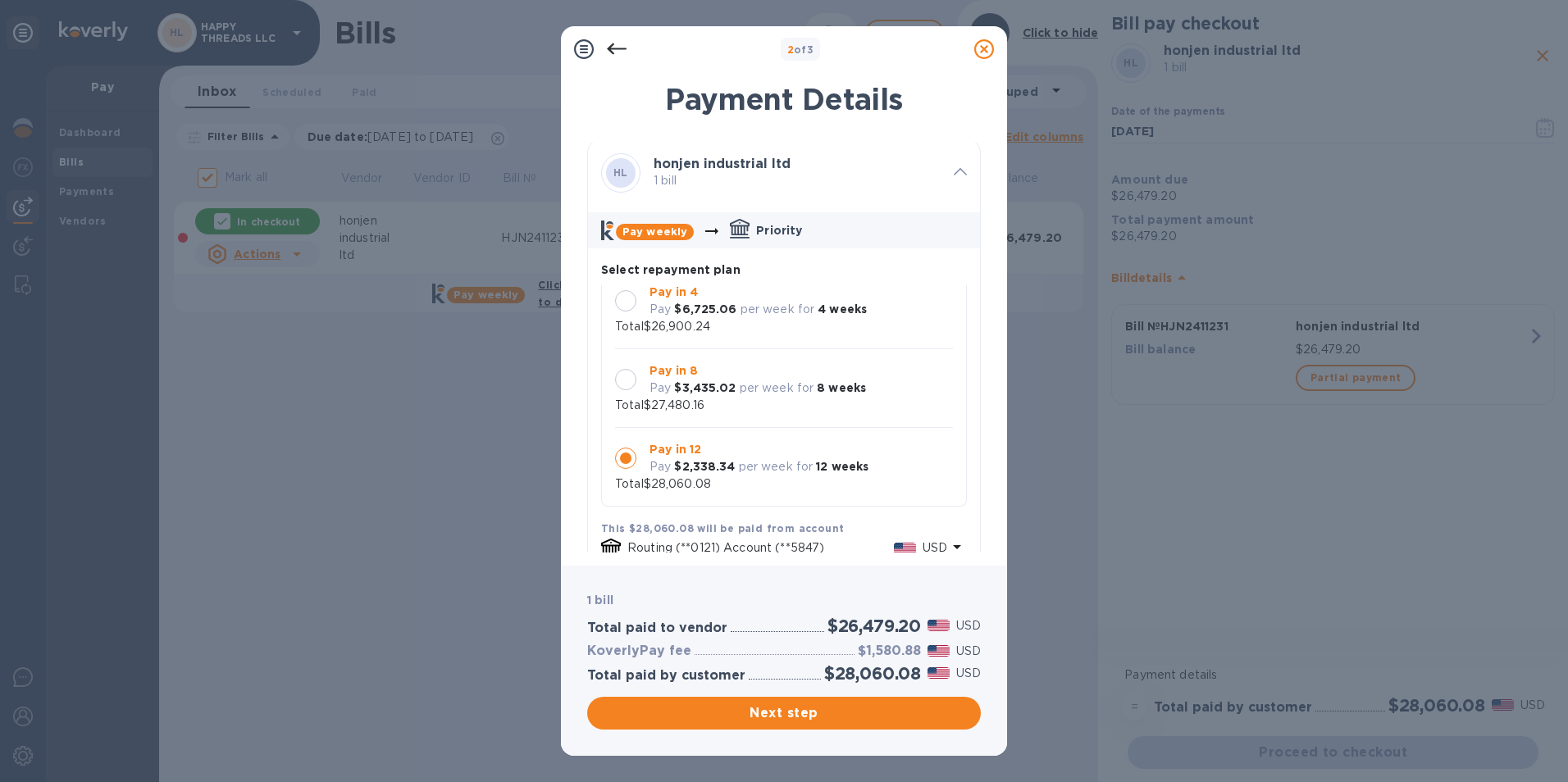
scroll to position [0, 0]
click at [630, 300] on div at bounding box center [626, 305] width 22 height 22
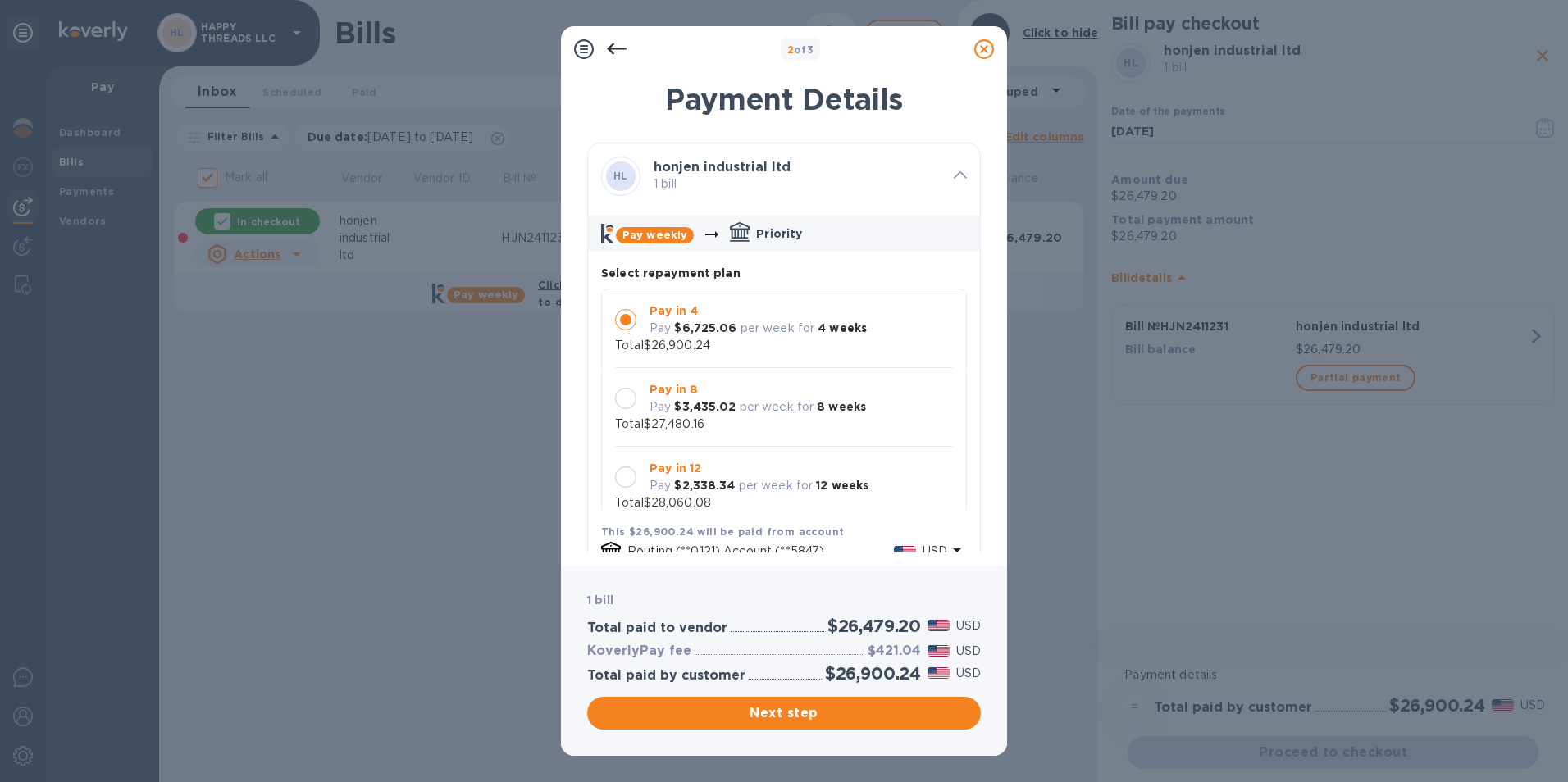
scroll to position [16, 0]
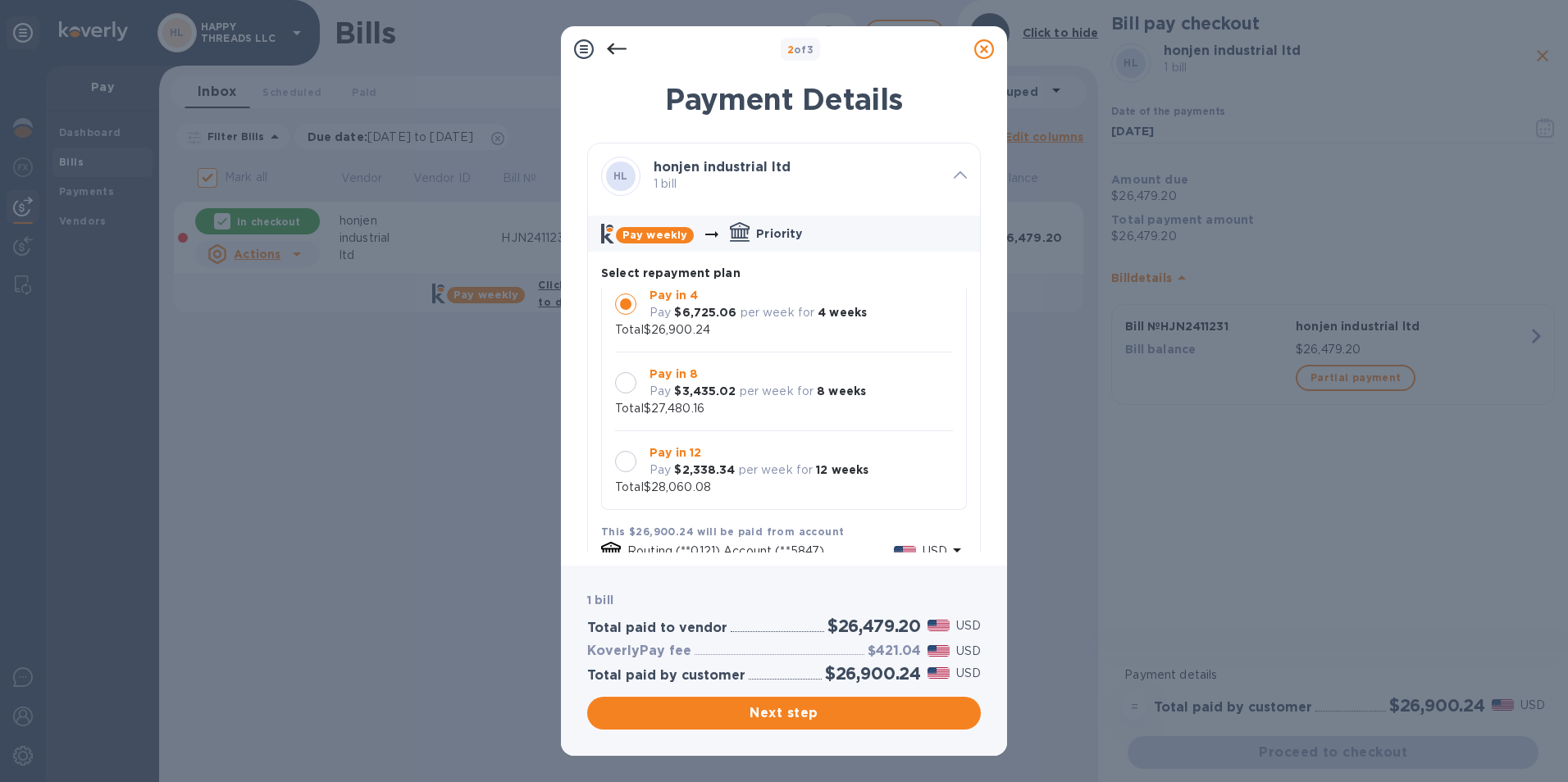
click at [823, 716] on span "Next step" at bounding box center [784, 714] width 367 height 20
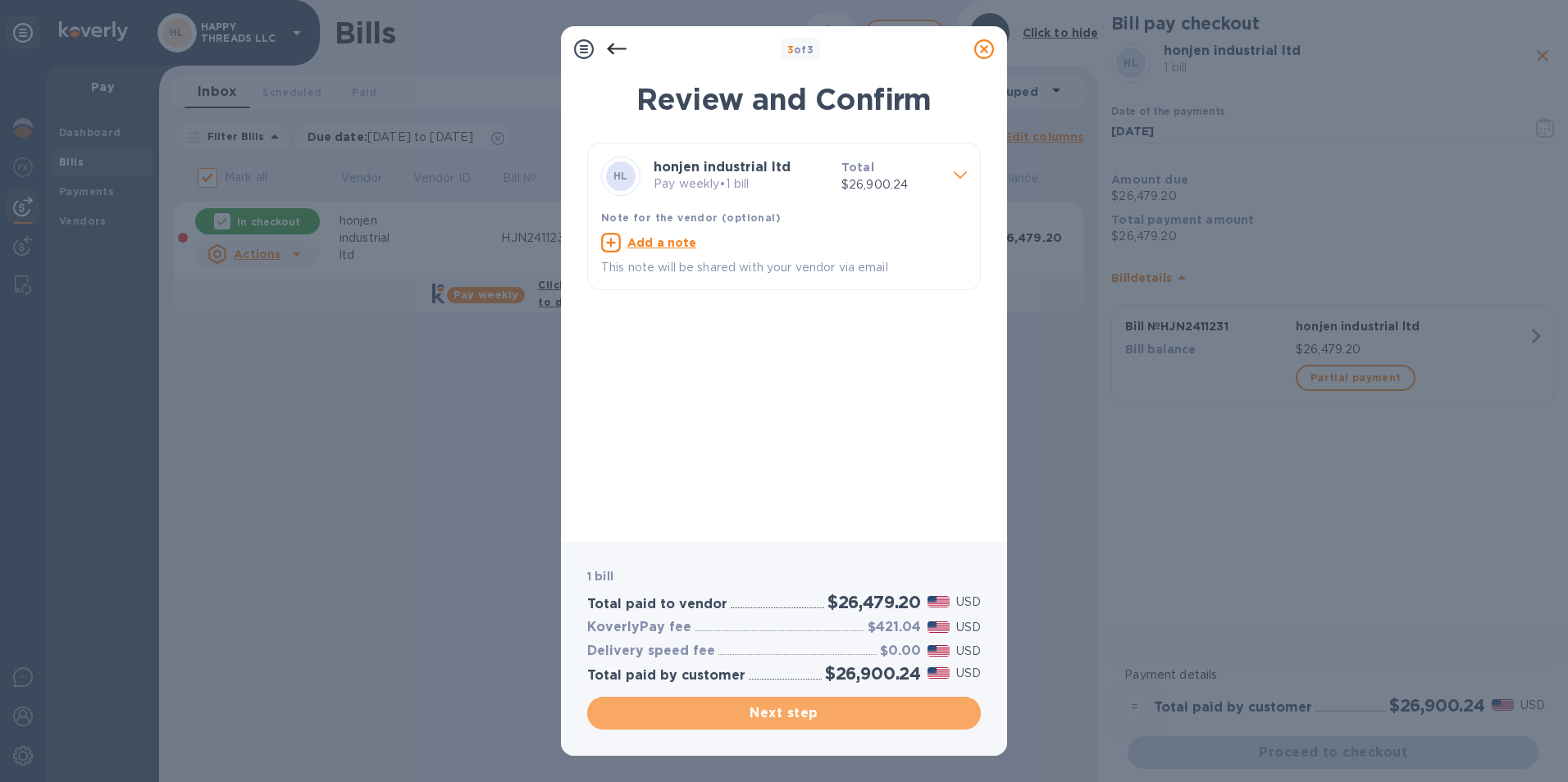
click at [847, 702] on button "Next step" at bounding box center [784, 713] width 394 height 33
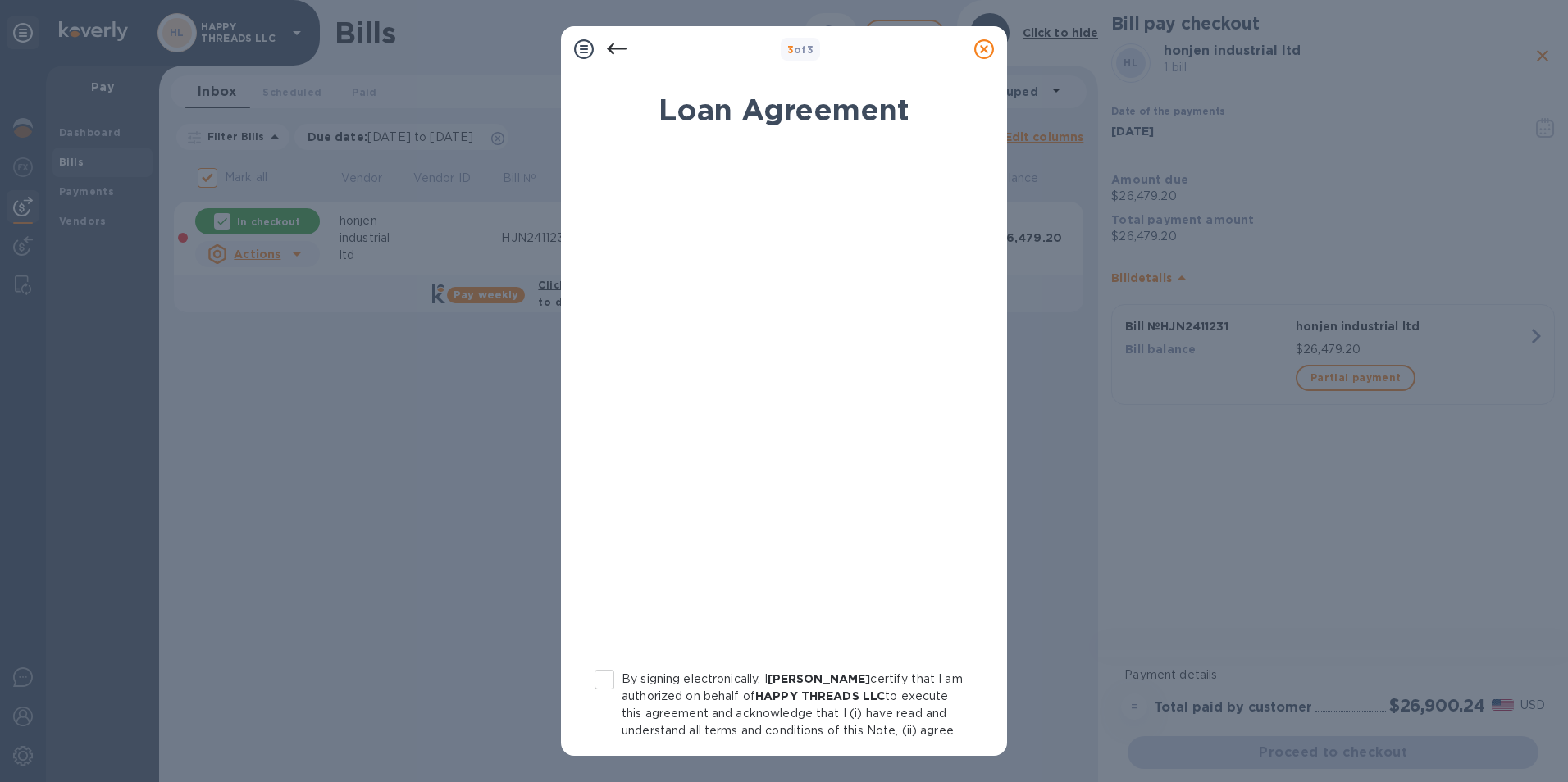
scroll to position [82, 0]
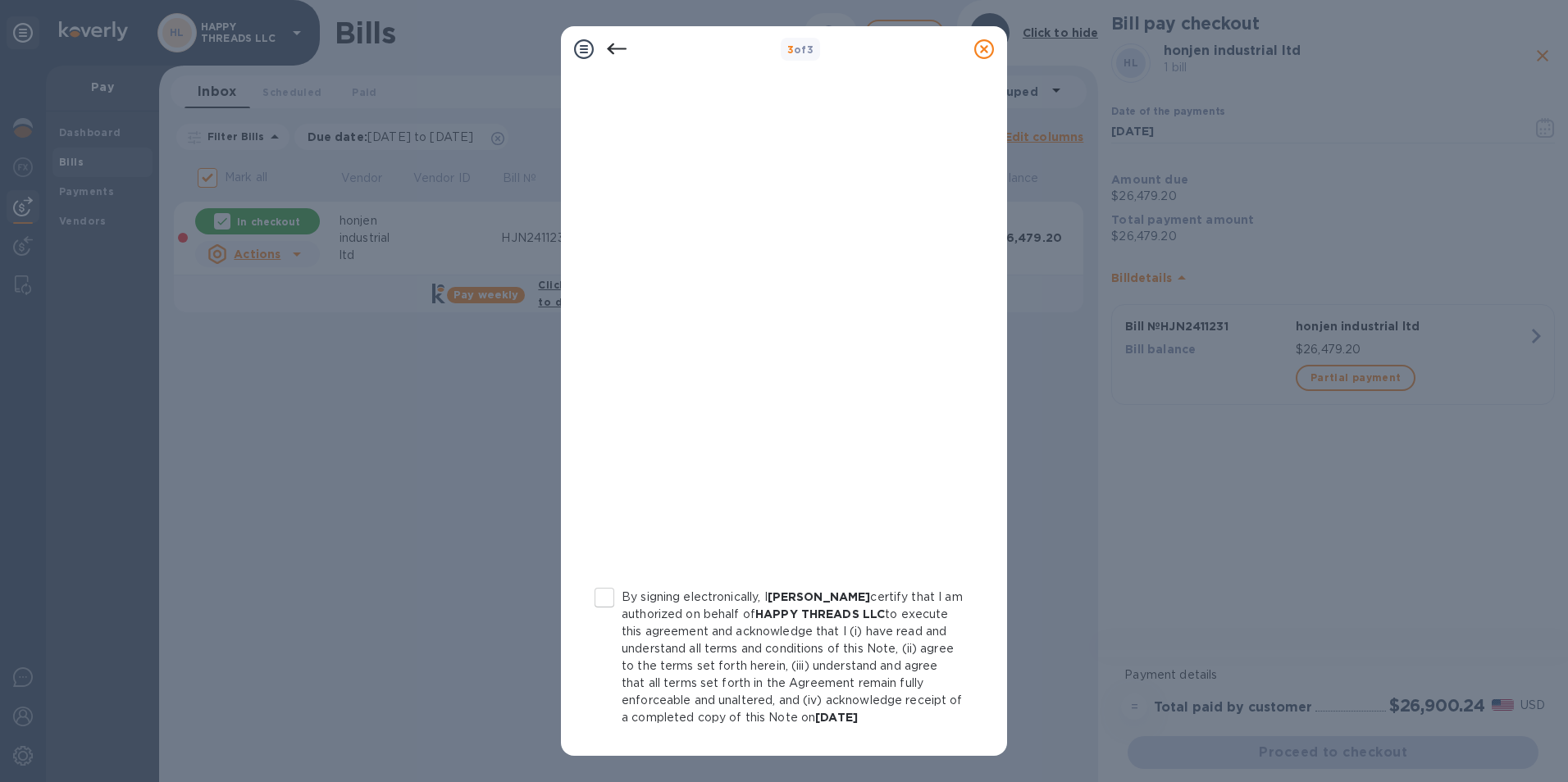
click at [605, 596] on input "By signing electronically, I Leo Badash certify that I am authorized on behalf …" at bounding box center [604, 598] width 34 height 34
checkbox input "true"
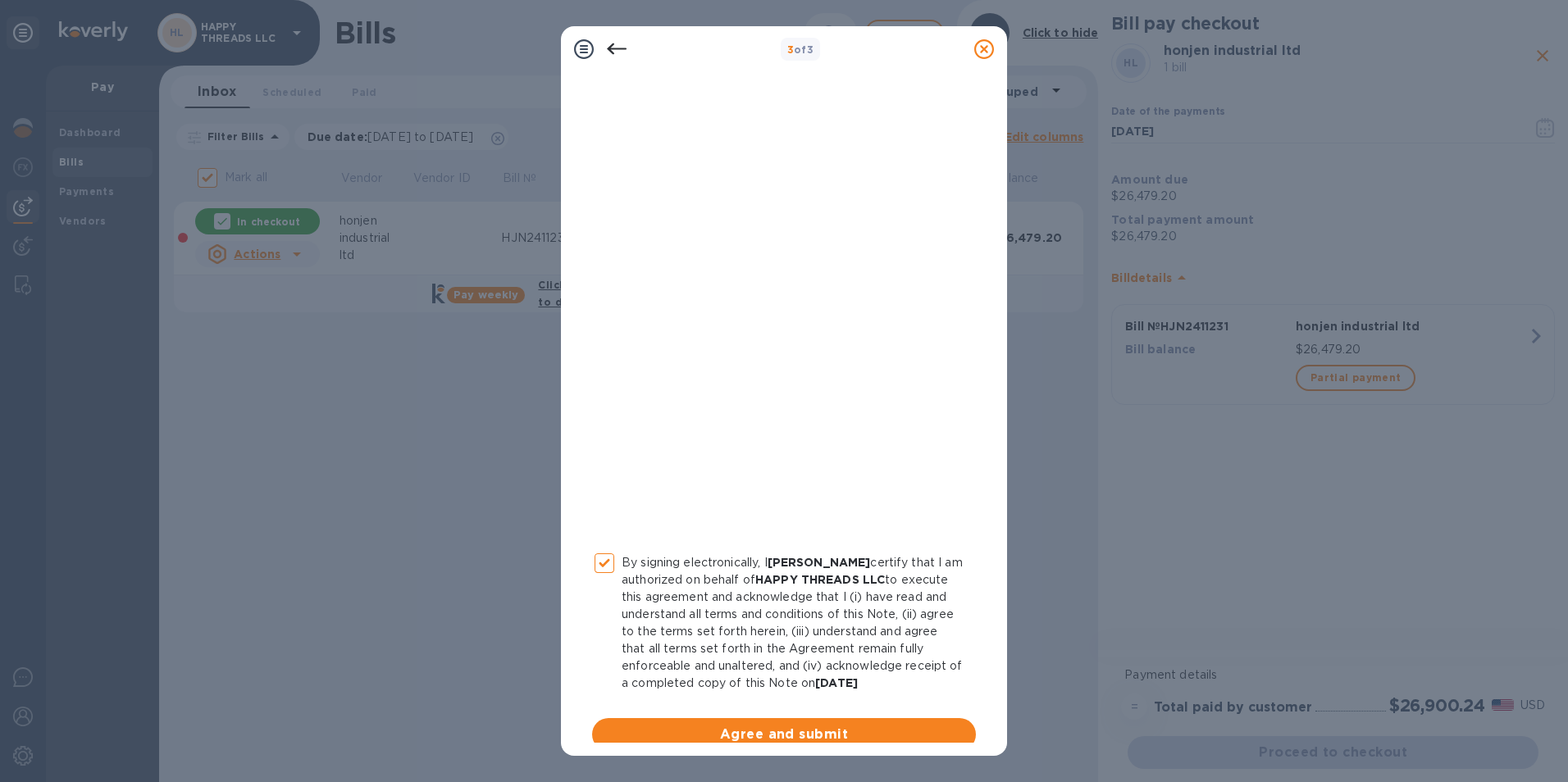
scroll to position [134, 0]
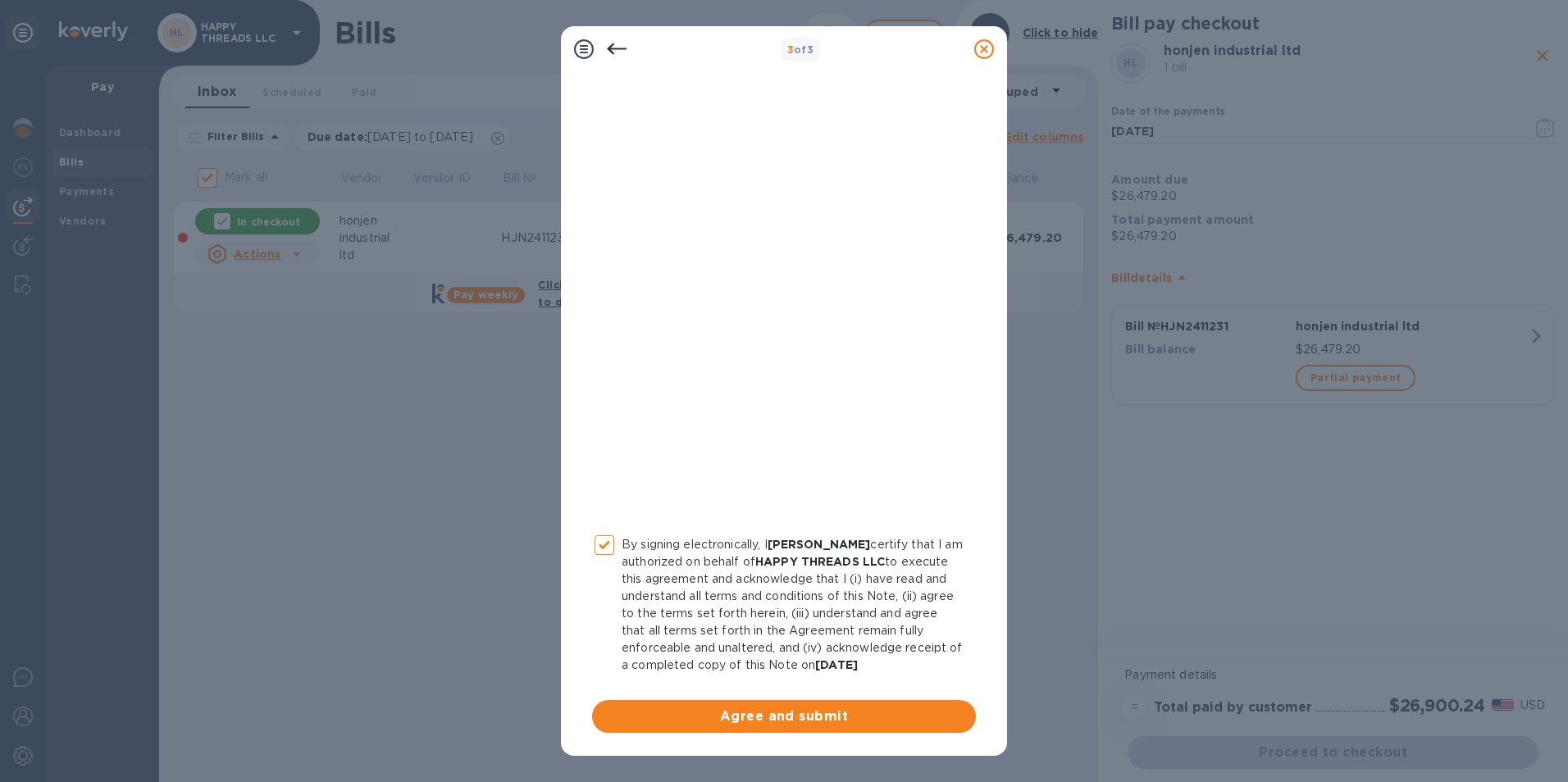
click at [703, 713] on span "Agree and submit" at bounding box center [784, 717] width 357 height 20
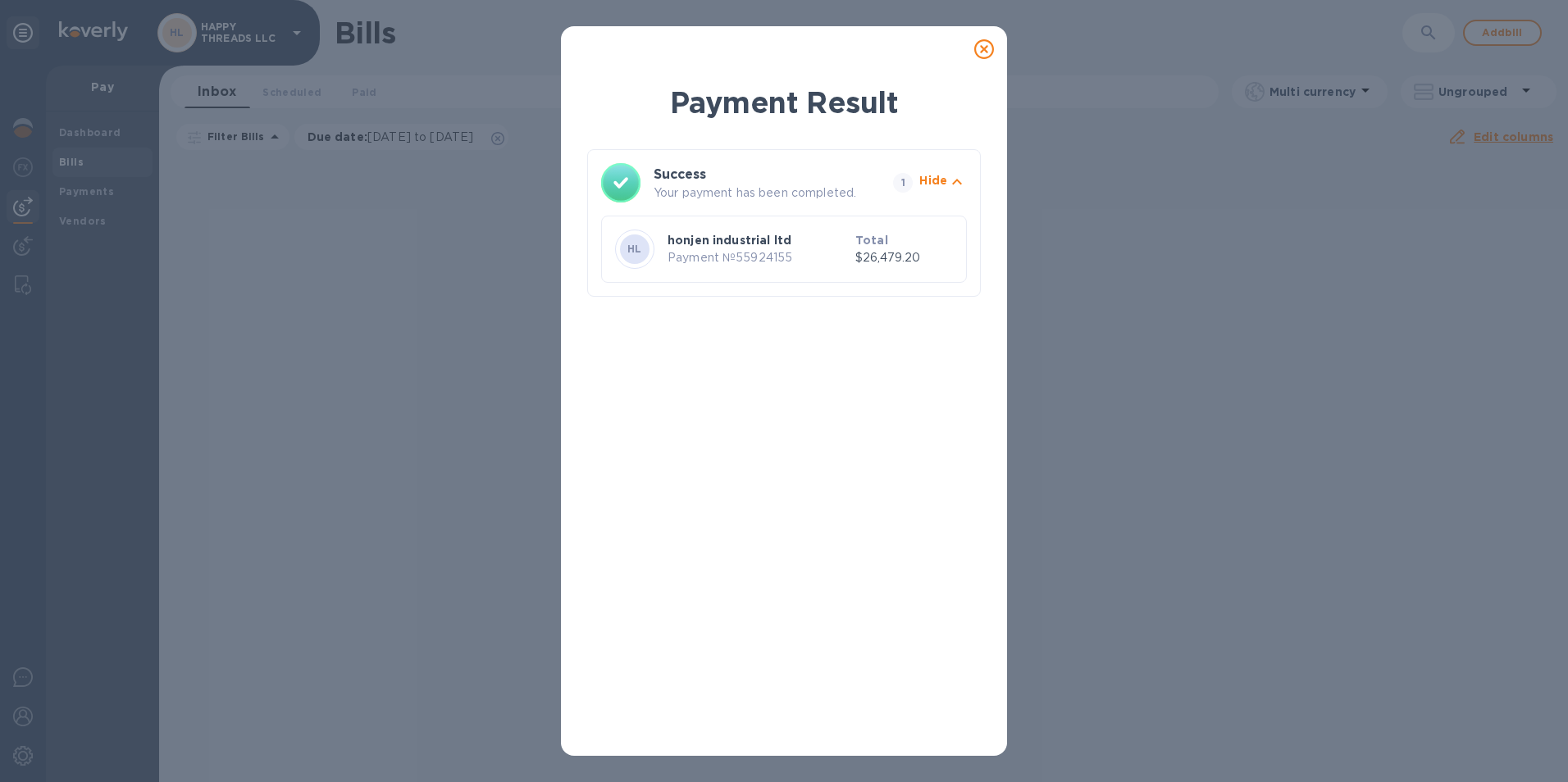
click at [982, 44] on icon at bounding box center [984, 49] width 20 height 20
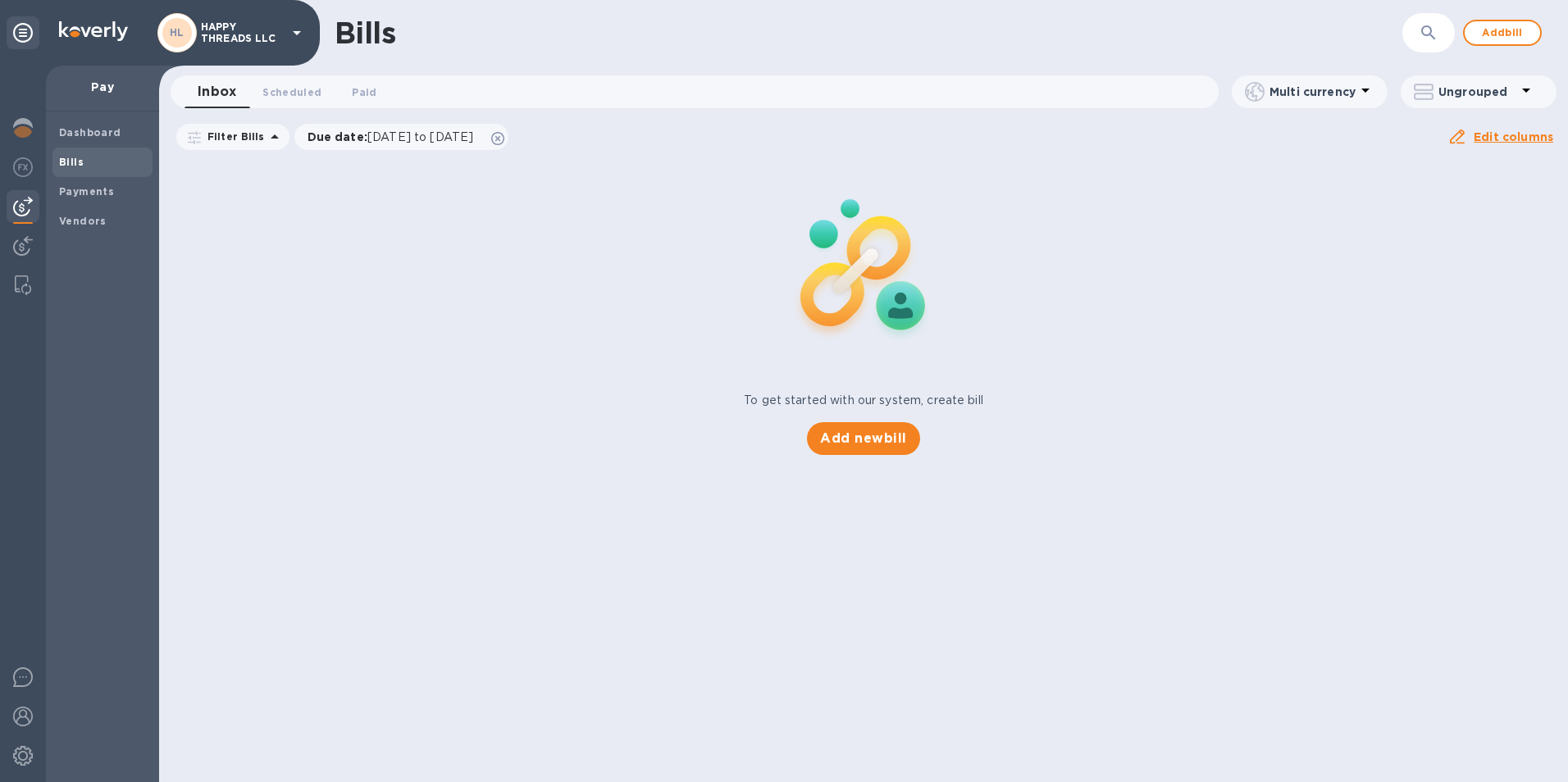
click at [89, 192] on b "Payments" at bounding box center [87, 191] width 55 height 13
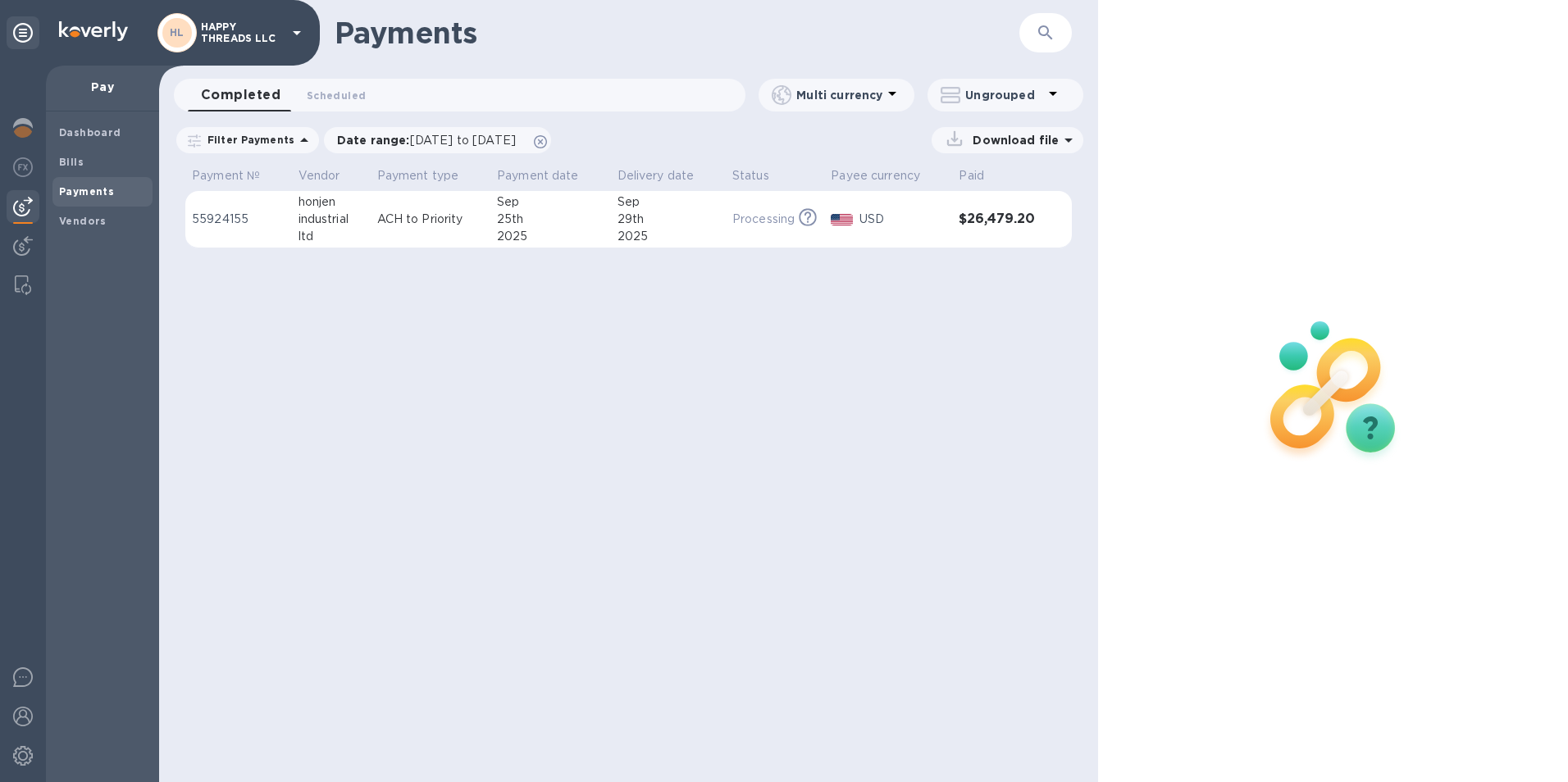
click at [23, 121] on img at bounding box center [23, 128] width 20 height 20
